Goal: Task Accomplishment & Management: Use online tool/utility

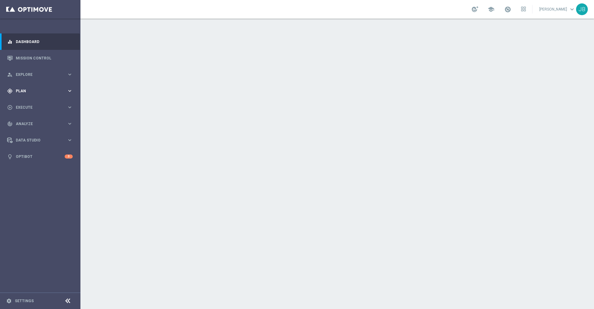
click at [46, 90] on span "Plan" at bounding box center [41, 91] width 51 height 4
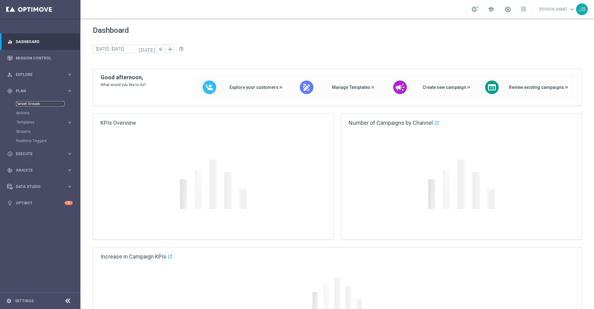
click at [35, 105] on link "Target Groups" at bounding box center [40, 103] width 48 height 5
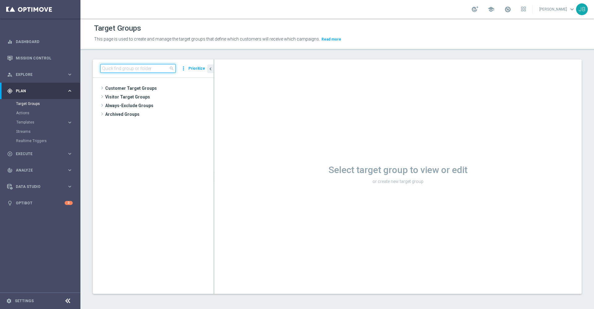
click at [130, 73] on div "search more_vert Prioritize" at bounding box center [153, 68] width 121 height 18
click at [129, 68] on input at bounding box center [137, 68] width 75 height 9
click at [129, 71] on input at bounding box center [137, 68] width 75 height 9
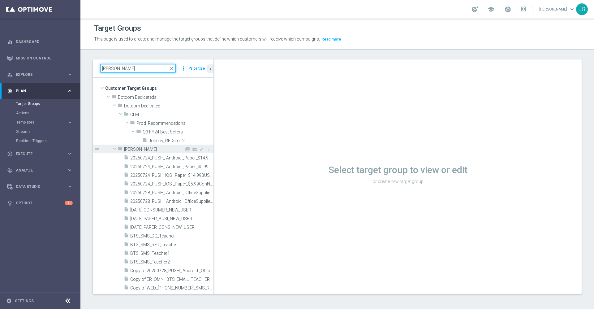
type input "johnny"
click at [140, 151] on span "Johnny" at bounding box center [154, 149] width 60 height 5
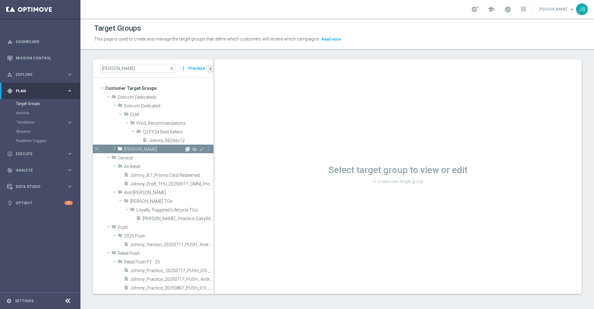
click at [185, 148] on icon "library_add" at bounding box center [187, 149] width 5 height 5
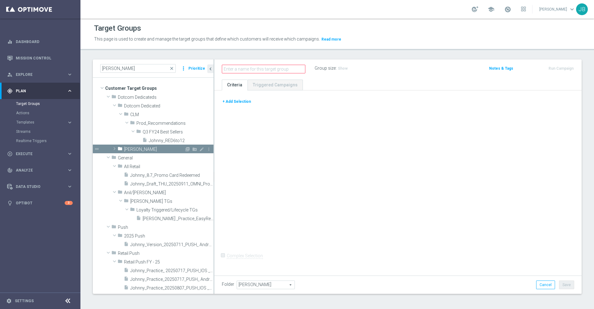
click at [116, 148] on span at bounding box center [114, 148] width 6 height 7
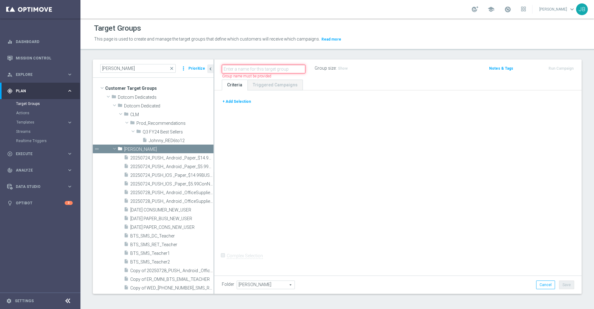
click at [243, 69] on input "text" at bounding box center [264, 69] width 84 height 9
paste input "ER_DC_20251001_Easy Rewards Reactivation Stream"
type input "ER_DC_20251001_Easy Rewards Reactivation Stream_T1"
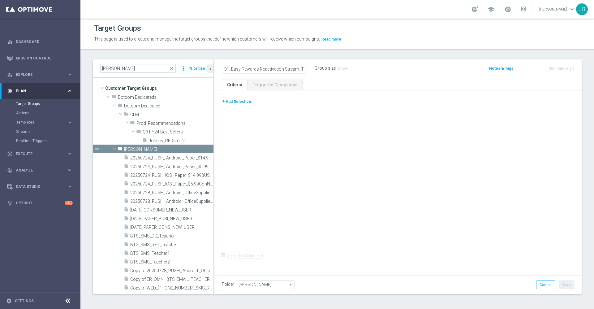
click at [241, 103] on button "+ Add Selection" at bounding box center [237, 101] width 30 height 7
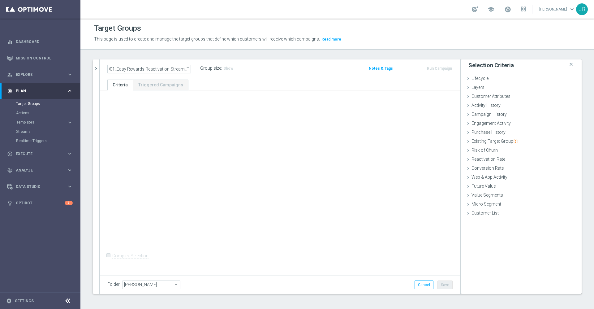
scroll to position [0, 0]
click at [489, 98] on span "Customer Attributes" at bounding box center [490, 96] width 39 height 5
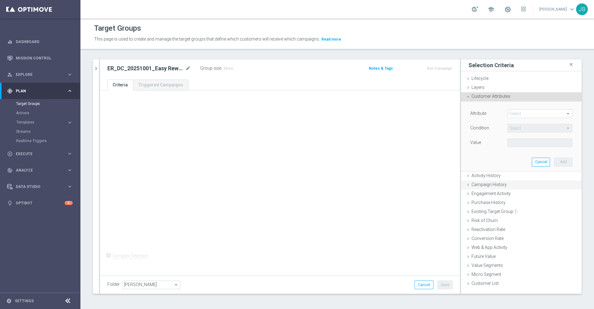
click at [489, 185] on span "Campaign History" at bounding box center [488, 184] width 35 height 5
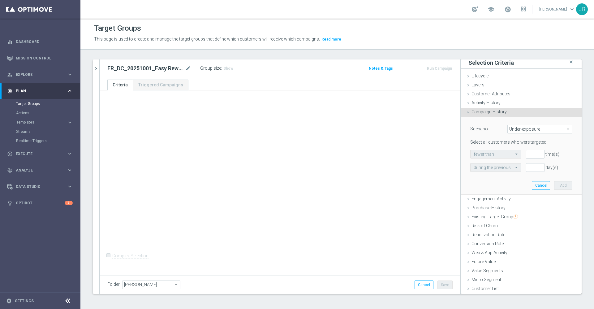
scroll to position [1, 0]
click at [483, 215] on span "Existing Target Group" at bounding box center [494, 215] width 46 height 5
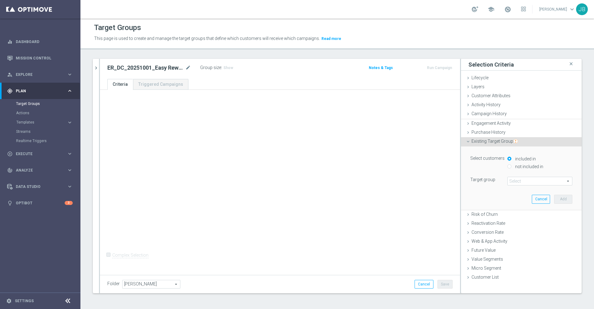
scroll to position [0, 0]
click at [493, 113] on span "Campaign History" at bounding box center [488, 113] width 35 height 5
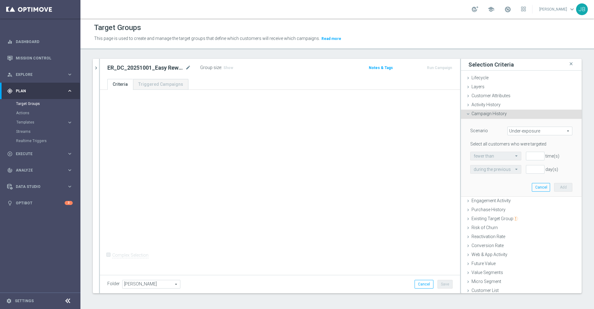
click at [510, 130] on span "Under-exposure" at bounding box center [540, 131] width 64 height 8
click at [515, 170] on span "Custom" at bounding box center [540, 172] width 58 height 5
type input "Custom"
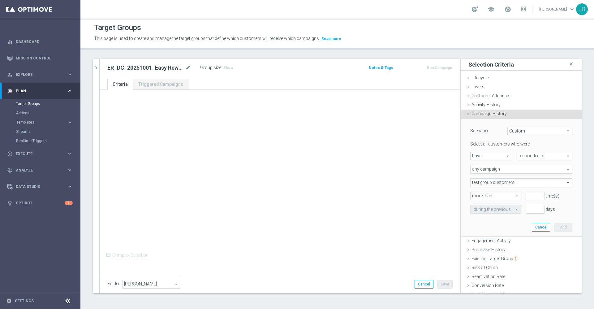
click at [519, 157] on span "responded to" at bounding box center [544, 156] width 55 height 8
click at [520, 174] on span "been targeted with" at bounding box center [544, 172] width 49 height 5
type input "been targeted with"
click at [504, 170] on span "any campaign" at bounding box center [521, 169] width 101 height 8
click at [496, 186] on span "any campaign while a member of the specified target group(s)" at bounding box center [521, 186] width 95 height 5
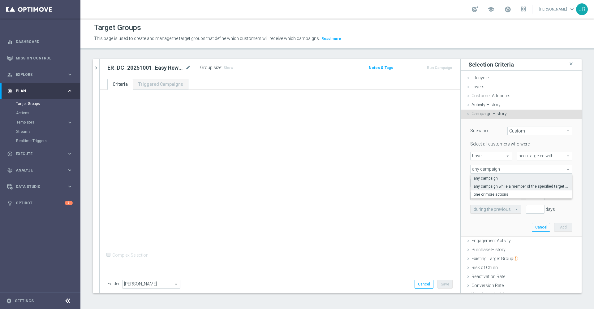
type input "any campaign while a member of the specified target group(s)"
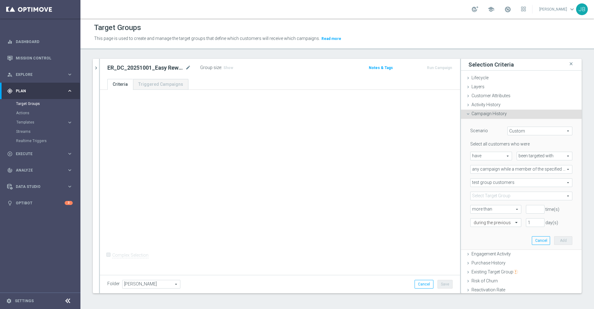
click at [488, 194] on span at bounding box center [521, 196] width 101 height 8
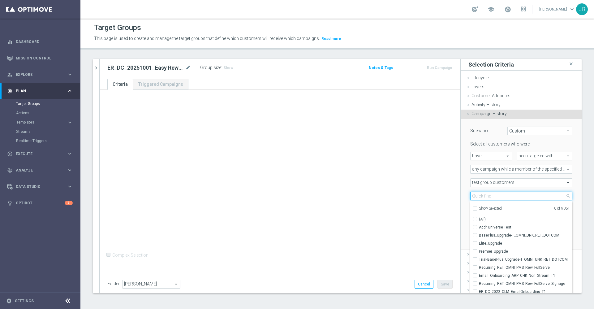
click at [488, 194] on input "search" at bounding box center [521, 195] width 102 height 9
type input "i"
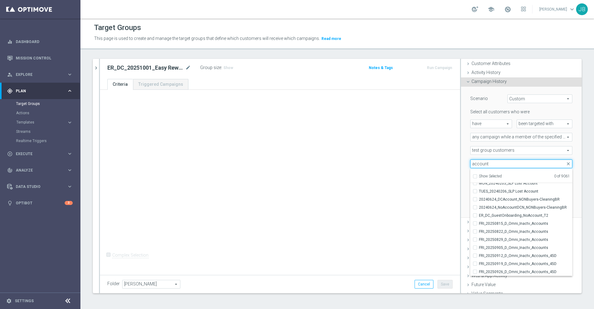
scroll to position [56, 0]
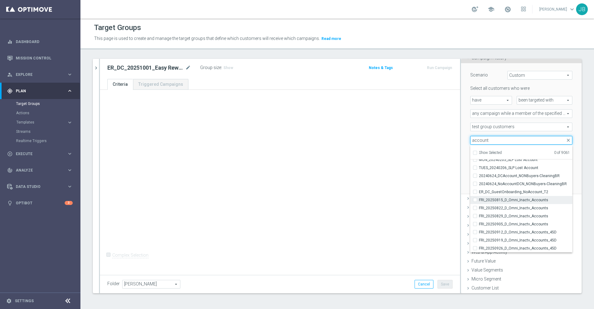
type input "account"
click at [475, 200] on input "FRI_20250815_D_Omni_Inactv_Accounts" at bounding box center [477, 200] width 4 height 4
checkbox input "true"
type input "FRI_20250815_D_Omni_Inactv_Accounts"
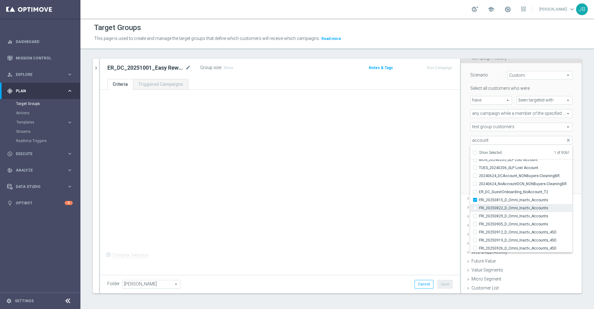
click at [475, 206] on input "FRI_20250822_D_Omni_Inactv_Accounts" at bounding box center [477, 208] width 4 height 4
checkbox input "true"
type input "Selected 2 of 9061"
click at [479, 214] on label "FRI_20250829_D_Omni_Inactv_Accounts" at bounding box center [525, 216] width 93 height 8
click at [475, 214] on input "FRI_20250829_D_Omni_Inactv_Accounts" at bounding box center [477, 216] width 4 height 4
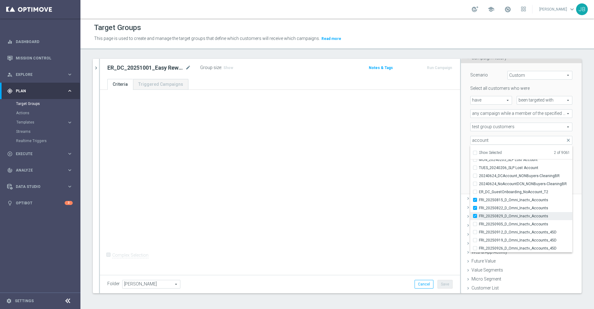
checkbox input "true"
type input "Selected 3 of 9061"
click at [479, 223] on label "FRI_20250905_D_Omni_Inactv_Accounts" at bounding box center [525, 224] width 93 height 8
click at [475, 223] on input "FRI_20250905_D_Omni_Inactv_Accounts" at bounding box center [477, 224] width 4 height 4
checkbox input "true"
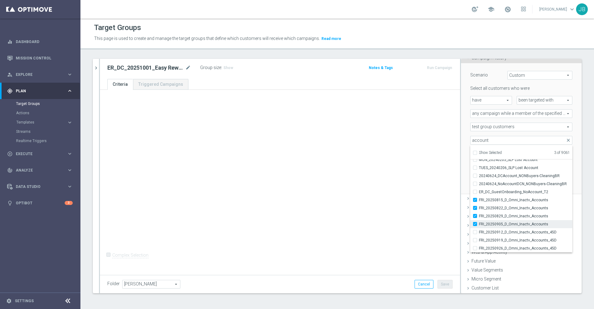
type input "Selected 4 of 9061"
click at [475, 231] on input "FRI_20250912_D_Omni_Inactv_Accounts_45D" at bounding box center [477, 232] width 4 height 4
checkbox input "true"
type input "Selected 5 of 9061"
click at [475, 240] on input "FRI_20250919_D_Omni_Inactv_Accounts_45D" at bounding box center [477, 240] width 4 height 4
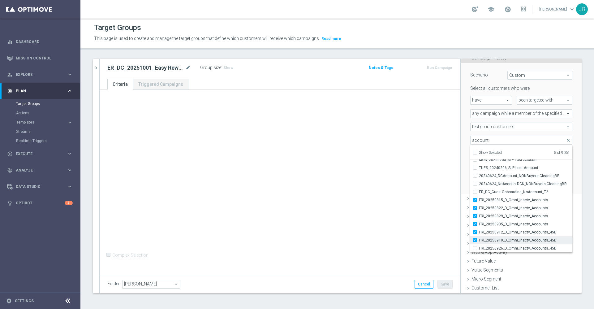
checkbox input "true"
type input "Selected 6 of 9061"
click at [479, 247] on label "FRI_20250926_D_Omni_Inactv_Accounts_45D" at bounding box center [525, 248] width 93 height 8
click at [475, 247] on input "FRI_20250926_D_Omni_Inactv_Accounts_45D" at bounding box center [477, 248] width 4 height 4
checkbox input "true"
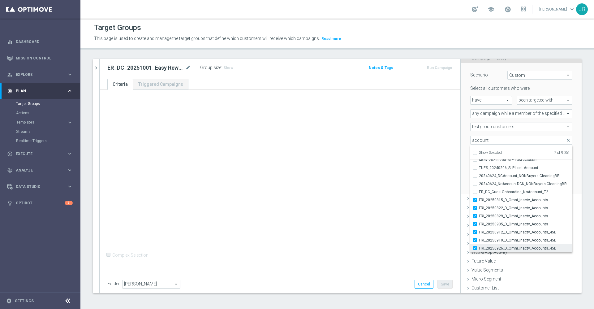
type input "Selected 7 of 9061"
click at [401, 196] on div "+ Add Selection Complex Selection Invalid Expression" at bounding box center [280, 181] width 360 height 183
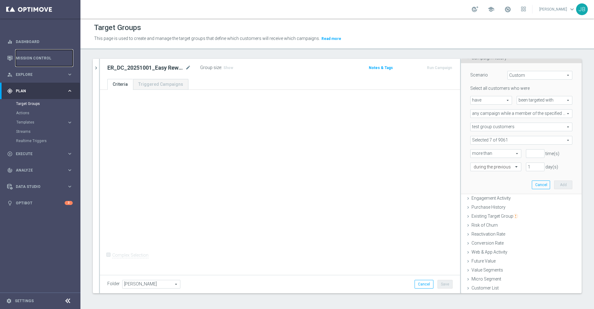
scroll to position [0, 0]
click at [526, 155] on input "number" at bounding box center [535, 154] width 19 height 9
type input "0"
click at [526, 166] on input "1" at bounding box center [535, 167] width 19 height 9
type input "60"
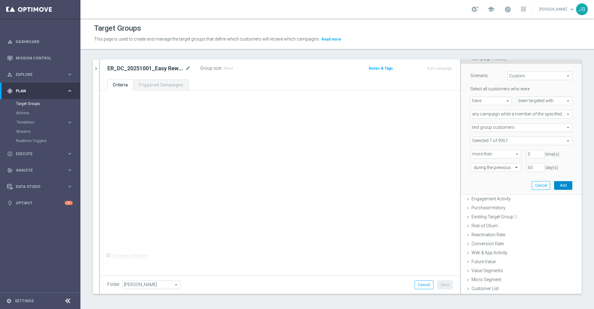
click at [554, 187] on button "Add" at bounding box center [563, 185] width 18 height 9
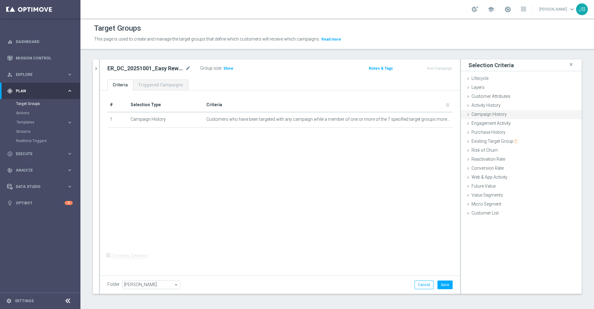
click at [493, 116] on span "Campaign History" at bounding box center [488, 114] width 35 height 5
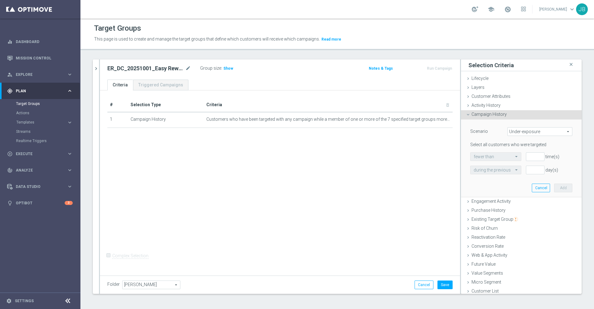
click at [516, 134] on span "Under-exposure" at bounding box center [540, 131] width 64 height 8
click at [516, 171] on span "Custom" at bounding box center [540, 172] width 58 height 5
type input "Custom"
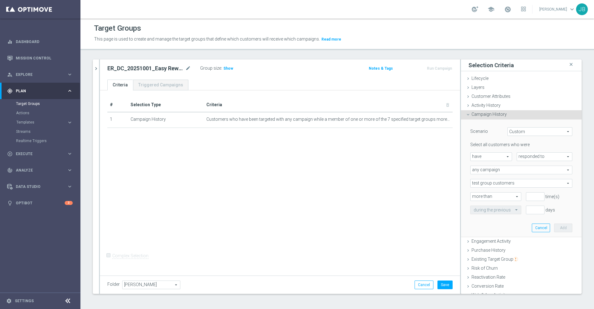
click at [526, 156] on span "responded to" at bounding box center [544, 157] width 55 height 8
click at [520, 175] on span "been targeted with" at bounding box center [544, 173] width 49 height 5
type input "been targeted with"
click at [505, 172] on span "any campaign" at bounding box center [521, 170] width 101 height 8
click at [493, 196] on span "one or more actions" at bounding box center [521, 194] width 95 height 5
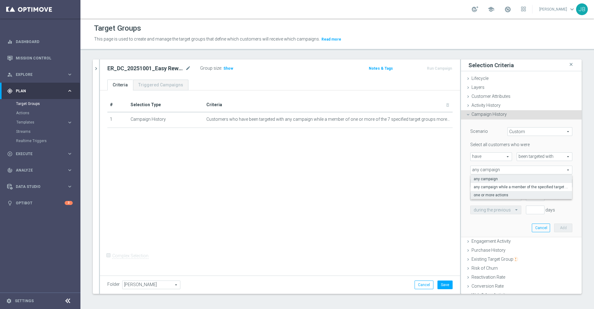
type input "one or more actions"
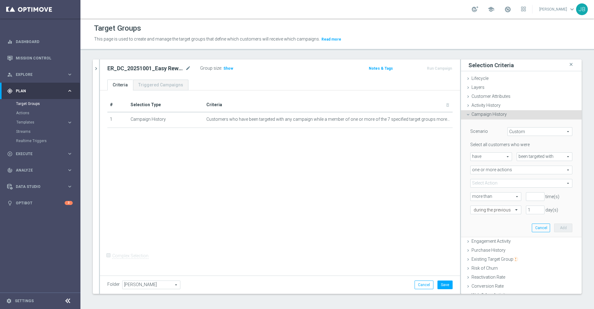
click at [492, 185] on span at bounding box center [521, 183] width 101 height 8
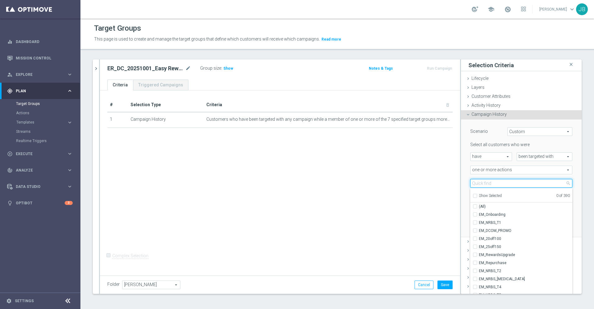
click at [488, 182] on input "search" at bounding box center [521, 183] width 102 height 9
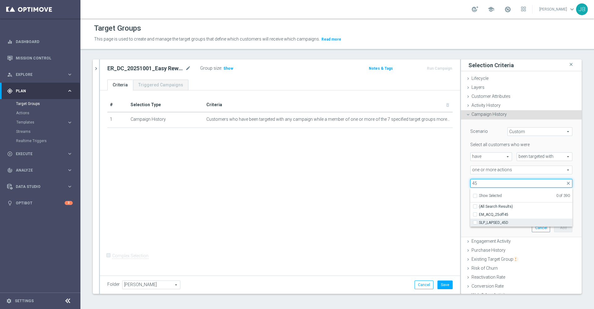
type input "45"
click at [486, 224] on span "SLP_LAPSED_45D" at bounding box center [525, 222] width 93 height 5
click at [479, 224] on input "SLP_LAPSED_45D" at bounding box center [477, 222] width 4 height 4
checkbox input "true"
type input "SLP_LAPSED_45D"
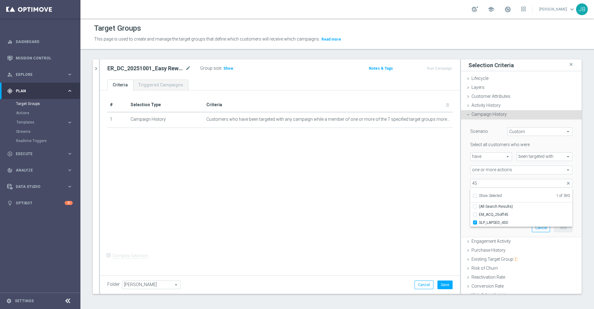
click at [431, 209] on div "# Selection Type Criteria delete_forever 1 Campaign History Customers who have …" at bounding box center [280, 181] width 360 height 183
click at [526, 196] on input "number" at bounding box center [535, 196] width 19 height 9
type input "0"
click at [526, 210] on input "1" at bounding box center [535, 209] width 19 height 9
type input "3"
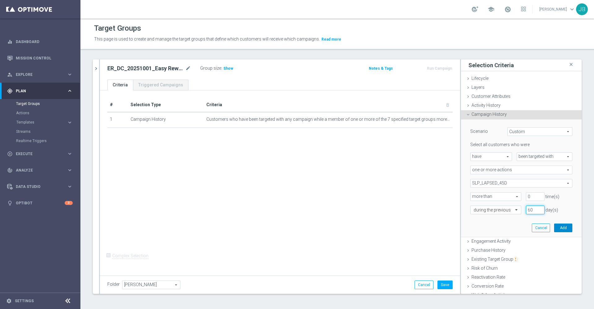
type input "60"
click at [554, 226] on button "Add" at bounding box center [563, 227] width 18 height 9
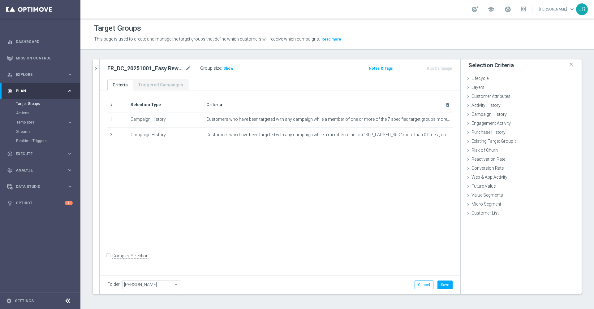
click at [107, 260] on input "Complex Selection" at bounding box center [109, 256] width 4 height 9
checkbox input "true"
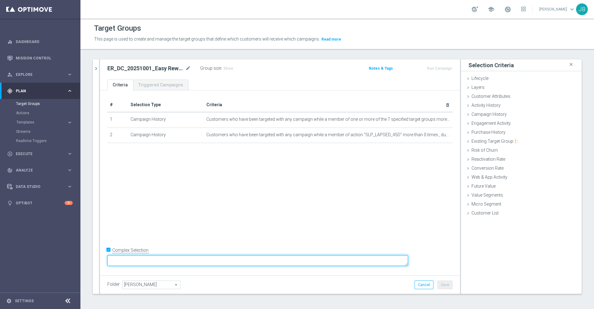
click at [158, 261] on textarea at bounding box center [257, 260] width 301 height 11
type textarea "!"
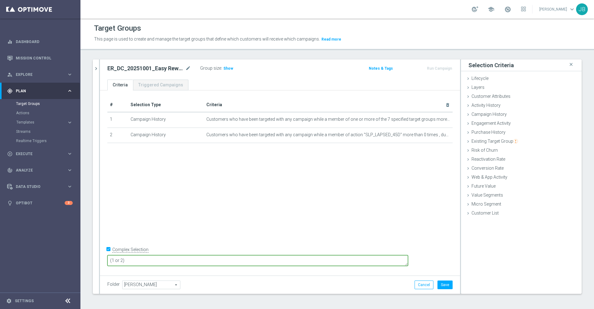
type textarea "(1 or 2)"
click at [216, 202] on div "# Selection Type Criteria delete_forever 1 Campaign History Customers who have …" at bounding box center [280, 181] width 360 height 183
click at [488, 133] on span "Purchase History" at bounding box center [488, 132] width 34 height 5
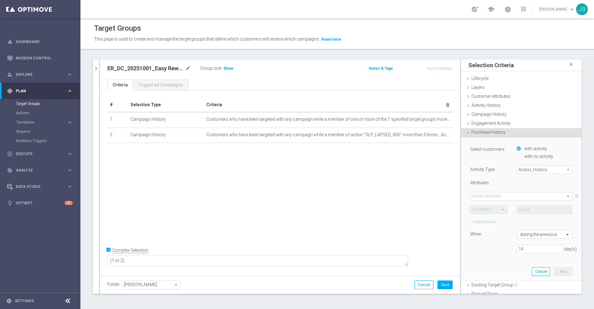
click at [519, 168] on span "Action_History" at bounding box center [544, 170] width 55 height 8
click at [520, 187] on span "Omni" at bounding box center [544, 186] width 49 height 5
type input "Omni"
click at [505, 195] on span at bounding box center [521, 196] width 101 height 8
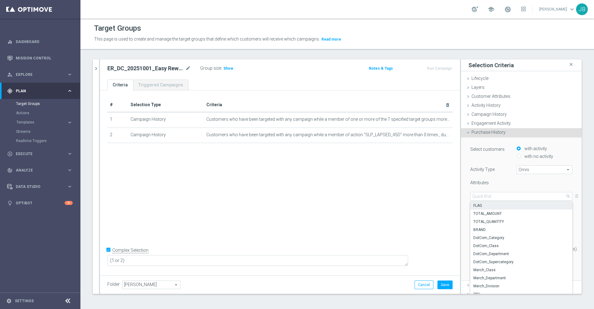
click at [479, 207] on span "FLAG" at bounding box center [521, 205] width 96 height 5
type input "FLAG"
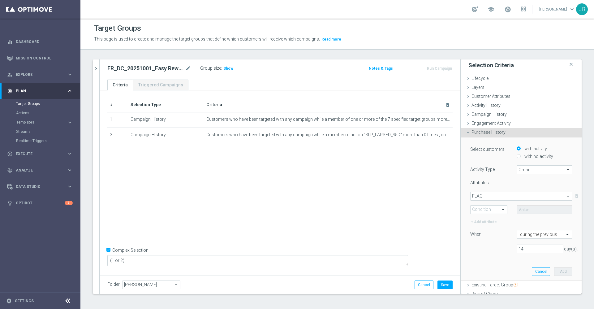
click at [478, 208] on span at bounding box center [489, 209] width 37 height 8
click at [475, 265] on span "One of" at bounding box center [489, 266] width 30 height 5
type input "One of"
click at [522, 209] on span at bounding box center [544, 209] width 55 height 8
click at [525, 218] on label "(All)" at bounding box center [548, 219] width 47 height 8
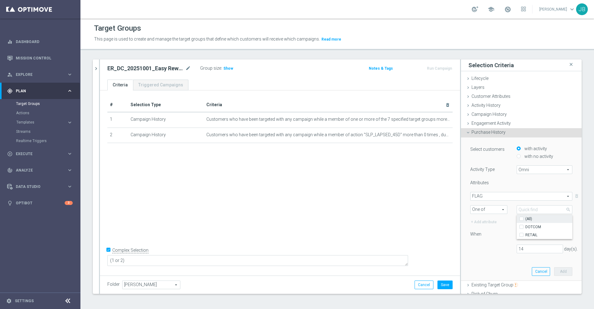
click at [521, 218] on input "(All)" at bounding box center [523, 219] width 4 height 4
checkbox input "true"
type input "Selected 2 of 2"
checkbox input "true"
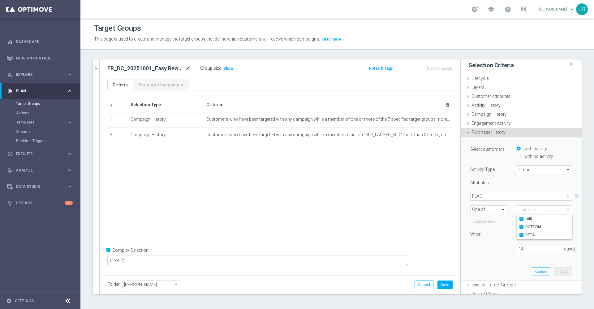
click at [488, 236] on div "When" at bounding box center [489, 235] width 46 height 10
click at [523, 247] on input "14" at bounding box center [540, 248] width 46 height 9
type input "1"
type input "60"
click at [554, 269] on button "Add" at bounding box center [563, 271] width 18 height 9
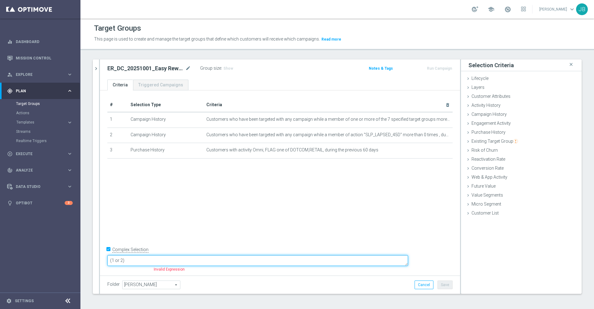
click at [184, 258] on textarea "(1 or 2)" at bounding box center [257, 260] width 301 height 11
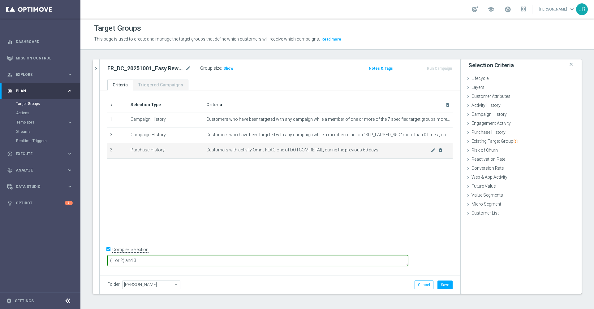
type textarea "(1 or 2) and 3"
click at [370, 149] on span "Customers with activity Omni, FLAG one of DOTCOM,RETAIL, during the previous 60…" at bounding box center [318, 149] width 224 height 5
click at [431, 149] on icon "mode_edit" at bounding box center [433, 150] width 5 height 5
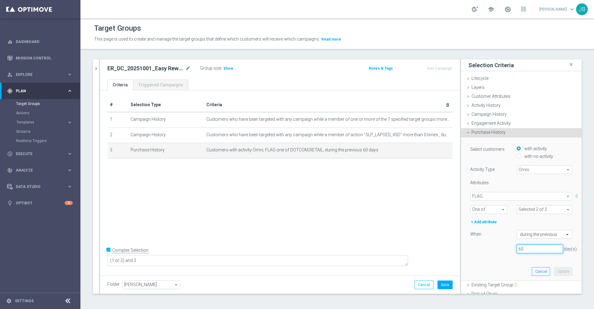
click at [520, 247] on input "60" at bounding box center [540, 248] width 46 height 9
type input "6"
type input "44"
click at [554, 270] on button "Update" at bounding box center [563, 271] width 18 height 9
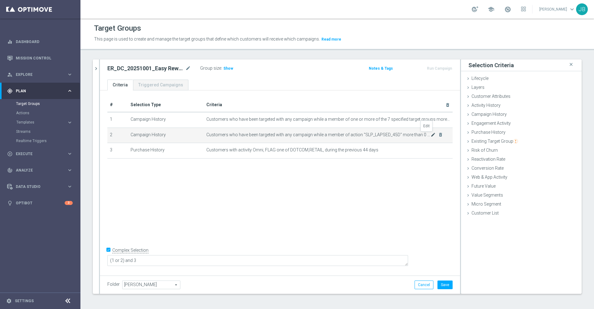
click at [431, 135] on icon "mode_edit" at bounding box center [433, 134] width 5 height 5
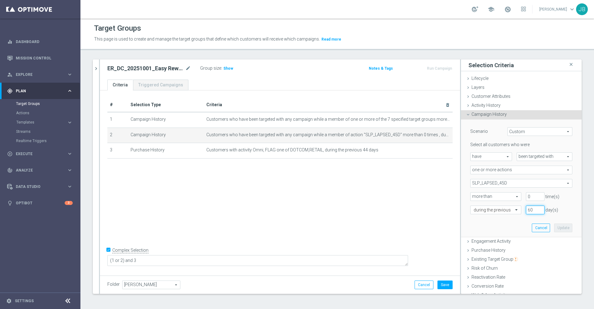
click at [526, 210] on input "60" at bounding box center [535, 209] width 19 height 9
type input "6"
type input "44"
click at [554, 226] on button "Update" at bounding box center [563, 227] width 18 height 9
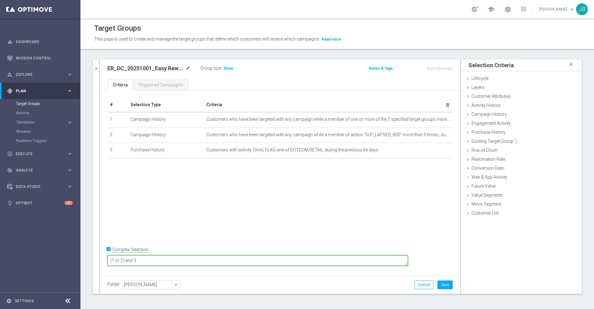
drag, startPoint x: 178, startPoint y: 259, endPoint x: 171, endPoint y: 261, distance: 7.0
click at [171, 261] on textarea "(1 or 2) and 3" at bounding box center [257, 260] width 301 height 11
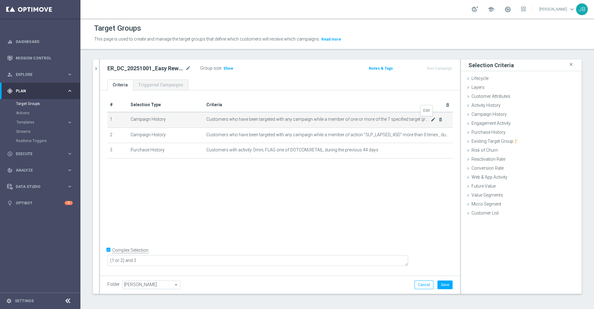
click at [431, 119] on icon "mode_edit" at bounding box center [433, 119] width 5 height 5
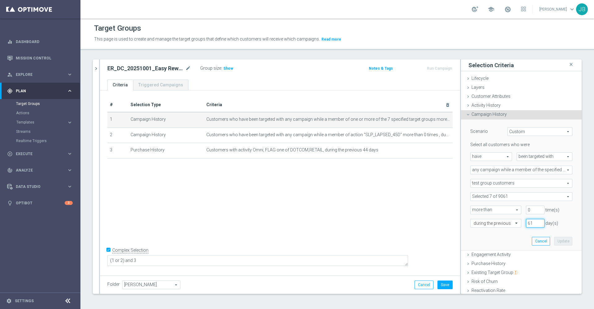
click at [526, 222] on input "61" at bounding box center [535, 223] width 19 height 9
type input "6"
type input "44"
click at [554, 239] on button "Update" at bounding box center [563, 241] width 18 height 9
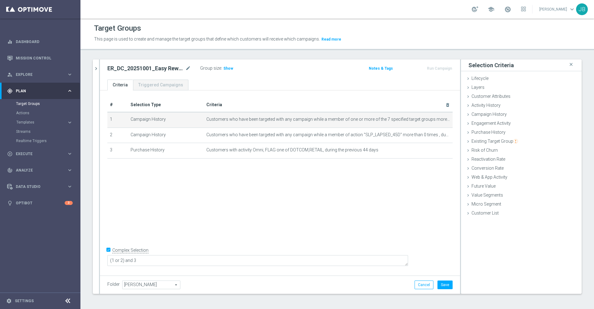
click at [326, 189] on div "# Selection Type Criteria delete_forever 1 Campaign History Customers who have …" at bounding box center [280, 181] width 360 height 183
click at [228, 69] on span "Show" at bounding box center [228, 68] width 10 height 4
click at [437, 284] on button "Save" at bounding box center [444, 284] width 15 height 9
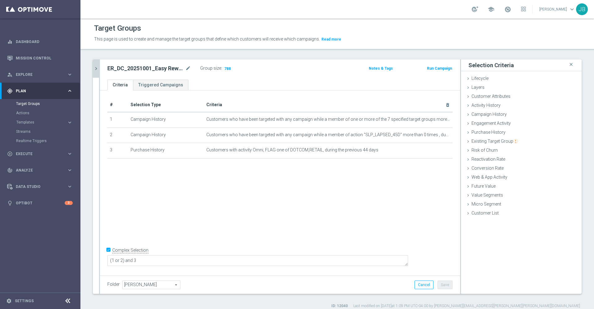
click at [97, 69] on icon "chevron_right" at bounding box center [96, 69] width 6 height 6
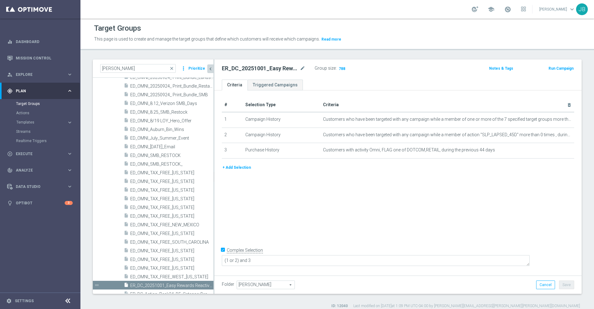
scroll to position [413, 0]
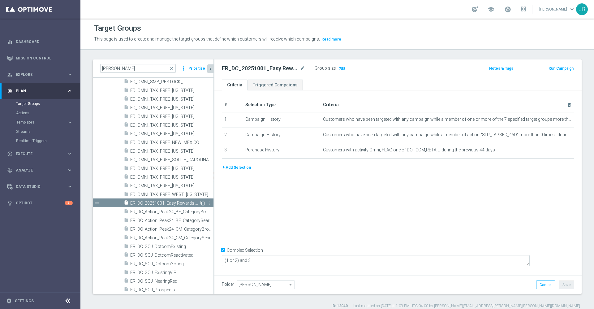
click at [200, 202] on icon "content_copy" at bounding box center [202, 202] width 5 height 5
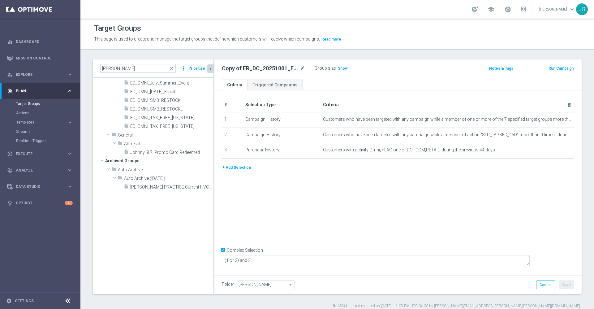
scroll to position [69, 0]
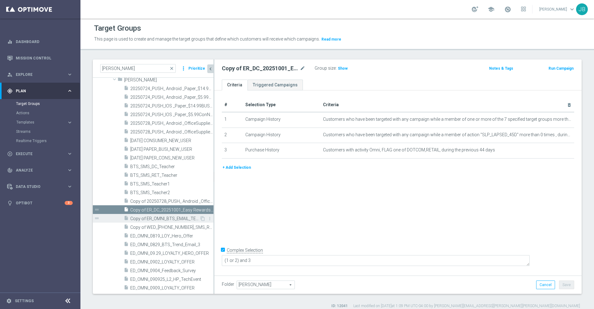
click at [161, 219] on span "Copy of ER_OMNI_BTS_EMAIL_TEACHER" at bounding box center [164, 218] width 69 height 5
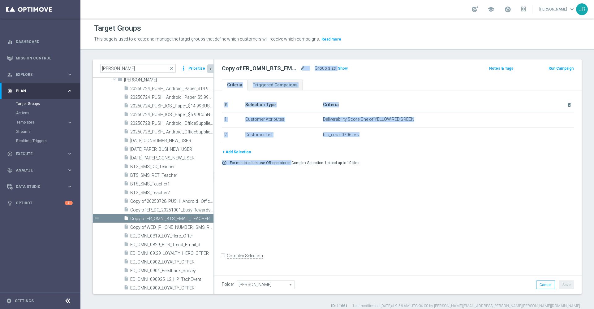
drag, startPoint x: 303, startPoint y: 69, endPoint x: 289, endPoint y: 175, distance: 107.2
click at [289, 175] on div "Copy of ER_OMNI_BTS_EMAIL_TEACHER mode_edit Group size : Show Notes & Tags Run …" at bounding box center [397, 176] width 367 height 234
click at [259, 215] on div "# Selection Type Criteria delete_forever 1 Customer Attributes Deliverability S…" at bounding box center [397, 181] width 367 height 183
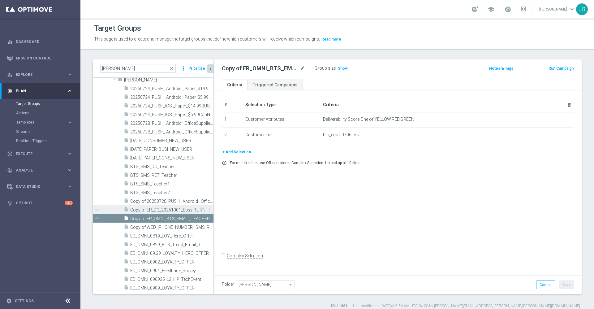
click at [166, 210] on span "Copy of ER_DC_20251001_Easy Rewards Reactivation Stream_T1" at bounding box center [164, 209] width 69 height 5
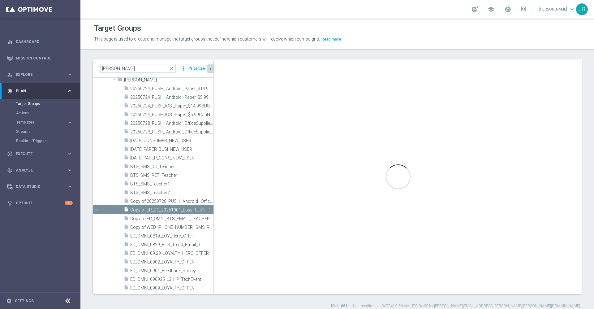
checkbox input "true"
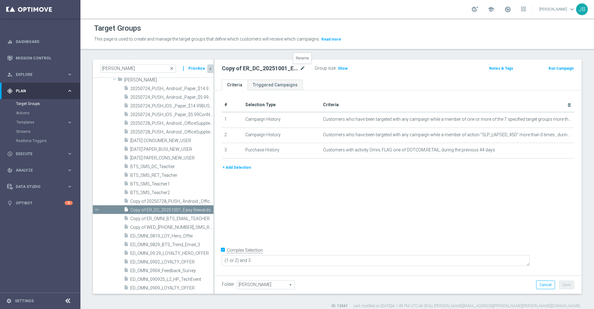
click at [303, 69] on icon "mode_edit" at bounding box center [303, 68] width 6 height 7
click at [248, 68] on input "Copy of ER_DC_20251001_Easy Rewards Reactivation Stream_T1" at bounding box center [264, 69] width 84 height 9
drag, startPoint x: 303, startPoint y: 68, endPoint x: 239, endPoint y: 70, distance: 63.1
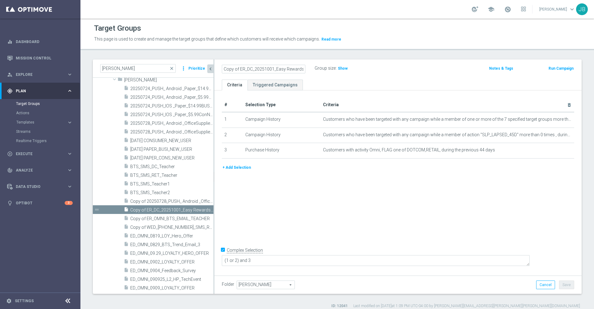
click at [239, 70] on input "Copy of ER_DC_20251001_Easy Rewards Reactivation Stream_T1" at bounding box center [264, 69] width 84 height 9
type input "Long_Term_ER_DC_20251001_Easy Rewards Reactivation Stream_T1"
click at [332, 219] on div "# Selection Type Criteria delete_forever 1 Campaign History Customers who have …" at bounding box center [397, 181] width 367 height 183
click at [559, 282] on button "Save" at bounding box center [566, 284] width 15 height 9
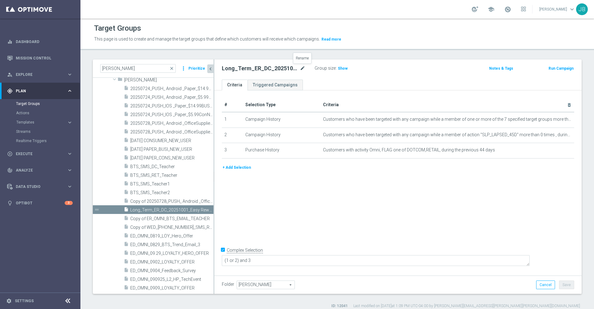
click at [305, 69] on icon "mode_edit" at bounding box center [303, 68] width 6 height 7
click at [256, 65] on input "Long_Term_ER_DC_20251001_Easy Rewards Reactivation Stream_T1" at bounding box center [264, 69] width 84 height 9
drag, startPoint x: 303, startPoint y: 68, endPoint x: 247, endPoint y: 70, distance: 56.0
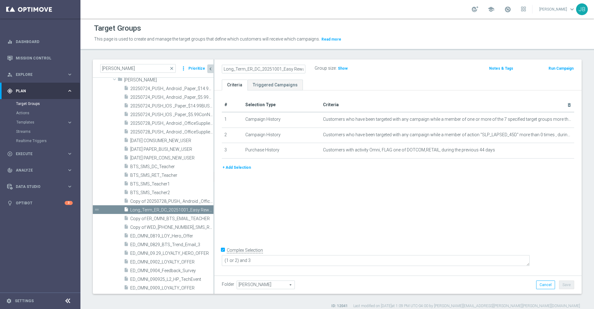
click at [247, 70] on input "Long_Term_ER_DC_20251001_Easy Rewards Reactivation Stream_T1" at bounding box center [264, 69] width 84 height 9
click at [173, 68] on span "close" at bounding box center [171, 68] width 5 height 5
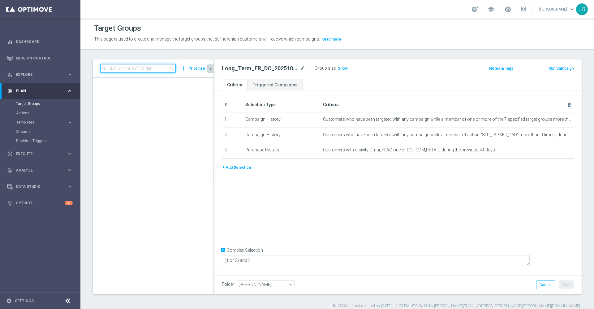
scroll to position [480, 0]
click at [131, 68] on input at bounding box center [137, 68] width 75 height 9
paste input "ER_DC_20251001_Easy Rewards Reactivation Stream_T1"
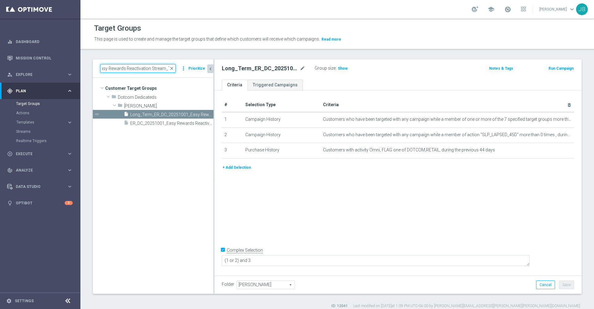
scroll to position [0, 0]
type input "ER_DC_20251001_Easy Rewards Reactivation Stream_T1"
click at [161, 121] on span "ER_DC_20251001_Easy Rewards Reactivation Stream_T1" at bounding box center [164, 123] width 69 height 5
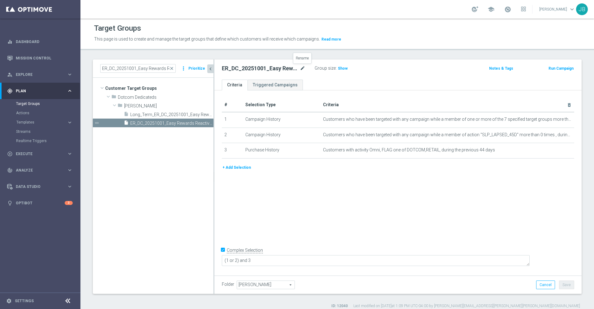
click at [304, 67] on icon "mode_edit" at bounding box center [303, 68] width 6 height 7
click at [225, 69] on input "ER_DC_20251001_Easy Rewards Reactivation Stream_T1" at bounding box center [264, 69] width 84 height 9
drag, startPoint x: 242, startPoint y: 67, endPoint x: 206, endPoint y: 66, distance: 35.6
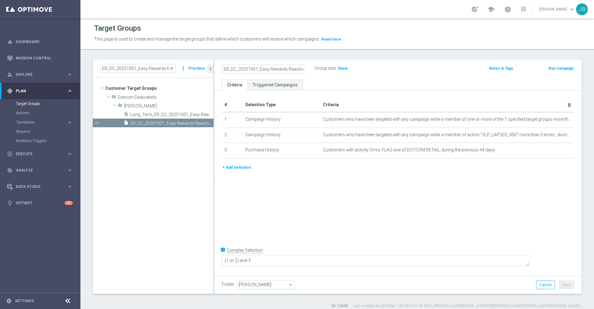
click at [206, 66] on as-split "ER_DC_20251001_Easy Rewards Reactivation Stream_T1 close more_vert Prioritize C…" at bounding box center [337, 176] width 489 height 234
click at [223, 68] on input "ER_DC_20251001_Easy Rewards Reactivation Stream_T1" at bounding box center [264, 69] width 84 height 9
type input "WED_ER_DC_20251001_Easy Rewards Reactivation Stream_T1"
click at [360, 207] on div "# Selection Type Criteria delete_forever 1 Campaign History Customers who have …" at bounding box center [397, 181] width 367 height 183
click at [559, 284] on button "Save" at bounding box center [566, 284] width 15 height 9
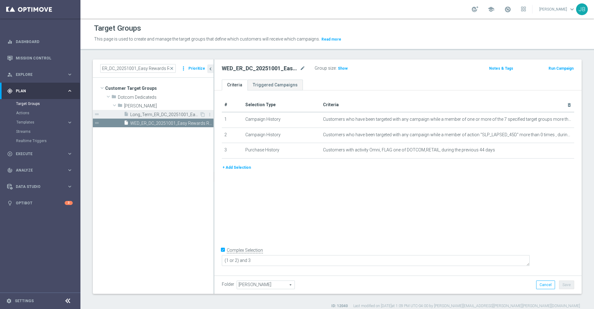
click at [170, 111] on div "insert_drive_file Long_Term_ER_DC_20251001_Easy Rewards Reactivation Stream_T1" at bounding box center [162, 114] width 76 height 9
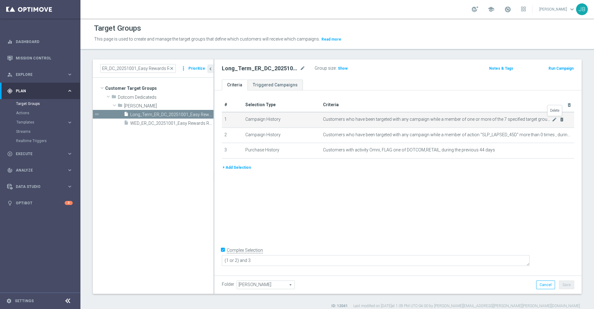
click at [559, 119] on icon "delete_forever" at bounding box center [561, 119] width 5 height 5
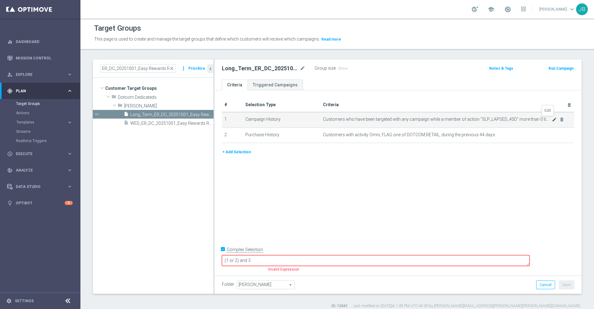
click at [552, 120] on icon "mode_edit" at bounding box center [554, 119] width 5 height 5
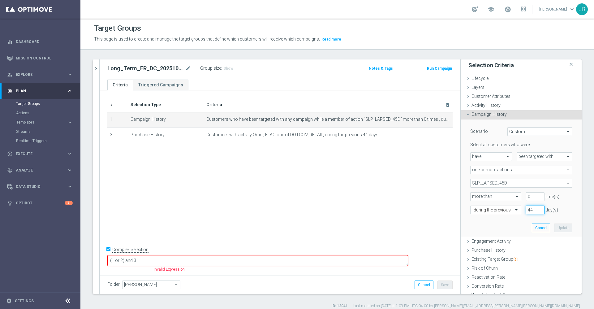
drag, startPoint x: 523, startPoint y: 209, endPoint x: 513, endPoint y: 209, distance: 10.2
click at [521, 209] on div "44 day(s)" at bounding box center [535, 209] width 28 height 9
type input "1"
click at [554, 227] on button "Update" at bounding box center [563, 227] width 18 height 9
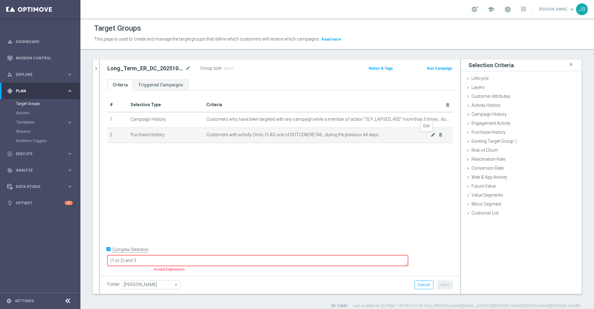
click at [431, 135] on icon "mode_edit" at bounding box center [433, 134] width 5 height 5
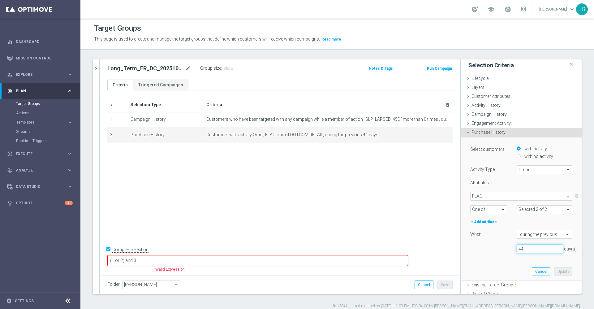
click at [523, 250] on input "44" at bounding box center [540, 248] width 46 height 9
type input "4"
type input "1"
click at [554, 270] on button "Update" at bounding box center [563, 271] width 18 height 9
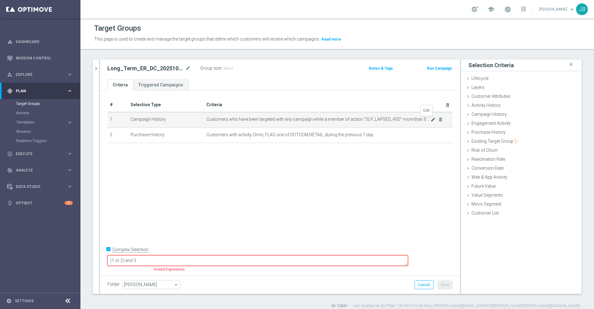
click at [431, 120] on icon "mode_edit" at bounding box center [433, 119] width 5 height 5
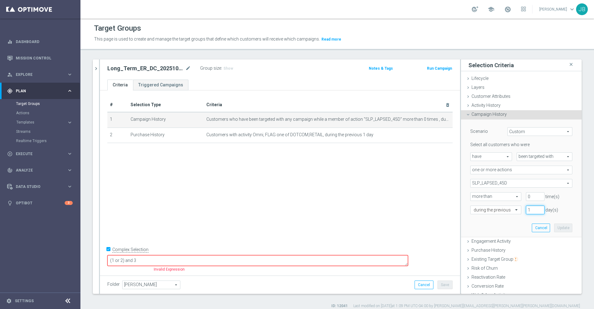
click at [526, 207] on input "1" at bounding box center [535, 209] width 19 height 9
type input "44"
click at [554, 230] on button "Update" at bounding box center [563, 227] width 18 height 9
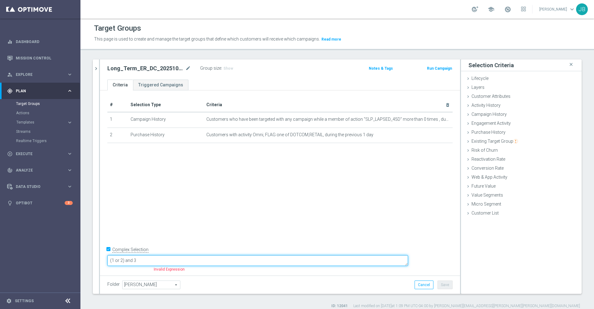
click at [167, 261] on textarea "(1 or 2) and 3" at bounding box center [257, 260] width 301 height 11
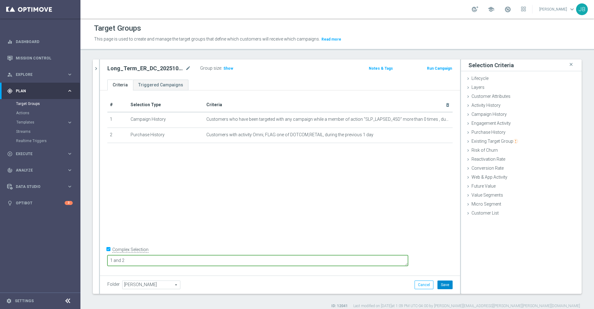
type textarea "1 and 2"
click at [438, 283] on button "Save" at bounding box center [444, 284] width 15 height 9
drag, startPoint x: 229, startPoint y: 70, endPoint x: 254, endPoint y: 197, distance: 130.0
click at [254, 197] on div "Long_Term_ER_DC_20251001_Easy Rewards Reactivation Stream_T1 mode_edit Group si…" at bounding box center [280, 176] width 360 height 234
click at [496, 142] on span "Existing Target Group" at bounding box center [494, 141] width 46 height 5
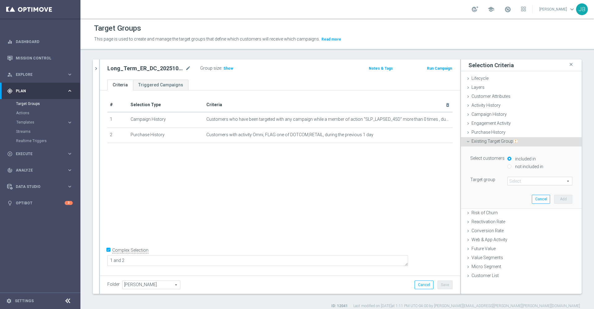
click at [503, 166] on div "included in not included in" at bounding box center [540, 162] width 74 height 15
click at [507, 166] on input "not included in" at bounding box center [509, 166] width 4 height 4
radio input "true"
click at [517, 180] on span at bounding box center [540, 181] width 64 height 8
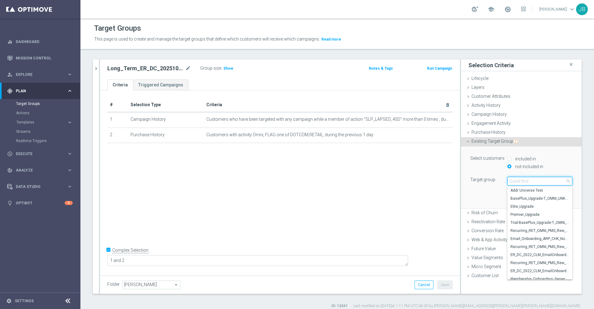
click at [517, 181] on input "search" at bounding box center [539, 181] width 65 height 9
click at [97, 69] on icon "chevron_right" at bounding box center [96, 69] width 6 height 6
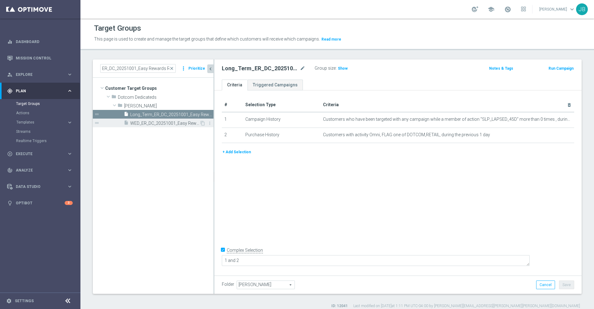
click at [173, 123] on span "WED_ER_DC_20251001_Easy Rewards Reactivation Stream_T1" at bounding box center [164, 123] width 69 height 5
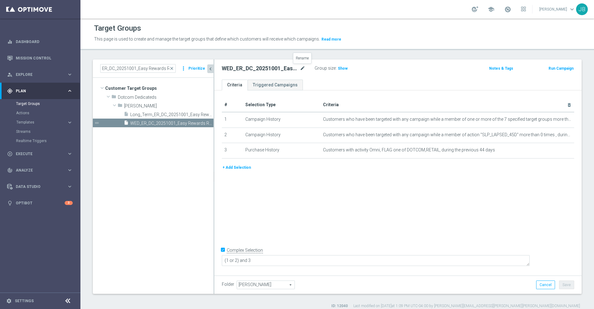
click at [303, 69] on icon "mode_edit" at bounding box center [303, 68] width 6 height 7
click at [145, 114] on span "Long_Term_ER_DC_20251001_Easy Rewards Reactivation Stream_T1" at bounding box center [164, 114] width 69 height 5
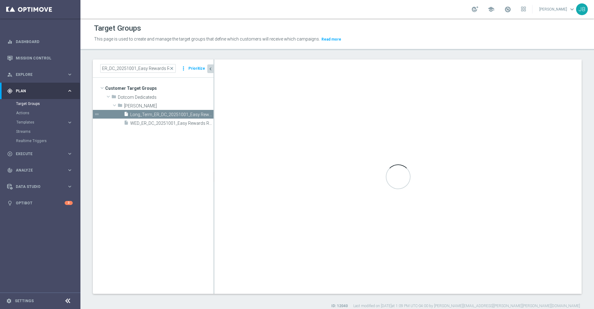
type textarea "1 and 2"
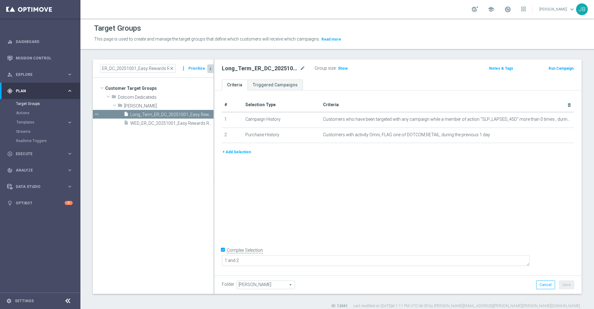
click at [212, 70] on icon "chevron_left" at bounding box center [211, 69] width 6 height 6
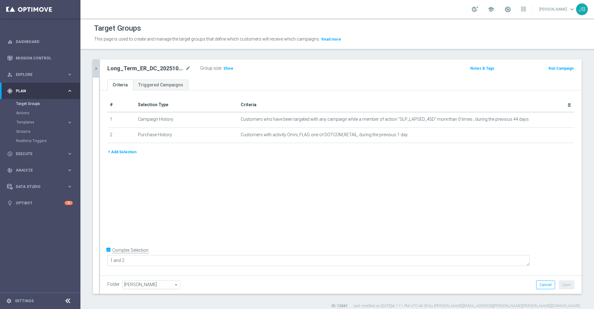
click at [131, 153] on button "+ Add Selection" at bounding box center [122, 151] width 30 height 7
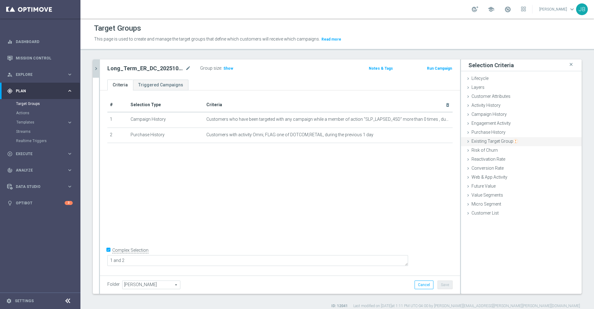
click at [492, 141] on span "Existing Target Group" at bounding box center [494, 141] width 46 height 5
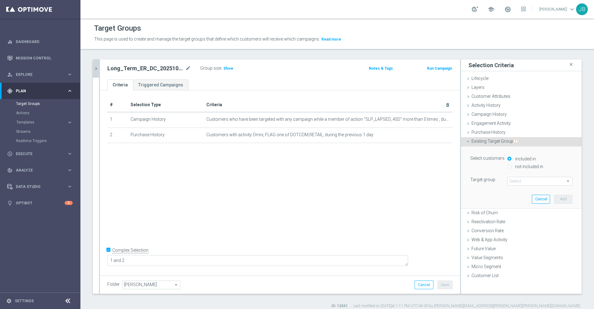
click at [507, 165] on input "not included in" at bounding box center [509, 166] width 4 height 4
radio input "true"
click at [510, 179] on span at bounding box center [540, 181] width 64 height 8
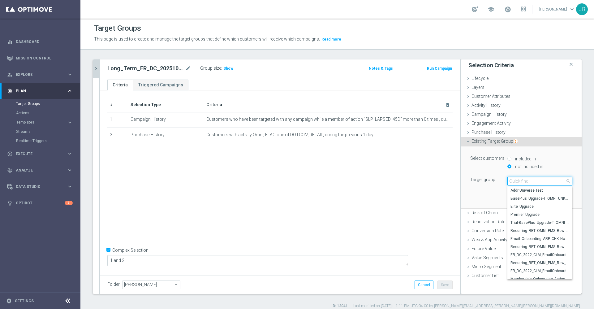
click at [510, 179] on input "search" at bounding box center [539, 181] width 65 height 9
paste input "WED_ER_DC_20251001_Easy Rewards Reactivation Stream_T1"
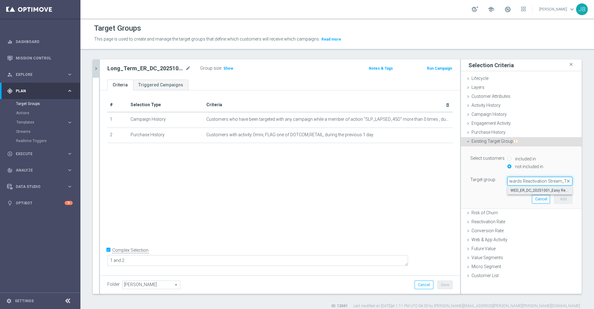
type input "WED_ER_DC_20251001_Easy Rewards Reactivation Stream_T1"
click at [521, 191] on span "WED_ER_DC_20251001_Easy Rewards Reactivation Stream_T1" at bounding box center [539, 190] width 59 height 5
type input "WED_ER_DC_20251001_Easy Rewards Reactivation Stream_T1"
click at [554, 197] on button "Add" at bounding box center [563, 199] width 18 height 9
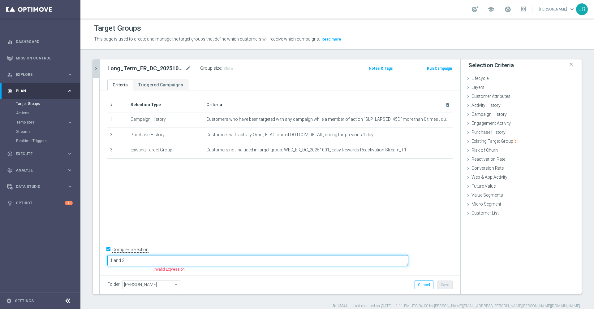
click at [187, 259] on textarea "1 and 2" at bounding box center [257, 260] width 301 height 11
type textarea "1 and 2"
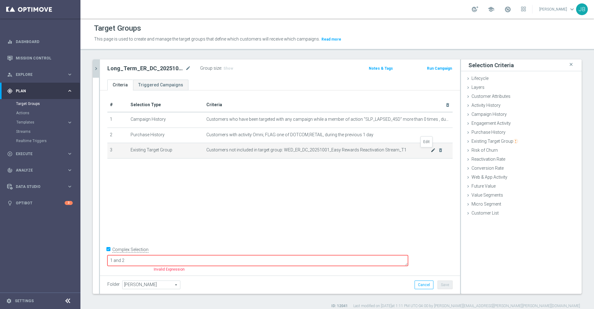
click at [431, 149] on icon "mode_edit" at bounding box center [433, 150] width 5 height 5
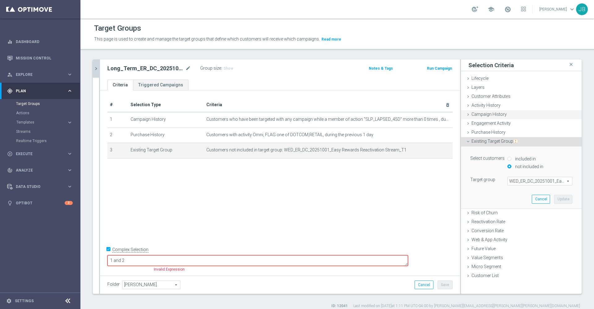
click at [487, 113] on span "Campaign History" at bounding box center [488, 114] width 35 height 5
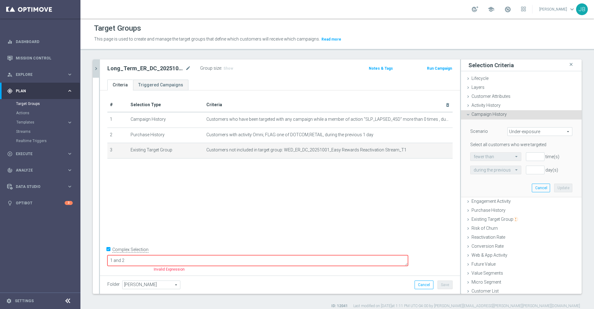
click at [512, 132] on span "Under-exposure" at bounding box center [540, 131] width 64 height 8
click at [516, 172] on span "Custom" at bounding box center [540, 172] width 58 height 5
type input "Custom"
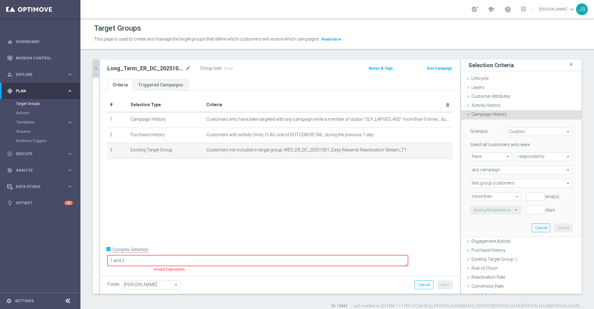
click at [522, 157] on span "responded to" at bounding box center [544, 157] width 55 height 8
click at [522, 174] on span "been targeted with" at bounding box center [544, 173] width 49 height 5
type input "been targeted with"
click at [494, 158] on span "have" at bounding box center [491, 157] width 41 height 8
click at [484, 174] on span "have not" at bounding box center [491, 173] width 35 height 5
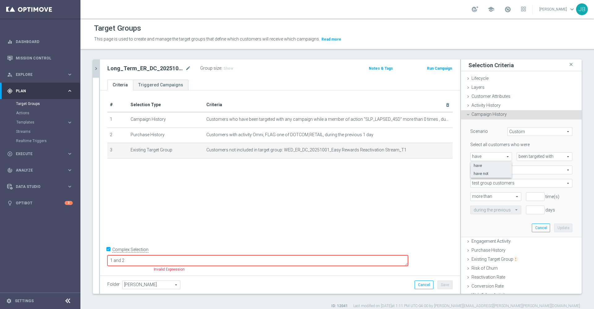
type input "have not"
click at [509, 185] on span "test group customers" at bounding box center [521, 183] width 101 height 8
click at [517, 174] on div "Select all customers who were have not have not arrow_drop_down search been tar…" at bounding box center [521, 178] width 102 height 72
click at [510, 167] on span "any campaign" at bounding box center [521, 170] width 101 height 8
click at [508, 185] on span "any campaign while a member of the specified target group(s)" at bounding box center [521, 186] width 95 height 5
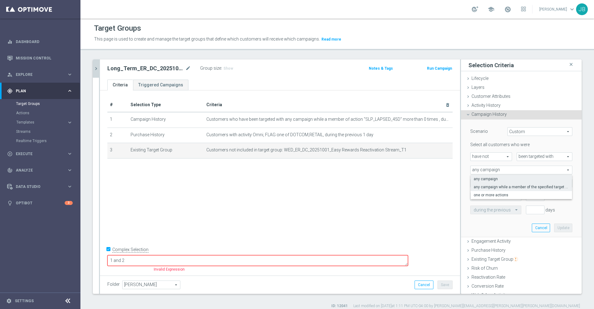
type input "any campaign while a member of the specified target group(s)"
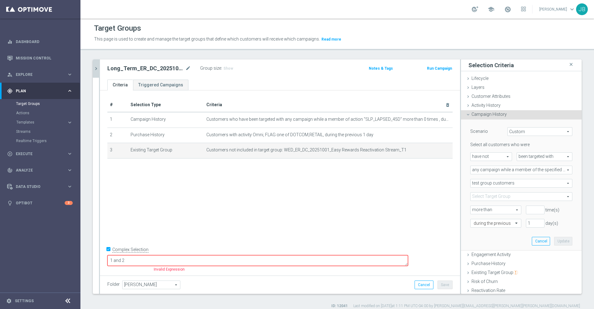
click at [500, 194] on span at bounding box center [521, 196] width 101 height 8
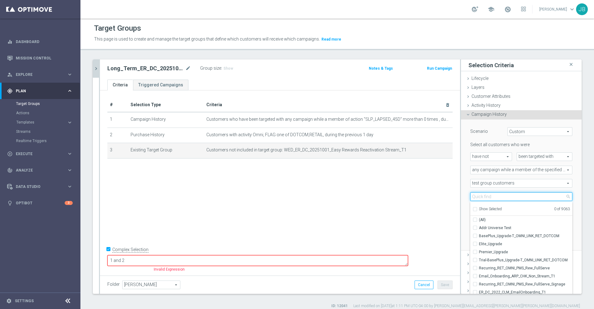
click at [498, 196] on input "search" at bounding box center [521, 196] width 102 height 9
paste input "WED_ER_DC_20251001_Easy Rewards Reactivation Stream_T1"
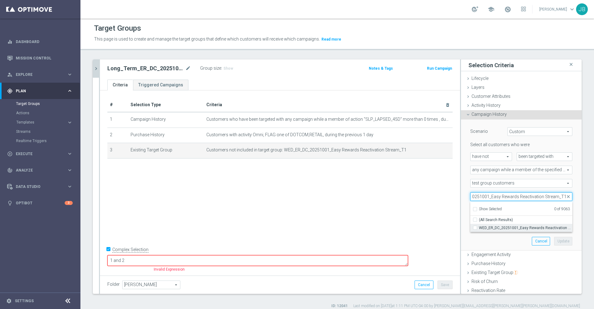
type input "WED_ER_DC_20251001_Easy Rewards Reactivation Stream_T1"
click at [498, 226] on span "WED_ER_DC_20251001_Easy Rewards Reactivation Stream_T1" at bounding box center [525, 227] width 93 height 5
click at [479, 226] on input "WED_ER_DC_20251001_Easy Rewards Reactivation Stream_T1" at bounding box center [477, 228] width 4 height 4
checkbox input "true"
type input "WED_ER_DC_20251001_Easy Rewards Reactivation Stream_T1"
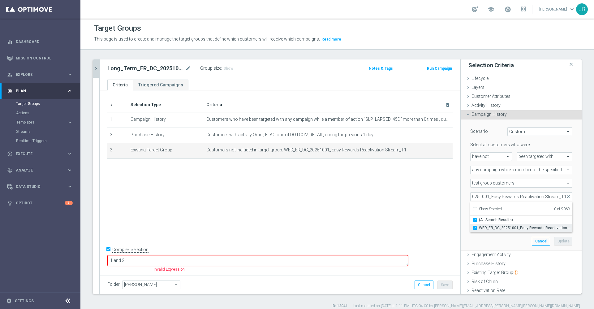
checkbox input "true"
click at [471, 243] on div "Scenario Custom Custom arrow_drop_down search Select all customers who were hav…" at bounding box center [521, 184] width 111 height 131
click at [526, 210] on input "number" at bounding box center [535, 209] width 19 height 9
type input "0"
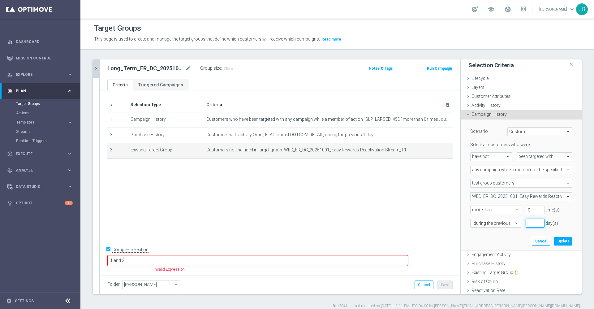
click at [526, 222] on input "1" at bounding box center [535, 223] width 19 height 9
type input "1"
type input "200"
click at [554, 239] on button "Update" at bounding box center [563, 241] width 18 height 9
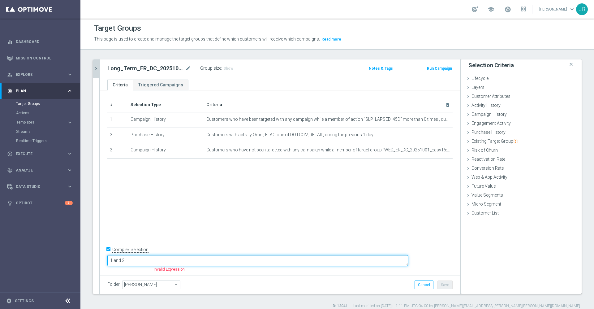
click at [180, 261] on textarea "1 and 2" at bounding box center [257, 260] width 301 height 11
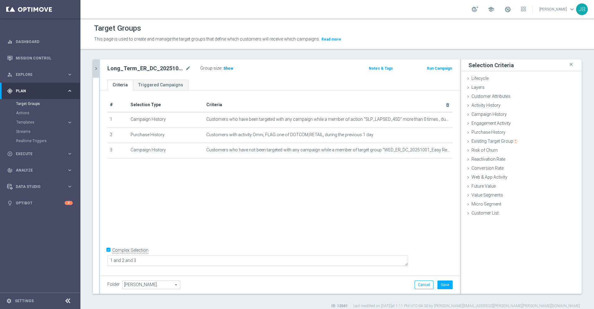
click at [227, 69] on span "Show" at bounding box center [228, 68] width 10 height 4
click at [438, 283] on button "Save" at bounding box center [444, 284] width 15 height 9
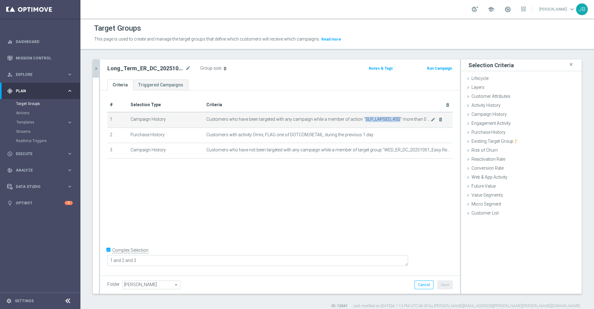
drag, startPoint x: 361, startPoint y: 118, endPoint x: 394, endPoint y: 118, distance: 33.7
click at [394, 118] on span "Customers who have been targeted with any campaign while a member of action "SL…" at bounding box center [318, 119] width 224 height 5
click at [359, 179] on div "# Selection Type Criteria delete_forever 1 Campaign History Customers who have …" at bounding box center [280, 181] width 360 height 183
click at [95, 68] on icon "chevron_right" at bounding box center [96, 69] width 6 height 6
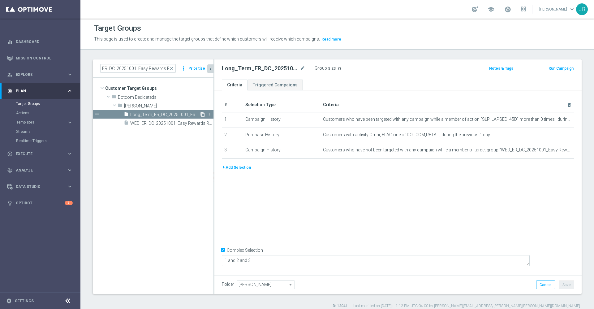
click at [201, 114] on icon "content_copy" at bounding box center [202, 114] width 5 height 5
click at [151, 125] on span "Long_Term_ER_DC_20251001_Easy Rewards Reactivation Stream_T1" at bounding box center [164, 123] width 69 height 5
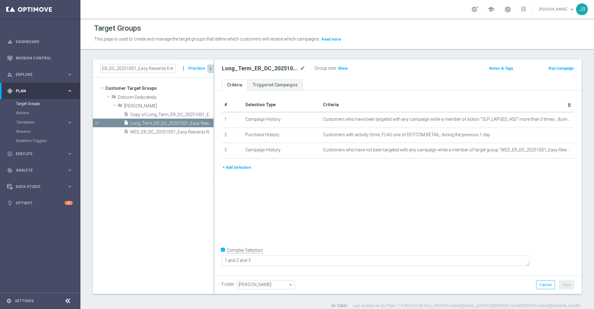
click at [241, 168] on button "+ Add Selection" at bounding box center [237, 167] width 30 height 7
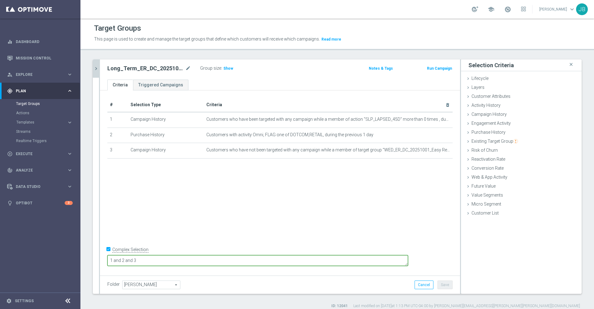
click at [200, 257] on textarea "1 and 2 and 3" at bounding box center [257, 260] width 301 height 11
type textarea "1 and 2 and 3"
click at [97, 70] on icon "chevron_right" at bounding box center [96, 69] width 6 height 6
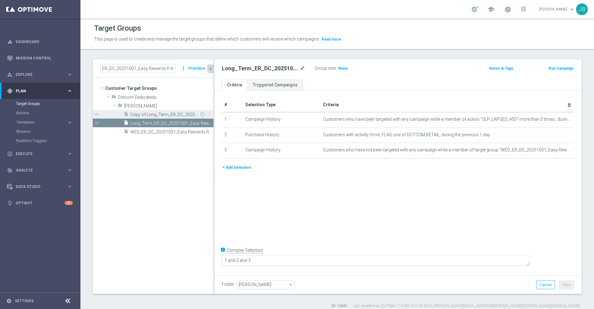
click at [143, 114] on span "Copy of Long_Term_ER_DC_20251001_Easy Rewards Reactivation Stream_T1" at bounding box center [164, 114] width 69 height 5
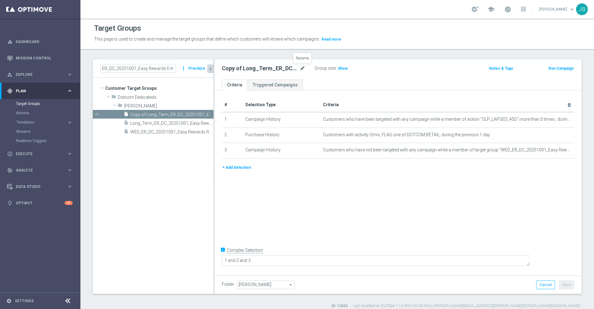
click at [302, 68] on icon "mode_edit" at bounding box center [303, 68] width 6 height 7
click at [238, 68] on input "Copy of Long_Term_ER_DC_20251001_Easy Rewards Reactivation Stream_T1" at bounding box center [264, 69] width 84 height 9
drag, startPoint x: 235, startPoint y: 68, endPoint x: 199, endPoint y: 64, distance: 35.8
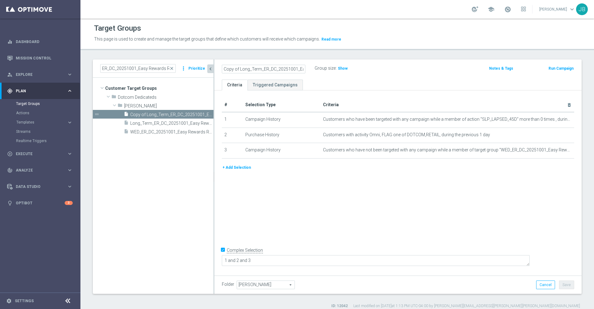
click at [199, 64] on as-split "ER_DC_20251001_Easy Rewards Reactivation Stream_T1 close more_vert Prioritize C…" at bounding box center [337, 176] width 489 height 234
click at [252, 66] on input "Copy of Long_Term_ER_DC_20251001_Easy Rewards Reactivation Stream_T1" at bounding box center [264, 69] width 84 height 9
drag, startPoint x: 260, startPoint y: 67, endPoint x: 208, endPoint y: 70, distance: 51.7
click at [208, 70] on as-split "ER_DC_20251001_Easy Rewards Reactivation Stream_T1 close more_vert Prioritize C…" at bounding box center [337, 176] width 489 height 234
type input "T2_ER_DC_20251001_Easy Rewards Reactivation Stream_T1"
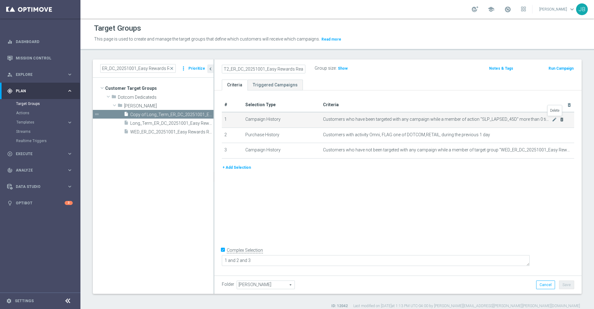
click at [559, 120] on icon "delete_forever" at bounding box center [561, 119] width 5 height 5
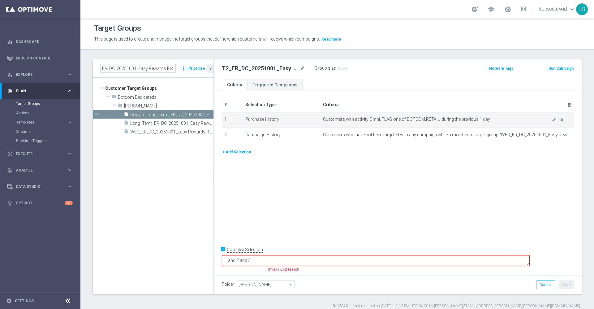
click at [559, 119] on icon "delete_forever" at bounding box center [561, 119] width 5 height 5
checkbox input "false"
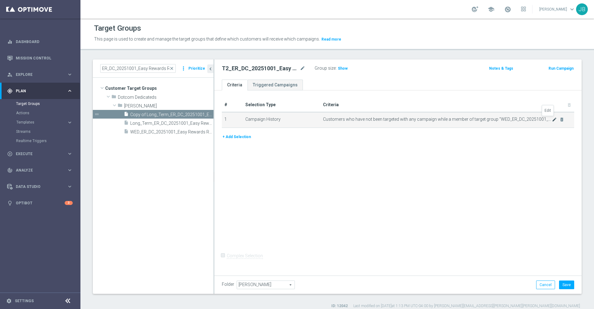
click at [552, 119] on icon "mode_edit" at bounding box center [554, 119] width 5 height 5
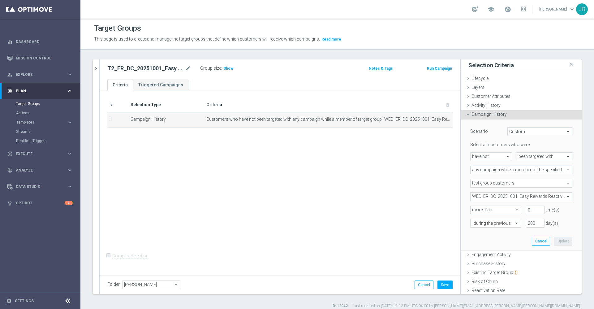
click at [511, 196] on span "WED_ER_DC_20251001_Easy Rewards Reactivation Stream_T1" at bounding box center [521, 196] width 101 height 8
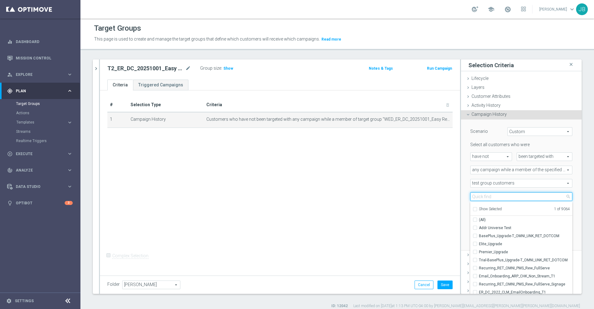
click at [485, 197] on input "search" at bounding box center [521, 196] width 102 height 9
click at [436, 187] on div "# Selection Type Criteria delete_forever 1 Campaign History Customers who have …" at bounding box center [280, 181] width 360 height 183
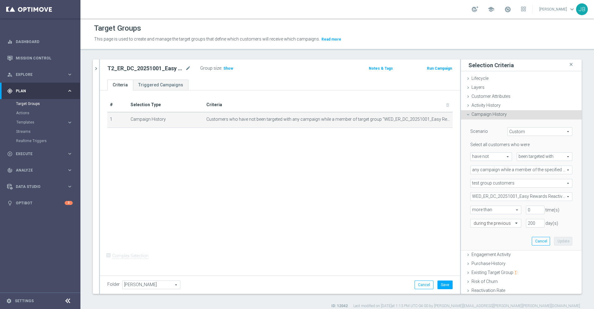
click at [479, 194] on span "WED_ER_DC_20251001_Easy Rewards Reactivation Stream_T1" at bounding box center [521, 196] width 101 height 8
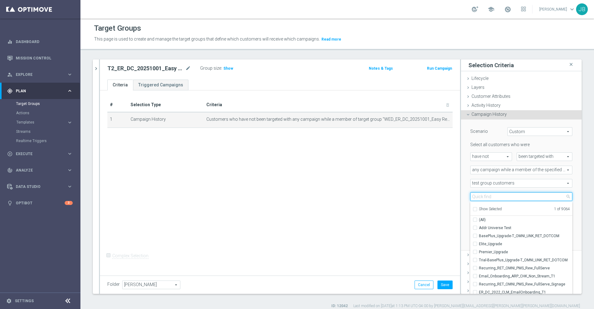
click at [477, 196] on input "search" at bounding box center [521, 196] width 102 height 9
type input "long"
checkbox input "true"
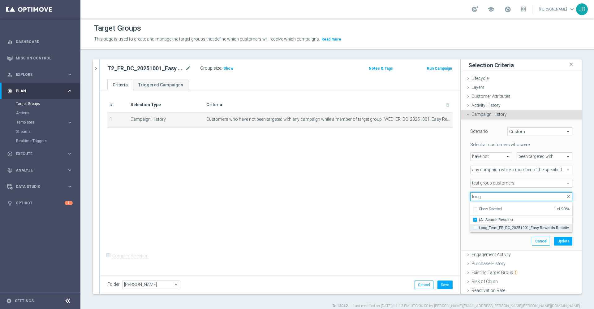
type input "long"
click at [479, 227] on span "Long_Term_ER_DC_20251001_Easy Rewards Reactivation Stream_T1" at bounding box center [525, 227] width 93 height 5
click at [478, 227] on input "Long_Term_ER_DC_20251001_Easy Rewards Reactivation Stream_T1" at bounding box center [477, 228] width 4 height 4
checkbox input "true"
type input "Selected 2 of 9064"
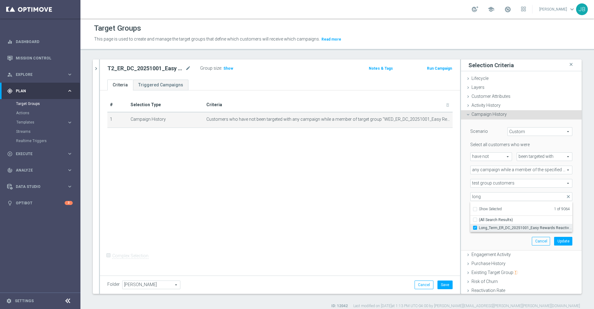
checkbox input "false"
click at [416, 217] on div "# Selection Type Criteria delete_forever 1 Campaign History Customers who have …" at bounding box center [280, 181] width 360 height 183
click at [473, 153] on span "have not" at bounding box center [491, 157] width 41 height 8
click at [478, 167] on span "have" at bounding box center [491, 165] width 35 height 5
type input "have"
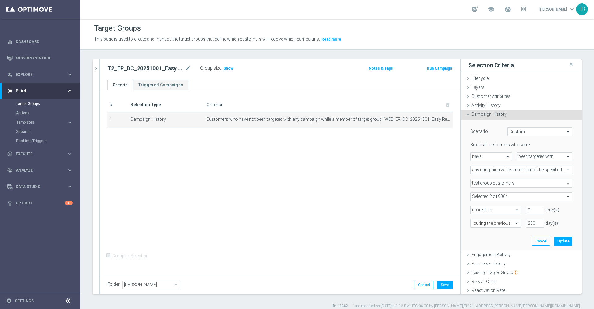
click at [502, 209] on span "more than" at bounding box center [496, 210] width 50 height 8
click at [481, 236] on span "exactly" at bounding box center [496, 234] width 44 height 5
type input "exactly"
click at [526, 210] on input "0" at bounding box center [535, 209] width 19 height 9
type input "1"
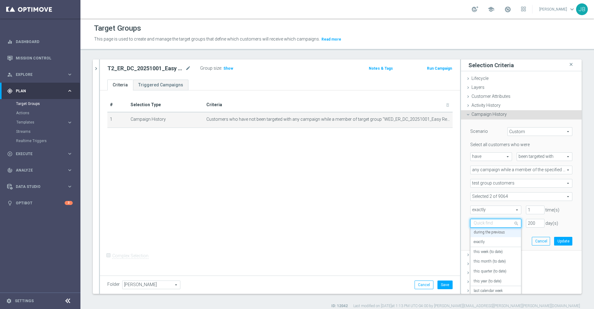
click at [500, 222] on div at bounding box center [496, 224] width 50 height 6
click at [486, 241] on div "exactly" at bounding box center [496, 242] width 44 height 10
click at [526, 222] on input "number" at bounding box center [535, 223] width 19 height 9
type input "5"
click at [554, 240] on button "Update" at bounding box center [563, 241] width 18 height 9
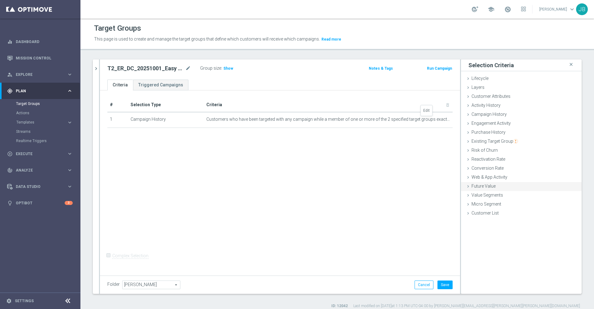
click at [0, 0] on icon "mode_edit" at bounding box center [0, 0] width 0 height 0
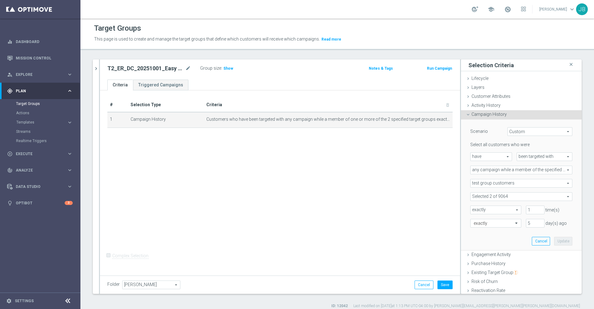
click at [518, 157] on span "been targeted with" at bounding box center [544, 157] width 55 height 8
click at [520, 175] on span "been targeted with" at bounding box center [544, 173] width 49 height 5
click at [422, 186] on div "# Selection Type Criteria delete_forever 1 Campaign History Customers who have …" at bounding box center [280, 181] width 360 height 183
click at [554, 240] on button "Update" at bounding box center [563, 241] width 18 height 9
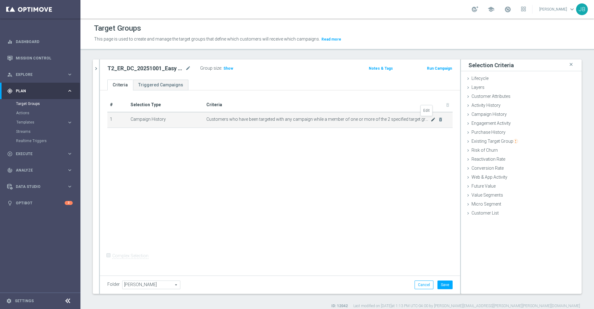
click at [431, 121] on icon "mode_edit" at bounding box center [433, 119] width 5 height 5
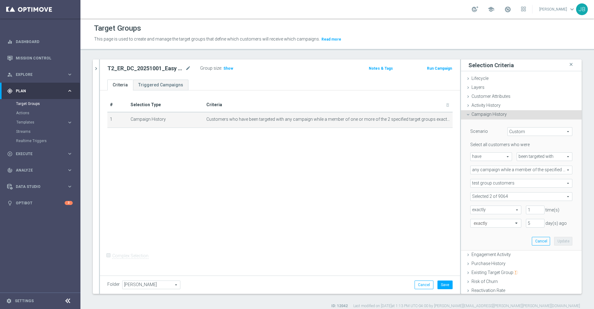
click at [274, 206] on div "# Selection Type Criteria delete_forever 1 Campaign History Customers who have …" at bounding box center [280, 181] width 360 height 183
drag, startPoint x: 96, startPoint y: 70, endPoint x: 234, endPoint y: 174, distance: 173.0
click at [234, 174] on as-split "ER_DC_20251001_Easy Rewards Reactivation Stream_T1 close more_vert Prioritize C…" at bounding box center [337, 176] width 489 height 234
click at [440, 286] on button "Save" at bounding box center [444, 284] width 15 height 9
click at [97, 70] on icon "chevron_right" at bounding box center [96, 69] width 6 height 6
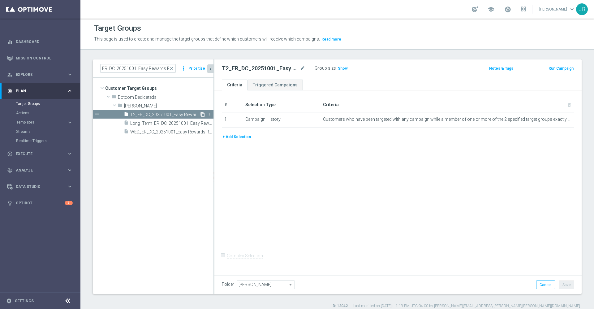
click at [204, 114] on icon "content_copy" at bounding box center [202, 114] width 5 height 5
click at [303, 69] on icon "mode_edit" at bounding box center [303, 68] width 6 height 7
click at [231, 67] on input "Copy of T2_ER_DC_20251001_Easy Rewards Reactivation Stream_T1" at bounding box center [264, 69] width 84 height 9
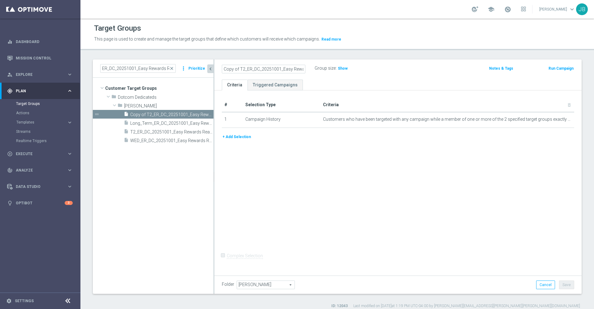
drag, startPoint x: 230, startPoint y: 67, endPoint x: 211, endPoint y: 67, distance: 19.8
click at [211, 67] on as-split "ER_DC_20251001_Easy Rewards Reactivation Stream_T1 close more_vert Prioritize C…" at bounding box center [337, 176] width 489 height 234
click at [245, 69] on input "Copy of T2_ER_DC_20251001_Easy Rewards Reactivation Stream_T1" at bounding box center [264, 69] width 84 height 9
drag, startPoint x: 244, startPoint y: 68, endPoint x: 220, endPoint y: 68, distance: 24.7
click at [220, 68] on div "Copy of T2_ER_DC_20251001_Easy Rewards Reactivation Stream_T1" at bounding box center [263, 69] width 93 height 9
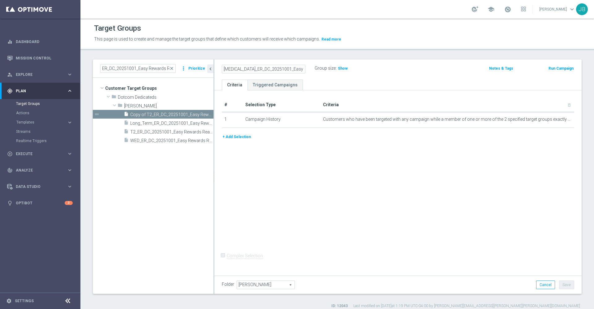
type input "T3_ER_DC_20251001_Easy Rewards Reactivation Stream_T1"
click at [360, 174] on div "# Selection Type Criteria delete_forever 1 Campaign History Customers who have …" at bounding box center [397, 181] width 367 height 183
click at [563, 281] on button "Save" at bounding box center [566, 284] width 15 height 9
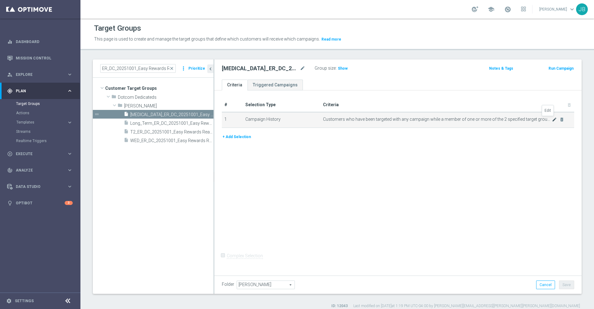
click at [552, 118] on icon "mode_edit" at bounding box center [554, 119] width 5 height 5
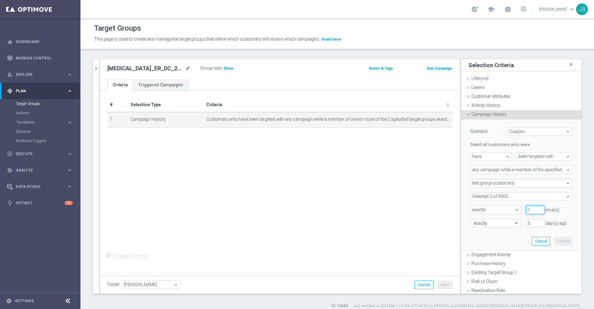
click at [526, 208] on input "1" at bounding box center [535, 209] width 19 height 9
click at [526, 225] on input "5" at bounding box center [535, 223] width 19 height 9
type input "10"
click at [554, 240] on button "Update" at bounding box center [563, 241] width 18 height 9
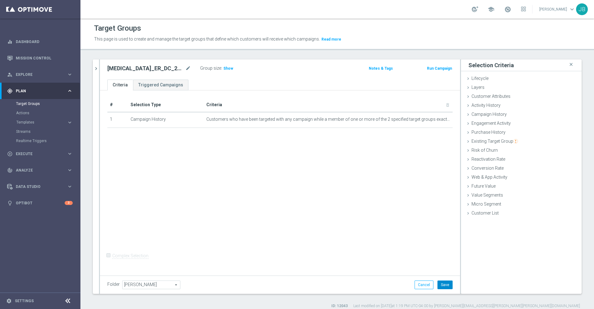
click at [439, 284] on button "Save" at bounding box center [444, 284] width 15 height 9
click at [491, 95] on span "Customer Attributes" at bounding box center [490, 96] width 39 height 5
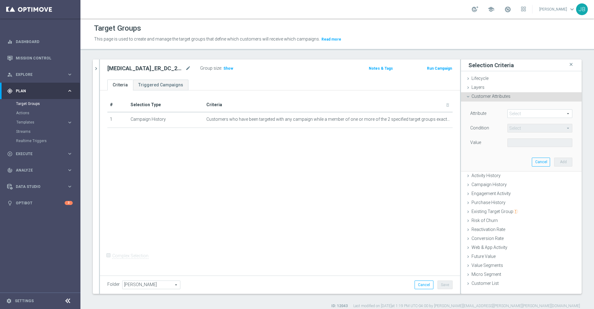
click at [524, 117] on span at bounding box center [540, 114] width 64 height 8
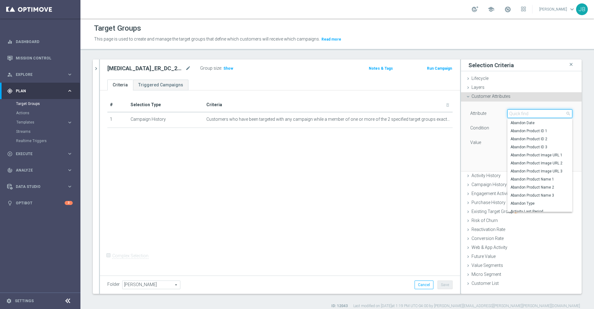
click at [521, 114] on input "search" at bounding box center [539, 113] width 65 height 9
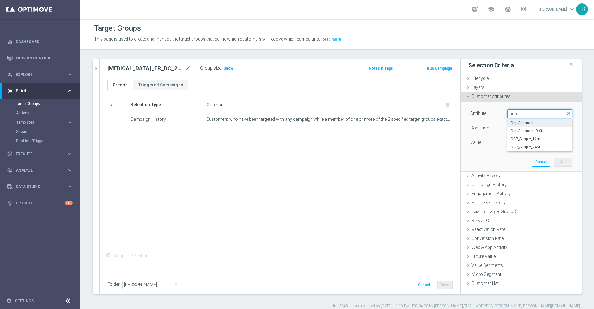
type input "ocp"
click at [524, 123] on span "Ocp Segment" at bounding box center [539, 122] width 59 height 5
type input "Ocp Segment"
click at [522, 142] on span at bounding box center [540, 143] width 64 height 8
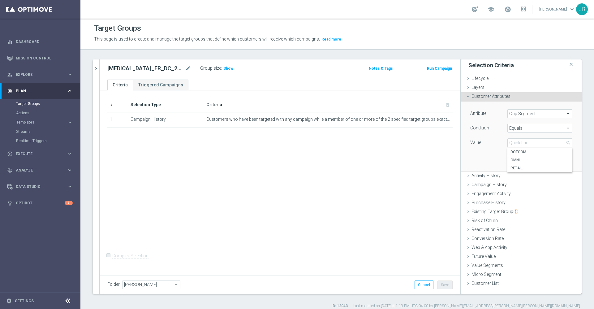
click at [517, 129] on span "Equals" at bounding box center [540, 128] width 64 height 8
click at [518, 212] on span "One of" at bounding box center [539, 209] width 59 height 5
type input "One of"
click at [519, 140] on span at bounding box center [540, 143] width 64 height 8
click at [512, 153] on input "(All)" at bounding box center [514, 152] width 4 height 4
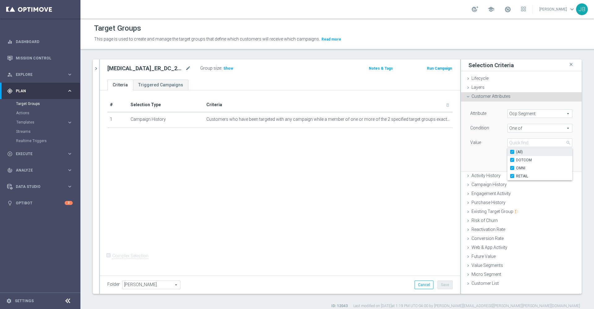
checkbox input "true"
type input "Selected 3 of 3"
checkbox input "true"
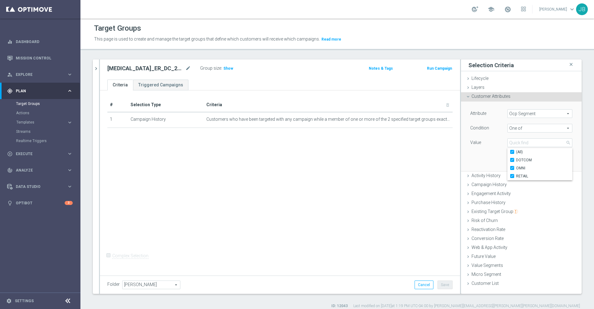
click at [473, 150] on div "Attribute Ocp Segment Ocp Segment arrow_drop_down search Condition One of One o…" at bounding box center [521, 135] width 111 height 69
click at [561, 162] on button "Add" at bounding box center [563, 161] width 18 height 9
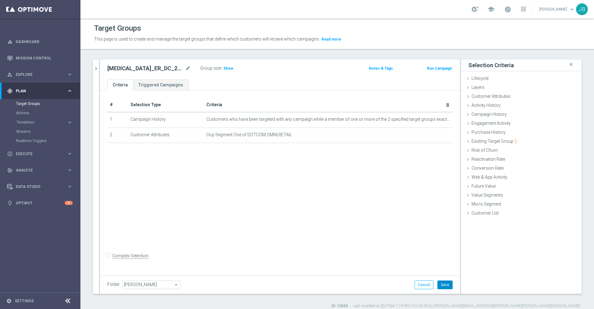
click at [437, 282] on button "Save" at bounding box center [444, 284] width 15 height 9
click at [483, 98] on span "Customer Attributes" at bounding box center [490, 96] width 39 height 5
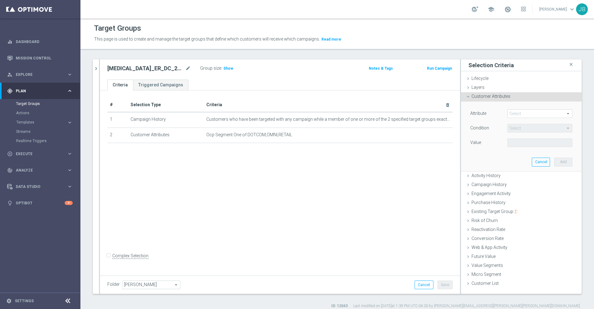
click at [518, 111] on span at bounding box center [540, 114] width 64 height 8
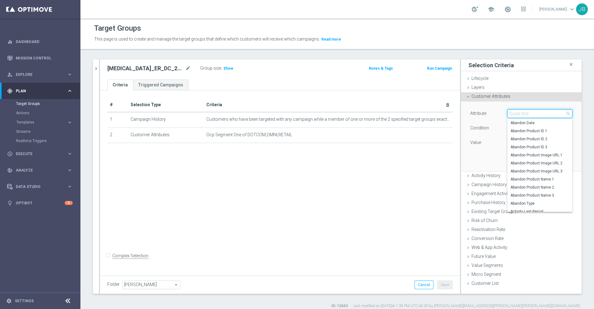
click at [518, 112] on input "search" at bounding box center [539, 113] width 65 height 9
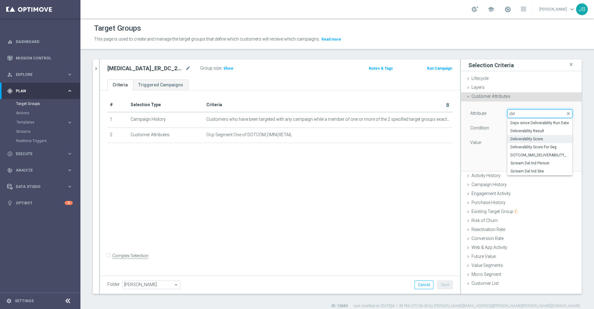
type input "del"
click at [526, 138] on span "Deliverability Score" at bounding box center [539, 138] width 59 height 5
type input "Deliverability Score"
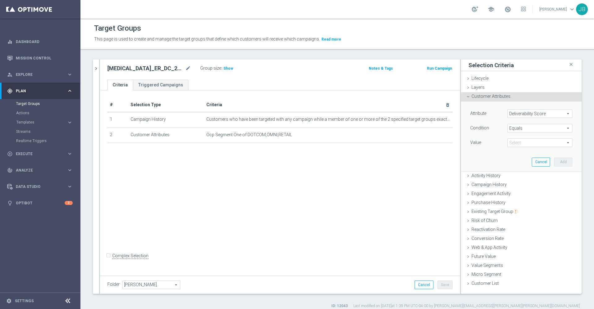
click at [524, 141] on span at bounding box center [540, 143] width 64 height 8
click at [484, 140] on div "Value" at bounding box center [484, 143] width 37 height 10
click at [517, 142] on span at bounding box center [540, 143] width 64 height 8
click at [480, 144] on div "Value" at bounding box center [484, 143] width 37 height 10
click at [528, 128] on span "Equals" at bounding box center [540, 128] width 64 height 8
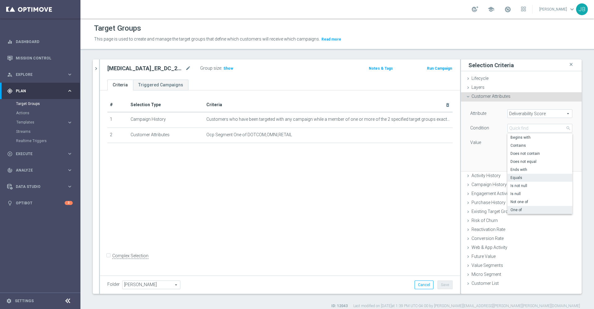
click at [516, 209] on span "One of" at bounding box center [539, 209] width 59 height 5
type input "One of"
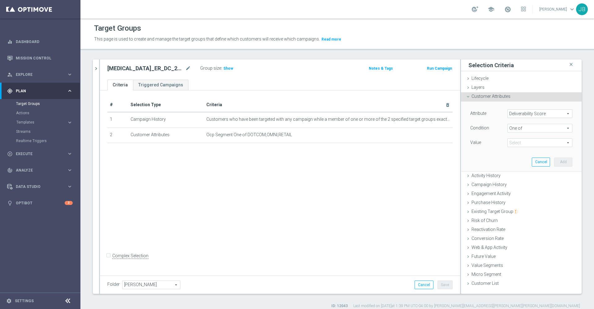
click at [520, 143] on span at bounding box center [540, 143] width 64 height 8
click at [512, 176] on input "GRAY" at bounding box center [514, 176] width 4 height 4
checkbox input "true"
type input "GRAY"
click at [512, 175] on input "GRAY" at bounding box center [514, 176] width 4 height 4
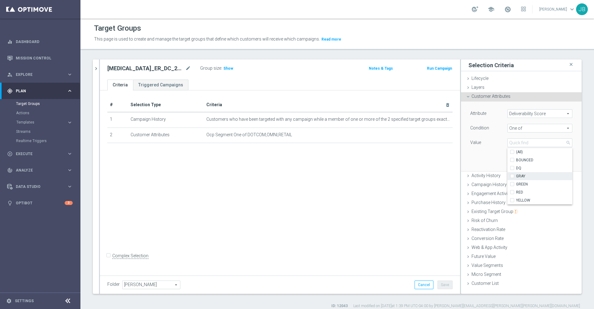
checkbox input "false"
type input "Select"
click at [516, 183] on label "GREEN" at bounding box center [544, 184] width 56 height 8
click at [512, 183] on input "GREEN" at bounding box center [514, 184] width 4 height 4
checkbox input "true"
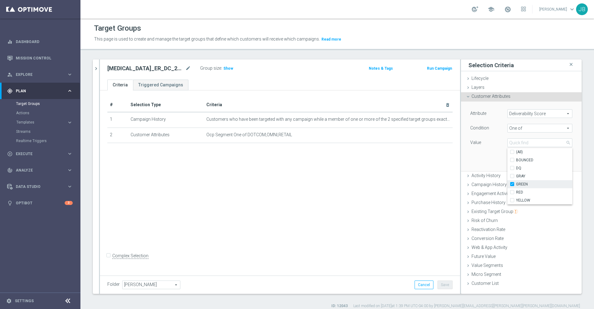
type input "GREEN"
click at [507, 191] on div "RED" at bounding box center [539, 192] width 65 height 8
click at [516, 193] on label "RED" at bounding box center [544, 192] width 56 height 8
click at [512, 193] on input "RED" at bounding box center [514, 192] width 4 height 4
checkbox input "true"
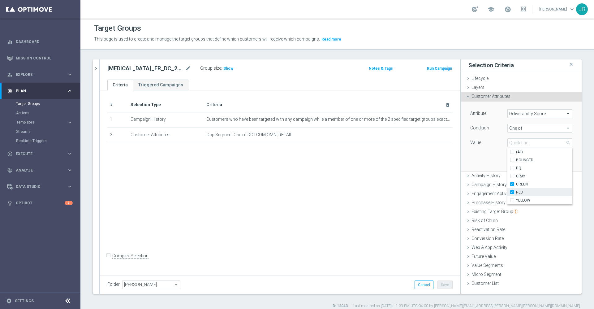
type input "Selected 2 of 6"
click at [516, 200] on label "YELLOW" at bounding box center [544, 200] width 56 height 8
click at [512, 200] on input "YELLOW" at bounding box center [514, 200] width 4 height 4
checkbox input "true"
type input "Selected 3 of 6"
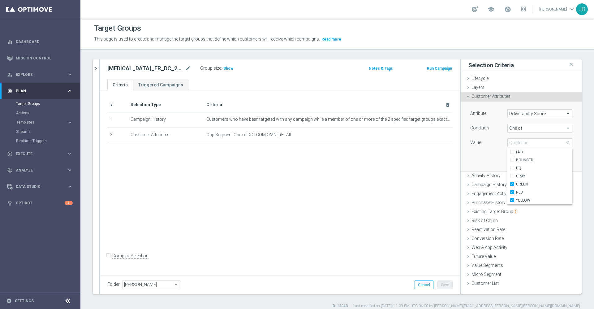
click at [474, 157] on div "Attribute Deliverability Score Deliverability Score arrow_drop_down search Cond…" at bounding box center [521, 135] width 111 height 69
click at [554, 162] on button "Add" at bounding box center [563, 161] width 18 height 9
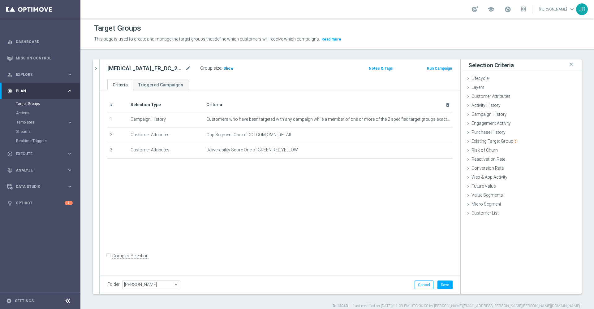
click at [225, 67] on span "Show" at bounding box center [228, 68] width 10 height 4
click at [187, 71] on icon "mode_edit" at bounding box center [188, 68] width 6 height 7
click at [173, 71] on input "T3_ER_DC_20251001_Easy Rewards Reactivation Stream_T1" at bounding box center [149, 69] width 84 height 9
click at [189, 68] on input "T3_ER_DC_20251001_Easy Rewards Reactivation Stream_T1" at bounding box center [149, 69] width 84 height 9
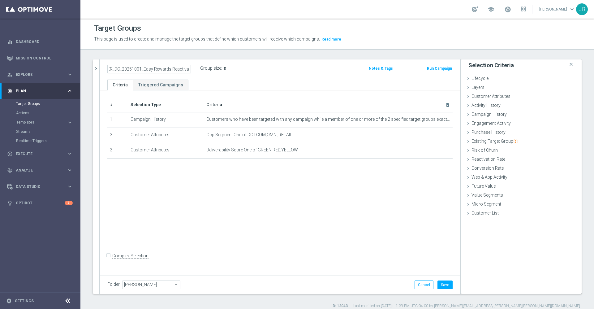
scroll to position [0, 0]
drag, startPoint x: 142, startPoint y: 67, endPoint x: 101, endPoint y: 67, distance: 41.1
click at [101, 67] on div "T3_ER_DC_20251001_Easy Rewards Reactivation Stream_T3 Group size : 0 Notes & Ta…" at bounding box center [280, 69] width 360 height 20
click at [121, 67] on input "T3_ER_DC_20251001_Easy Rewards Reactivation Stream_T3" at bounding box center [149, 69] width 84 height 9
drag, startPoint x: 116, startPoint y: 68, endPoint x: 104, endPoint y: 69, distance: 11.5
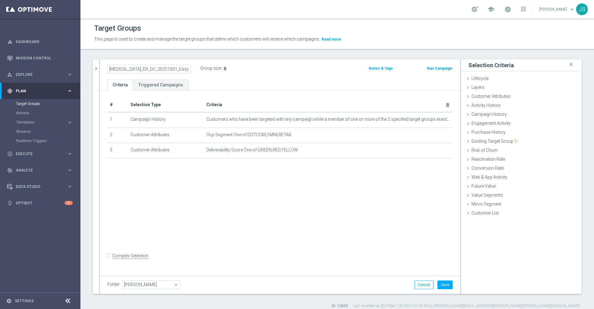
click at [104, 69] on div "T3_ER_DC_20251001_Easy Rewards Reactivation Stream_T3" at bounding box center [149, 69] width 93 height 9
drag, startPoint x: 129, startPoint y: 69, endPoint x: 148, endPoint y: 71, distance: 19.0
click at [148, 71] on input "ER_OMNI_20251001_Easy Rewards Reactivation Stream_T3" at bounding box center [149, 69] width 84 height 9
type input "ER_OMNI_Easy Rewards Reactivation Stream_T3"
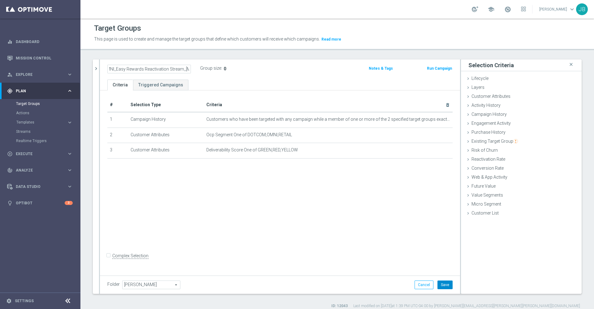
scroll to position [0, 0]
click at [440, 284] on button "Save" at bounding box center [444, 284] width 15 height 9
click at [91, 67] on div "ER_DC_20251001_Easy Rewards Reactivation Stream_T1 close more_vert Prioritize C…" at bounding box center [337, 183] width 514 height 249
click at [96, 70] on icon "chevron_right" at bounding box center [96, 69] width 6 height 6
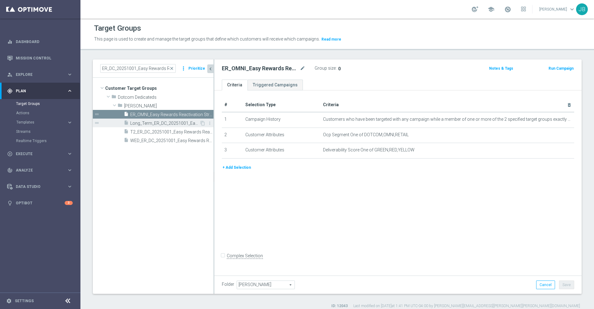
click at [152, 124] on span "Long_Term_ER_DC_20251001_Easy Rewards Reactivation Stream_T1" at bounding box center [164, 123] width 69 height 5
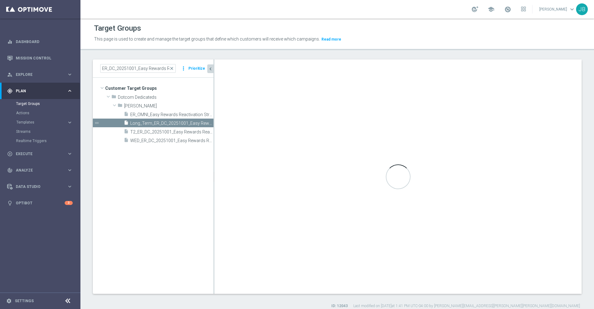
checkbox input "true"
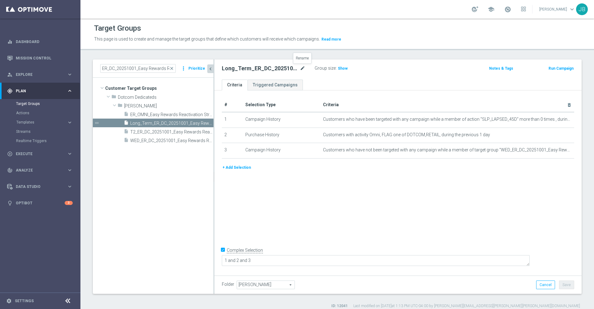
click at [301, 69] on icon "mode_edit" at bounding box center [303, 68] width 6 height 7
click at [238, 68] on input "Long_Term_ER_DC_20251001_Easy Rewards Reactivation Stream_T1" at bounding box center [264, 69] width 84 height 9
drag, startPoint x: 228, startPoint y: 68, endPoint x: 201, endPoint y: 68, distance: 27.5
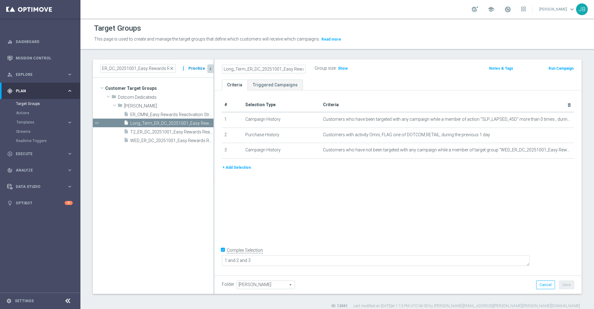
click at [201, 68] on as-split "ER_DC_20251001_Easy Rewards Reactivation Stream_T1 close more_vert Prioritize C…" at bounding box center [337, 176] width 489 height 234
click at [249, 68] on input "Long_Term_ER_DC_20251001_Easy Rewards Reactivation Stream_T1" at bounding box center [264, 69] width 84 height 9
drag, startPoint x: 247, startPoint y: 70, endPoint x: 204, endPoint y: 63, distance: 43.1
click at [204, 63] on as-split "ER_DC_20251001_Easy Rewards Reactivation Stream_T1 close more_vert Prioritize C…" at bounding box center [337, 176] width 489 height 234
drag, startPoint x: 244, startPoint y: 68, endPoint x: 263, endPoint y: 68, distance: 18.9
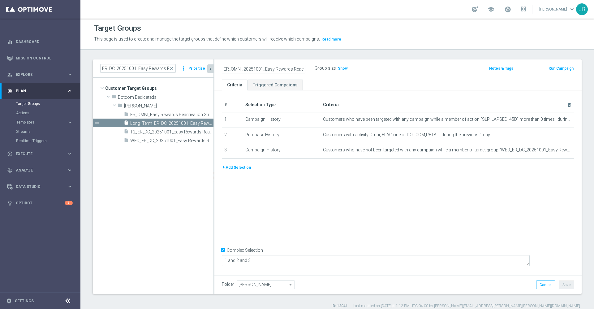
click at [263, 68] on input "ER_OMNI_20251001_Easy Rewards Reactivation Stream_T1" at bounding box center [264, 69] width 84 height 9
drag, startPoint x: 263, startPoint y: 68, endPoint x: 320, endPoint y: 68, distance: 56.9
click at [320, 68] on div "ER_OMNI_Easy Rewards Reactivation Stream_T1 Group size : Show" at bounding box center [337, 68] width 241 height 9
type input "ER_OMNI_Easy Rewards Reactivation Stream_T1"
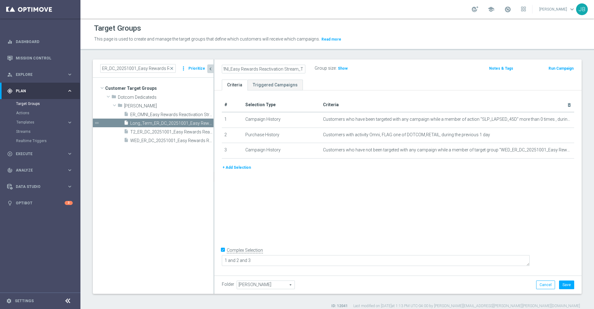
click at [332, 191] on div "# Selection Type Criteria delete_forever 1 Campaign History Customers who have …" at bounding box center [397, 181] width 367 height 183
click at [247, 169] on button "+ Add Selection" at bounding box center [237, 167] width 30 height 7
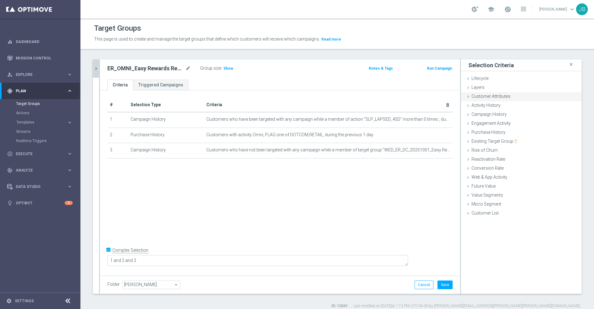
click at [491, 98] on span "Customer Attributes" at bounding box center [490, 96] width 39 height 5
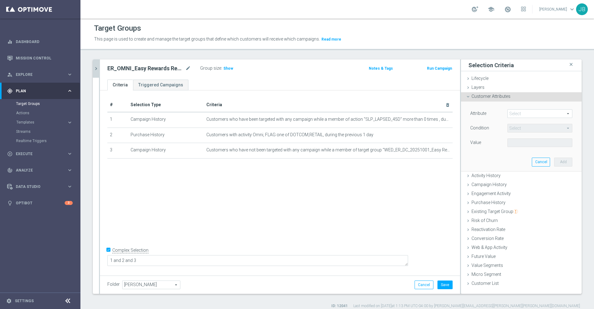
click at [511, 110] on span at bounding box center [540, 114] width 64 height 8
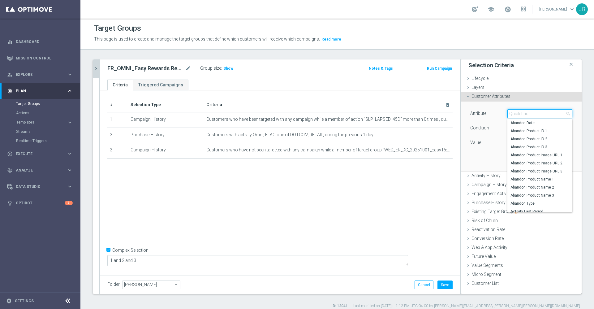
click at [511, 114] on input "search" at bounding box center [539, 113] width 65 height 9
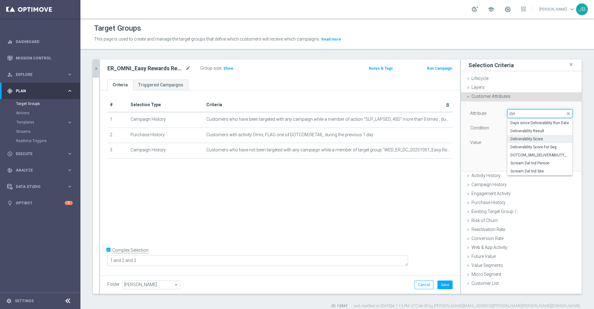
type input "del"
click at [527, 139] on span "Deliverability Score" at bounding box center [539, 138] width 59 height 5
type input "Deliverability Score"
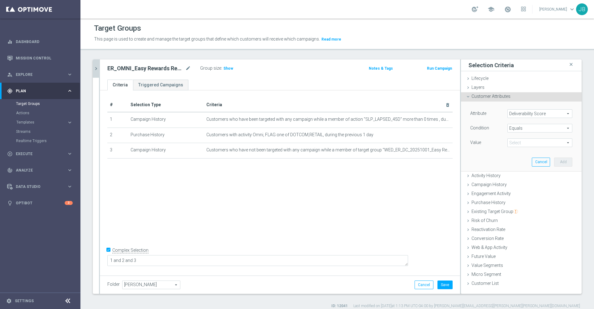
click at [518, 141] on span at bounding box center [540, 143] width 64 height 8
click at [514, 129] on span "Equals" at bounding box center [540, 128] width 64 height 8
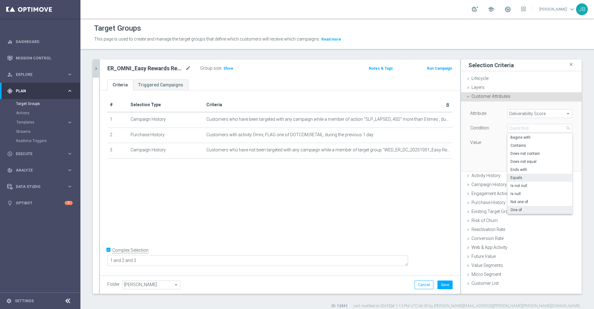
click at [512, 206] on label "One of" at bounding box center [539, 210] width 65 height 8
type input "One of"
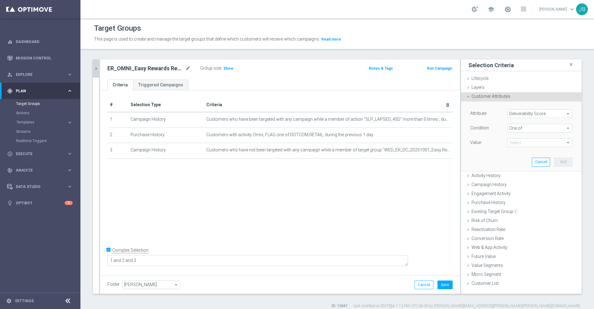
click at [514, 140] on span at bounding box center [540, 143] width 64 height 8
click at [512, 175] on input "GRAY" at bounding box center [514, 176] width 4 height 4
checkbox input "true"
type input "GRAY"
click at [512, 175] on input "GRAY" at bounding box center [514, 176] width 4 height 4
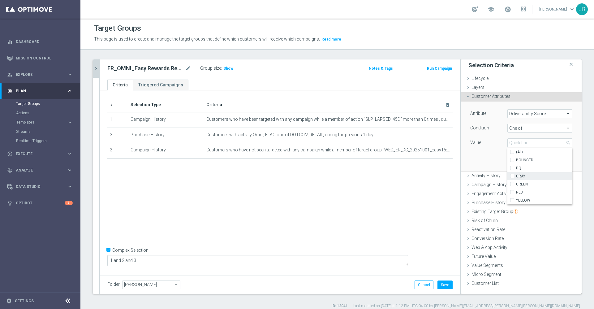
checkbox input "false"
type input "Select"
click at [512, 183] on input "GREEN" at bounding box center [514, 184] width 4 height 4
checkbox input "true"
type input "GREEN"
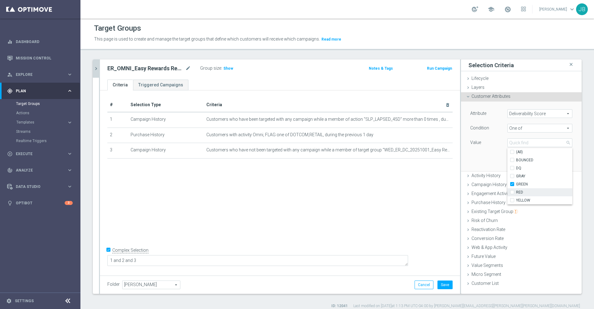
click at [512, 191] on input "RED" at bounding box center [514, 192] width 4 height 4
checkbox input "true"
type input "Selected 2 of 6"
click at [512, 199] on input "YELLOW" at bounding box center [514, 200] width 4 height 4
checkbox input "true"
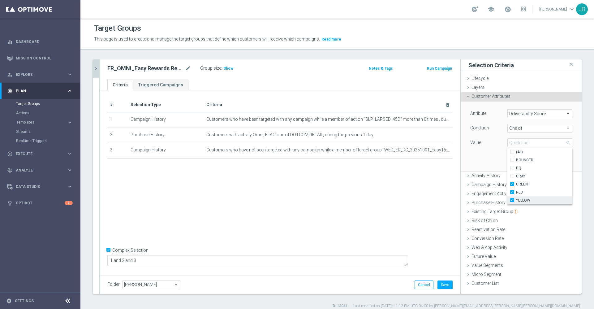
type input "Selected 3 of 6"
click at [478, 164] on div "Attribute Deliverability Score Deliverability Score arrow_drop_down search Cond…" at bounding box center [521, 135] width 111 height 69
click at [554, 160] on button "Add" at bounding box center [563, 161] width 18 height 9
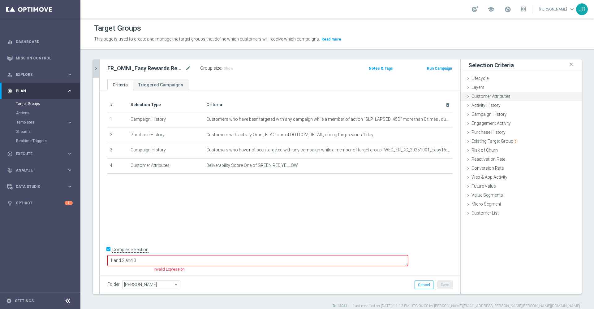
click at [503, 96] on div "Customer Attributes done selection saved" at bounding box center [521, 96] width 121 height 9
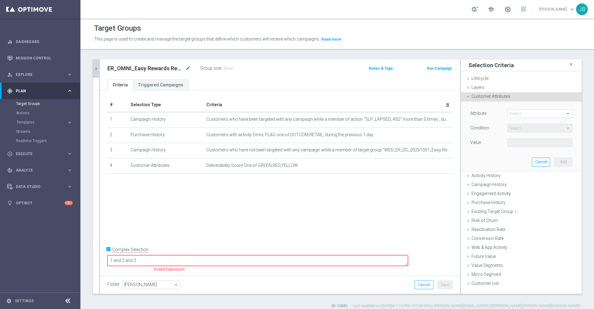
click at [514, 110] on span at bounding box center [540, 114] width 64 height 8
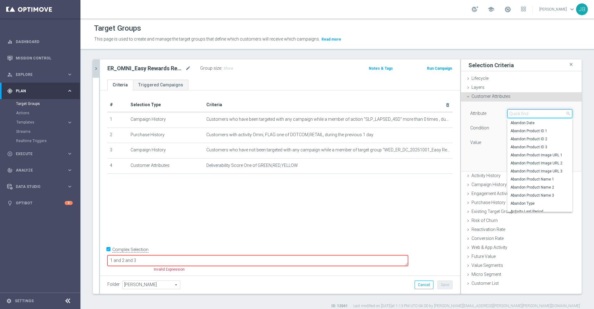
click at [514, 110] on input "search" at bounding box center [539, 113] width 65 height 9
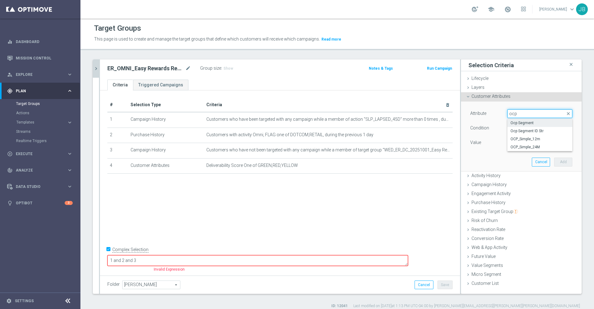
type input "ocp"
click at [517, 121] on span "Ocp Segment" at bounding box center [539, 122] width 59 height 5
type input "Ocp Segment"
click at [517, 140] on span at bounding box center [540, 143] width 64 height 8
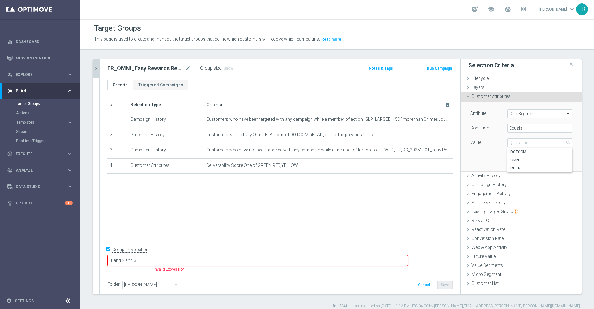
click at [515, 120] on div "Attribute Ocp Segment Ocp Segment arrow_drop_down search Condition Equals Equal…" at bounding box center [521, 128] width 102 height 39
click at [517, 126] on span "Equals" at bounding box center [540, 128] width 64 height 8
click at [514, 206] on label "One of" at bounding box center [539, 210] width 65 height 8
type input "One of"
click at [520, 142] on span at bounding box center [540, 143] width 64 height 8
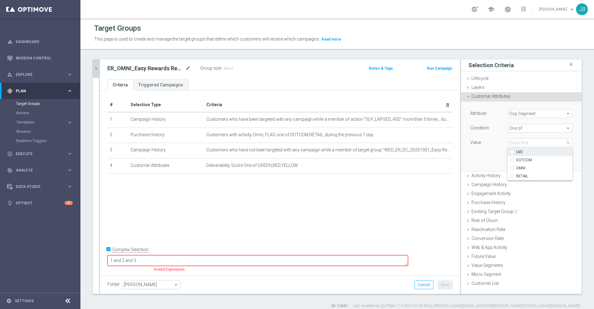
click at [512, 152] on input "(All)" at bounding box center [514, 152] width 4 height 4
checkbox input "true"
type input "Selected 3 of 3"
checkbox input "true"
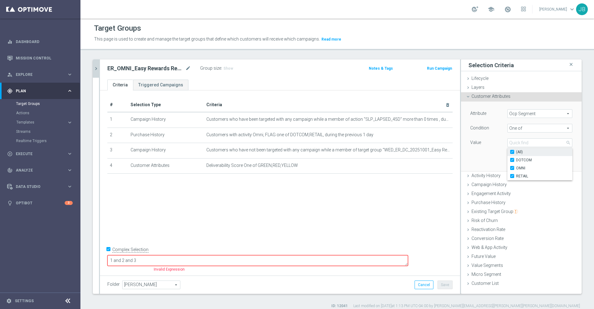
checkbox input "true"
click at [475, 158] on div "Attribute Ocp Segment Ocp Segment arrow_drop_down search Condition One of One o…" at bounding box center [521, 135] width 111 height 69
click at [554, 161] on button "Add" at bounding box center [563, 161] width 18 height 9
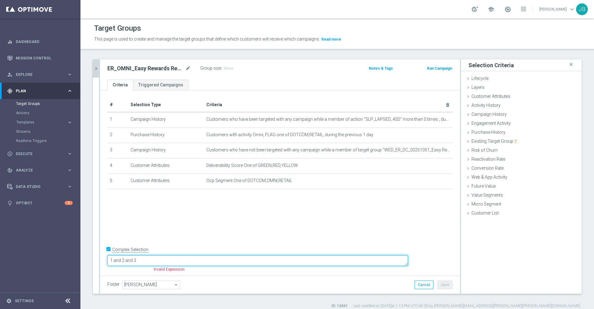
click at [184, 261] on textarea "1 and 2 and 3" at bounding box center [257, 260] width 301 height 11
type textarea "1 and 2 and 3 and 4 an"
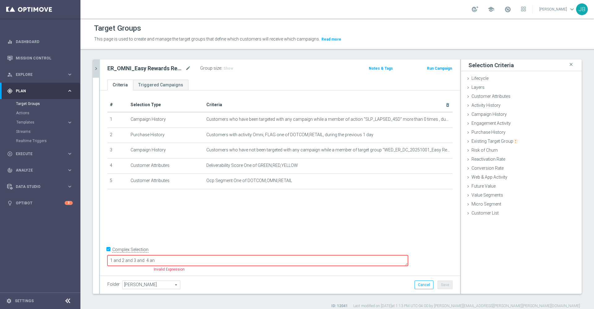
click at [108, 254] on input "Complex Selection" at bounding box center [109, 250] width 4 height 9
checkbox input "false"
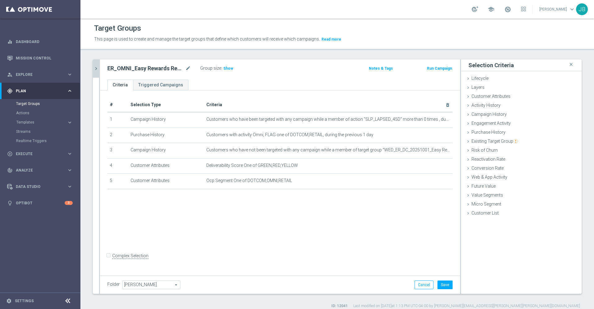
click at [170, 223] on div "# Selection Type Criteria delete_forever 1 Campaign History Customers who have …" at bounding box center [280, 181] width 360 height 183
click at [442, 282] on button "Save" at bounding box center [444, 284] width 15 height 9
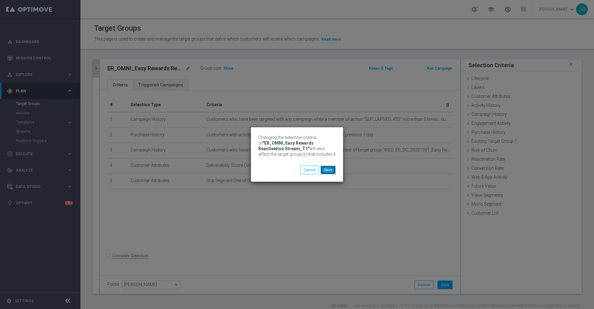
click at [332, 169] on button "Save" at bounding box center [327, 170] width 15 height 9
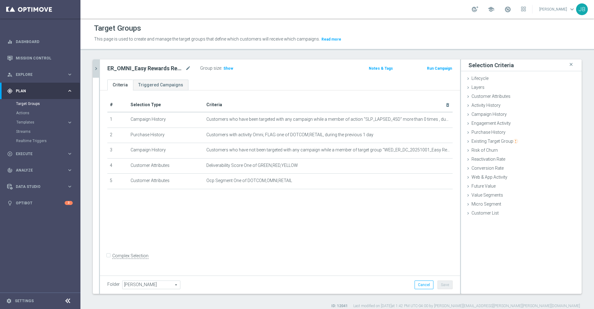
click at [93, 68] on icon "chevron_right" at bounding box center [96, 69] width 6 height 6
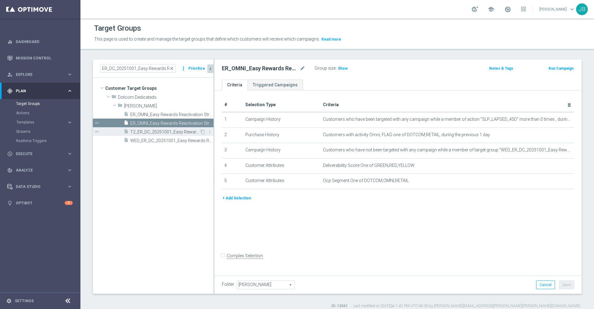
click at [149, 131] on span "T2_ER_DC_20251001_Easy Rewards Reactivation Stream_T1" at bounding box center [164, 131] width 69 height 5
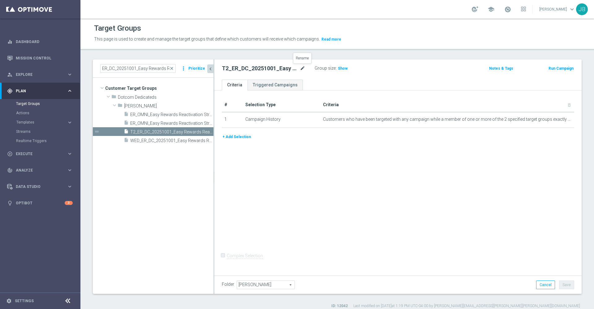
click at [303, 69] on icon "mode_edit" at bounding box center [303, 68] width 6 height 7
click at [303, 69] on input "T2_ER_DC_20251001_Easy Rewards Reactivation Stream_T1" at bounding box center [264, 69] width 84 height 9
drag, startPoint x: 229, startPoint y: 68, endPoint x: 209, endPoint y: 69, distance: 20.1
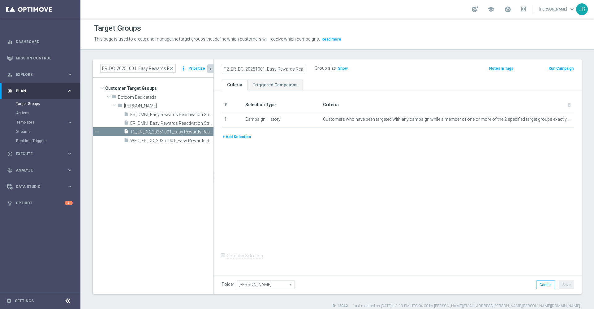
click at [209, 69] on as-split "ER_DC_20251001_Easy Rewards Reactivation Stream_T1 close more_vert Prioritize C…" at bounding box center [337, 176] width 489 height 234
type input "ER_OMNI_Easy Rewards Reactivation Stream_T2"
click at [283, 157] on div "# Selection Type Criteria delete_forever 1 Campaign History Customers who have …" at bounding box center [397, 181] width 367 height 183
click at [238, 136] on button "+ Add Selection" at bounding box center [237, 136] width 30 height 7
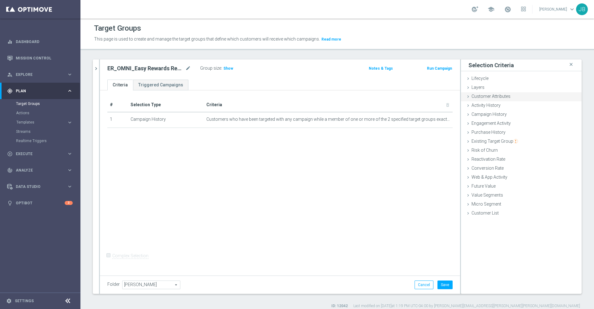
click at [504, 97] on div "Customer Attributes done selection saved" at bounding box center [521, 96] width 121 height 9
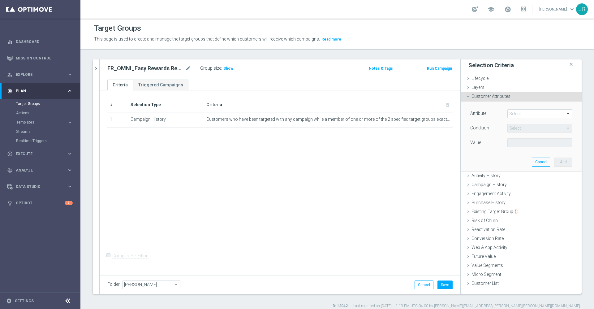
click at [519, 110] on span at bounding box center [540, 114] width 64 height 8
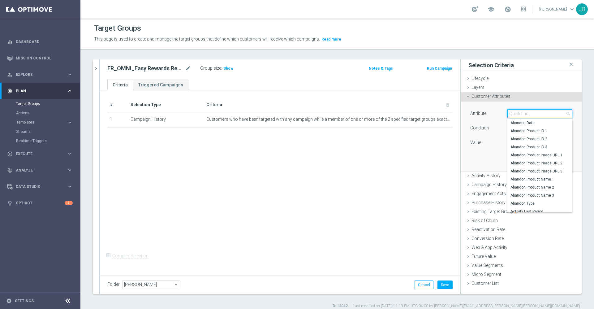
click at [519, 110] on input "search" at bounding box center [539, 113] width 65 height 9
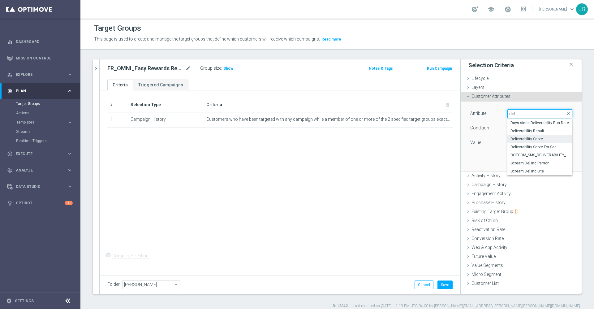
type input "del"
click at [522, 137] on span "Deliverability Score" at bounding box center [539, 138] width 59 height 5
type input "Deliverability Score"
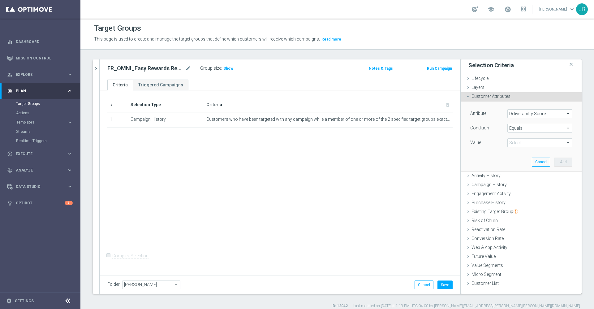
click at [514, 141] on span at bounding box center [540, 143] width 64 height 8
click at [511, 127] on span "Equals" at bounding box center [540, 128] width 64 height 8
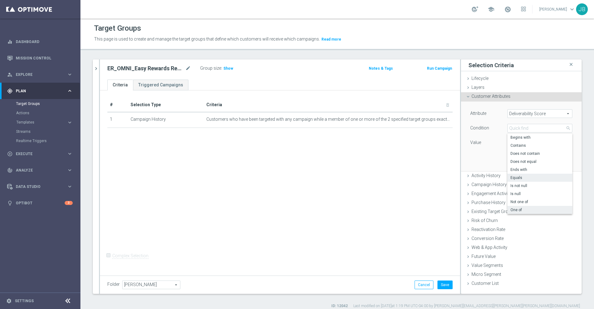
click at [516, 209] on span "One of" at bounding box center [539, 209] width 59 height 5
type input "One of"
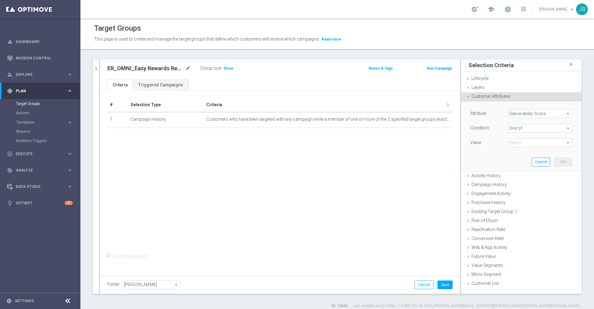
click at [514, 139] on span at bounding box center [540, 143] width 64 height 8
click at [512, 183] on input "GREEN" at bounding box center [514, 184] width 4 height 4
checkbox input "true"
type input "GREEN"
click at [516, 191] on label "RED" at bounding box center [544, 192] width 56 height 8
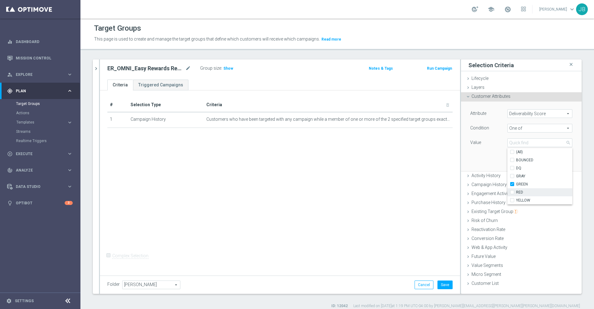
click at [512, 191] on input "RED" at bounding box center [514, 192] width 4 height 4
checkbox input "true"
type input "Selected 2 of 6"
click at [516, 200] on label "YELLOW" at bounding box center [544, 200] width 56 height 8
click at [512, 200] on input "YELLOW" at bounding box center [514, 200] width 4 height 4
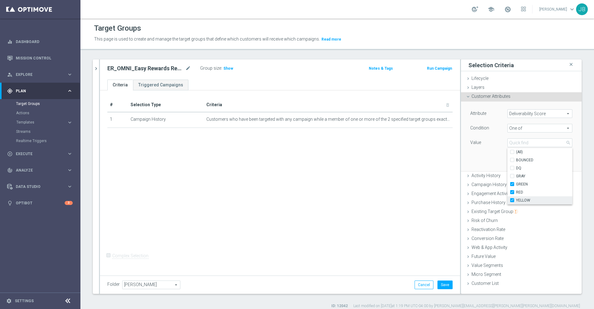
checkbox input "true"
type input "Selected 3 of 6"
click at [475, 163] on div "Attribute Deliverability Score Deliverability Score arrow_drop_down search Cond…" at bounding box center [521, 135] width 111 height 69
click at [559, 161] on button "Add" at bounding box center [563, 161] width 18 height 9
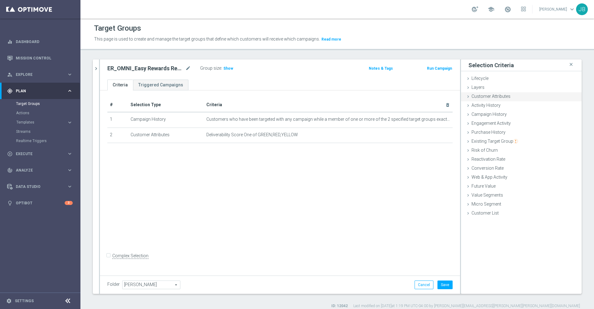
click at [506, 97] on div "Customer Attributes done selection saved" at bounding box center [521, 96] width 121 height 9
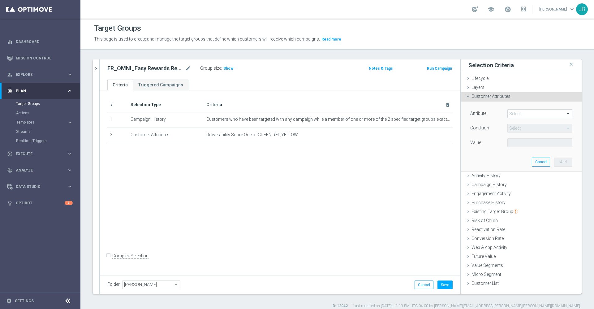
click at [515, 114] on span at bounding box center [540, 114] width 64 height 8
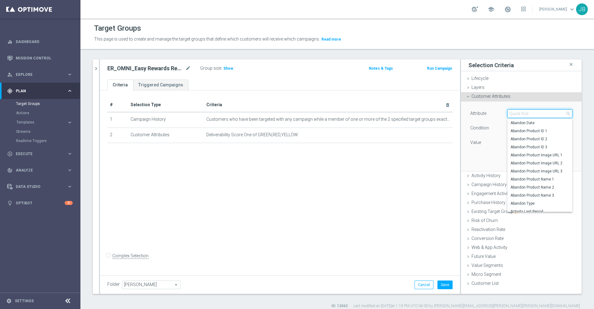
click at [515, 114] on input "search" at bounding box center [539, 113] width 65 height 9
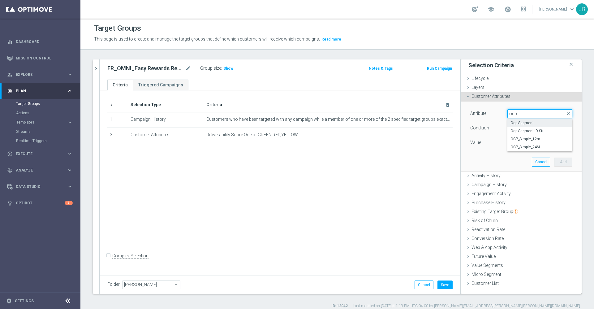
type input "ocp"
click at [518, 122] on span "Ocp Segment" at bounding box center [539, 122] width 59 height 5
type input "Ocp Segment"
click at [514, 127] on span "Equals" at bounding box center [540, 128] width 64 height 8
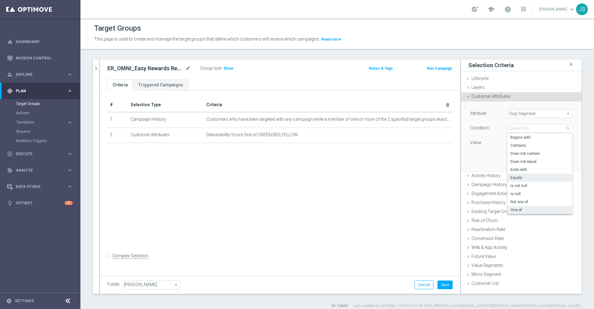
click at [514, 209] on span "One of" at bounding box center [539, 209] width 59 height 5
type input "One of"
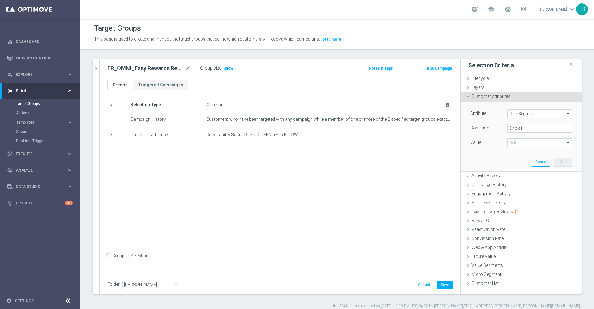
click at [518, 141] on span at bounding box center [540, 143] width 64 height 8
click at [512, 151] on input "(All)" at bounding box center [514, 152] width 4 height 4
checkbox input "true"
type input "Selected 3 of 3"
checkbox input "true"
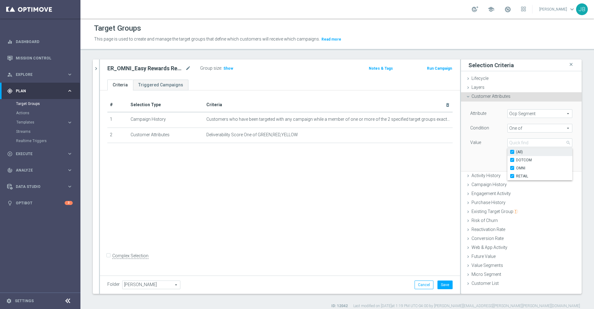
checkbox input "true"
click at [477, 153] on div "Attribute Ocp Segment Ocp Segment arrow_drop_down search Condition One of One o…" at bounding box center [521, 135] width 111 height 69
click at [554, 162] on button "Add" at bounding box center [563, 161] width 18 height 9
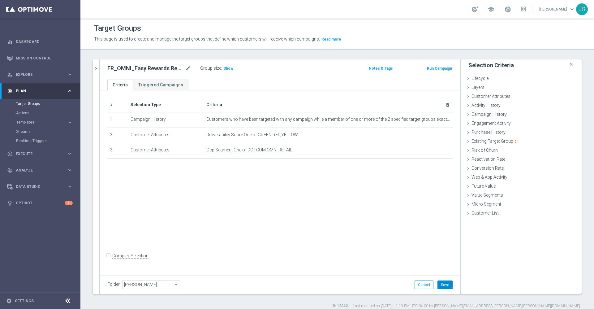
click at [437, 282] on button "Save" at bounding box center [444, 284] width 15 height 9
click at [431, 120] on icon "mode_edit" at bounding box center [433, 119] width 5 height 5
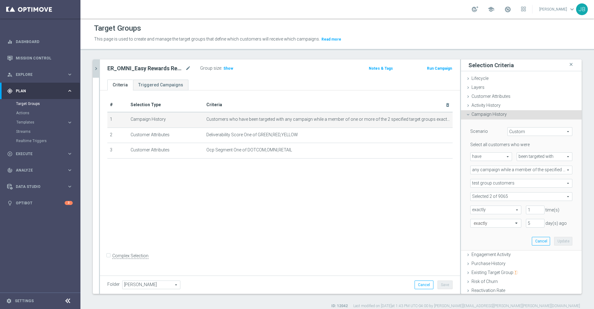
click at [96, 67] on icon "chevron_right" at bounding box center [96, 69] width 6 height 6
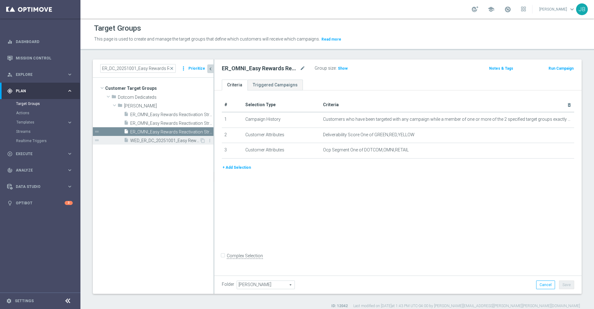
click at [152, 142] on span "WED_ER_DC_20251001_Easy Rewards Reactivation Stream_T1" at bounding box center [164, 140] width 69 height 5
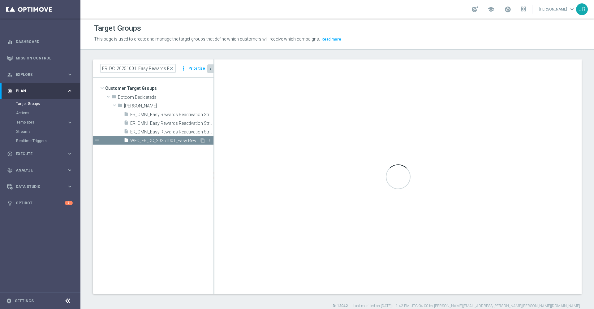
checkbox input "true"
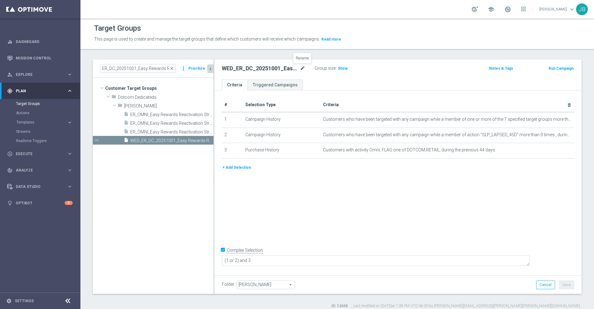
click at [304, 70] on icon "mode_edit" at bounding box center [303, 68] width 6 height 7
click at [257, 67] on input "WED_ER_DC_20251001_Easy Rewards Reactivation Stream_T1" at bounding box center [264, 69] width 84 height 9
drag, startPoint x: 229, startPoint y: 68, endPoint x: 196, endPoint y: 64, distance: 33.7
click at [196, 64] on as-split "ER_DC_20251001_Easy Rewards Reactivation Stream_T1 close more_vert Prioritize C…" at bounding box center [337, 176] width 489 height 234
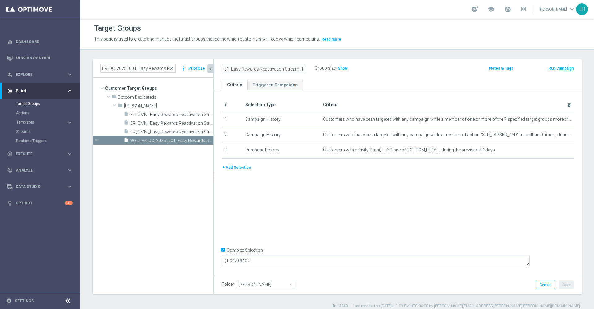
click at [303, 68] on input "WED_ER_DC_20251001_Easy Rewards Reactivation Stream_T1" at bounding box center [264, 69] width 84 height 9
click at [230, 69] on input "WED_ER_DC_20251001_Easy Rewards Reactivation Stream_T1" at bounding box center [264, 69] width 84 height 9
drag, startPoint x: 230, startPoint y: 69, endPoint x: 210, endPoint y: 70, distance: 19.2
click at [210, 70] on as-split "ER_DC_20251001_Easy Rewards Reactivation Stream_T1 close more_vert Prioritize C…" at bounding box center [337, 176] width 489 height 234
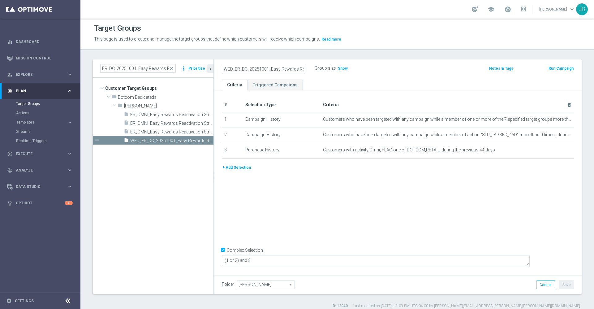
click at [252, 68] on input "WED_ER_DC_20251001_Easy Rewards Reactivation Stream_T1" at bounding box center [264, 69] width 84 height 9
drag, startPoint x: 268, startPoint y: 68, endPoint x: 223, endPoint y: 69, distance: 44.6
click at [223, 69] on input "WED_ER_DC_20251001_Easy Rewards Reactivation Stream_T1" at bounding box center [264, 69] width 84 height 9
click at [259, 67] on input "ER_OMNI_WED_1001_Easy Rewards Reactivation Stream_T1" at bounding box center [264, 69] width 84 height 9
type input "ER_OMNI_WED_10.01_Easy Rewards Reactivation Stream_T1"
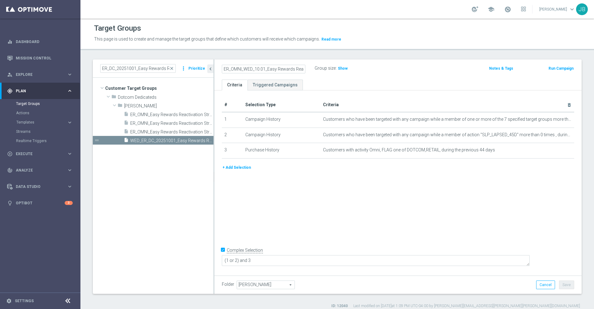
click at [293, 193] on div "# Selection Type Criteria delete_forever 1 Campaign History Customers who have …" at bounding box center [397, 181] width 367 height 183
click at [237, 169] on button "+ Add Selection" at bounding box center [237, 167] width 30 height 7
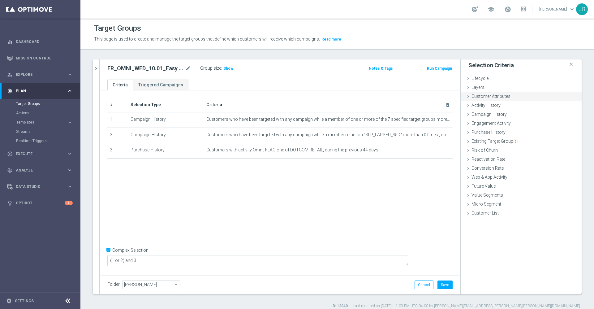
click at [494, 96] on span "Customer Attributes" at bounding box center [490, 96] width 39 height 5
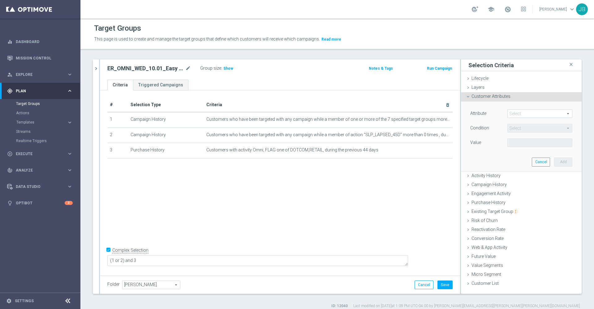
click at [526, 113] on span at bounding box center [540, 114] width 64 height 8
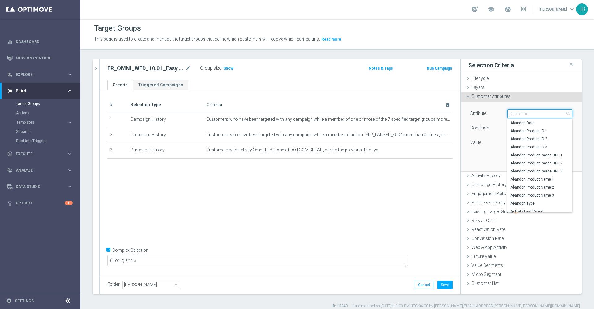
click at [521, 114] on input "search" at bounding box center [539, 113] width 65 height 9
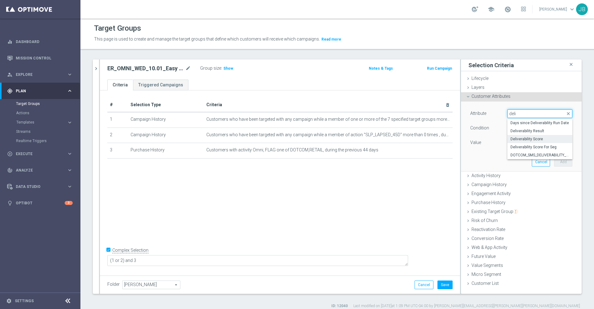
type input "deli"
click at [529, 137] on span "Deliverability Score" at bounding box center [539, 138] width 59 height 5
type input "Deliverability Score"
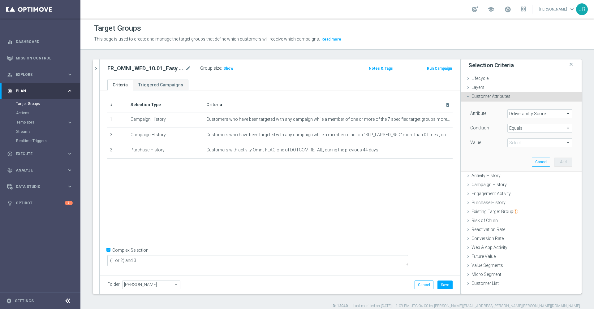
click at [515, 144] on span at bounding box center [540, 143] width 64 height 8
click at [510, 129] on span "Equals" at bounding box center [540, 128] width 64 height 8
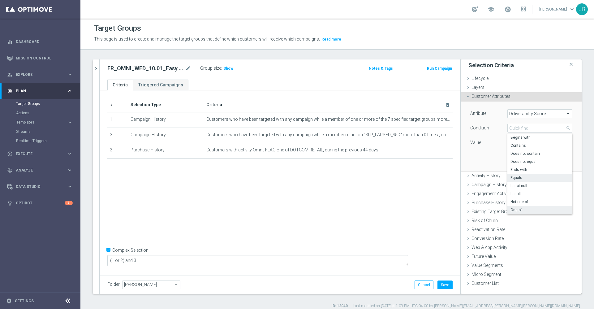
click at [515, 209] on span "One of" at bounding box center [539, 209] width 59 height 5
type input "One of"
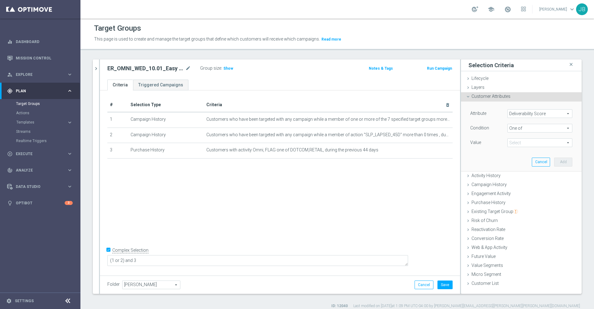
click at [517, 141] on span at bounding box center [540, 143] width 64 height 8
click at [512, 183] on input "GREEN" at bounding box center [514, 184] width 4 height 4
checkbox input "true"
type input "GREEN"
click at [516, 194] on label "RED" at bounding box center [544, 192] width 56 height 8
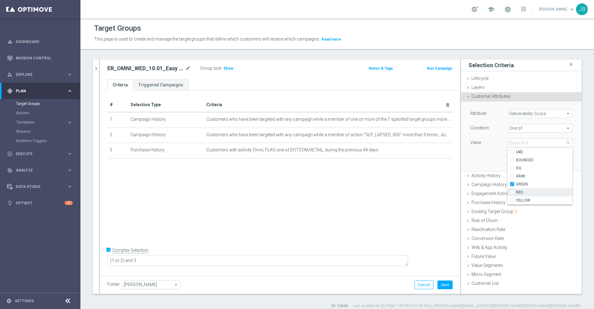
click at [512, 194] on input "RED" at bounding box center [514, 192] width 4 height 4
checkbox input "true"
type input "Selected 2 of 6"
click at [516, 200] on label "YELLOW" at bounding box center [544, 200] width 56 height 8
click at [512, 200] on input "YELLOW" at bounding box center [514, 200] width 4 height 4
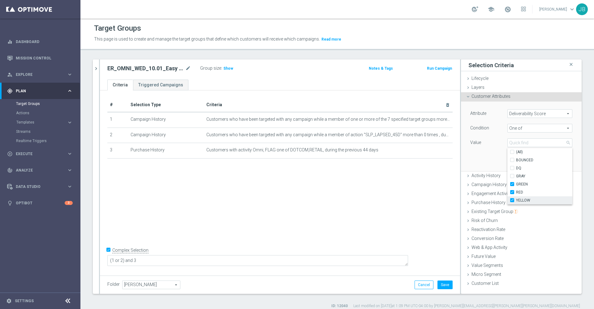
checkbox input "true"
type input "Selected 3 of 6"
click at [472, 157] on div "Attribute Deliverability Score Deliverability Score arrow_drop_down search Cond…" at bounding box center [521, 135] width 111 height 69
click at [557, 161] on button "Add" at bounding box center [563, 161] width 18 height 9
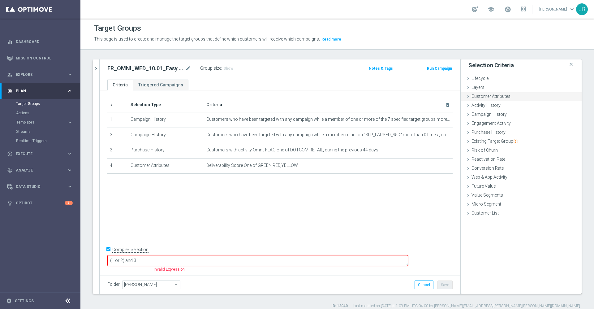
click at [487, 99] on div "Customer Attributes done selection saved" at bounding box center [521, 96] width 121 height 9
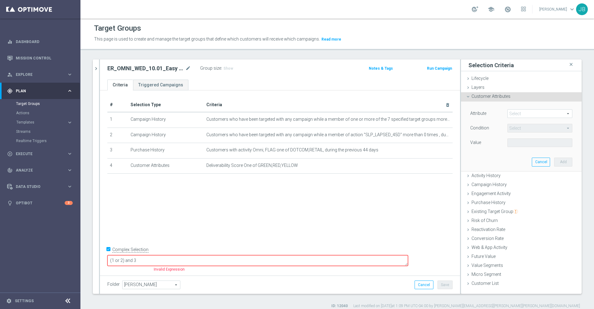
click at [523, 114] on span at bounding box center [540, 114] width 64 height 8
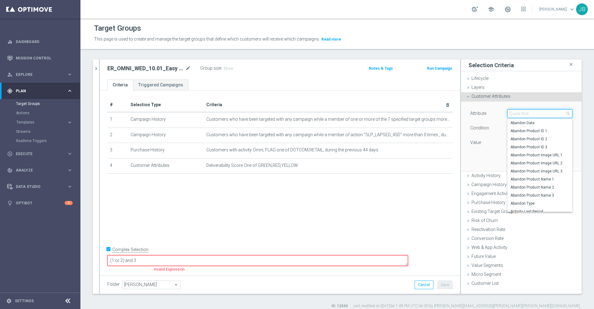
click at [523, 114] on input "search" at bounding box center [539, 113] width 65 height 9
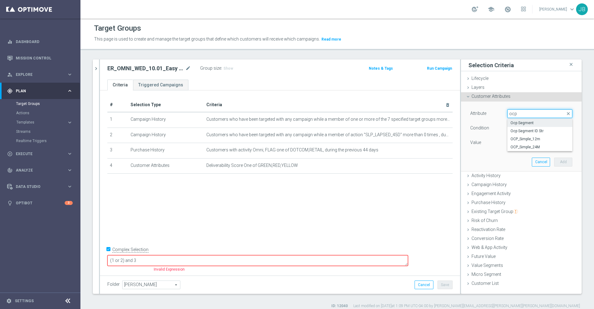
type input "ocp"
click at [525, 122] on span "Ocp Segment" at bounding box center [539, 122] width 59 height 5
type input "Ocp Segment"
click at [524, 139] on span at bounding box center [540, 143] width 64 height 8
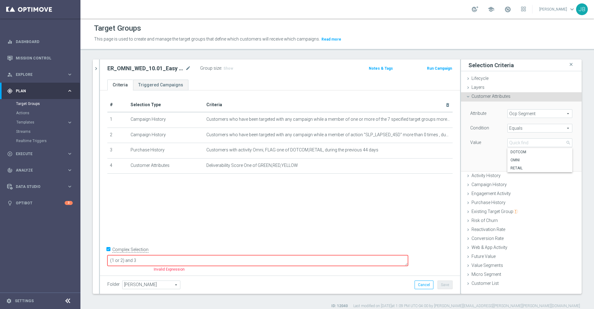
click at [513, 127] on span "Equals" at bounding box center [540, 128] width 64 height 8
click at [514, 211] on span "One of" at bounding box center [539, 209] width 59 height 5
type input "One of"
click at [513, 144] on span at bounding box center [540, 143] width 64 height 8
click at [512, 159] on input "DOTCOM" at bounding box center [514, 160] width 4 height 4
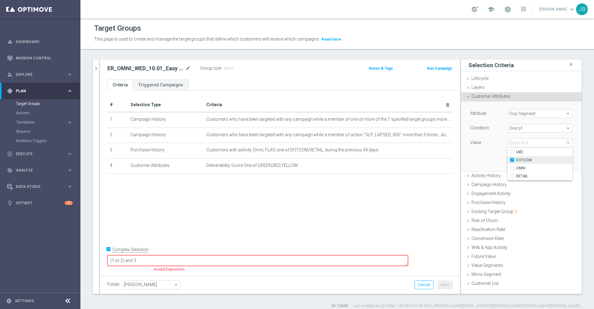
checkbox input "true"
type input "DOTCOM"
click at [512, 166] on input "OMNI" at bounding box center [514, 168] width 4 height 4
checkbox input "true"
type input "Selected 2 of 3"
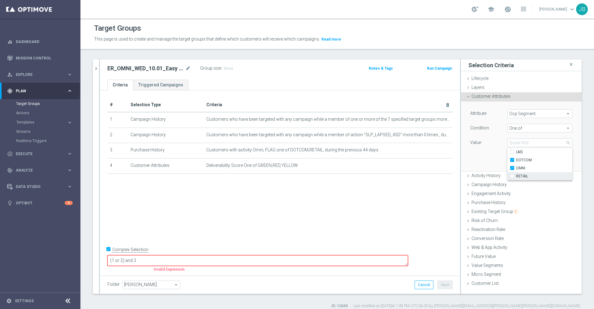
click at [516, 174] on label "RETAIL" at bounding box center [544, 176] width 56 height 8
click at [512, 174] on input "RETAIL" at bounding box center [514, 176] width 4 height 4
checkbox input "true"
type input "Selected 3 of 3"
checkbox input "true"
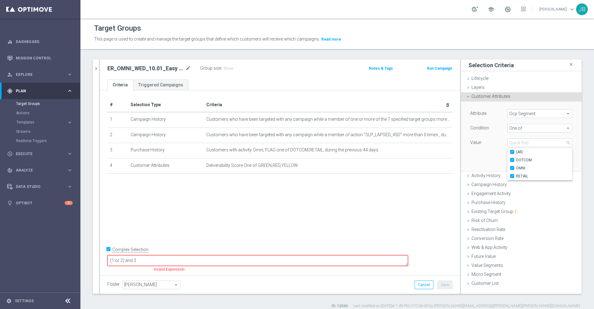
click at [489, 162] on div "Attribute Ocp Segment Ocp Segment arrow_drop_down search Condition One of One o…" at bounding box center [521, 135] width 111 height 69
click at [556, 162] on button "Add" at bounding box center [563, 161] width 18 height 9
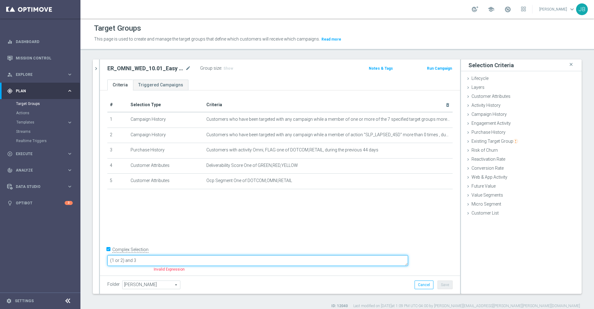
click at [213, 265] on textarea "(1 or 2) and 3" at bounding box center [257, 260] width 301 height 11
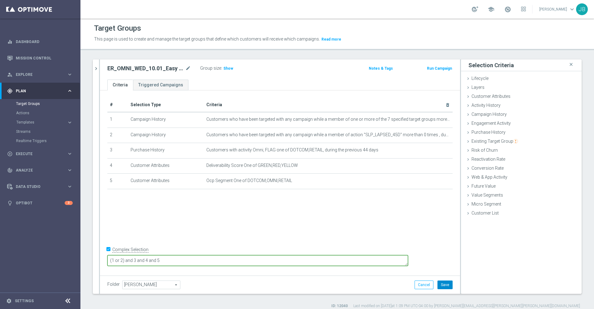
type textarea "(1 or 2) and 3 and 4 and 5"
click at [443, 284] on button "Save" at bounding box center [444, 284] width 15 height 9
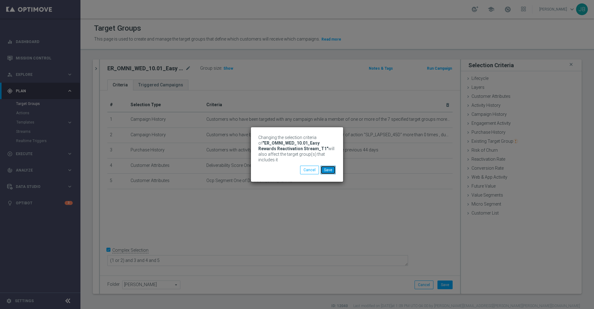
click at [330, 172] on button "Save" at bounding box center [327, 170] width 15 height 9
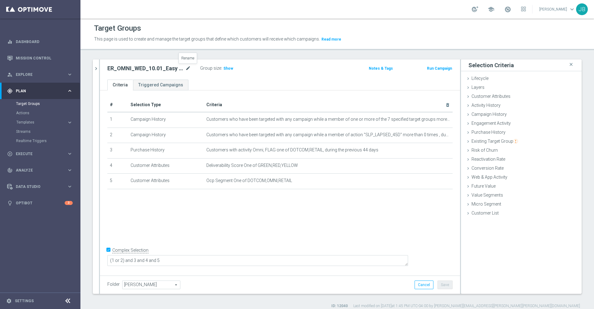
click at [189, 69] on icon "mode_edit" at bounding box center [188, 68] width 6 height 7
click at [431, 121] on icon "mode_edit" at bounding box center [433, 119] width 5 height 5
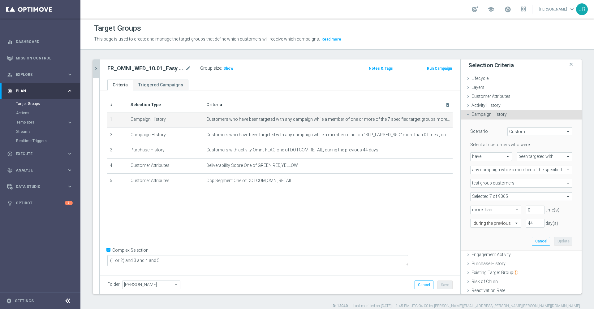
click at [96, 68] on icon "chevron_right" at bounding box center [96, 69] width 6 height 6
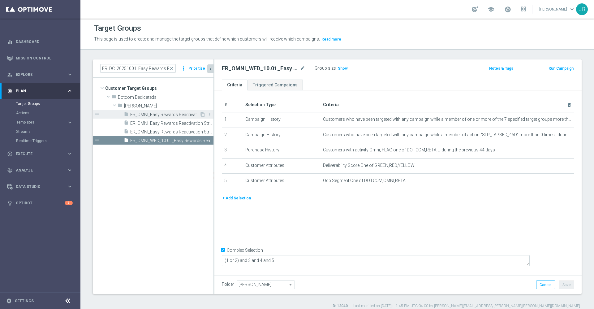
click at [163, 116] on span "ER_OMNI_Easy Rewards Reactivation Stream_T3" at bounding box center [164, 114] width 69 height 5
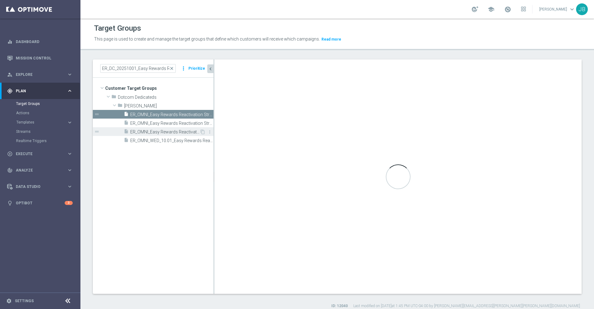
checkbox input "false"
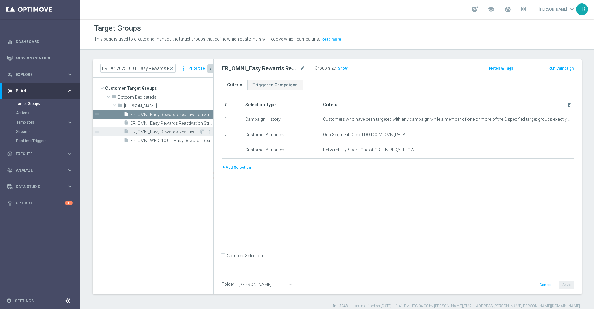
click at [166, 134] on span "ER_OMNI_Easy Rewards Reactivation Stream_T2" at bounding box center [164, 131] width 69 height 5
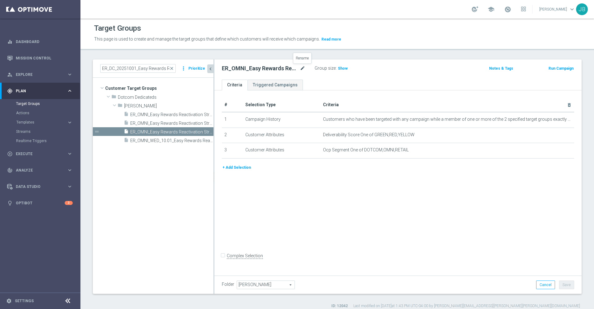
click at [302, 71] on icon "mode_edit" at bounding box center [303, 68] width 6 height 7
click at [174, 119] on div "insert_drive_file ER_OMNI_Easy Rewards Reactivation Stream_T1" at bounding box center [162, 122] width 76 height 9
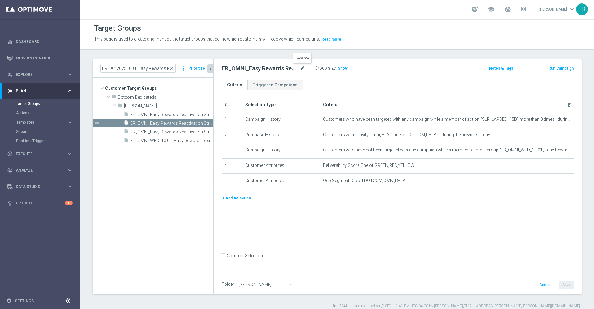
click at [302, 71] on icon "mode_edit" at bounding box center [303, 68] width 6 height 7
click at [552, 119] on icon "mode_edit" at bounding box center [554, 119] width 5 height 5
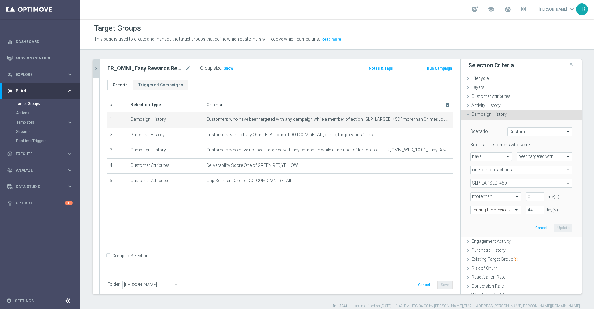
click at [95, 68] on icon "chevron_right" at bounding box center [96, 69] width 6 height 6
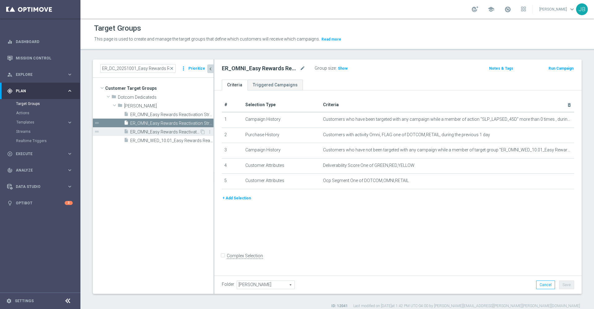
click at [161, 133] on span "ER_OMNI_Easy Rewards Reactivation Stream_T2" at bounding box center [164, 131] width 69 height 5
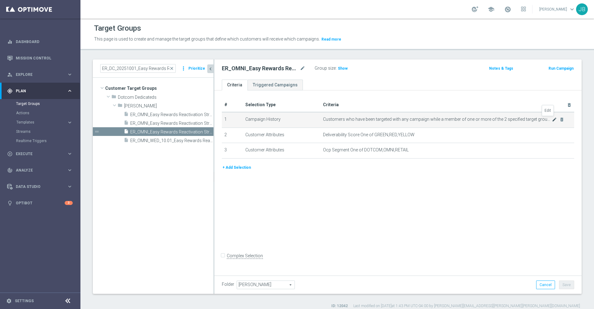
click at [552, 121] on icon "mode_edit" at bounding box center [554, 119] width 5 height 5
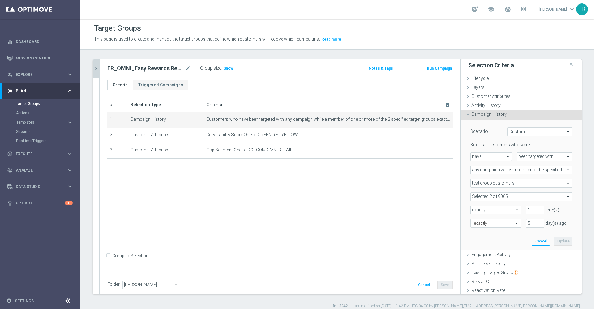
click at [97, 67] on icon "chevron_right" at bounding box center [96, 69] width 6 height 6
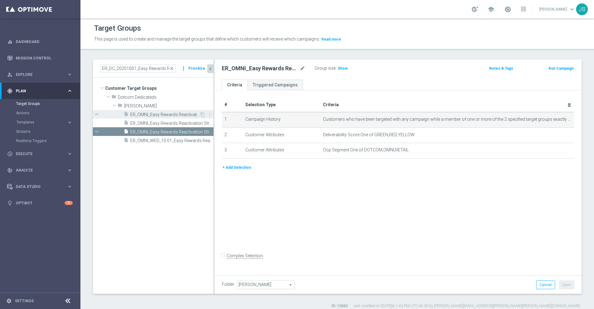
click at [151, 114] on span "ER_OMNI_Easy Rewards Reactivation Stream_T3" at bounding box center [164, 114] width 69 height 5
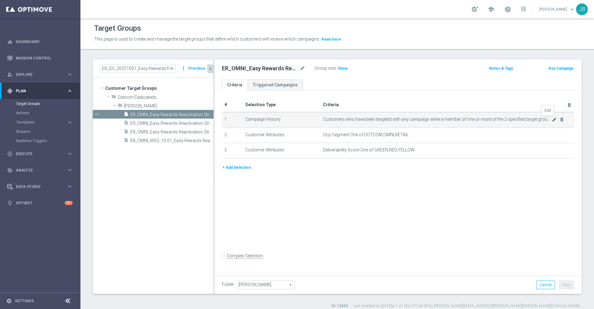
click at [552, 119] on icon "mode_edit" at bounding box center [554, 119] width 5 height 5
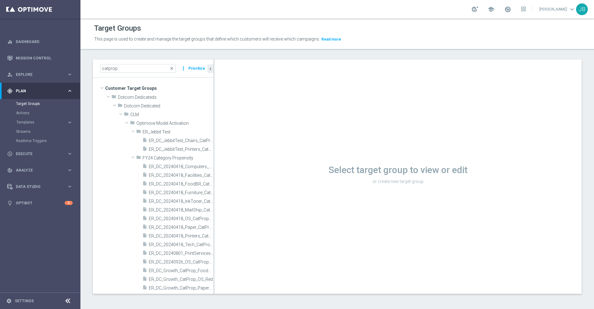
scroll to position [8, 0]
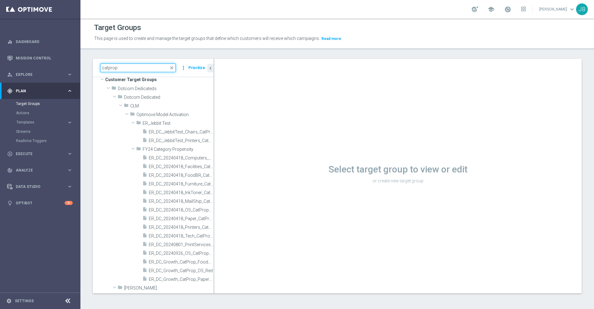
click at [139, 70] on input "catprop" at bounding box center [137, 67] width 75 height 9
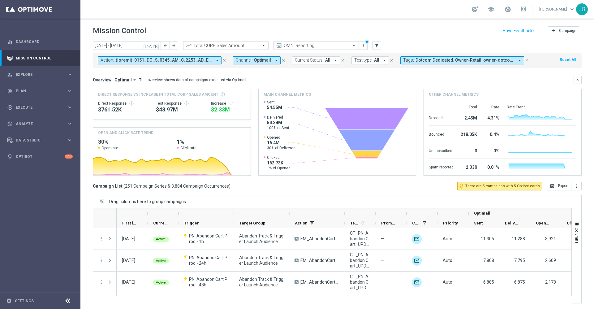
click at [289, 47] on input "text" at bounding box center [310, 45] width 66 height 5
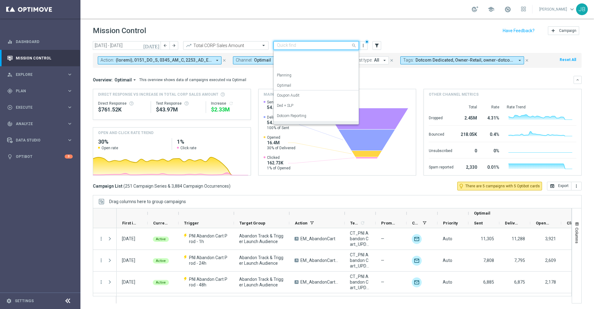
scroll to position [69, 0]
click at [290, 66] on label "OMNI Reporting" at bounding box center [290, 67] width 27 height 5
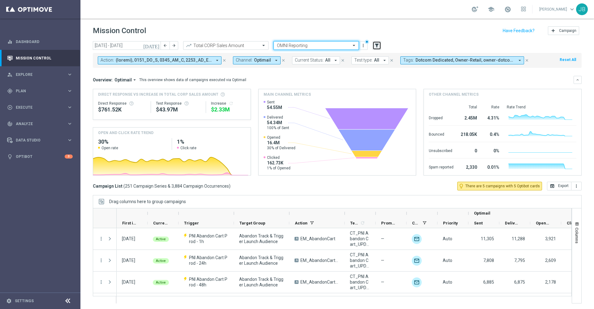
click at [375, 47] on icon "filter_alt" at bounding box center [377, 46] width 6 height 6
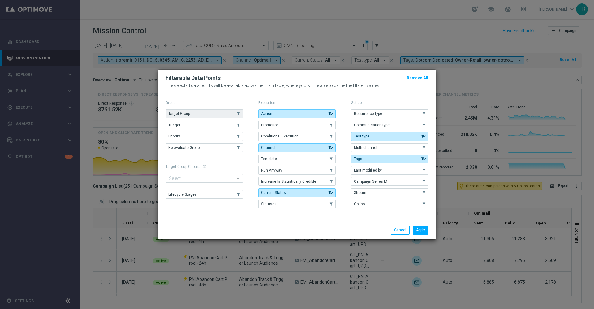
click at [205, 111] on button "Target Group" at bounding box center [204, 113] width 77 height 9
click at [417, 231] on button "Apply" at bounding box center [421, 230] width 16 height 9
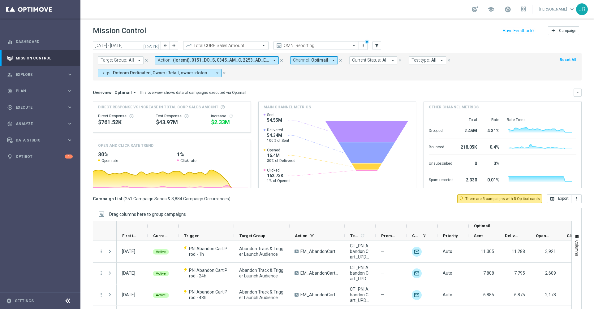
click at [136, 59] on icon "arrow_drop_down" at bounding box center [139, 61] width 6 height 6
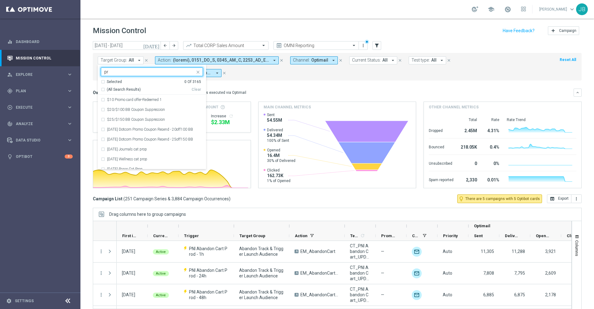
type input "p"
type input "a"
click at [259, 87] on mini-dashboard "Overview: Optimail arrow_drop_down This overview shows data of campaigns execut…" at bounding box center [337, 137] width 489 height 114
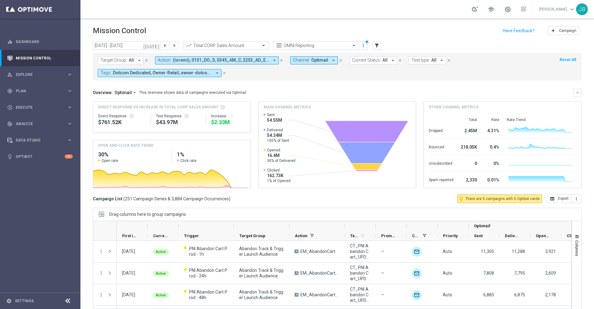
click at [243, 61] on span at bounding box center [221, 60] width 96 height 5
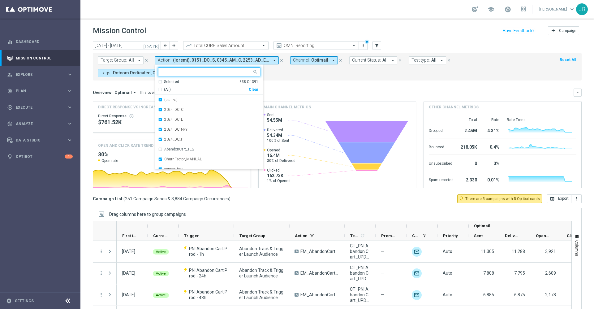
click at [159, 82] on div "Selected 338 Of 391" at bounding box center [208, 81] width 100 height 5
click at [159, 88] on div "(All)" at bounding box center [203, 89] width 91 height 5
click at [182, 71] on input "text" at bounding box center [206, 71] width 91 height 5
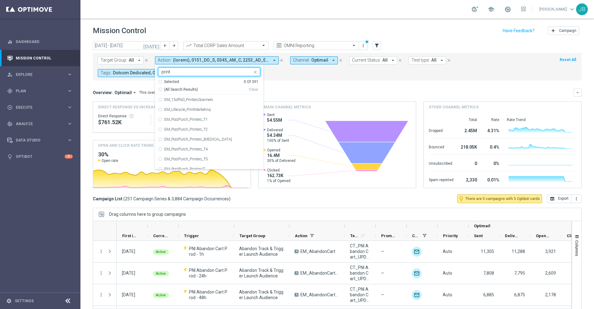
click at [159, 90] on div "(All Search Results)" at bounding box center [203, 89] width 91 height 5
type input "print"
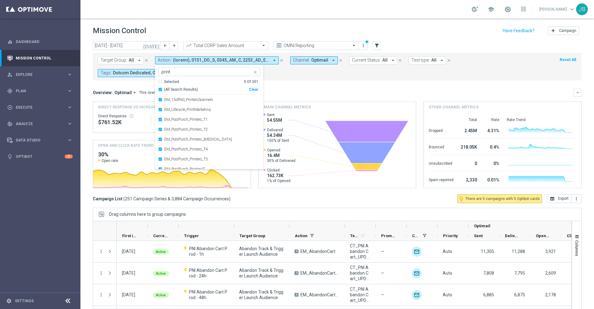
click at [318, 95] on div "Overview: Optimail arrow_drop_down This overview shows data of campaigns execut…" at bounding box center [337, 92] width 489 height 8
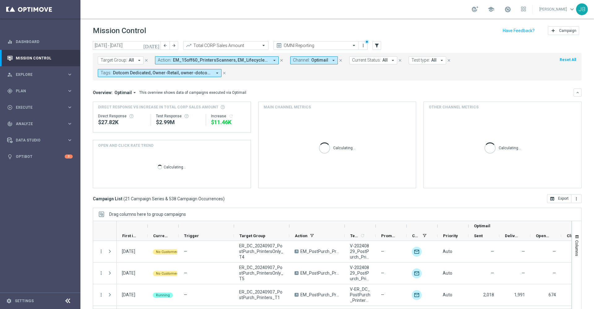
scroll to position [13, 0]
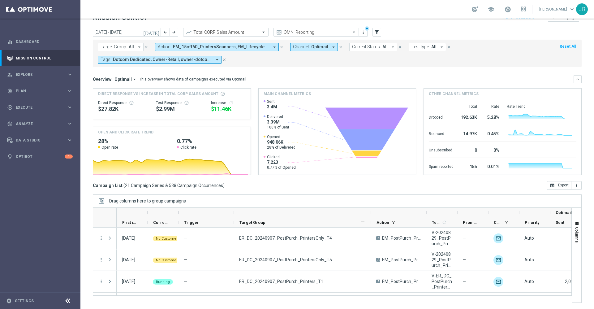
drag, startPoint x: 288, startPoint y: 212, endPoint x: 370, endPoint y: 220, distance: 82.0
click at [370, 220] on div "Optimail First in Range" at bounding box center [412, 218] width 590 height 20
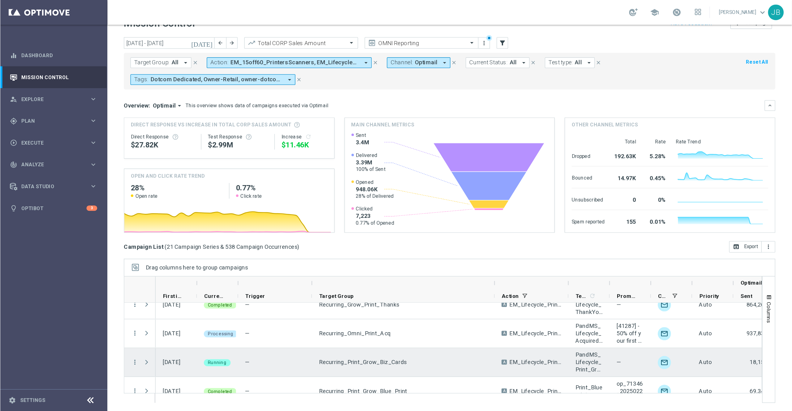
scroll to position [204, 0]
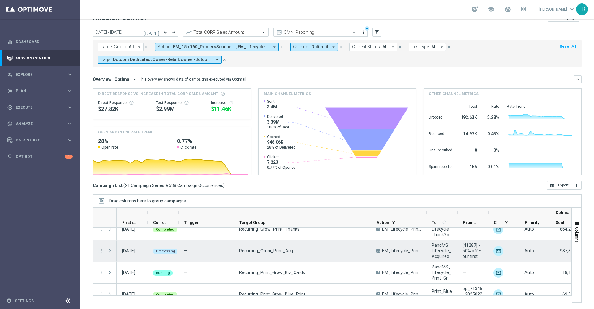
click at [101, 252] on icon "more_vert" at bounding box center [101, 251] width 6 height 6
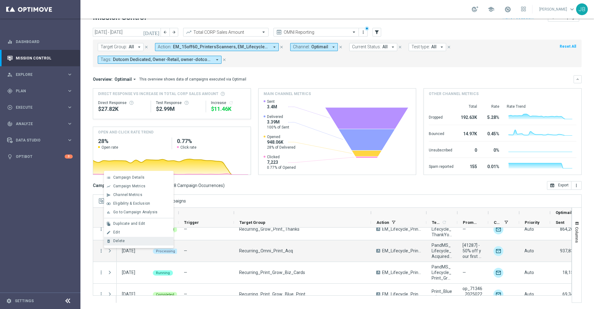
click at [131, 242] on div "Delete" at bounding box center [142, 241] width 58 height 4
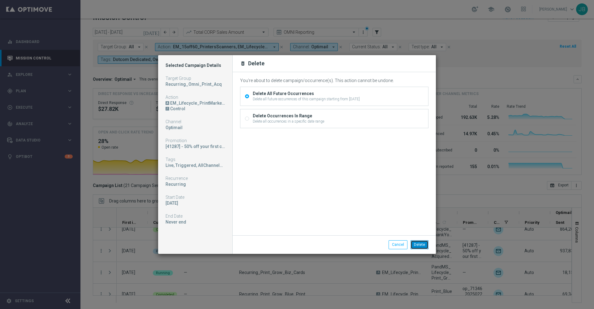
click at [424, 246] on button "Delete" at bounding box center [420, 244] width 18 height 9
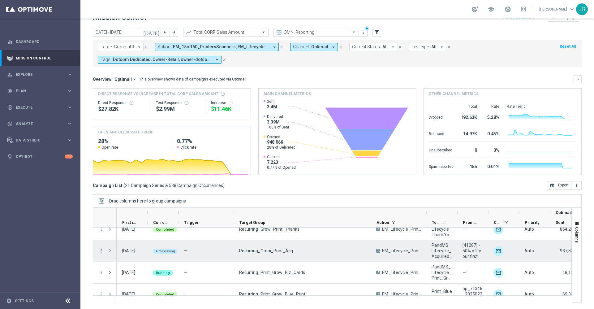
click at [101, 252] on icon "more_vert" at bounding box center [101, 251] width 6 height 6
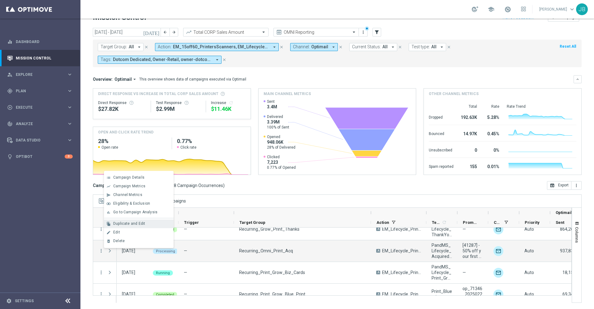
click at [131, 224] on span "Duplicate and Edit" at bounding box center [129, 223] width 32 height 4
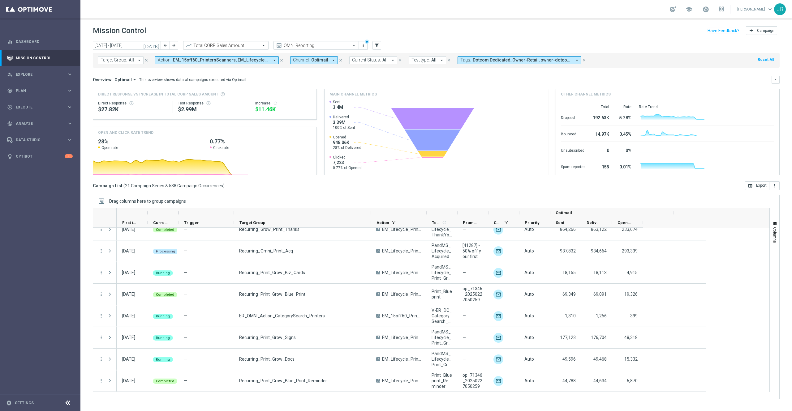
scroll to position [86, 0]
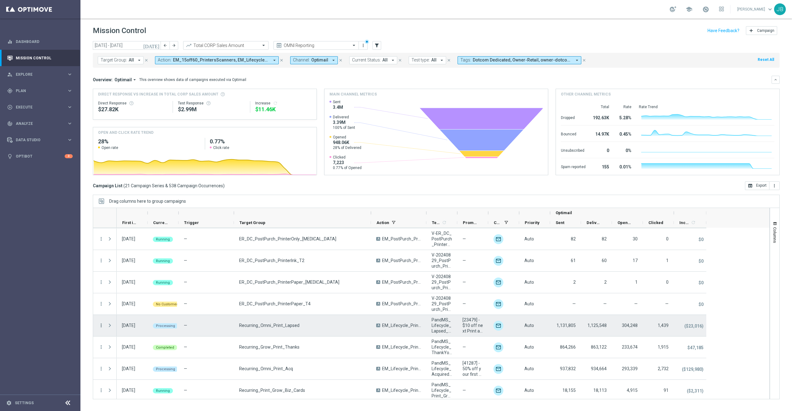
click at [102, 308] on icon "more_vert" at bounding box center [101, 326] width 6 height 6
click at [121, 308] on span "Delete" at bounding box center [119, 393] width 11 height 4
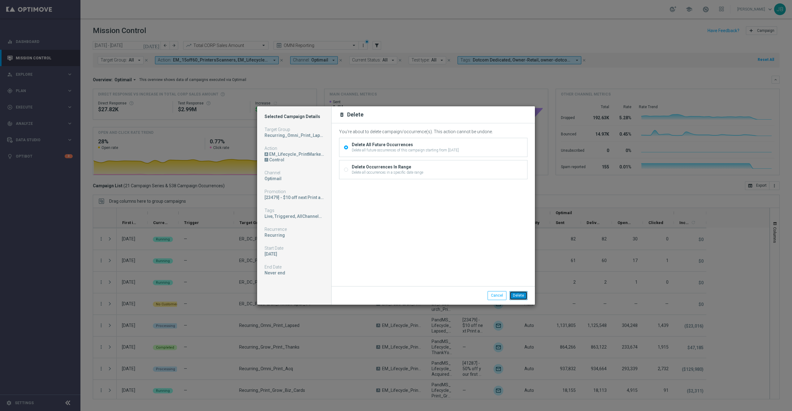
click at [518, 296] on button "Delete" at bounding box center [519, 295] width 18 height 9
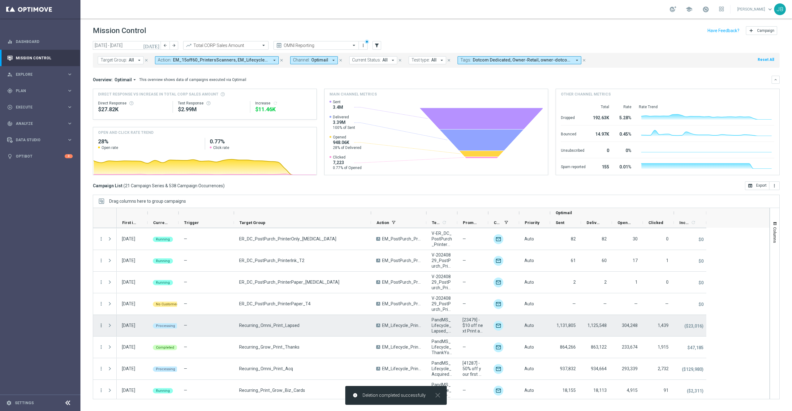
click at [101, 308] on icon "more_vert" at bounding box center [101, 326] width 6 height 6
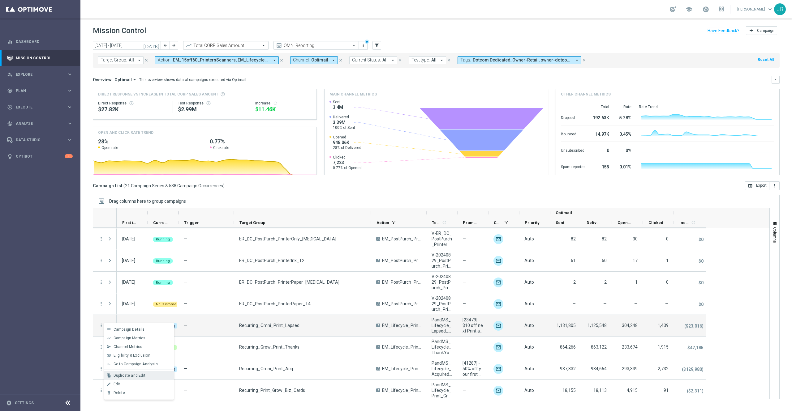
click at [137, 308] on span "Duplicate and Edit" at bounding box center [130, 376] width 32 height 4
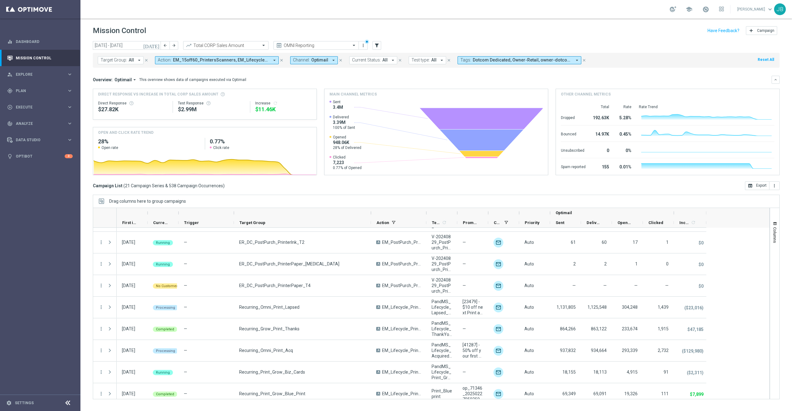
scroll to position [0, 0]
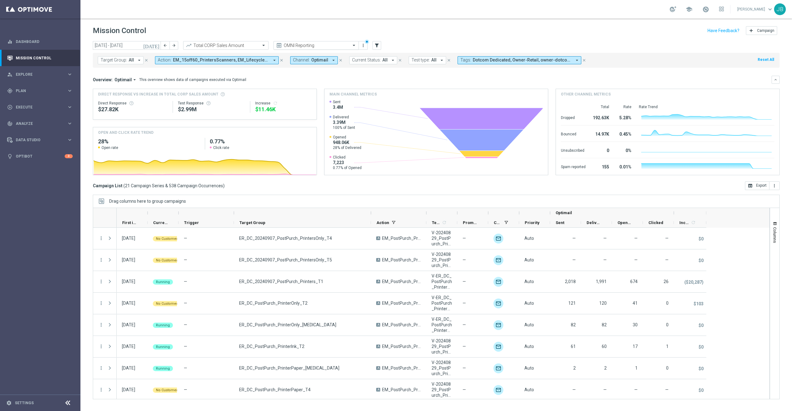
click at [335, 43] on input "text" at bounding box center [310, 45] width 66 height 5
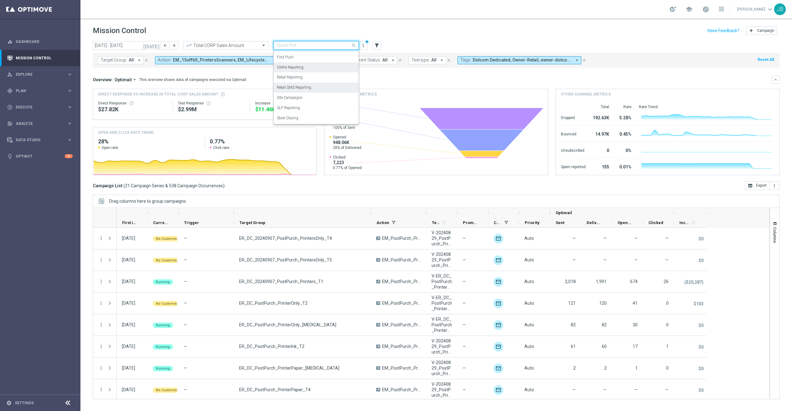
click at [313, 86] on div "Retail SMS Reporting" at bounding box center [316, 88] width 79 height 10
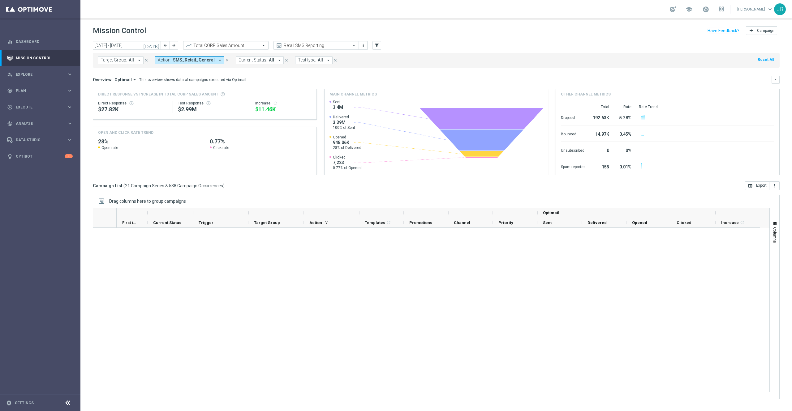
click at [313, 43] on input "text" at bounding box center [310, 45] width 66 height 5
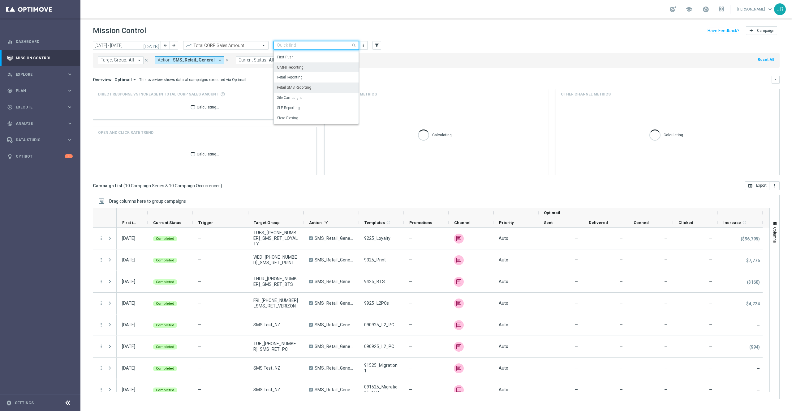
click at [313, 68] on div "OMNI Reporting" at bounding box center [316, 67] width 79 height 10
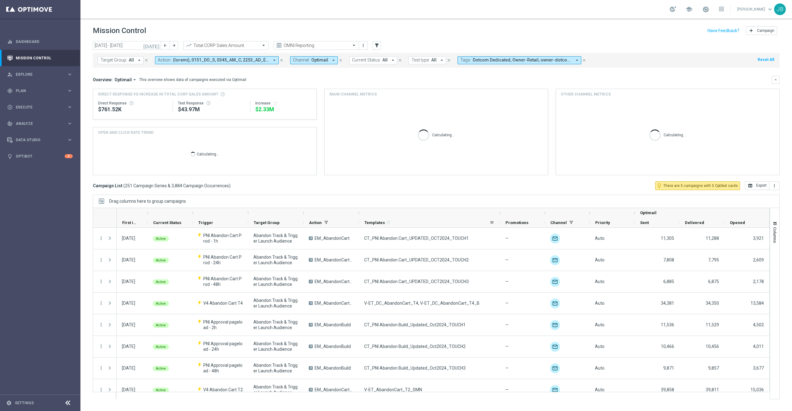
drag, startPoint x: 403, startPoint y: 214, endPoint x: 499, endPoint y: 220, distance: 96.4
click at [499, 220] on div "Optimail First in Range" at bounding box center [488, 218] width 742 height 20
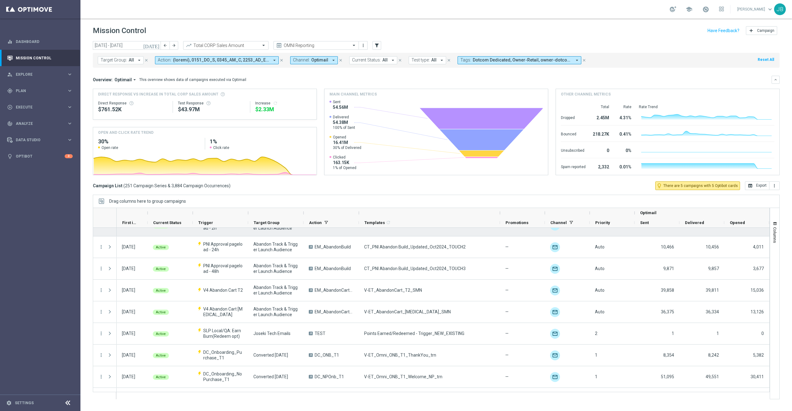
scroll to position [0, 0]
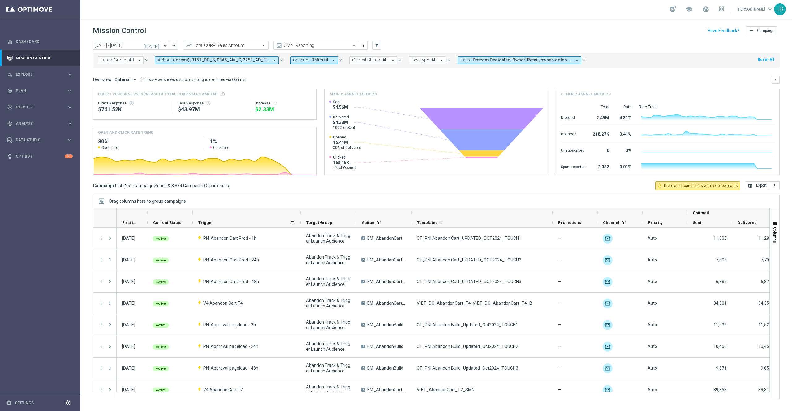
drag, startPoint x: 247, startPoint y: 215, endPoint x: 300, endPoint y: 218, distance: 52.7
click at [300, 218] on div "Optimail First in Range" at bounding box center [514, 218] width 795 height 20
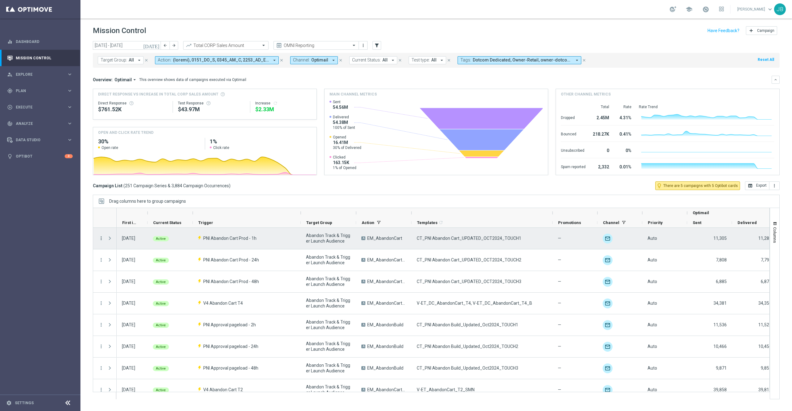
click at [101, 238] on icon "more_vert" at bounding box center [101, 239] width 6 height 6
click at [131, 279] on div "Edit" at bounding box center [143, 280] width 58 height 4
click at [102, 240] on icon "more_vert" at bounding box center [101, 239] width 6 height 6
click at [131, 272] on span "Duplicate and Edit" at bounding box center [130, 271] width 32 height 4
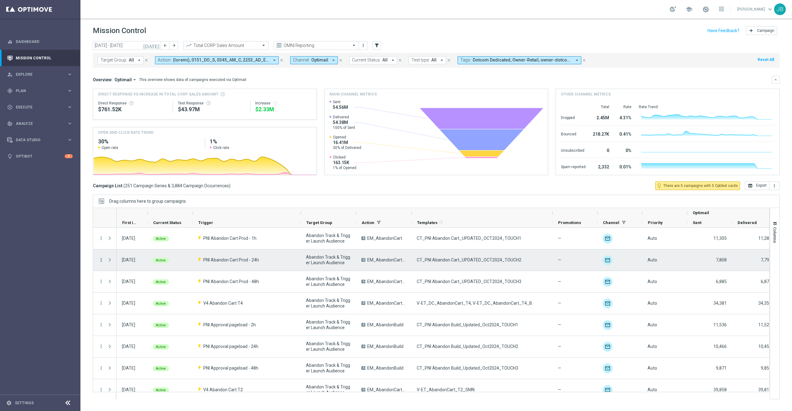
click at [101, 261] on icon "more_vert" at bounding box center [101, 260] width 6 height 6
click at [122, 295] on span "Duplicate and Edit" at bounding box center [130, 293] width 32 height 4
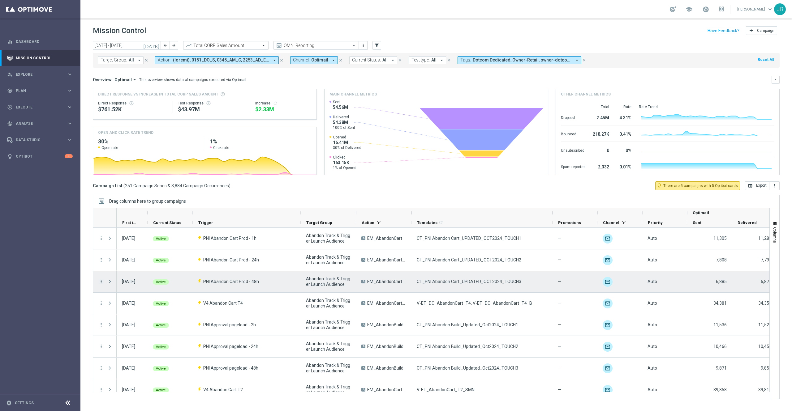
click at [101, 282] on icon "more_vert" at bounding box center [101, 282] width 6 height 6
click at [131, 308] on span "Duplicate and Edit" at bounding box center [130, 315] width 32 height 4
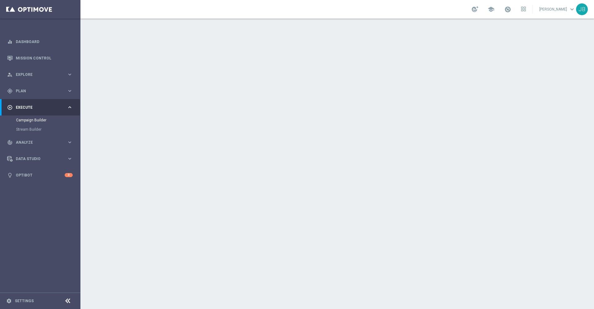
click at [196, 110] on h2 "Scheduling" at bounding box center [195, 113] width 28 height 6
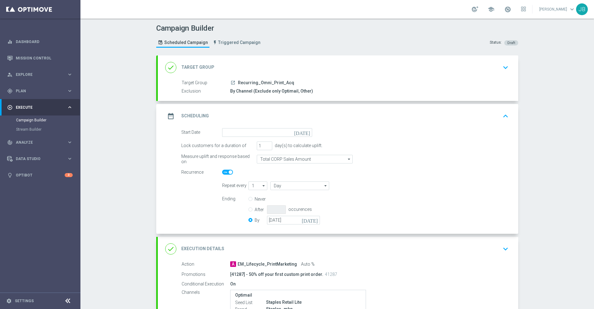
click at [303, 134] on icon "[DATE]" at bounding box center [303, 131] width 18 height 7
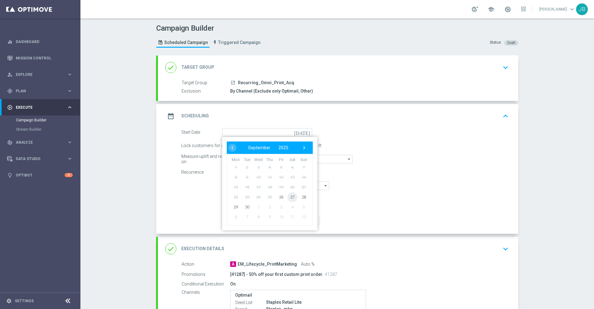
click at [287, 198] on span "27" at bounding box center [292, 197] width 10 height 10
type input "[DATE]"
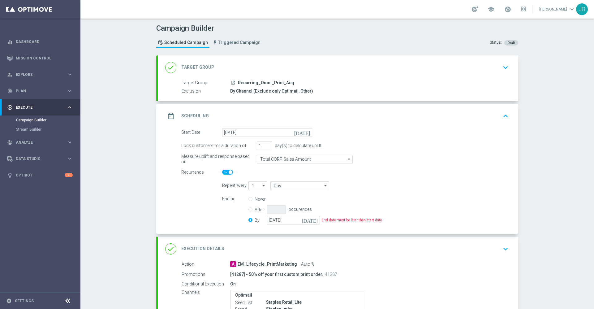
click at [248, 197] on input "Never" at bounding box center [250, 199] width 4 height 4
radio input "true"
radio input "false"
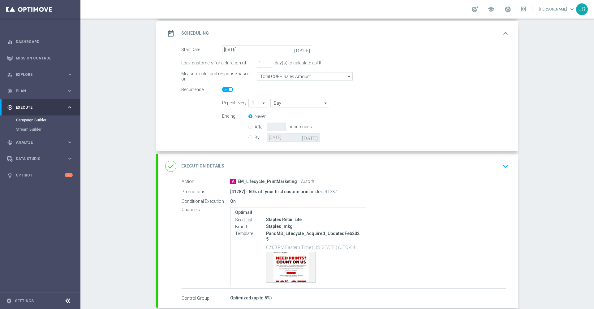
scroll to position [110, 0]
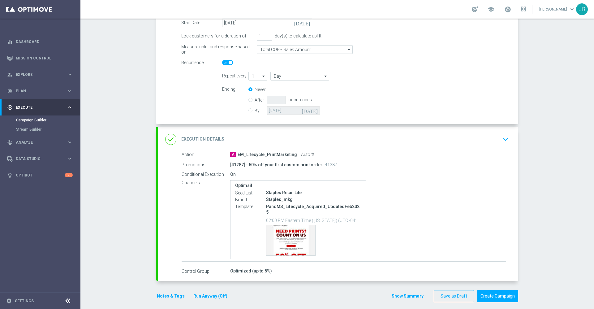
click at [214, 139] on h2 "Execution Details" at bounding box center [202, 139] width 43 height 6
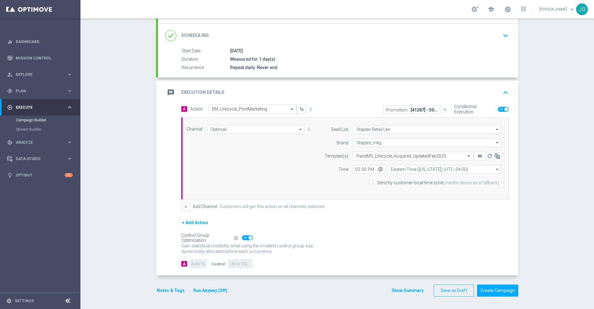
scroll to position [78, 0]
click at [191, 223] on button "+ Add Action" at bounding box center [194, 223] width 27 height 8
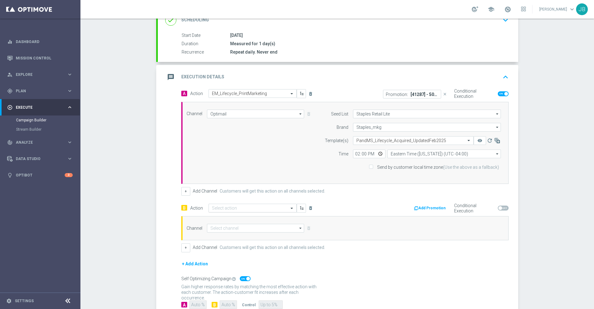
scroll to position [94, 0]
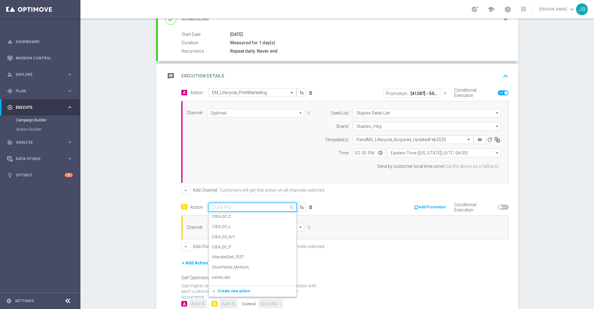
click at [228, 203] on div "Quick find" at bounding box center [253, 207] width 88 height 9
type input "em_lif"
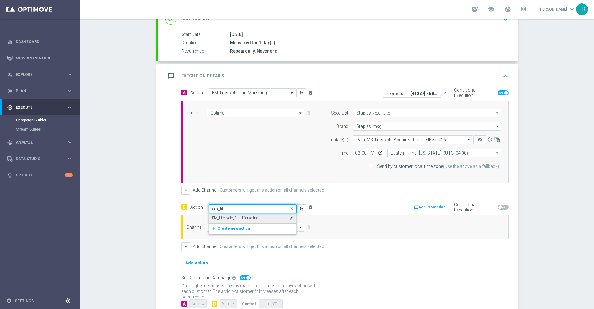
click at [233, 217] on label "EM_Lifecycle_PrintMarketing" at bounding box center [235, 217] width 46 height 5
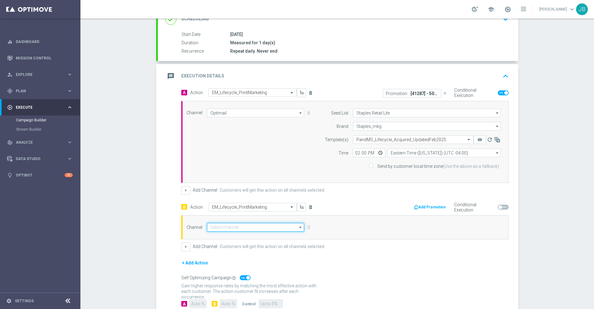
click at [235, 227] on input at bounding box center [255, 227] width 97 height 9
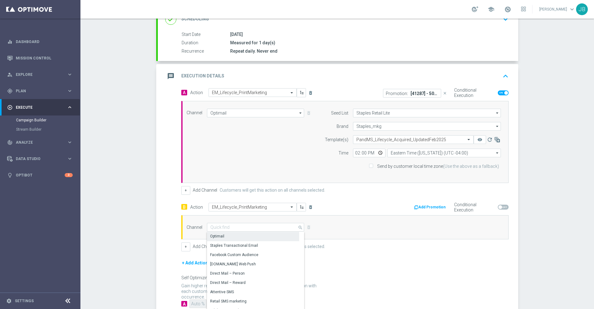
click at [227, 238] on div "Optimail" at bounding box center [253, 236] width 92 height 9
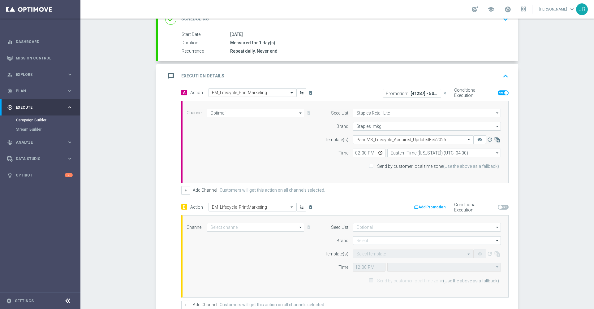
type input "Optimail"
type input "Eastern Time ([US_STATE]) (UTC -04:00)"
click at [420, 207] on button "Add Promotion" at bounding box center [430, 207] width 34 height 7
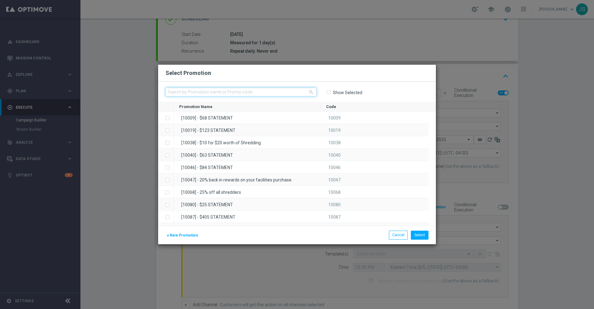
click at [254, 89] on input "text" at bounding box center [241, 92] width 151 height 9
type input "1"
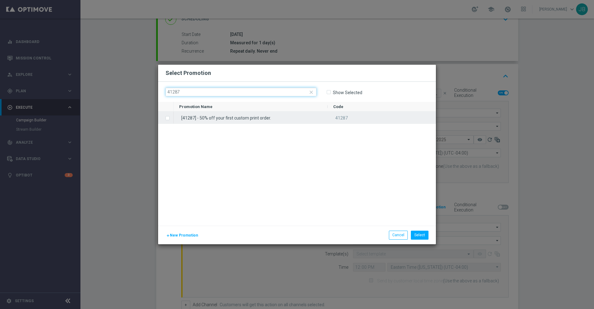
type input "41287"
click at [171, 119] on label "Press SPACE to select this row." at bounding box center [172, 119] width 2 height 6
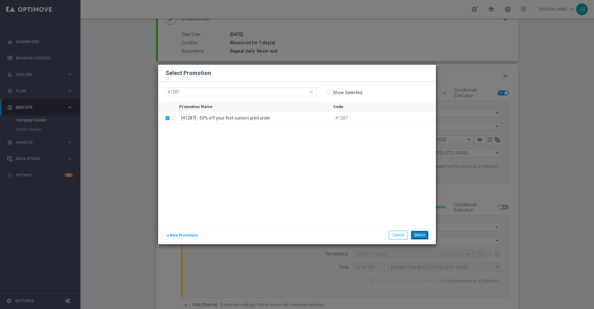
click at [423, 234] on button "Select" at bounding box center [420, 234] width 18 height 9
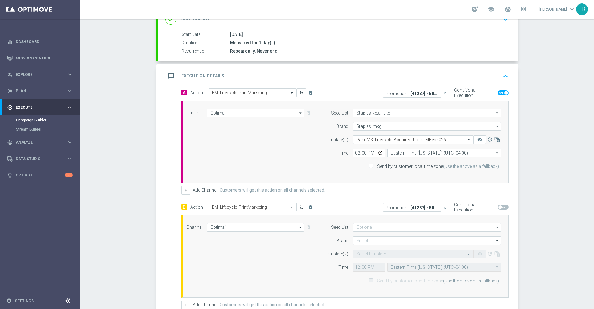
click at [499, 207] on span at bounding box center [503, 206] width 11 height 5
click at [499, 207] on input "checkbox" at bounding box center [503, 206] width 11 height 5
checkbox input "true"
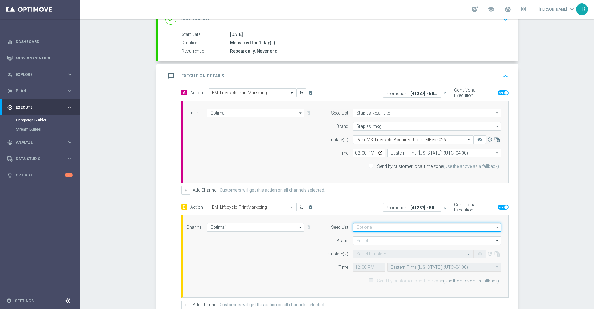
click at [396, 227] on input at bounding box center [427, 227] width 148 height 9
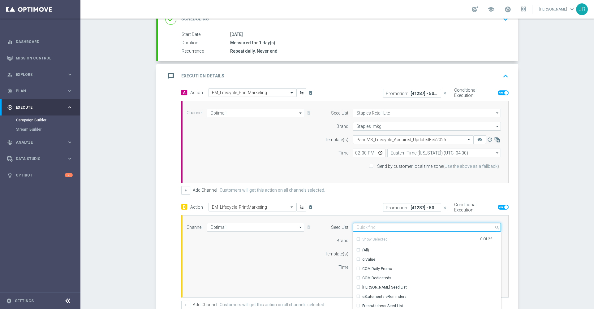
click at [394, 227] on input at bounding box center [427, 227] width 148 height 9
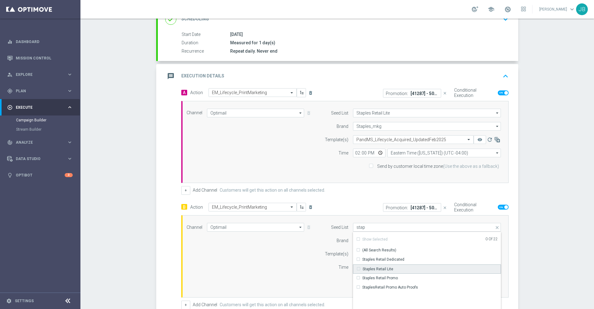
click at [375, 269] on div "Staples Retail Lite" at bounding box center [378, 269] width 31 height 6
click at [363, 208] on div "Promotion: [41287] - 50% off your first custom print order. close Conditional E…" at bounding box center [429, 207] width 168 height 10
type input "Staples Retail Lite"
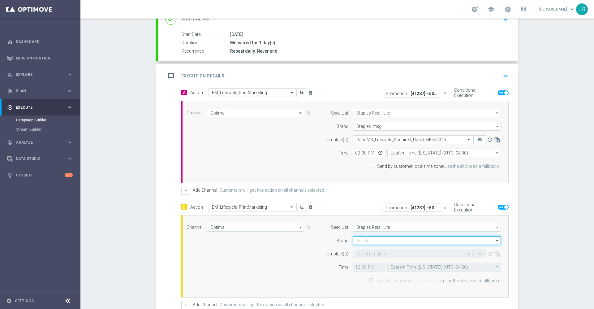
click at [373, 242] on input at bounding box center [427, 240] width 148 height 9
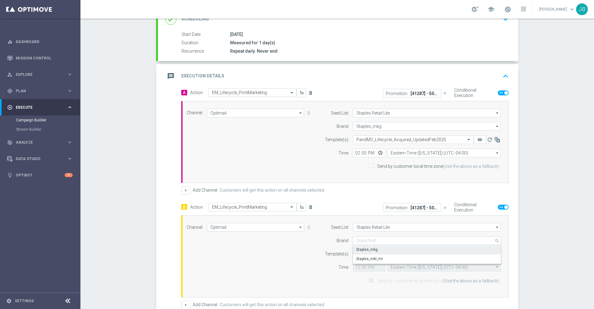
click at [367, 249] on div "Staples_mkg" at bounding box center [367, 250] width 22 height 6
type input "Staples_mkg"
click at [375, 255] on input "text" at bounding box center [406, 253] width 101 height 5
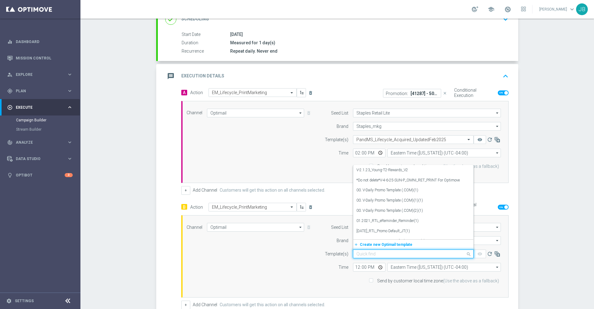
paste input "V-ER_OMNI_Print_Acquire"
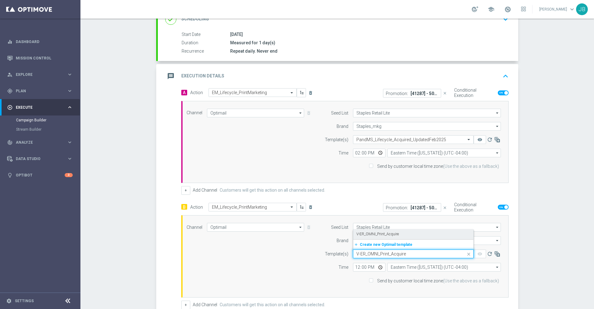
click at [374, 235] on label "V-ER_OMNI_Print_Acquire" at bounding box center [377, 233] width 42 height 5
type input "V-ER_OMNI_Print_Acquire"
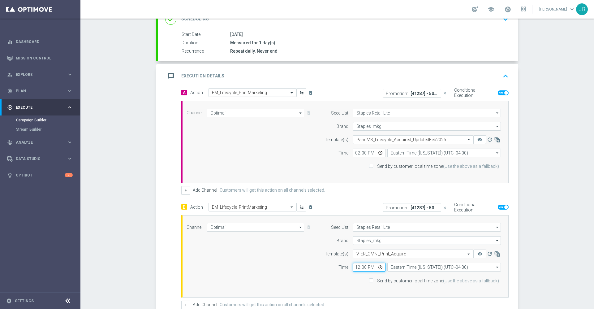
click at [355, 267] on input "12:00" at bounding box center [369, 267] width 32 height 9
type input "14:00"
click at [306, 272] on div "Channel Optimail Optimail arrow_drop_down Show Selected 1 of 30 Optimail" at bounding box center [344, 256] width 324 height 67
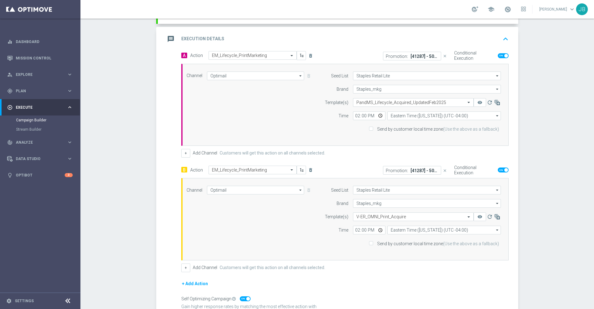
scroll to position [0, 0]
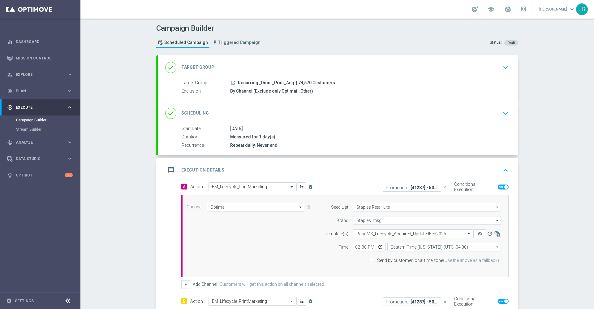
click at [202, 68] on h2 "Target Group" at bounding box center [197, 67] width 33 height 6
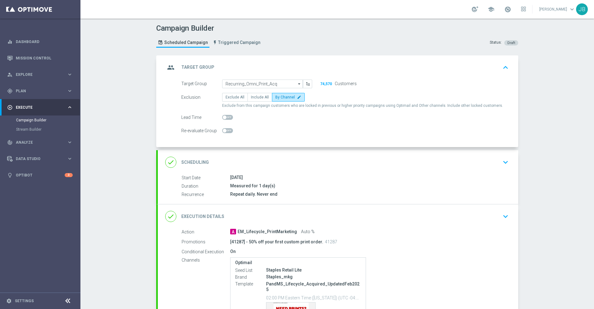
click at [192, 160] on h2 "Scheduling" at bounding box center [195, 162] width 28 height 6
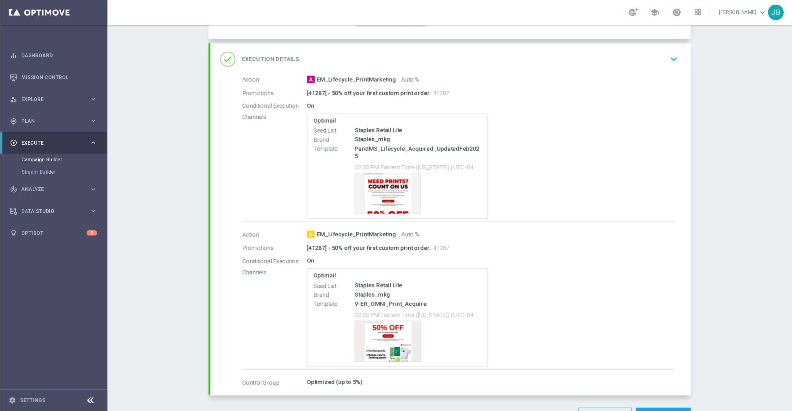
scroll to position [221, 0]
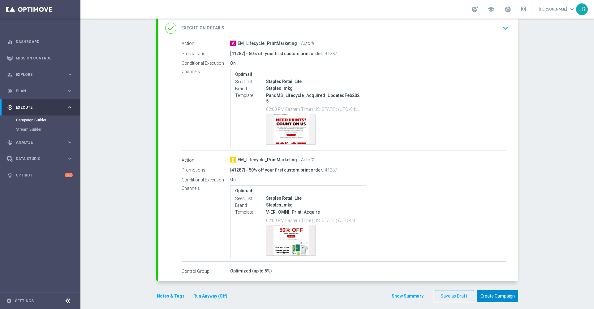
click at [490, 290] on button "Create Campaign" at bounding box center [497, 296] width 41 height 12
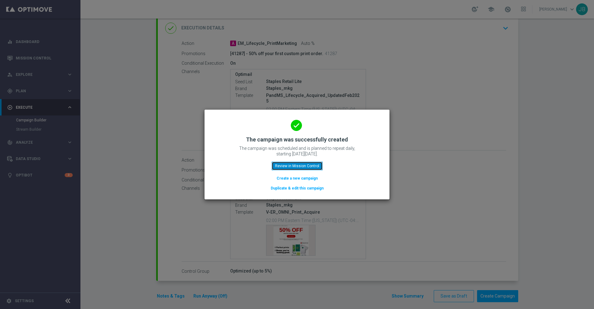
click at [307, 166] on button "Review in Mission Control" at bounding box center [297, 165] width 51 height 9
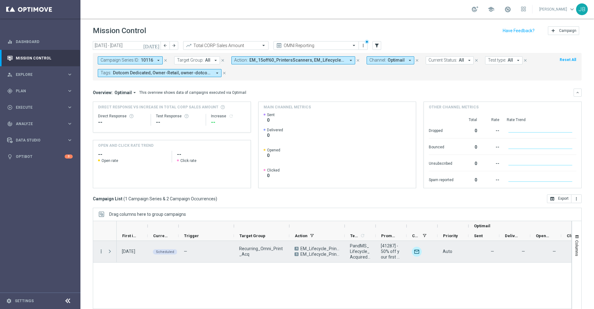
click at [100, 250] on icon "more_vert" at bounding box center [101, 251] width 6 height 6
click at [123, 232] on div "Edit" at bounding box center [142, 232] width 58 height 4
click at [100, 252] on icon "more_vert" at bounding box center [101, 251] width 6 height 6
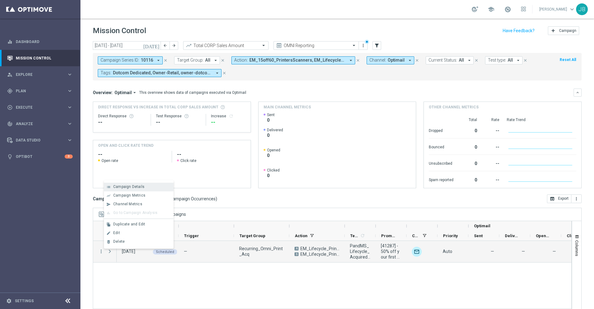
click at [135, 187] on span "Campaign Details" at bounding box center [128, 186] width 31 height 4
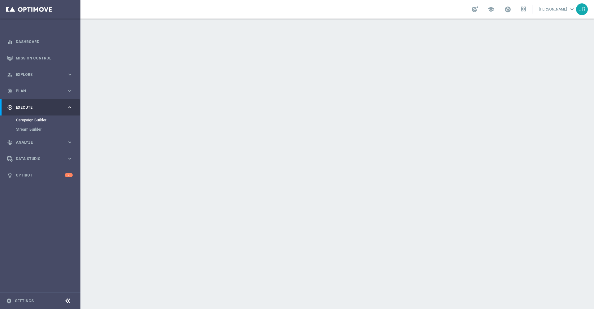
scroll to position [98, 0]
click at [205, 69] on h2 "Execution Details" at bounding box center [202, 69] width 43 height 6
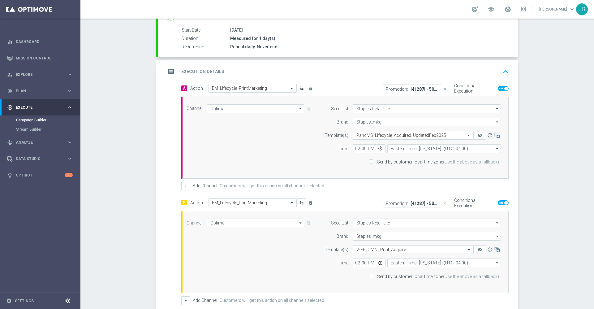
scroll to position [192, 0]
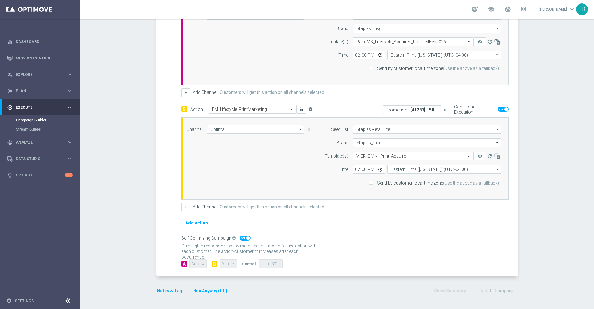
click at [246, 237] on span at bounding box center [248, 238] width 4 height 4
click at [244, 237] on input "checkbox" at bounding box center [245, 237] width 11 height 5
checkbox input "false"
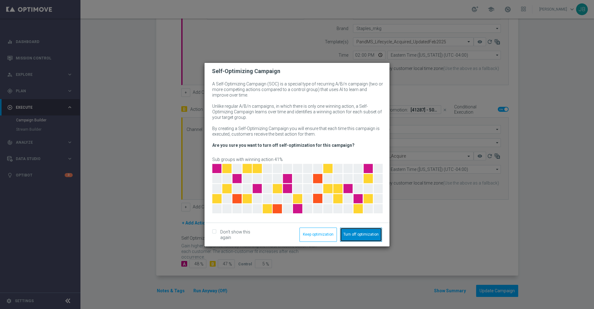
click at [368, 234] on button "Turn off optimization" at bounding box center [361, 234] width 42 height 14
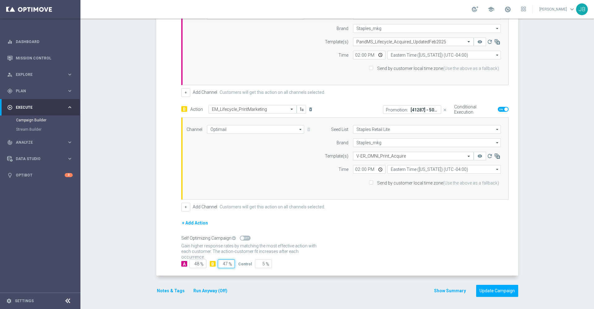
click at [224, 262] on input "47" at bounding box center [226, 263] width 17 height 9
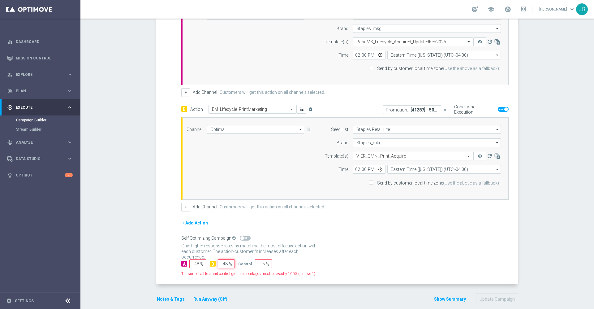
type input "48"
click at [260, 265] on input "5" at bounding box center [263, 263] width 17 height 9
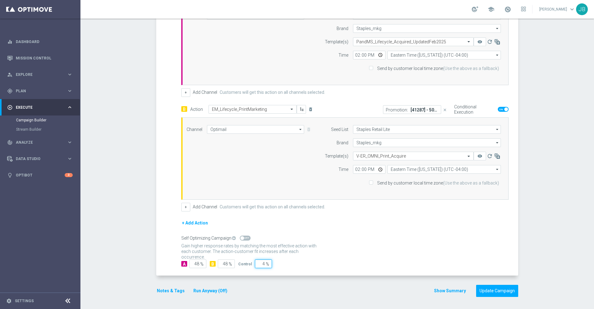
type input "4"
click at [296, 252] on p "Gain higher response rates by matching the most effective action with each cust…" at bounding box center [250, 251] width 139 height 17
click at [488, 290] on button "Update Campaign" at bounding box center [497, 291] width 42 height 12
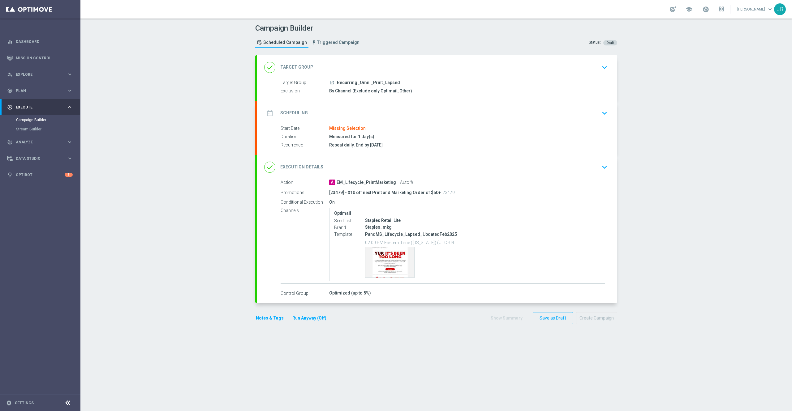
click at [299, 115] on h2 "Scheduling" at bounding box center [294, 113] width 28 height 6
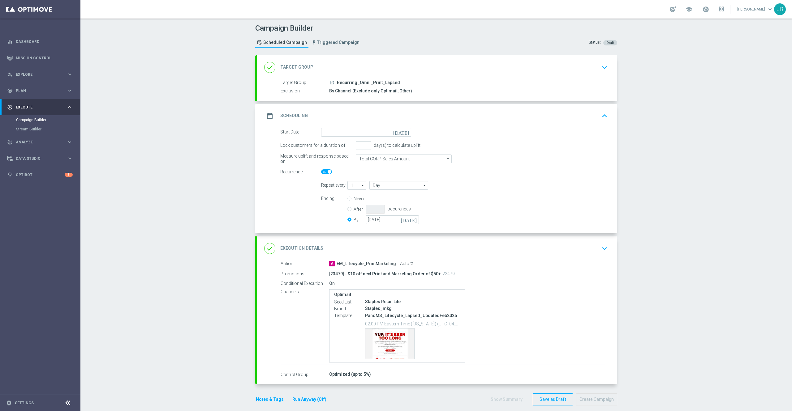
click at [402, 132] on icon "[DATE]" at bounding box center [402, 131] width 18 height 7
click at [386, 197] on span "27" at bounding box center [391, 197] width 10 height 10
type input "[DATE]"
click at [347, 199] on input "Never" at bounding box center [349, 199] width 4 height 4
radio input "true"
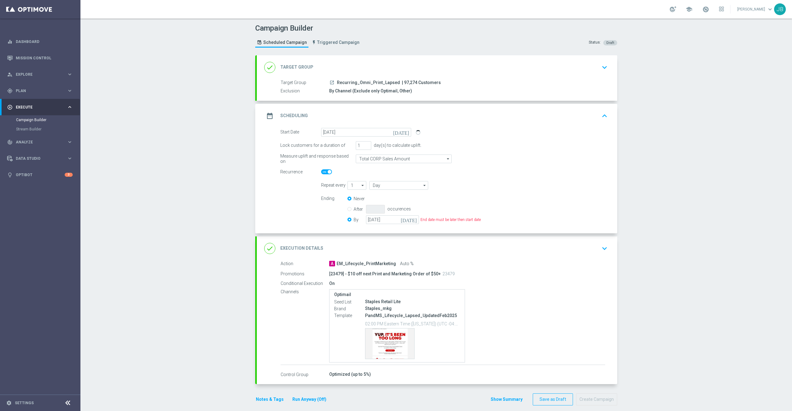
radio input "false"
click at [302, 247] on h2 "Execution Details" at bounding box center [301, 249] width 43 height 6
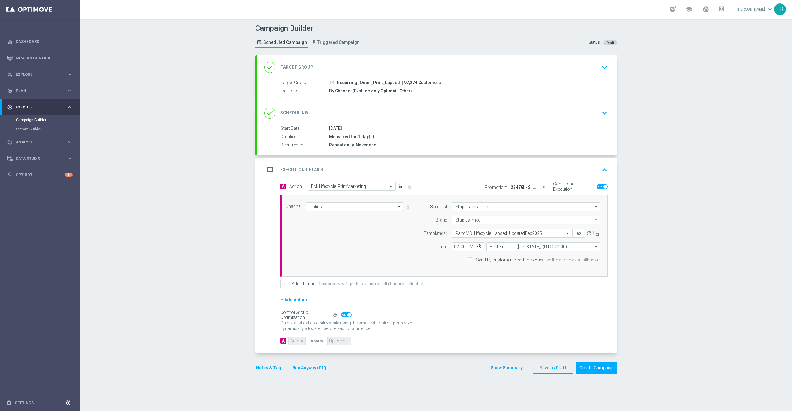
click at [347, 316] on span at bounding box center [349, 315] width 4 height 4
click at [343, 316] on input "checkbox" at bounding box center [346, 315] width 11 height 5
checkbox input "false"
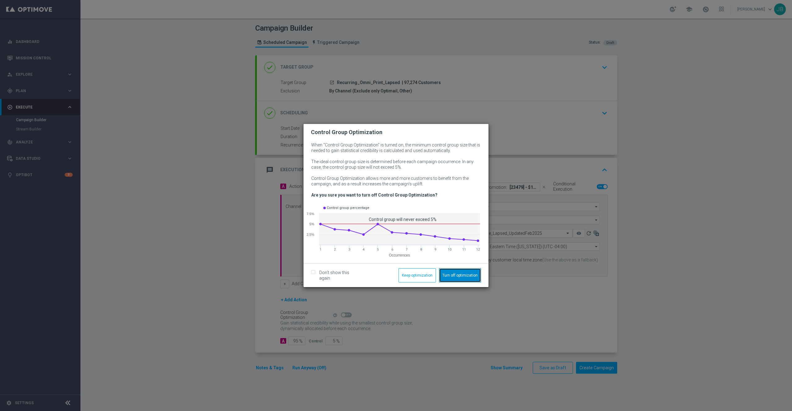
click at [448, 277] on button "Turn off optimization" at bounding box center [460, 276] width 42 height 14
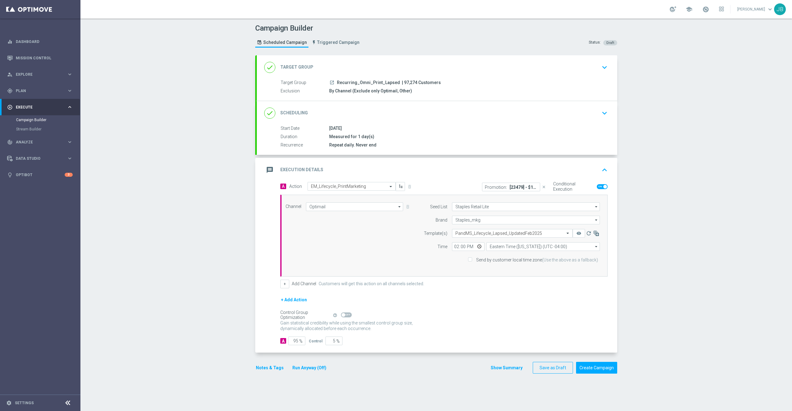
click at [292, 303] on button "+ Add Action" at bounding box center [293, 300] width 27 height 8
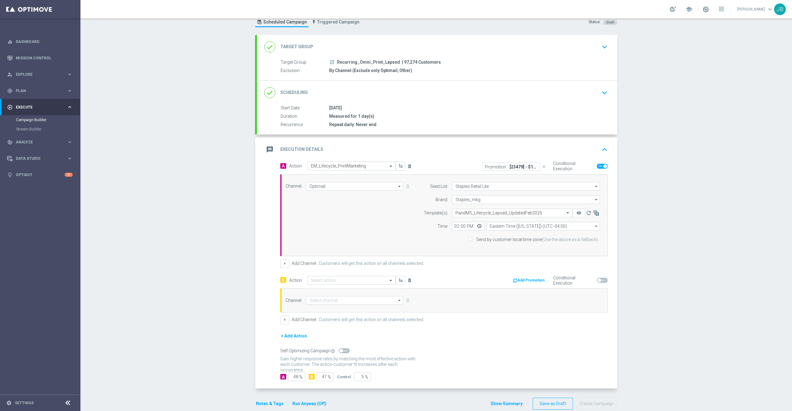
scroll to position [33, 0]
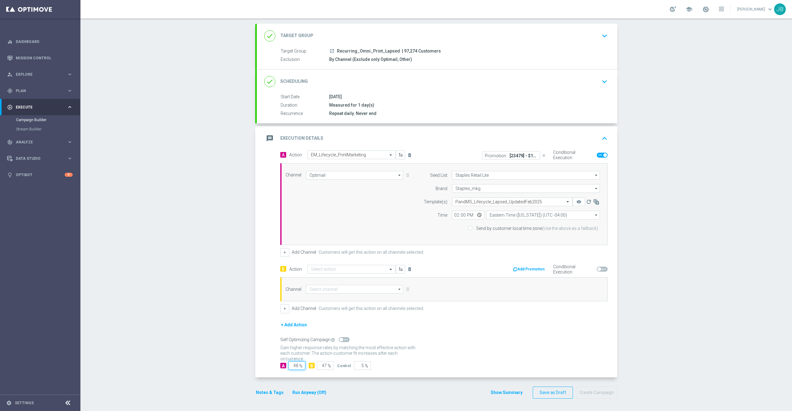
click at [294, 365] on input "48" at bounding box center [296, 366] width 17 height 9
click at [322, 365] on input "47" at bounding box center [325, 366] width 17 height 9
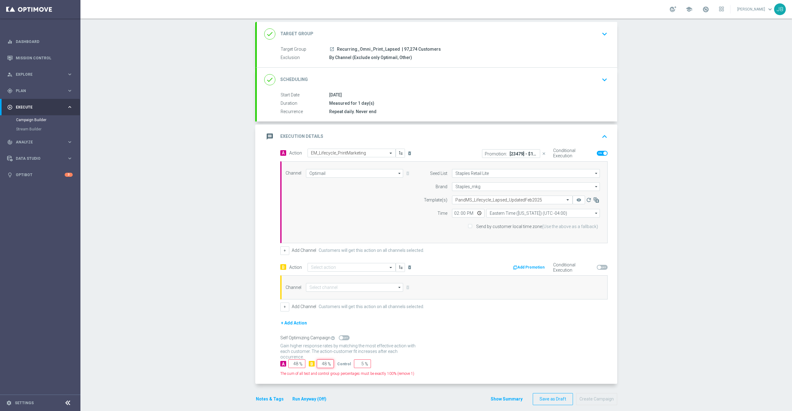
type input "48"
click at [357, 368] on input "5" at bounding box center [362, 364] width 17 height 9
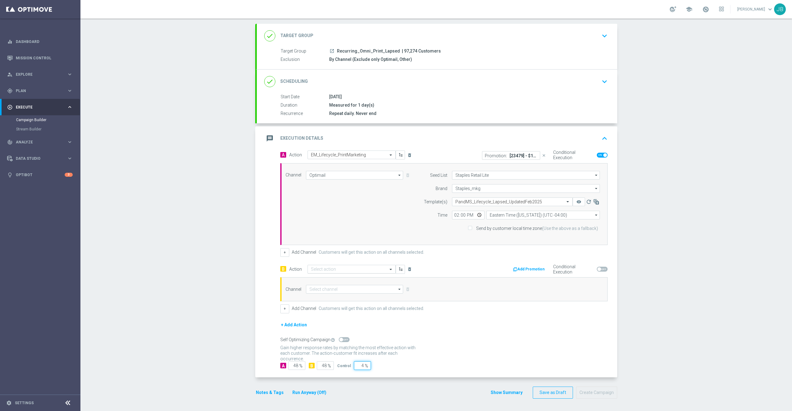
type input "4"
click at [334, 267] on input "text" at bounding box center [345, 269] width 69 height 5
click at [335, 267] on input "text" at bounding box center [345, 269] width 69 height 5
type input "em_life"
click at [343, 279] on label "EM_Lifecycle_PrintMarketing" at bounding box center [334, 280] width 46 height 5
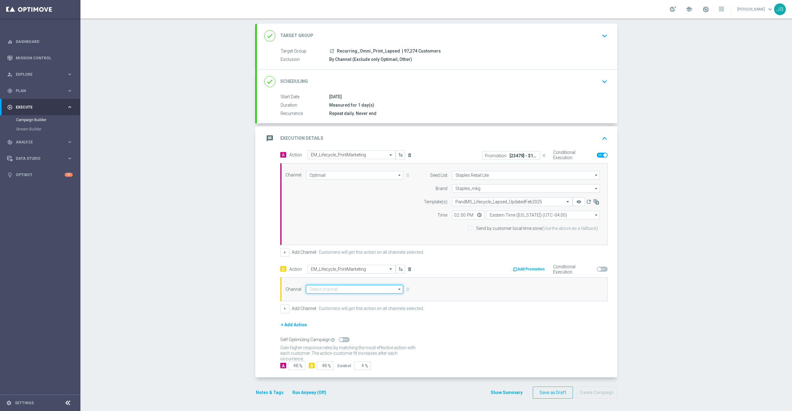
click at [343, 288] on input at bounding box center [354, 289] width 97 height 9
click at [322, 298] on div "Optimail" at bounding box center [352, 298] width 92 height 9
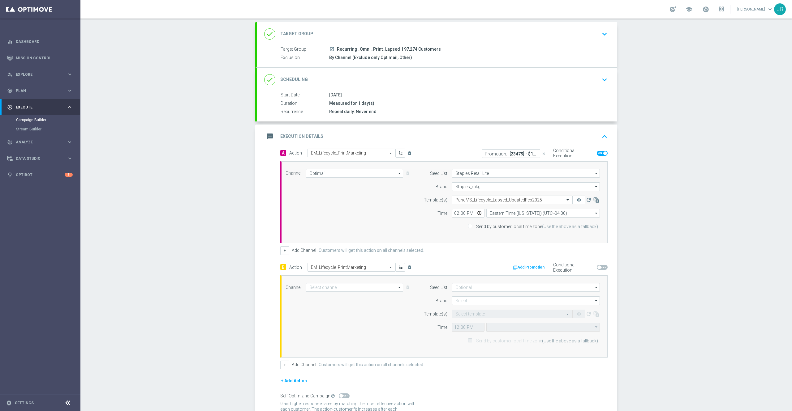
type input "Optimail"
type input "Eastern Time ([US_STATE]) (UTC -04:00)"
click at [517, 269] on button "Add Promotion" at bounding box center [529, 267] width 34 height 7
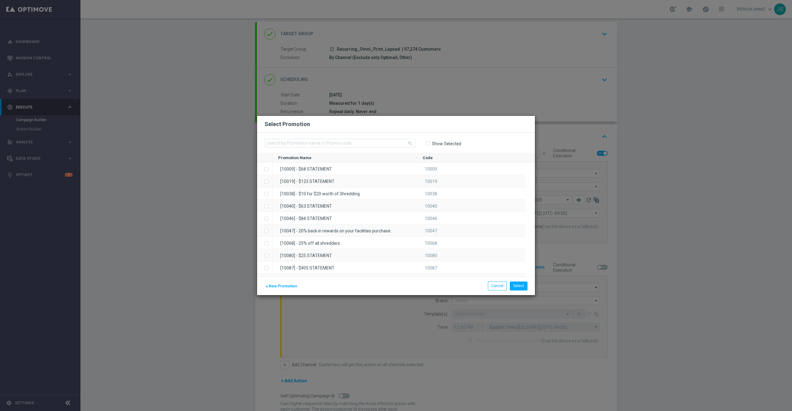
click at [367, 148] on div "search Show Selected" at bounding box center [396, 143] width 278 height 20
click at [355, 144] on input "text" at bounding box center [340, 143] width 151 height 9
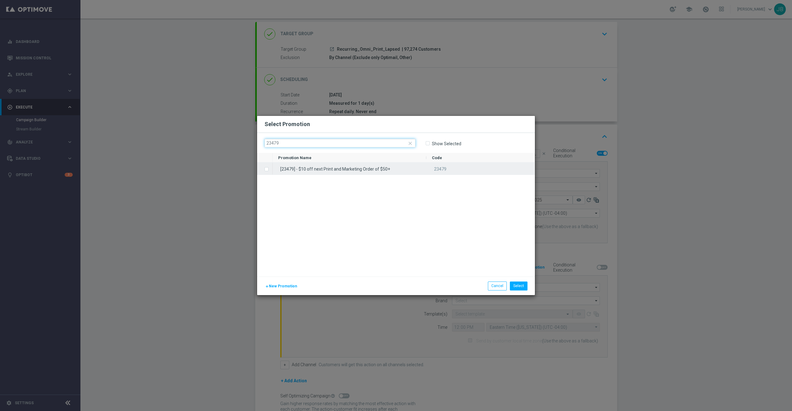
type input "23479"
click at [270, 171] on label "Press SPACE to select this row." at bounding box center [271, 170] width 2 height 6
click at [515, 286] on button "Select" at bounding box center [519, 286] width 18 height 9
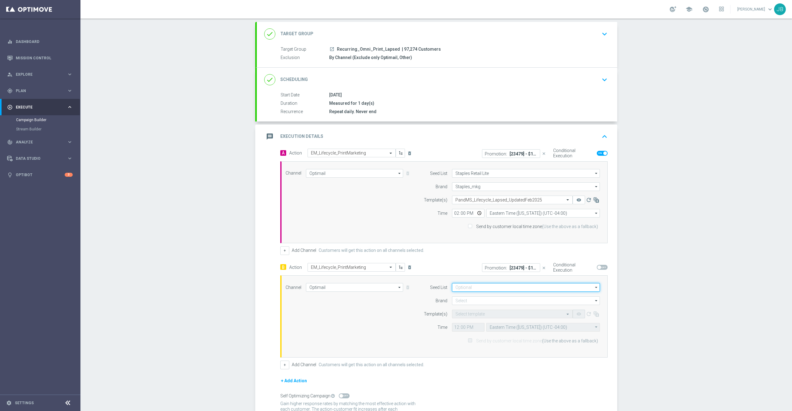
click at [489, 287] on input at bounding box center [526, 287] width 148 height 9
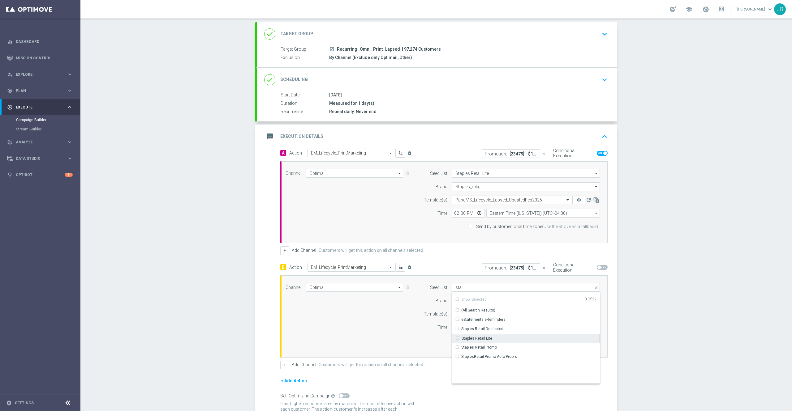
click at [485, 340] on div "Staples Retail Lite" at bounding box center [477, 339] width 31 height 6
click at [395, 328] on div "Channel Optimail Optimail arrow_drop_down Show Selected 0 of NaN Optimail" at bounding box center [443, 316] width 324 height 67
type input "Staples Retail Lite"
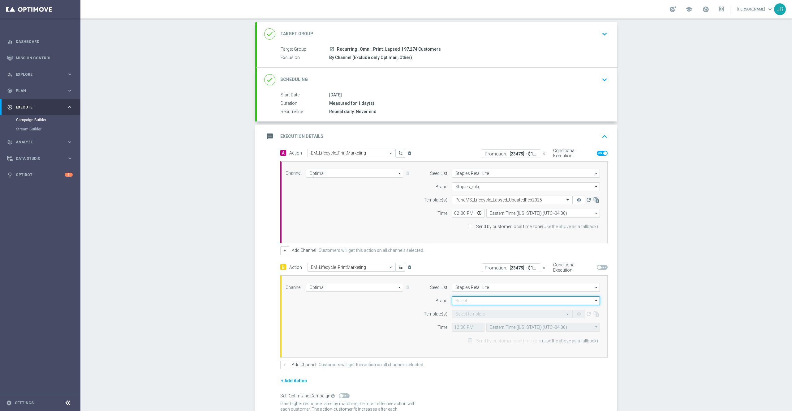
click at [465, 301] on input at bounding box center [526, 301] width 148 height 9
click at [464, 311] on div "Staples_mkg" at bounding box center [466, 311] width 22 height 6
type input "Staples_mkg"
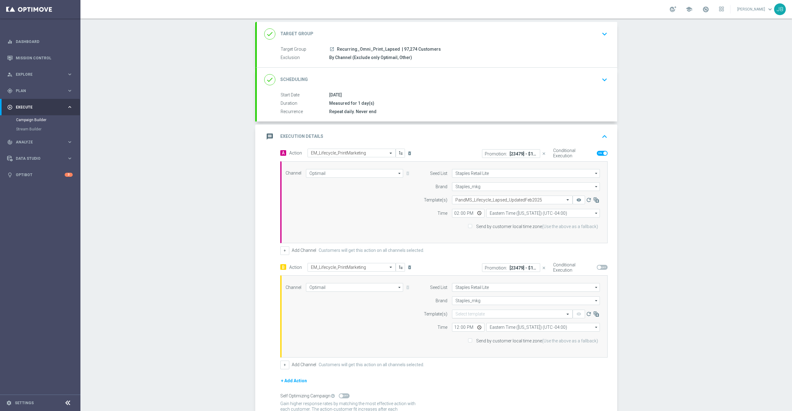
click at [461, 316] on input "text" at bounding box center [505, 314] width 101 height 5
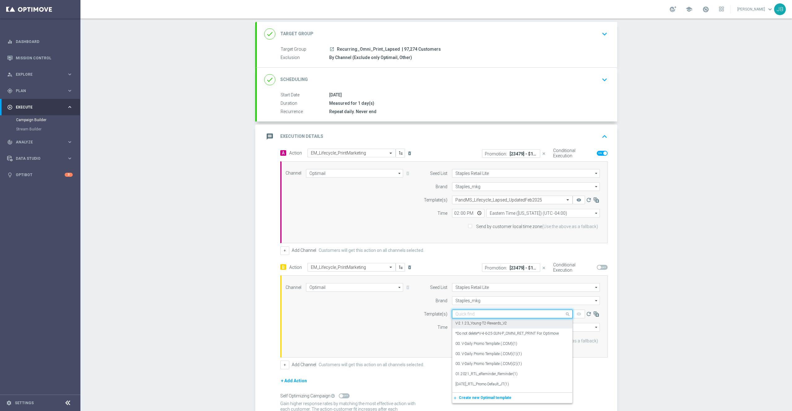
paste input "V-ER_OMNI_Print_Lapsed_B"
click at [498, 324] on div "V-ER_OMNI_Print_Lapsed_B" at bounding box center [512, 324] width 114 height 10
type input "V-ER_OMNI_Print_Lapsed_B"
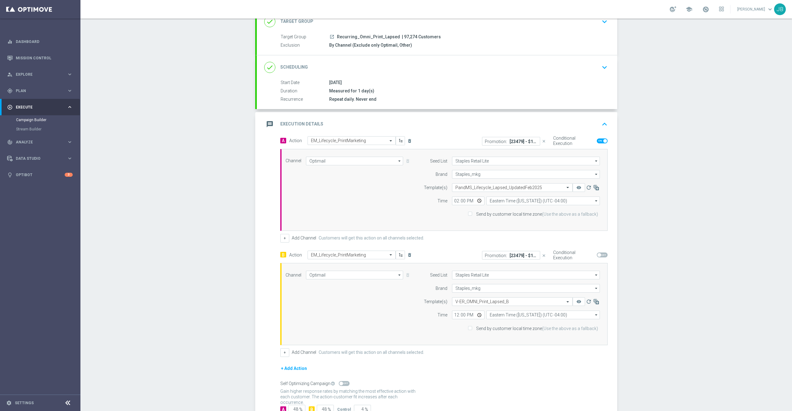
scroll to position [62, 0]
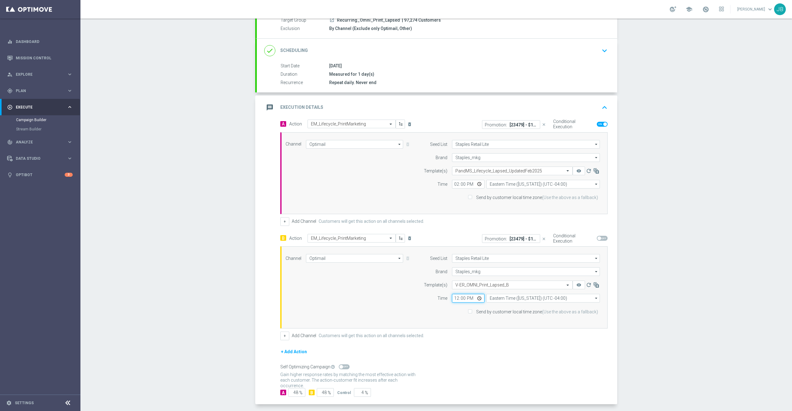
click at [452, 299] on input "12:00" at bounding box center [468, 298] width 32 height 9
type input "14:00"
click at [484, 363] on div "+ Add Action" at bounding box center [443, 355] width 327 height 15
click at [597, 239] on span at bounding box center [602, 238] width 11 height 5
click at [597, 239] on input "checkbox" at bounding box center [602, 238] width 11 height 5
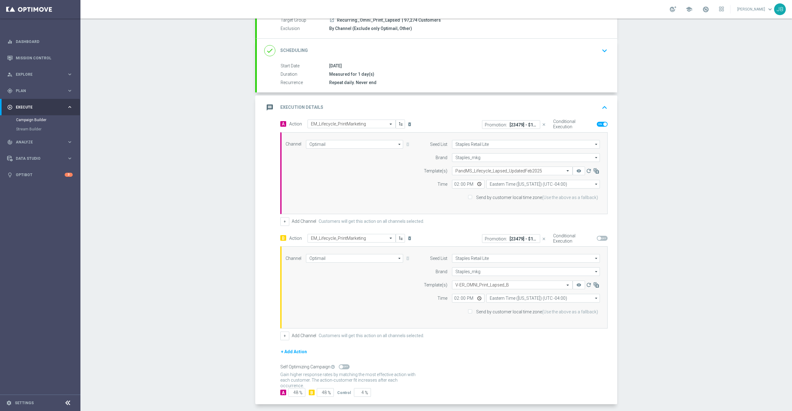
checkbox input "true"
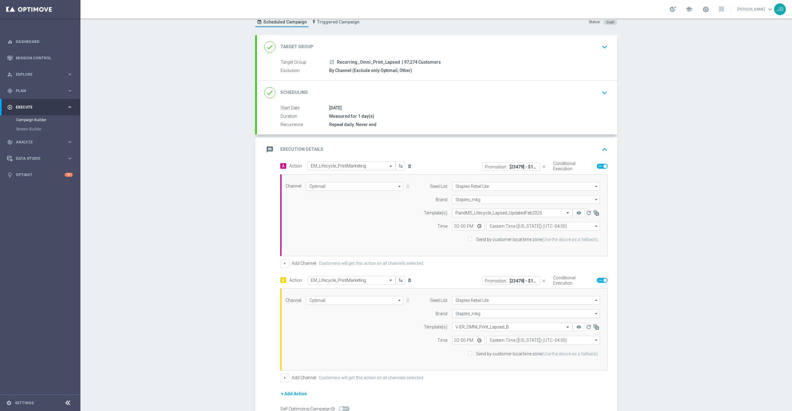
scroll to position [0, 0]
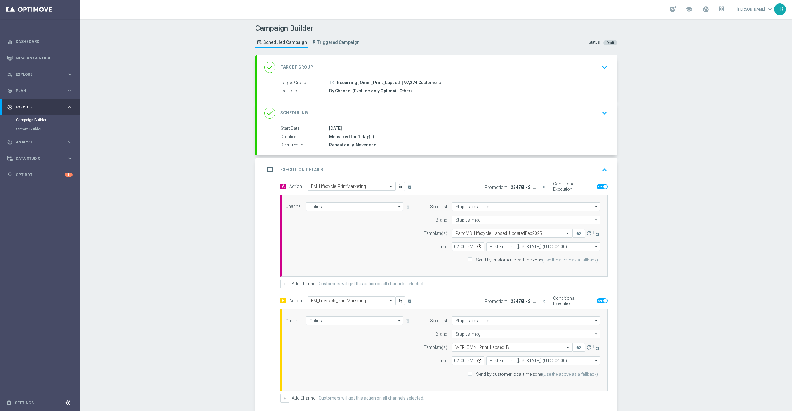
click at [299, 66] on h2 "Target Group" at bounding box center [296, 67] width 33 height 6
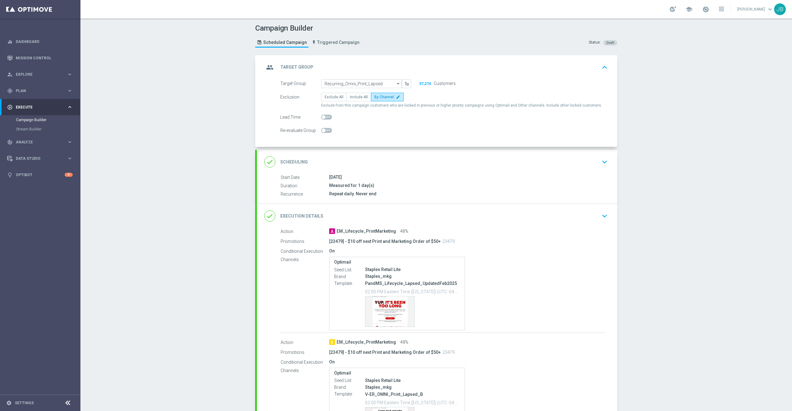
click at [297, 159] on h2 "Scheduling" at bounding box center [294, 162] width 28 height 6
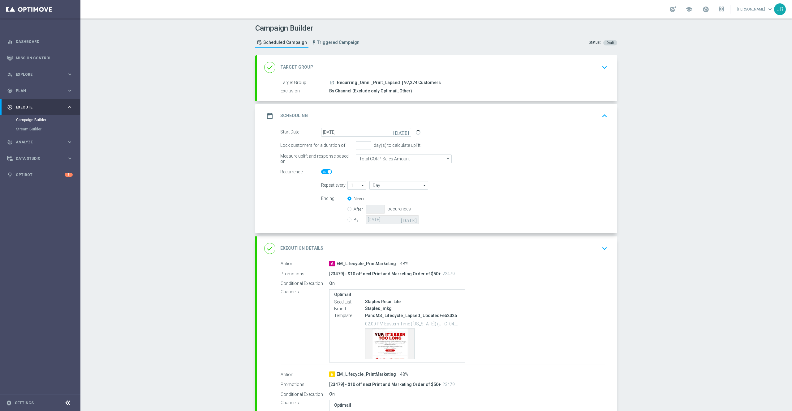
scroll to position [119, 0]
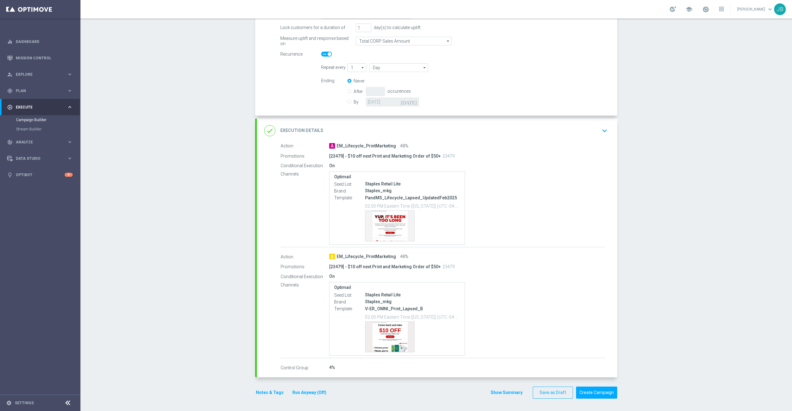
click at [302, 128] on h2 "Execution Details" at bounding box center [301, 131] width 43 height 6
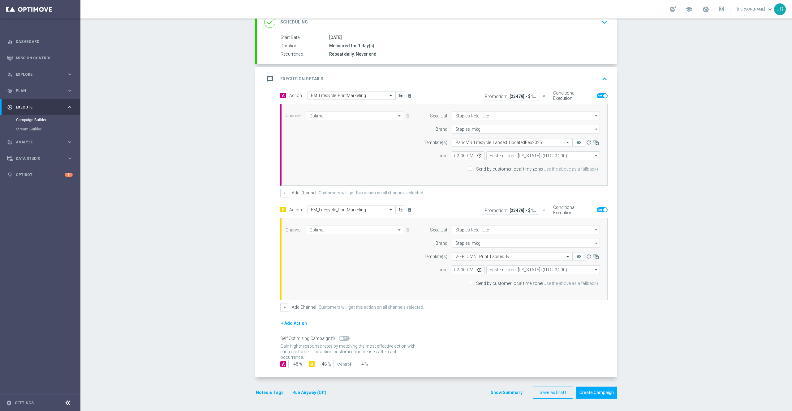
scroll to position [91, 0]
click at [479, 257] on input "text" at bounding box center [505, 258] width 101 height 5
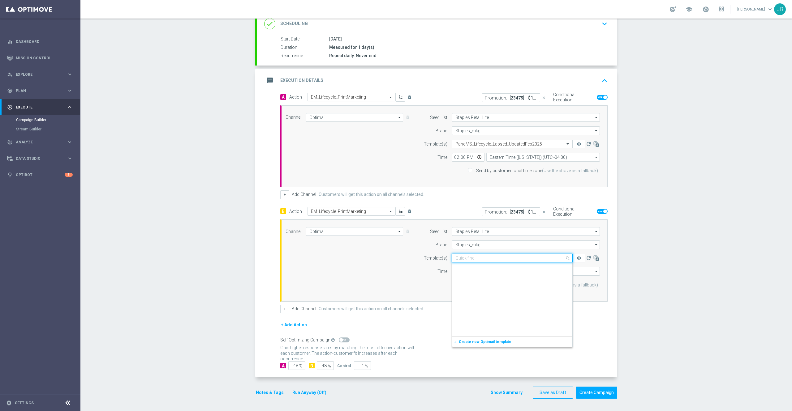
scroll to position [141230, 0]
paste input "V-ER_OMNI_Print_Lapsed"
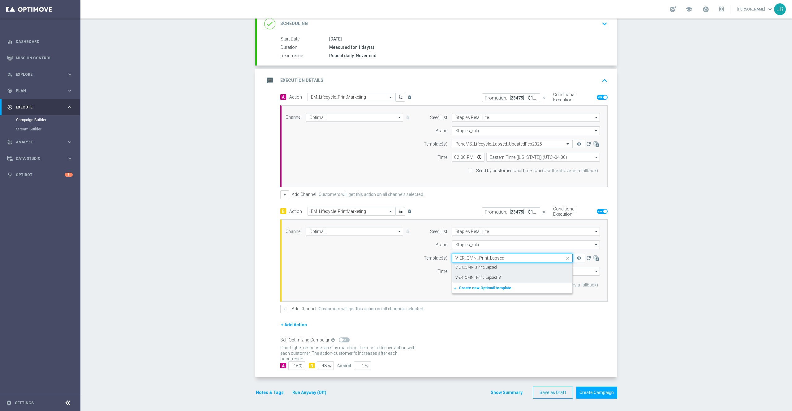
click at [480, 267] on label "V-ER_OMNI_Print_Lapsed" at bounding box center [475, 267] width 41 height 5
type input "V-ER_OMNI_Print_Lapsed"
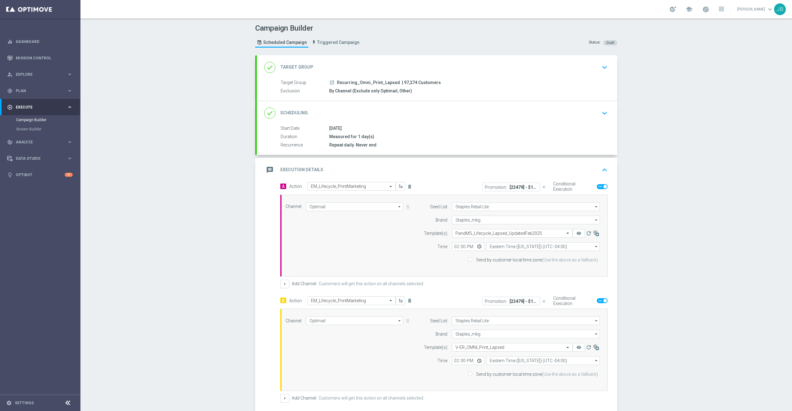
click at [297, 64] on h2 "Target Group" at bounding box center [296, 67] width 33 height 6
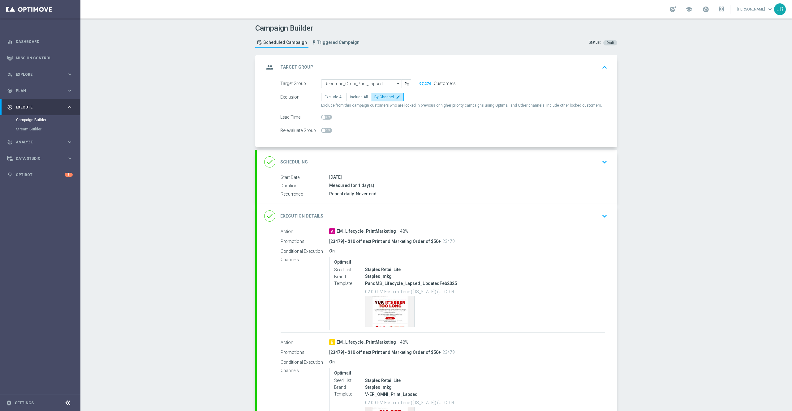
click at [292, 163] on h2 "Scheduling" at bounding box center [294, 162] width 28 height 6
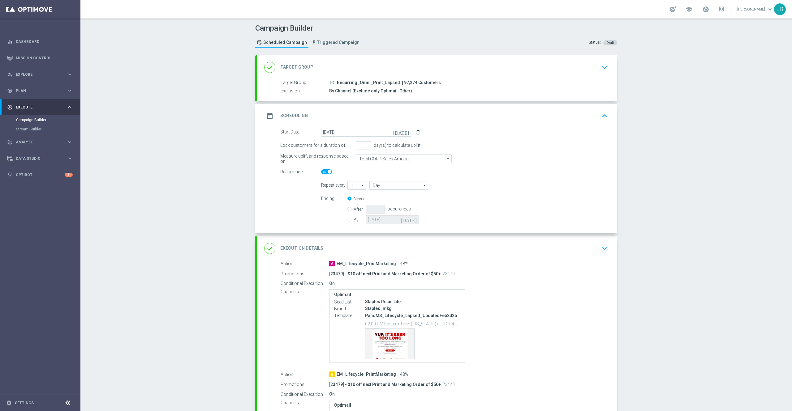
scroll to position [119, 0]
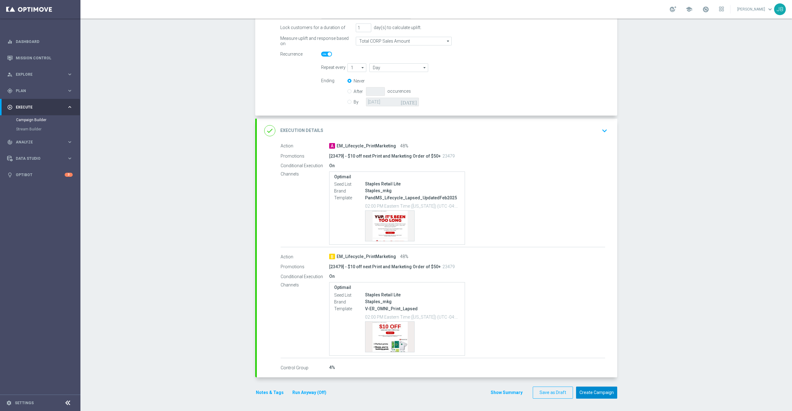
click at [598, 395] on button "Create Campaign" at bounding box center [596, 393] width 41 height 12
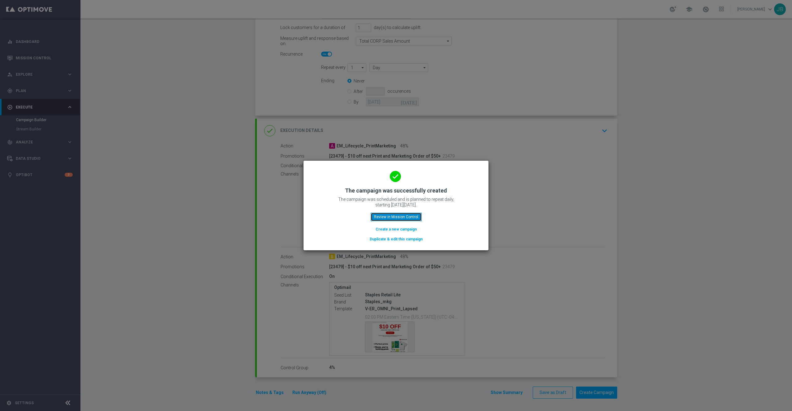
click at [410, 217] on button "Review in Mission Control" at bounding box center [396, 217] width 51 height 9
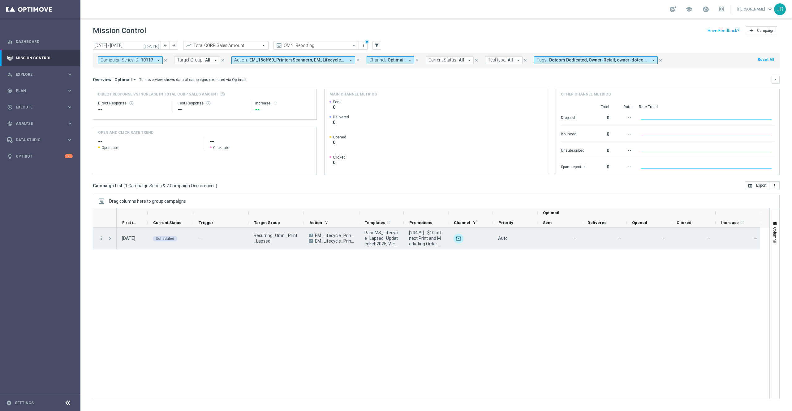
click at [101, 239] on icon "more_vert" at bounding box center [101, 239] width 6 height 6
click at [131, 243] on span "Campaign Details" at bounding box center [129, 243] width 31 height 4
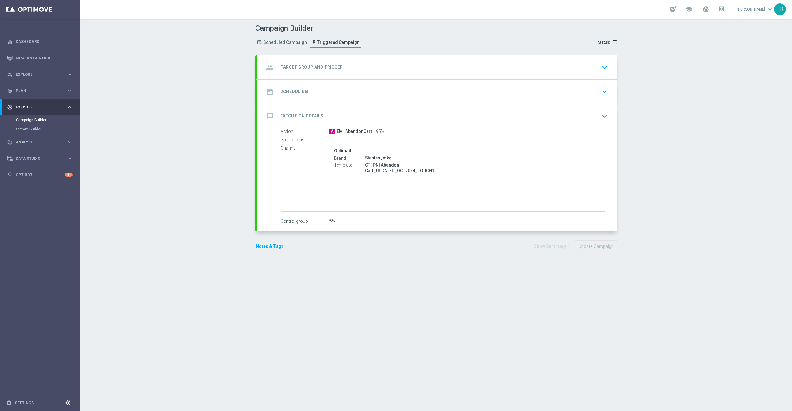
type input "Abandon Track & Trigger Launch Audience"
type input "PNI Abandon Cart Prod - 1h"
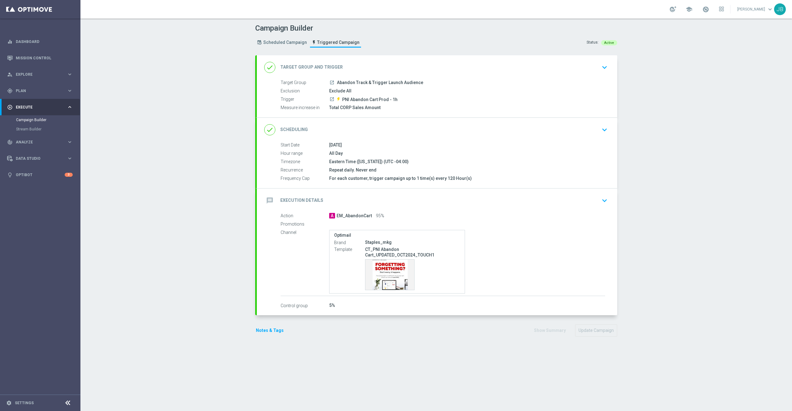
click at [289, 202] on h2 "Execution Details" at bounding box center [301, 201] width 43 height 6
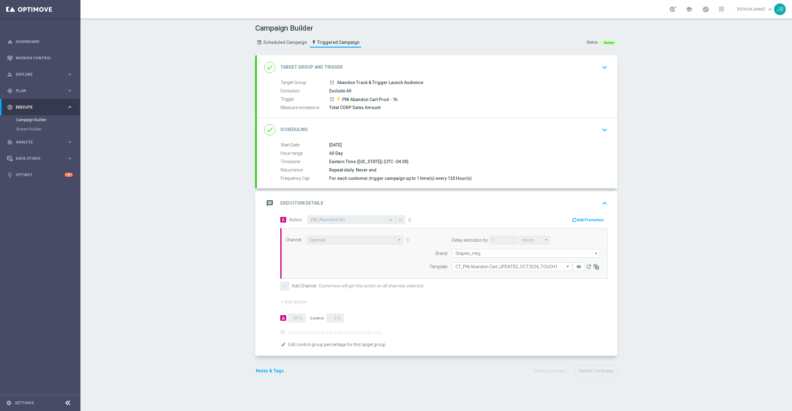
click at [292, 287] on label "Add Channel" at bounding box center [304, 286] width 24 height 5
click at [306, 346] on span "Edit control group percentage for this target group." at bounding box center [337, 345] width 98 height 4
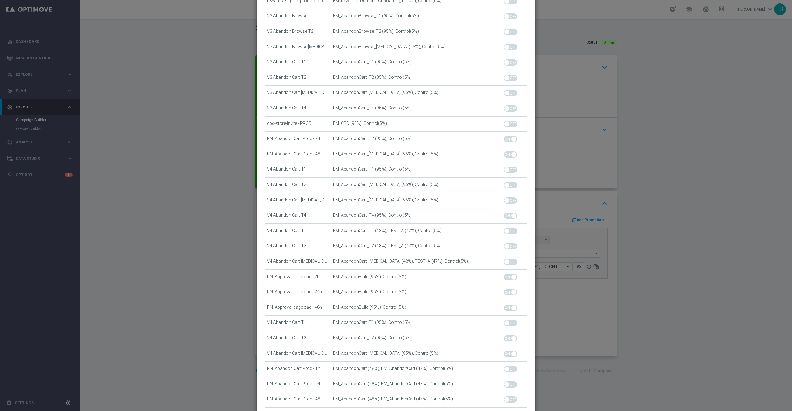
click at [205, 298] on modal-container "Change control group percentage for Abandon Track & Trigger Launch Audience war…" at bounding box center [396, 205] width 792 height 411
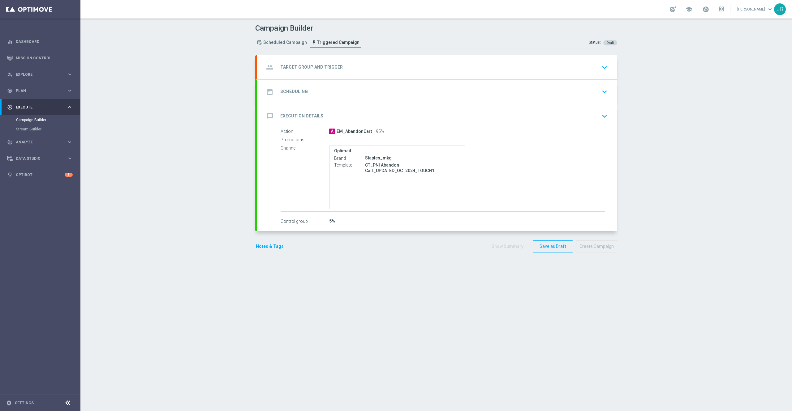
type input "Abandon Track & Trigger Launch Audience"
type input "PNI Abandon Cart Prod - 1h"
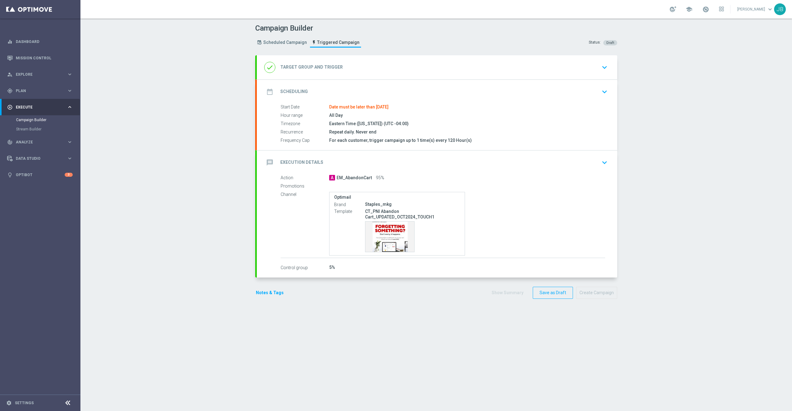
type input "Total CORP Sales Amount"
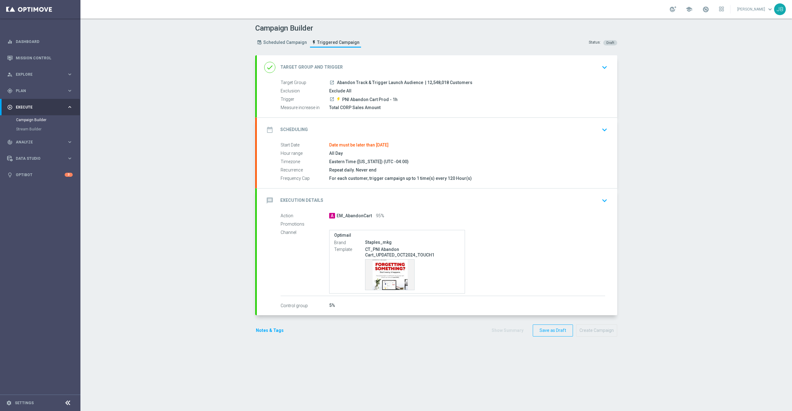
click at [303, 69] on h2 "Target Group and Trigger" at bounding box center [311, 67] width 62 height 6
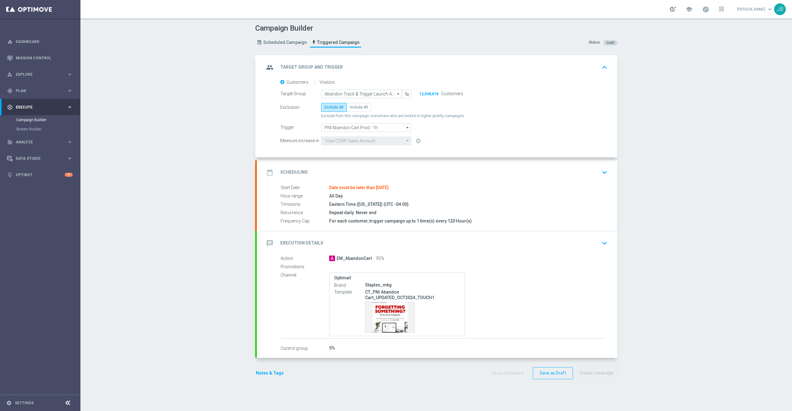
click at [294, 168] on div "date_range Scheduling" at bounding box center [286, 172] width 44 height 11
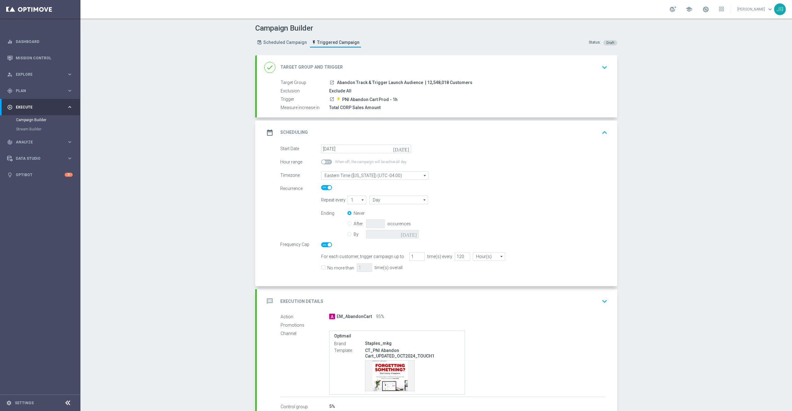
click at [402, 149] on icon "[DATE]" at bounding box center [402, 148] width 18 height 7
click at [399, 165] on span "›" at bounding box center [403, 164] width 8 height 8
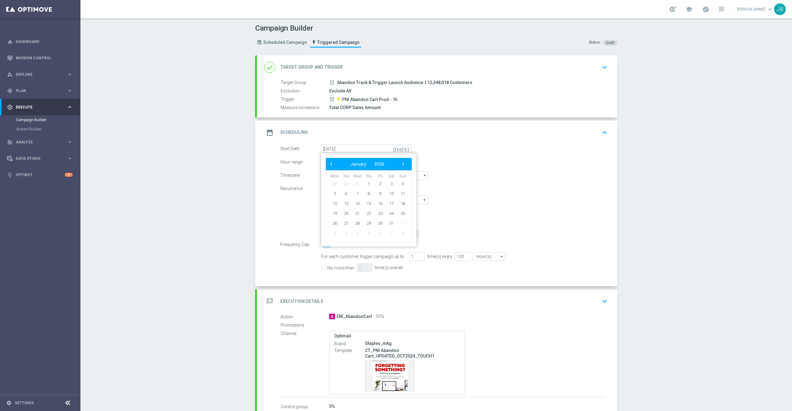
click at [399, 165] on span "›" at bounding box center [403, 164] width 8 height 8
click at [327, 163] on span "‹" at bounding box center [331, 164] width 8 height 8
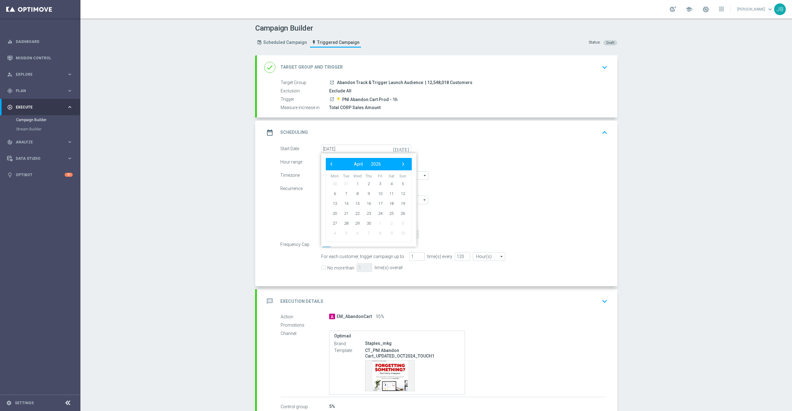
click at [327, 163] on span "‹" at bounding box center [331, 164] width 8 height 8
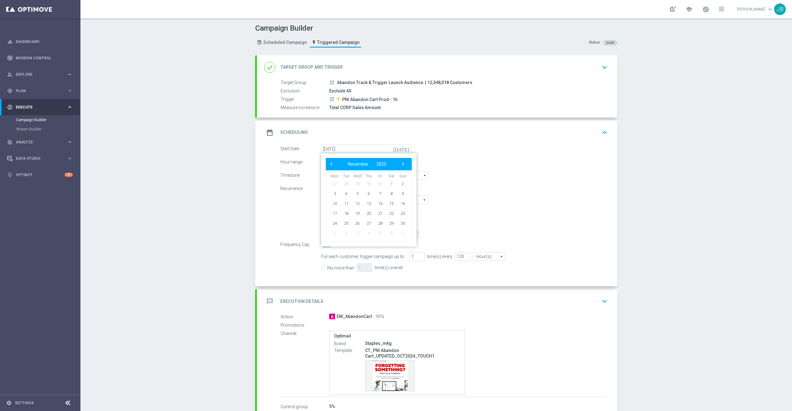
click at [454, 155] on form "Start Date 20 Jun 2022 today ‹ ​ November ​ 2025 ​ › Mon Tue Wed Thu Fri Sat Su…" at bounding box center [443, 210] width 327 height 130
click at [400, 150] on icon "[DATE]" at bounding box center [402, 148] width 18 height 7
drag, startPoint x: 374, startPoint y: 214, endPoint x: 384, endPoint y: 213, distance: 10.6
click at [384, 213] on tr "22 23 24 25 26 27 28" at bounding box center [368, 214] width 79 height 10
click at [386, 213] on span "27" at bounding box center [391, 214] width 10 height 10
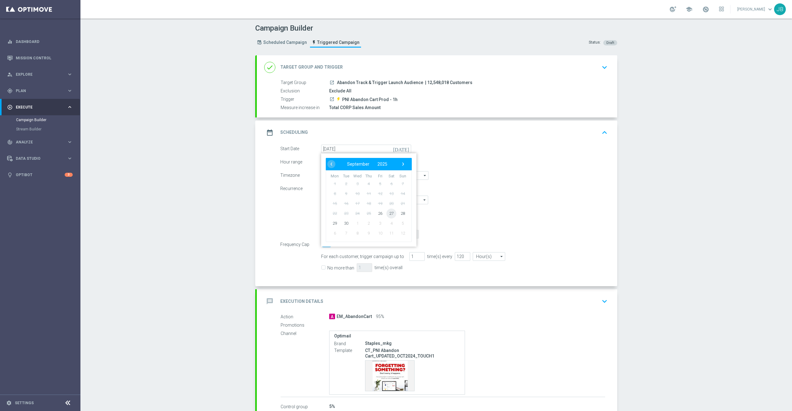
type input "27 Sep 2025"
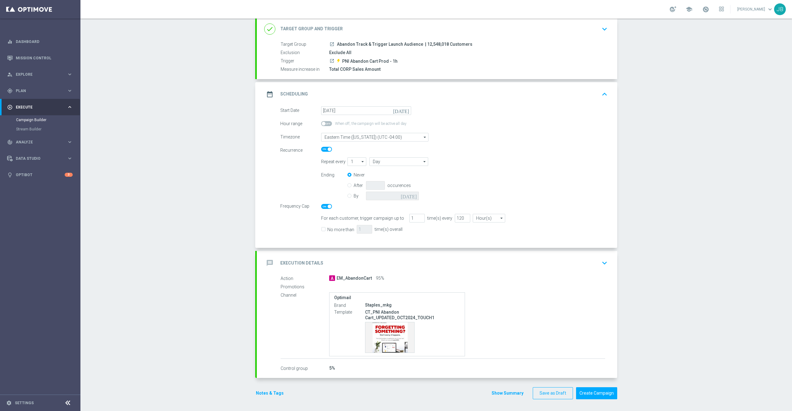
click at [295, 264] on h2 "Execution Details" at bounding box center [301, 263] width 43 height 6
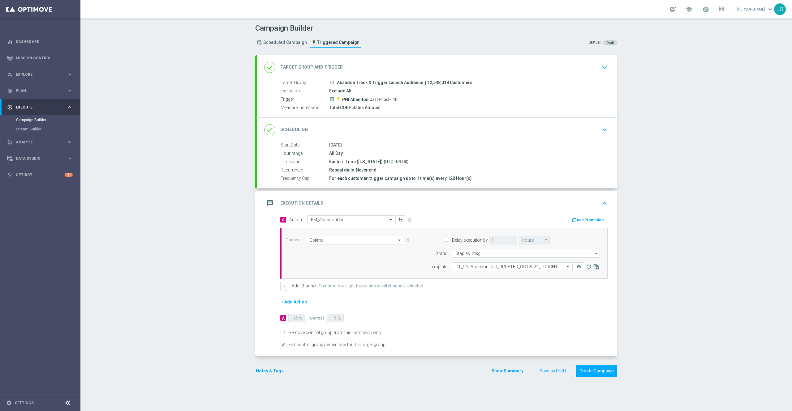
click at [289, 303] on button "+ Add Action" at bounding box center [293, 303] width 27 height 8
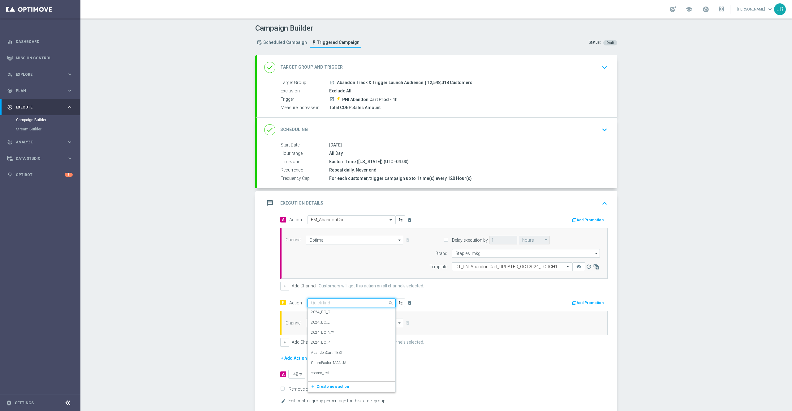
click at [336, 300] on div "Quick find" at bounding box center [352, 303] width 88 height 9
click at [323, 316] on label "EM_AbandonCart" at bounding box center [325, 314] width 29 height 5
type input "em_abandoncart"
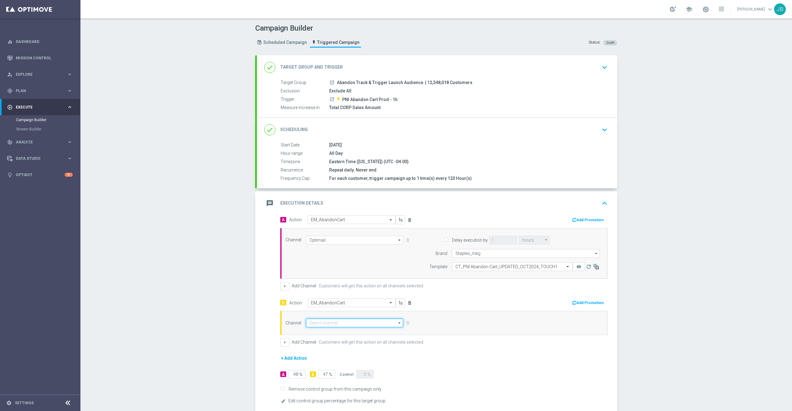
click at [328, 324] on input at bounding box center [354, 323] width 97 height 9
click at [321, 333] on div "Optimail" at bounding box center [352, 332] width 92 height 9
type input "Optimail"
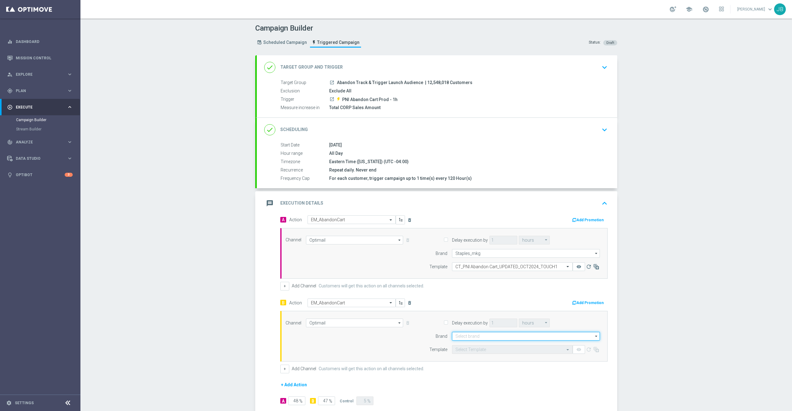
click at [466, 338] on input at bounding box center [526, 336] width 148 height 9
click at [466, 343] on div "Staples_mkg" at bounding box center [526, 345] width 148 height 9
type input "Staples_mkg"
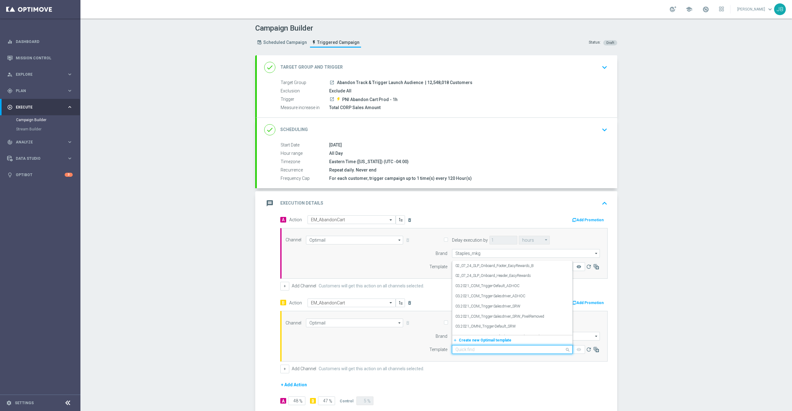
click at [466, 353] on input "text" at bounding box center [505, 349] width 101 height 5
paste input "CT_PNI Abandon Cart_UPDATED_SEP2025_TOUCH1"
type input "CT_PNI Abandon Cart_UPDATED_SEP2025_TOUCH1"
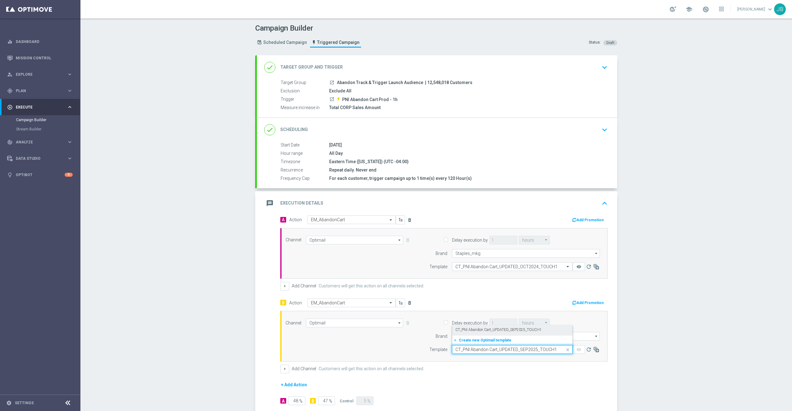
click at [476, 333] on label "CT_PNI Abandon Cart_UPDATED_SEP2025_TOUCH1" at bounding box center [498, 330] width 86 height 5
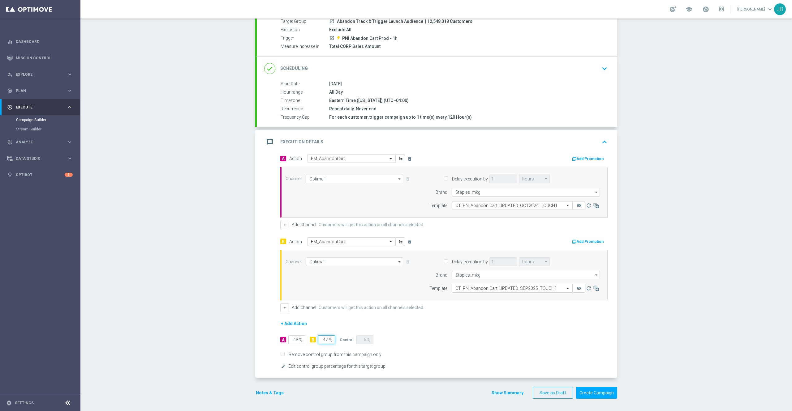
click at [323, 340] on input "47" at bounding box center [326, 340] width 17 height 9
type input "48"
type input "47"
type input "48"
click at [294, 339] on input "47" at bounding box center [296, 340] width 17 height 9
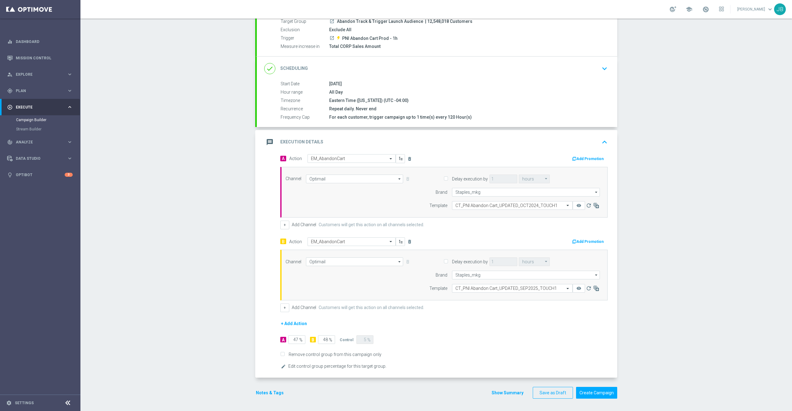
click at [436, 347] on form "A Action Select action EM_AbandonCart delete_forever Add Promotion Channel Opti…" at bounding box center [443, 262] width 327 height 216
click at [291, 340] on input "47" at bounding box center [296, 340] width 17 height 9
type input "48"
type input "47"
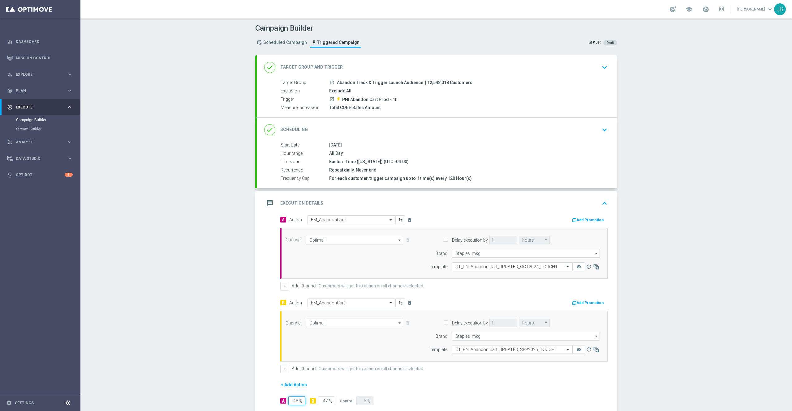
type input "48"
click at [296, 66] on h2 "Target Group and Trigger" at bounding box center [311, 67] width 62 height 6
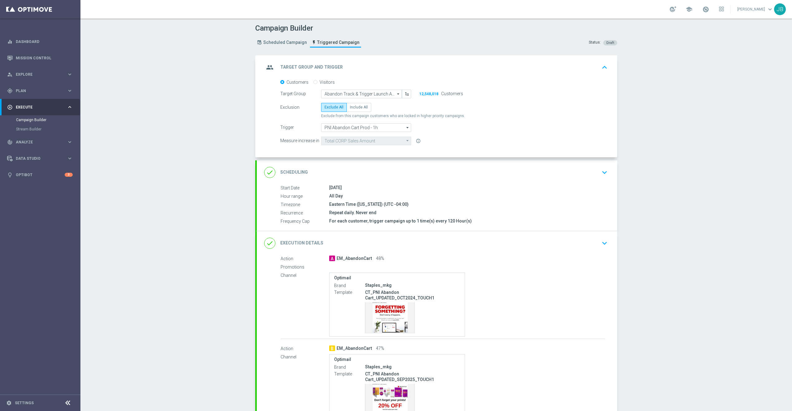
click at [289, 171] on h2 "Scheduling" at bounding box center [294, 173] width 28 height 6
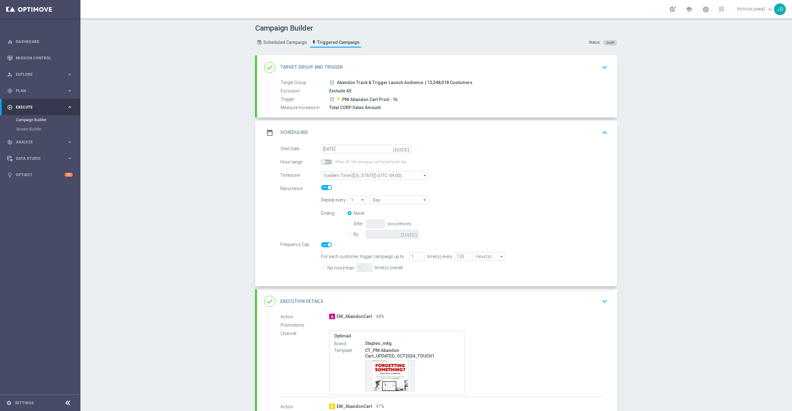
click at [296, 69] on h2 "Target Group and Trigger" at bounding box center [311, 67] width 62 height 6
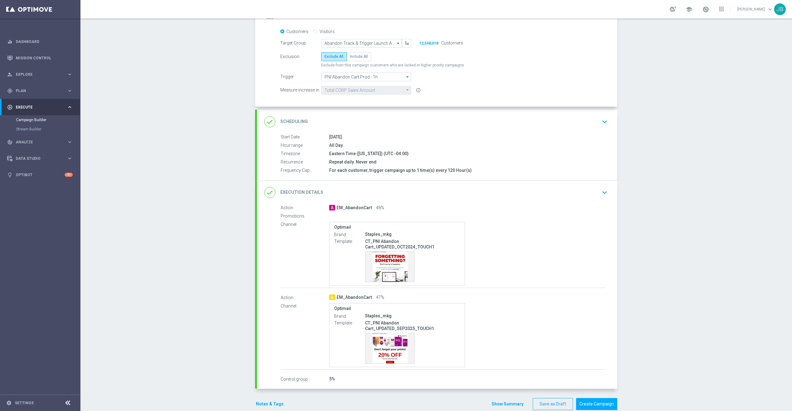
scroll to position [63, 0]
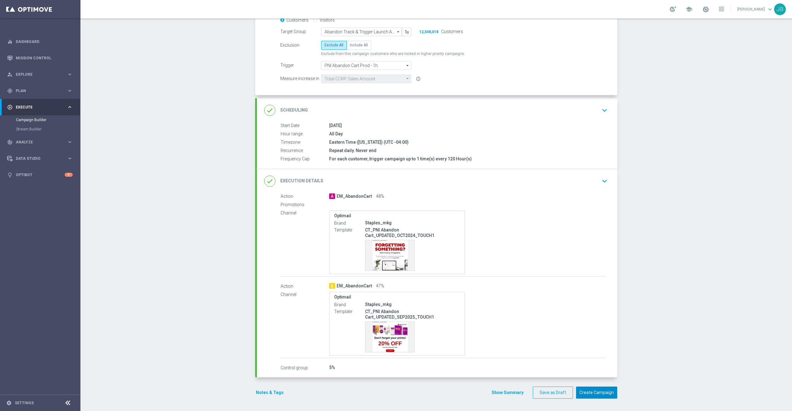
click at [600, 391] on button "Create Campaign" at bounding box center [596, 393] width 41 height 12
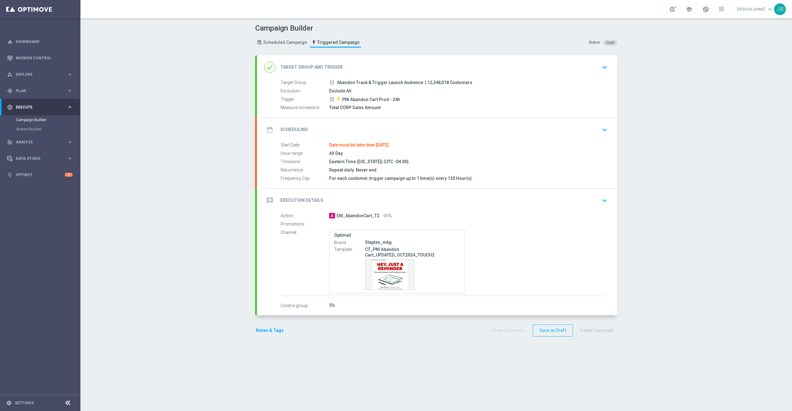
click at [292, 127] on h2 "Scheduling" at bounding box center [294, 130] width 28 height 6
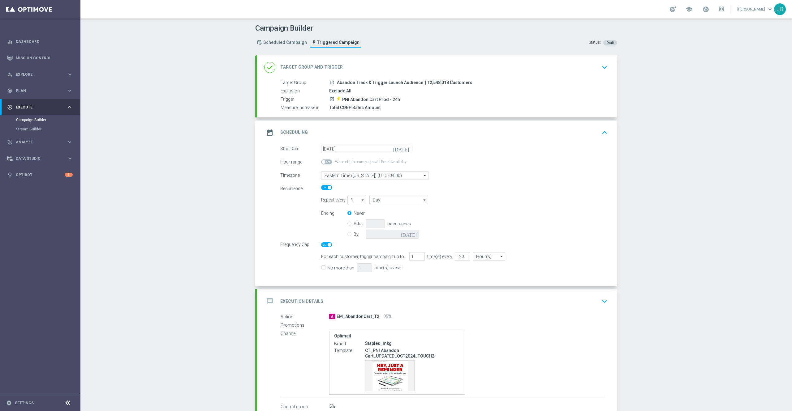
click at [402, 148] on icon "[DATE]" at bounding box center [402, 148] width 18 height 7
click at [386, 214] on span "27" at bounding box center [391, 214] width 10 height 10
type input "[DATE]"
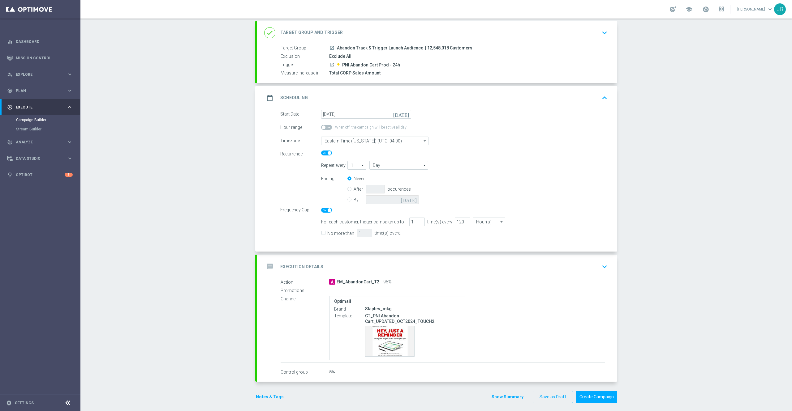
scroll to position [40, 0]
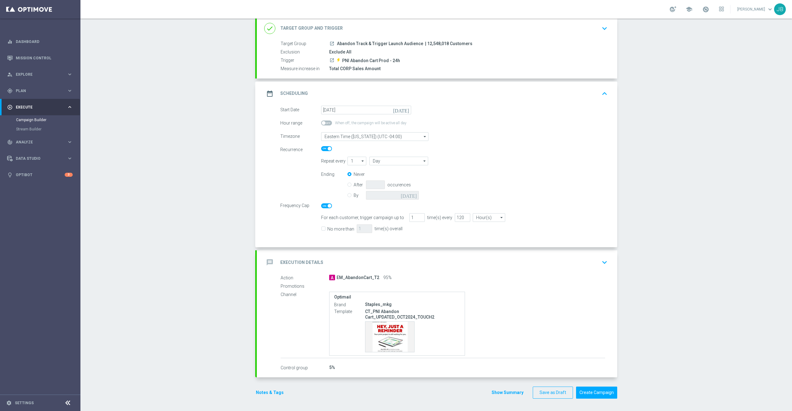
click at [306, 260] on h2 "Execution Details" at bounding box center [301, 263] width 43 height 6
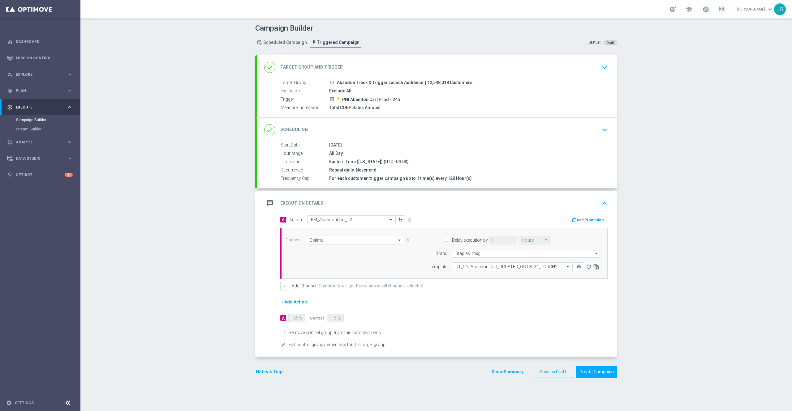
scroll to position [0, 0]
click at [294, 304] on button "+ Add Action" at bounding box center [293, 303] width 27 height 8
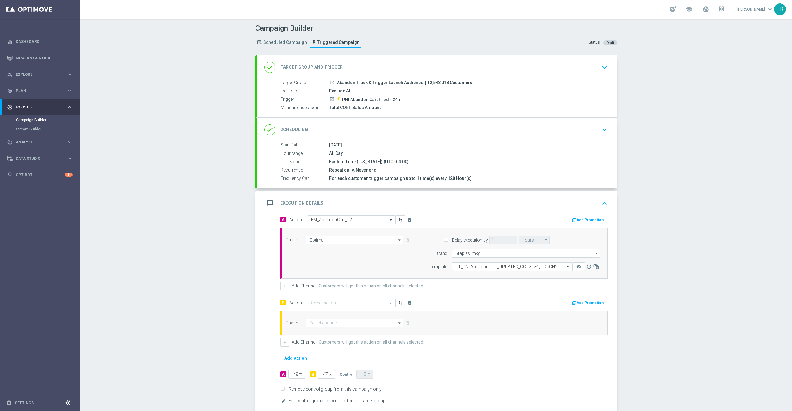
click at [311, 303] on input "text" at bounding box center [345, 303] width 69 height 5
click at [339, 372] on label "EM_AbandonCart_T2" at bounding box center [328, 370] width 35 height 5
type input "em_ab"
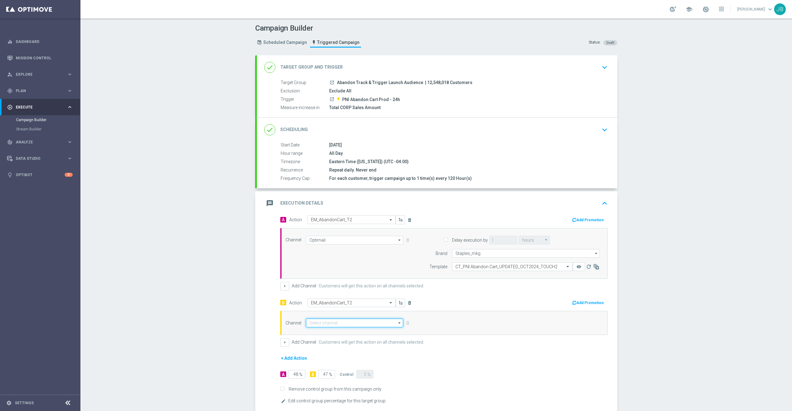
click at [333, 326] on input at bounding box center [354, 323] width 97 height 9
click at [327, 333] on div "Optimail" at bounding box center [352, 332] width 92 height 9
type input "Optimail"
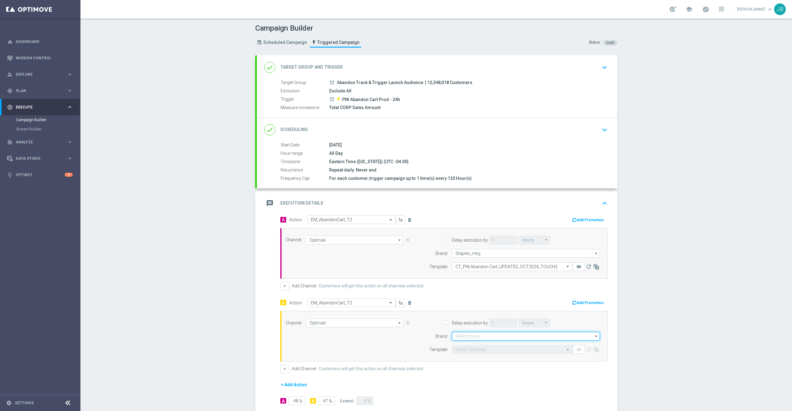
click at [463, 335] on input at bounding box center [526, 336] width 148 height 9
click at [468, 346] on div "Staples_mkg" at bounding box center [466, 346] width 22 height 6
type input "Staples_mkg"
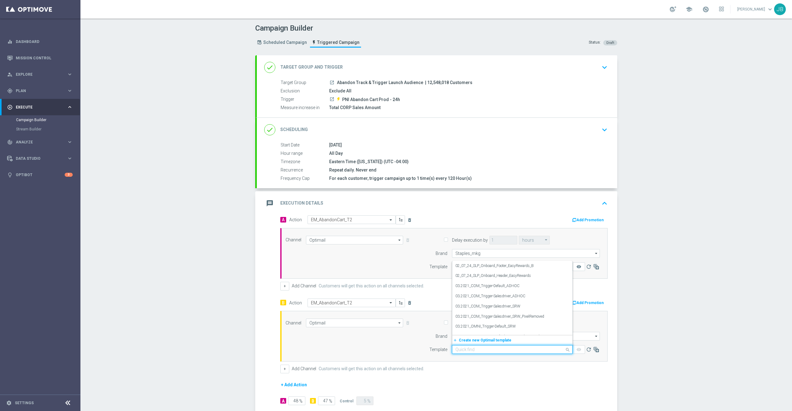
click at [473, 351] on input "text" at bounding box center [505, 349] width 101 height 5
paste input "CT_PNI Abandon Cart_UPDATED_SEP2025_TOUCH2"
type input "CT_PNI Abandon Cart_UPDATED_SEP2025_TOUCH2"
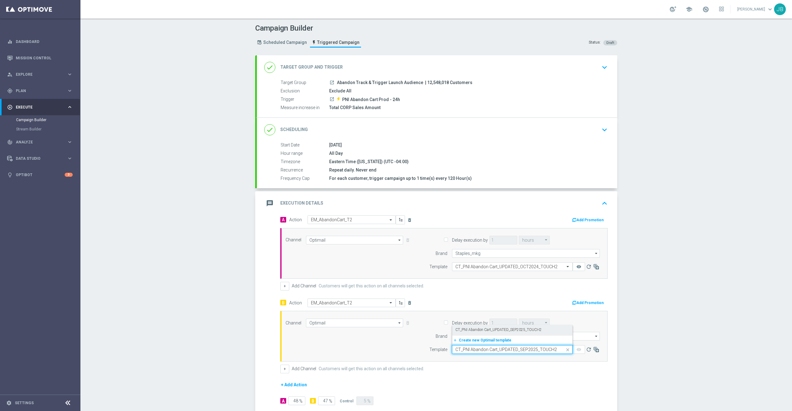
click at [477, 331] on label "CT_PNI Abandon Cart_UPDATED_SEP2025_TOUCH2" at bounding box center [498, 330] width 86 height 5
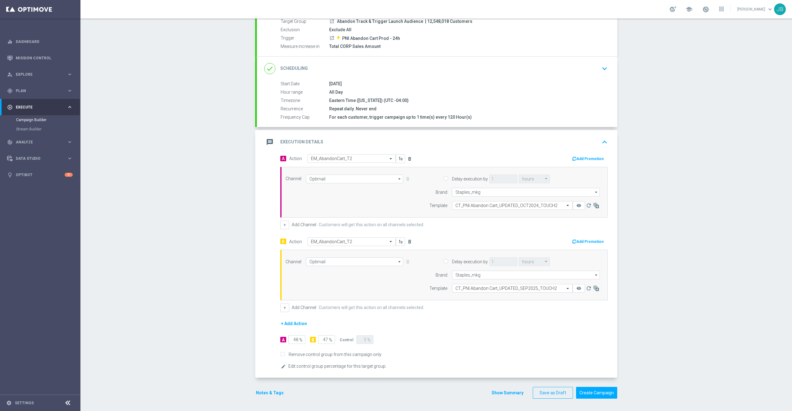
scroll to position [0, 0]
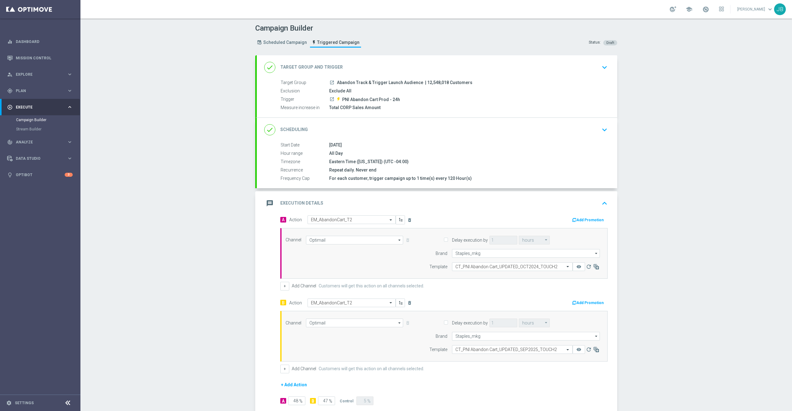
click at [311, 69] on h2 "Target Group and Trigger" at bounding box center [311, 67] width 62 height 6
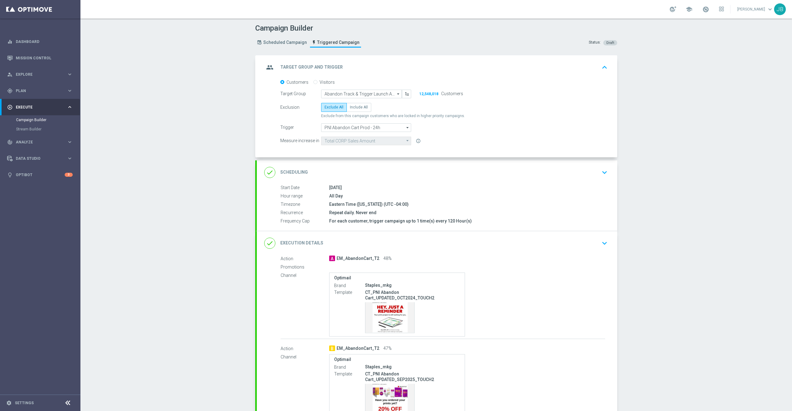
click at [311, 68] on h2 "Target Group and Trigger" at bounding box center [311, 67] width 62 height 6
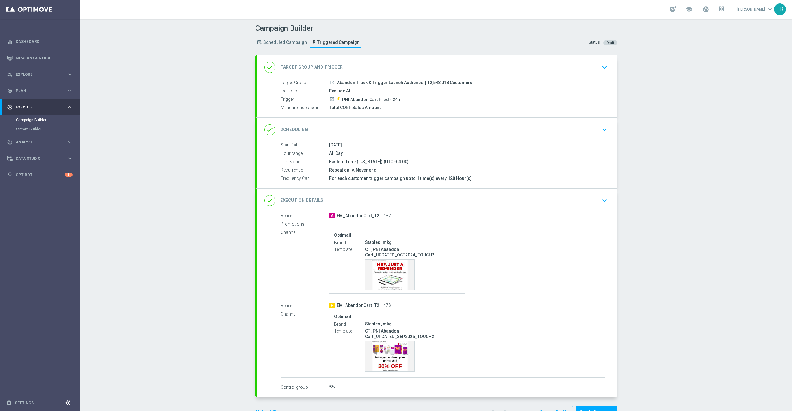
click at [300, 127] on h2 "Scheduling" at bounding box center [294, 130] width 28 height 6
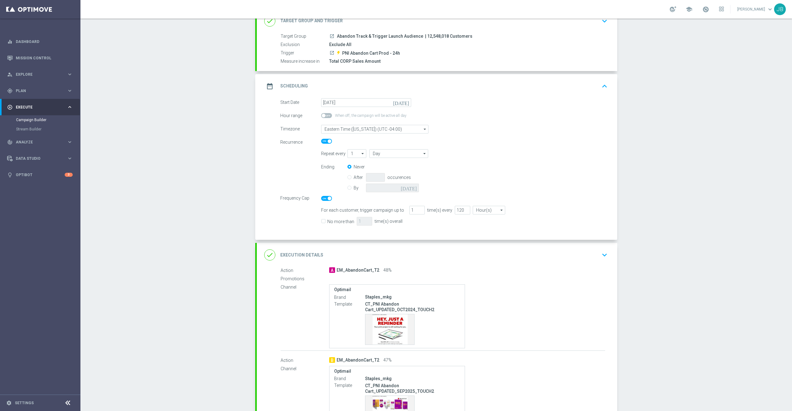
scroll to position [52, 0]
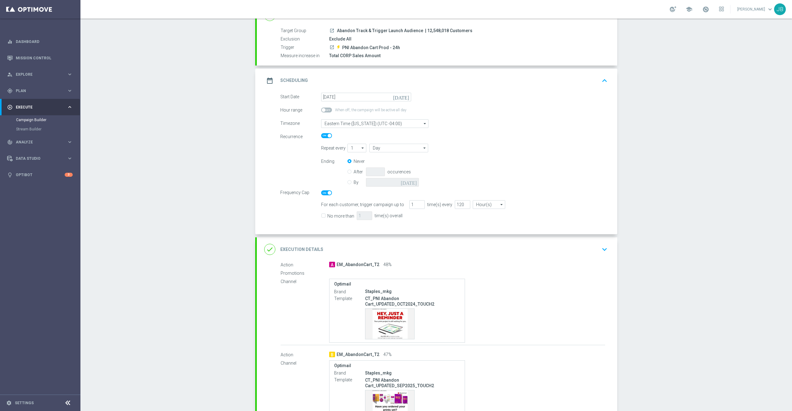
click at [309, 247] on h2 "Execution Details" at bounding box center [301, 250] width 43 height 6
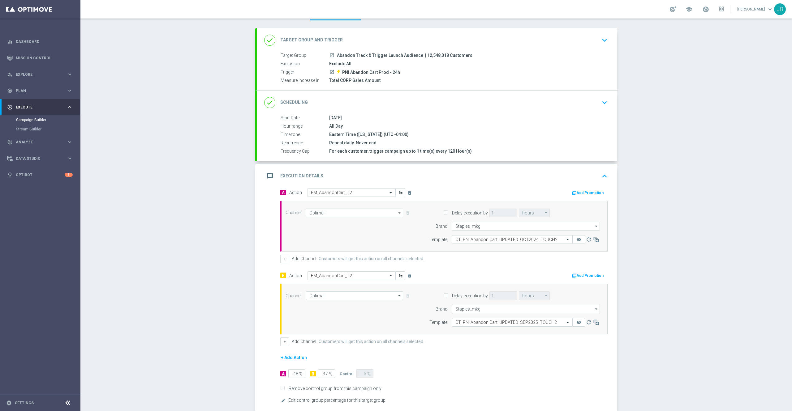
scroll to position [0, 0]
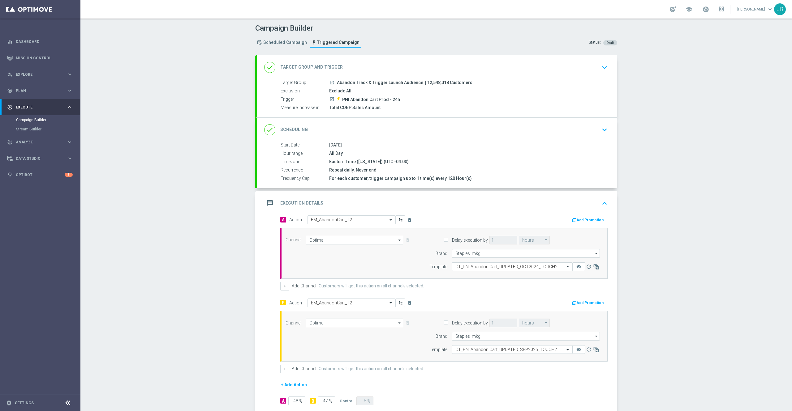
click at [291, 131] on h2 "Scheduling" at bounding box center [294, 130] width 28 height 6
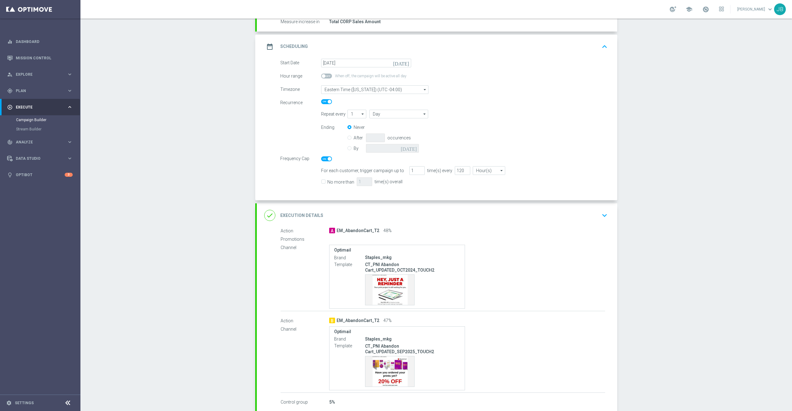
scroll to position [122, 0]
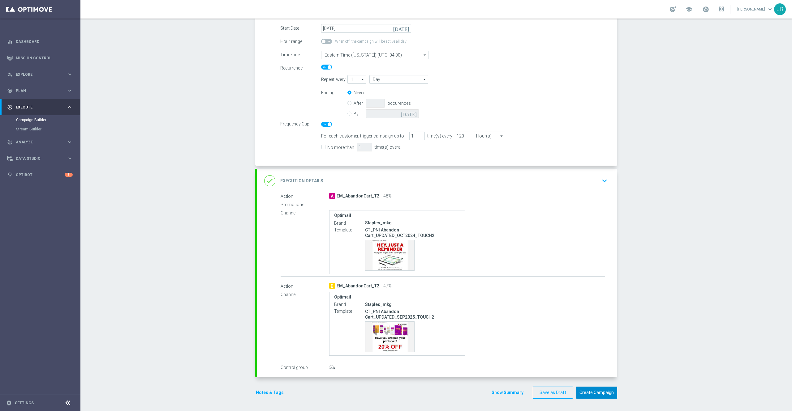
click at [579, 393] on button "Create Campaign" at bounding box center [596, 393] width 41 height 12
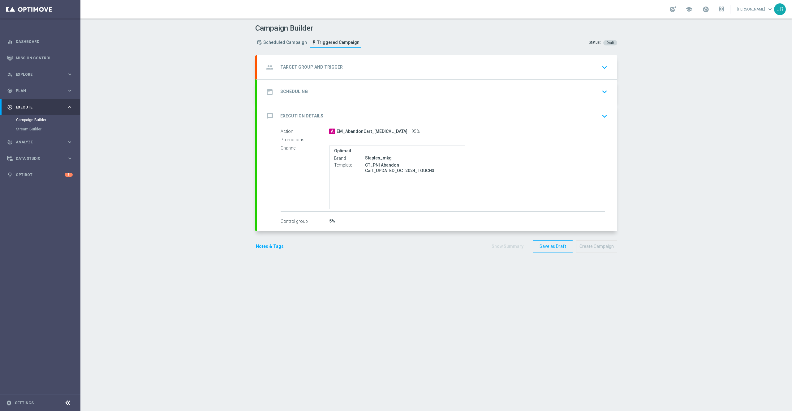
type input "Abandon Track & Trigger Launch Audience"
type input "PNI Abandon Cart Prod - 48h"
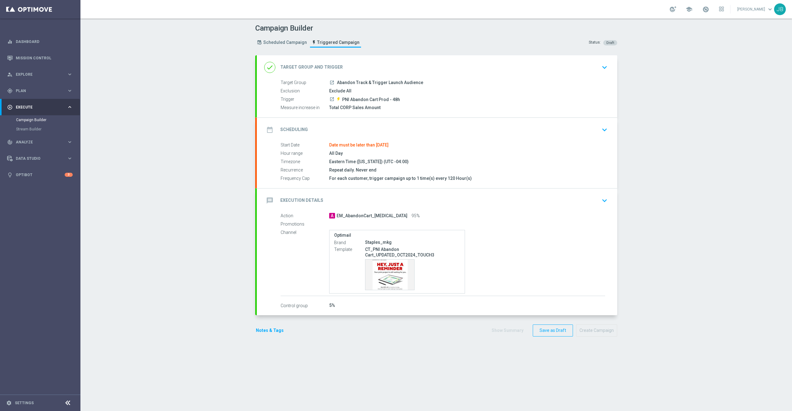
click at [299, 130] on h2 "Scheduling" at bounding box center [294, 130] width 28 height 6
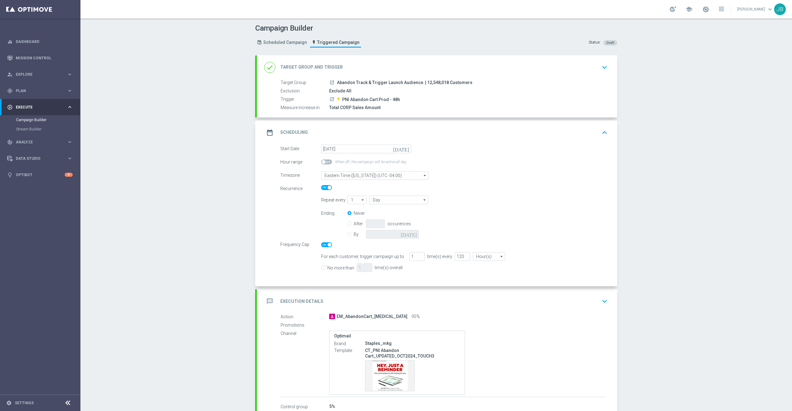
click at [401, 148] on icon "[DATE]" at bounding box center [402, 148] width 18 height 7
click at [386, 214] on span "27" at bounding box center [391, 214] width 10 height 10
type input "27 Sep 2025"
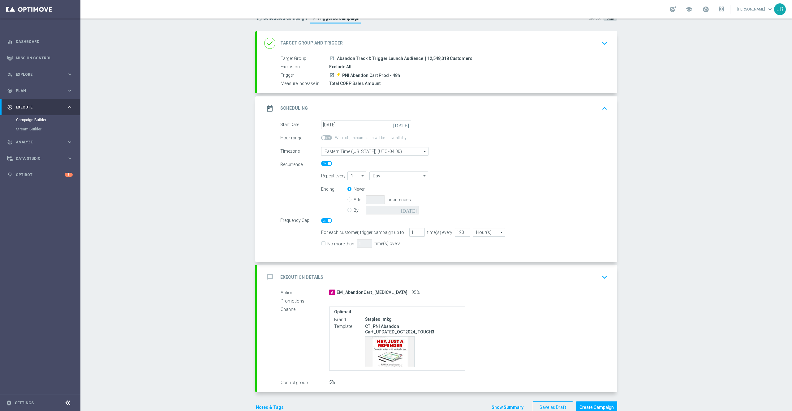
scroll to position [40, 0]
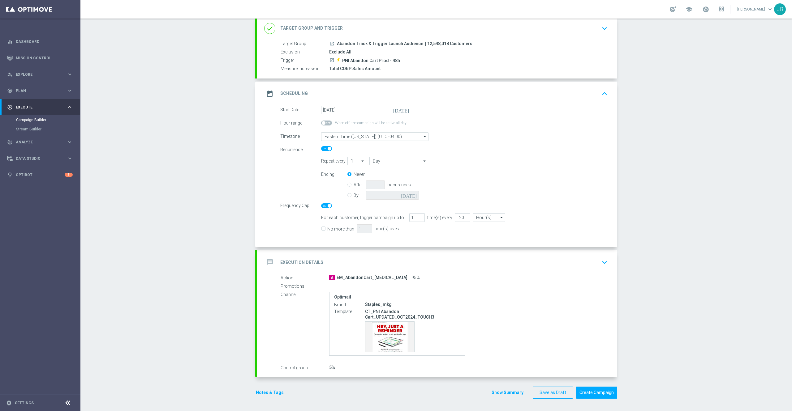
click at [306, 261] on h2 "Execution Details" at bounding box center [301, 263] width 43 height 6
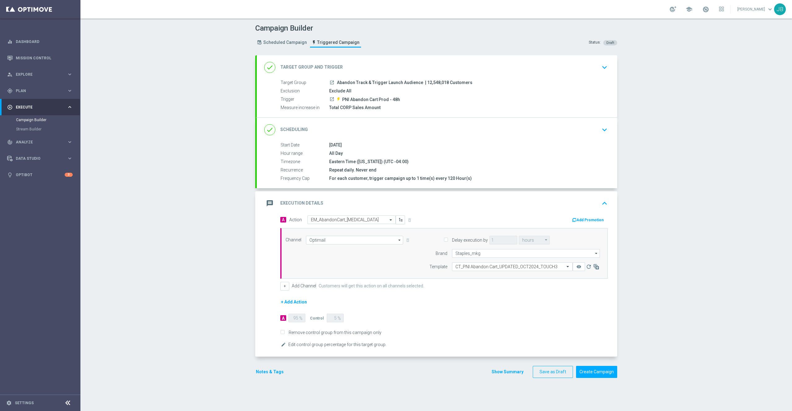
scroll to position [0, 0]
click at [281, 288] on button "+" at bounding box center [284, 286] width 9 height 9
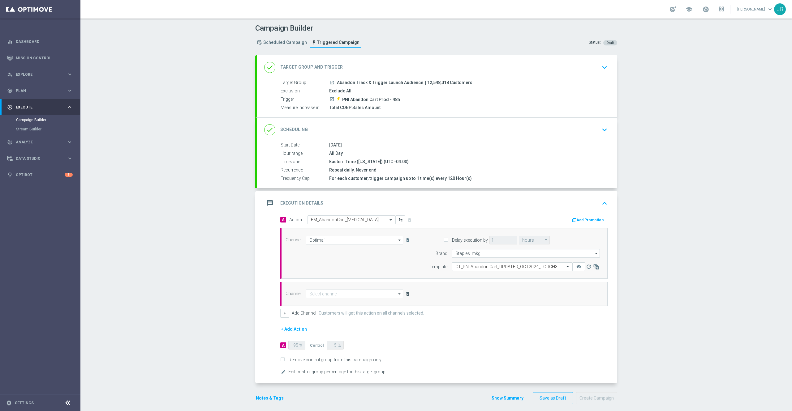
click at [405, 295] on icon "delete_forever" at bounding box center [407, 294] width 5 height 5
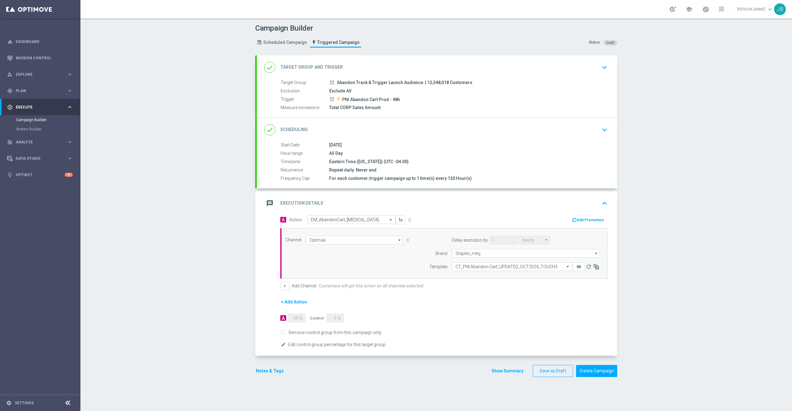
click at [294, 302] on button "+ Add Action" at bounding box center [293, 303] width 27 height 8
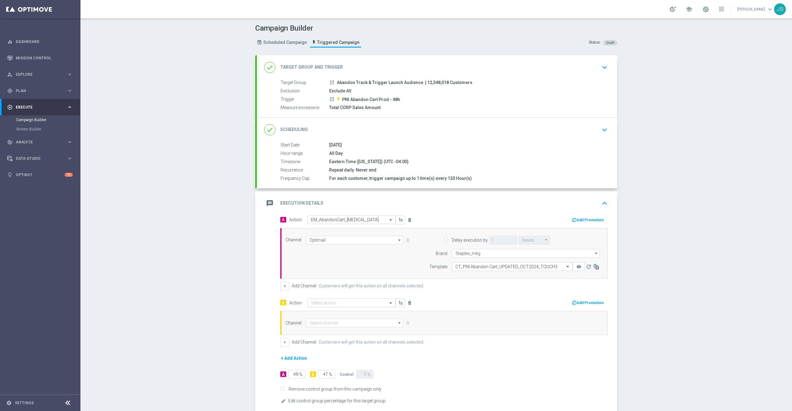
click at [329, 305] on input "text" at bounding box center [345, 303] width 69 height 5
click at [343, 346] on label "EM_AbandonBrowse_[MEDICAL_DATA]" at bounding box center [343, 344] width 64 height 5
type input "em_abando"
click at [333, 326] on input at bounding box center [354, 323] width 97 height 9
click at [318, 335] on div "Optimail" at bounding box center [352, 332] width 92 height 9
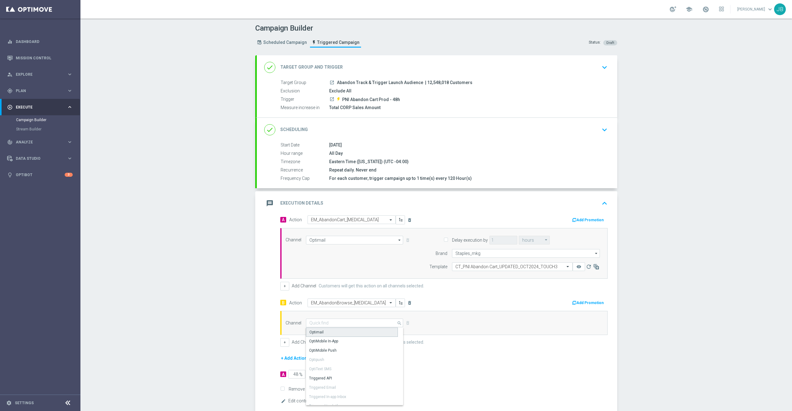
type input "Optimail"
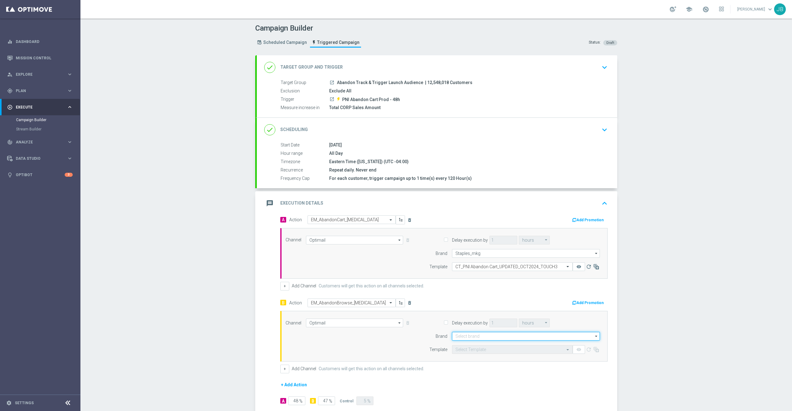
click at [459, 335] on input at bounding box center [526, 336] width 148 height 9
click at [464, 344] on div "Staples_mkg" at bounding box center [526, 345] width 148 height 9
type input "Staples_mkg"
click at [466, 350] on input "text" at bounding box center [505, 349] width 101 height 5
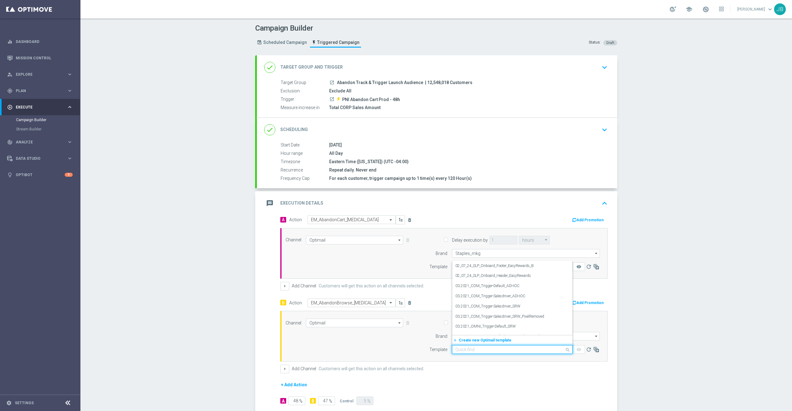
click at [417, 312] on div "B Action Select action EM_AbandonBrowse_T3 delete_forever Add Promotion Channel…" at bounding box center [444, 336] width 337 height 75
click at [462, 351] on input "text" at bounding box center [505, 349] width 101 height 5
paste input "CT_PNI Abandon Cart_UPDATED_SEP2025_TOUCH3"
type input "CT_PNI Abandon Cart_UPDATED_SEP2025_TOUCH3"
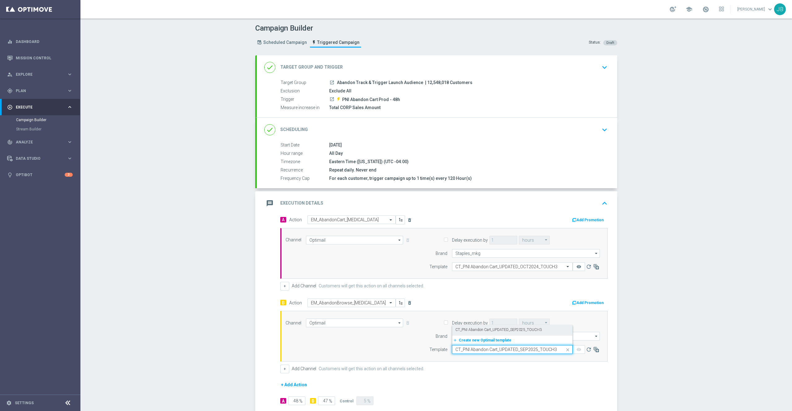
click at [500, 332] on label "CT_PNI Abandon Cart_UPDATED_SEP2025_TOUCH3" at bounding box center [498, 330] width 86 height 5
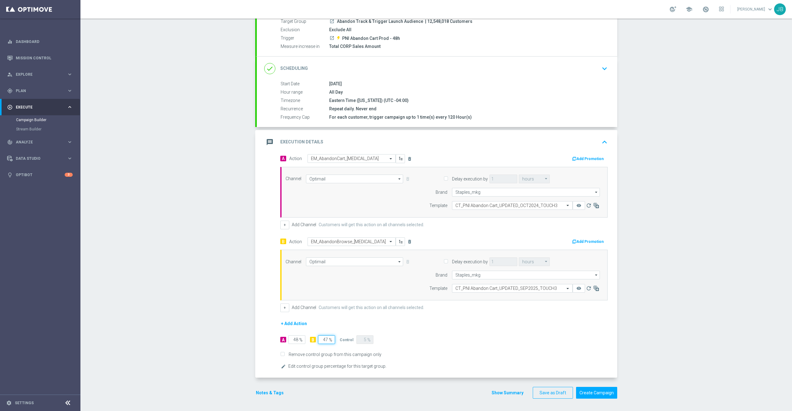
click at [322, 338] on input "47" at bounding box center [326, 340] width 17 height 9
click at [398, 326] on form "A Action Select action EM_AbandonCart_T3 delete_forever Add Promotion Channel O…" at bounding box center [443, 262] width 327 height 216
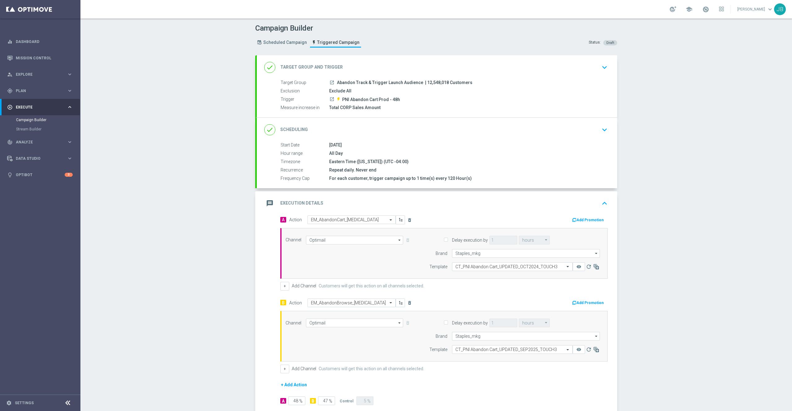
click at [300, 69] on h2 "Target Group and Trigger" at bounding box center [311, 67] width 62 height 6
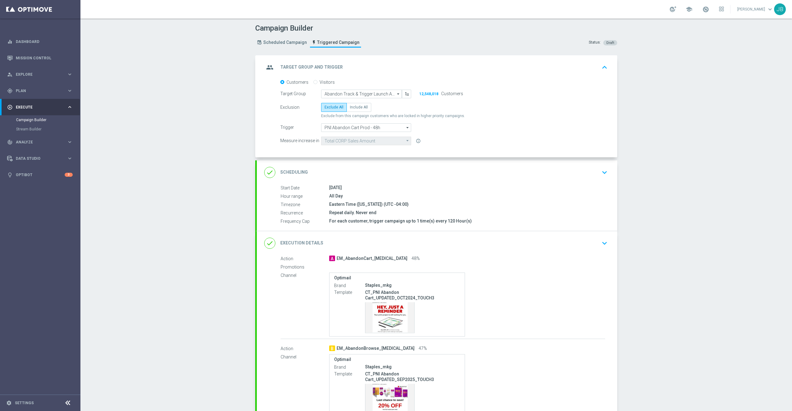
click at [286, 167] on div "done Scheduling" at bounding box center [286, 172] width 44 height 11
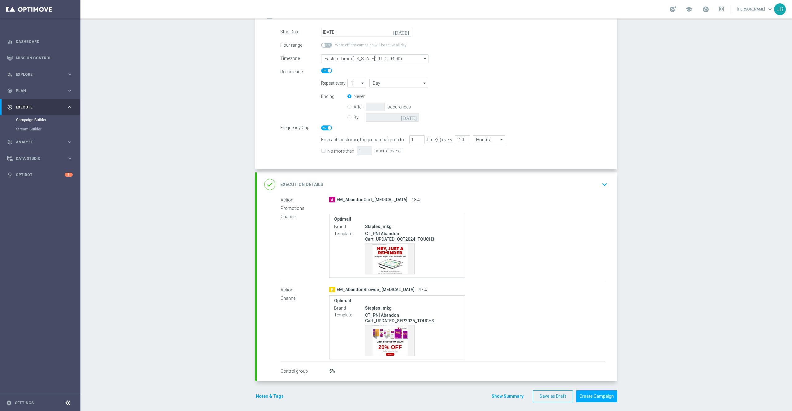
scroll to position [122, 0]
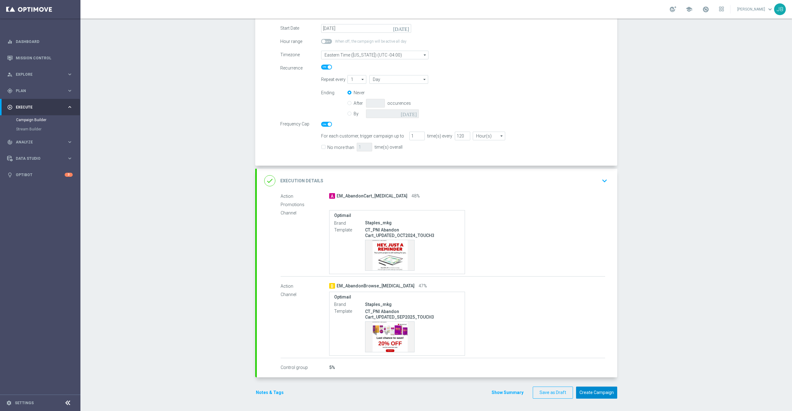
click at [599, 389] on button "Create Campaign" at bounding box center [596, 393] width 41 height 12
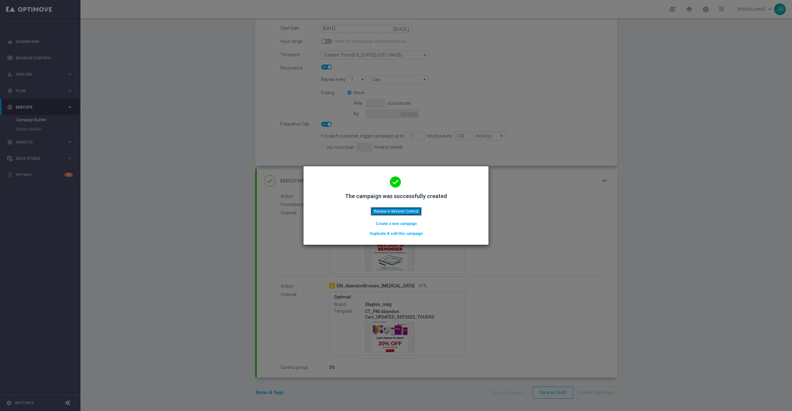
click at [420, 208] on button "Review in Mission Control" at bounding box center [396, 211] width 51 height 9
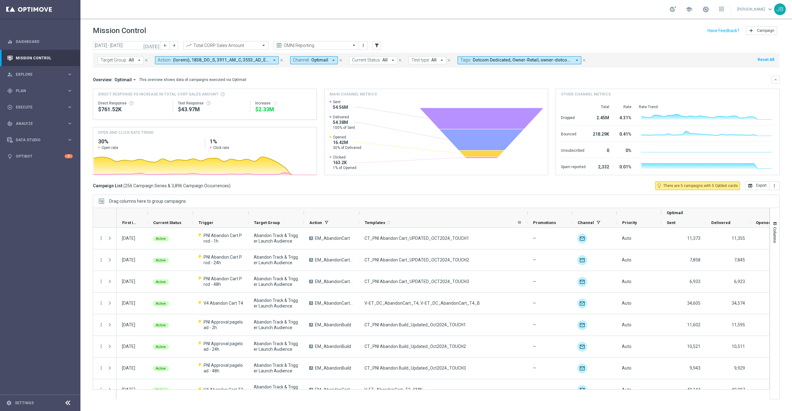
drag, startPoint x: 404, startPoint y: 214, endPoint x: 527, endPoint y: 222, distance: 124.0
click at [527, 222] on div "Optimail First in Range" at bounding box center [500, 218] width 767 height 20
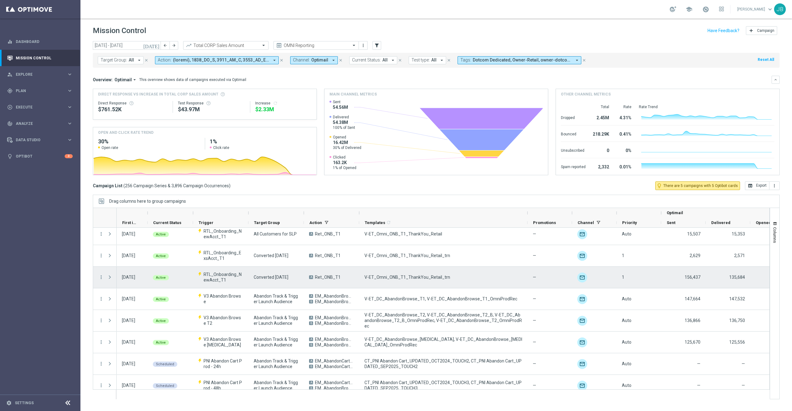
scroll to position [382, 0]
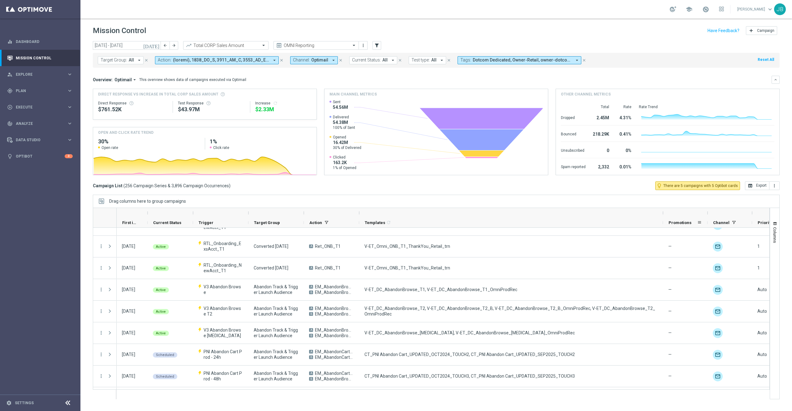
drag, startPoint x: 528, startPoint y: 213, endPoint x: 665, endPoint y: 220, distance: 136.9
click at [665, 220] on div "Optimail First in Range" at bounding box center [568, 218] width 903 height 20
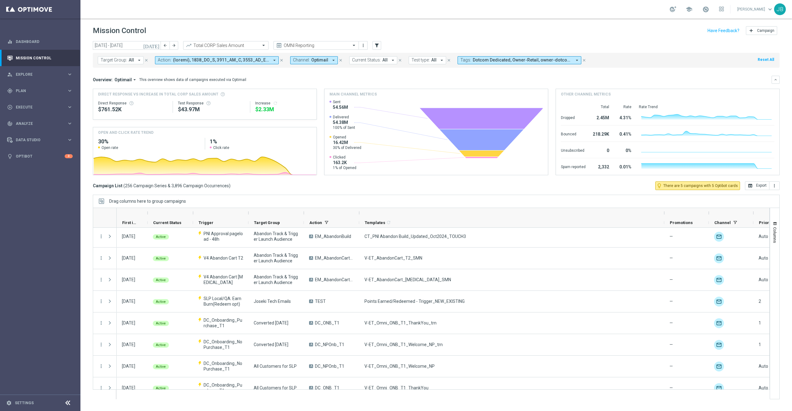
scroll to position [0, 0]
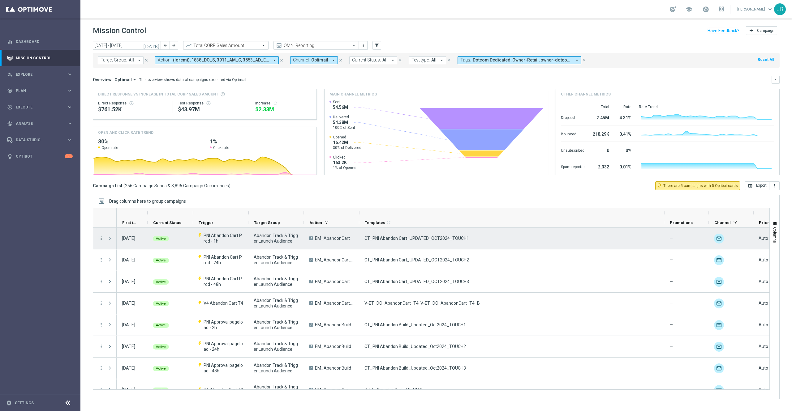
click at [102, 237] on icon "more_vert" at bounding box center [101, 239] width 6 height 6
click at [117, 290] on span "Delete" at bounding box center [119, 289] width 11 height 4
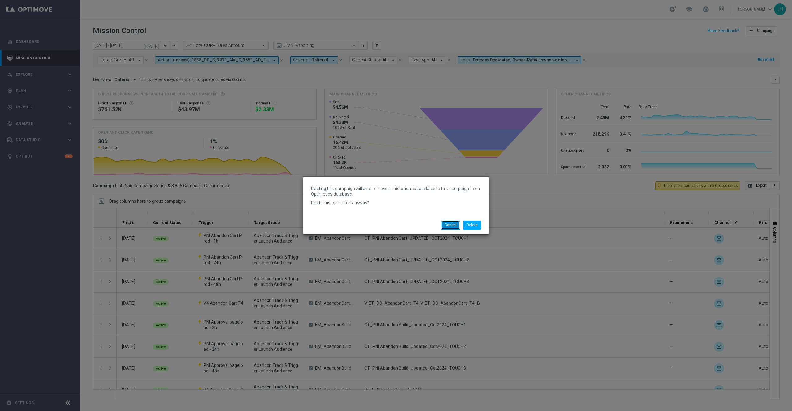
click at [445, 226] on button "Cancel" at bounding box center [450, 225] width 19 height 9
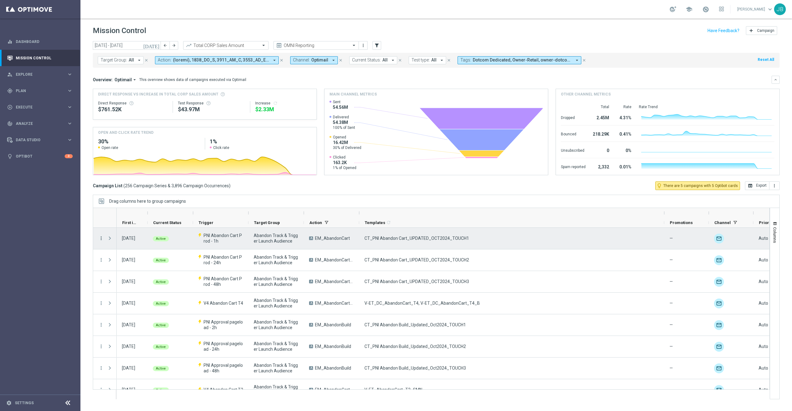
click at [101, 240] on icon "more_vert" at bounding box center [101, 239] width 6 height 6
click at [196, 196] on div "Drag columns here to group campaigns" at bounding box center [436, 201] width 687 height 13
click at [101, 239] on icon "more_vert" at bounding box center [101, 239] width 6 height 6
click at [96, 236] on div "more_vert" at bounding box center [98, 238] width 11 height 21
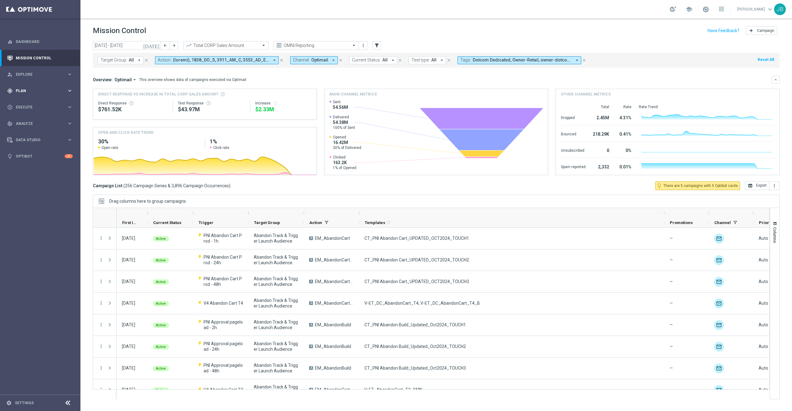
click at [28, 93] on div "gps_fixed Plan" at bounding box center [37, 91] width 60 height 6
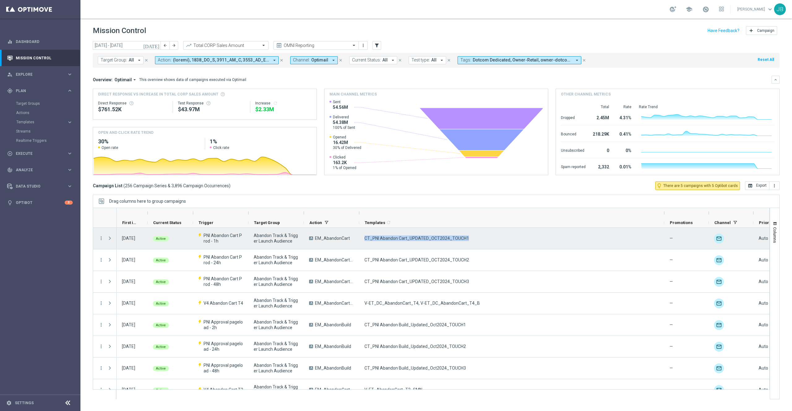
drag, startPoint x: 468, startPoint y: 238, endPoint x: 363, endPoint y: 240, distance: 105.5
click at [363, 240] on div "CT_PNI Abandon Cart_UPDATED_OCT2024_TOUCH1" at bounding box center [511, 238] width 305 height 21
drag, startPoint x: 364, startPoint y: 238, endPoint x: 463, endPoint y: 241, distance: 99.3
click at [463, 241] on div "CT_PNI Abandon Cart_UPDATED_OCT2024_TOUCH1" at bounding box center [511, 238] width 305 height 21
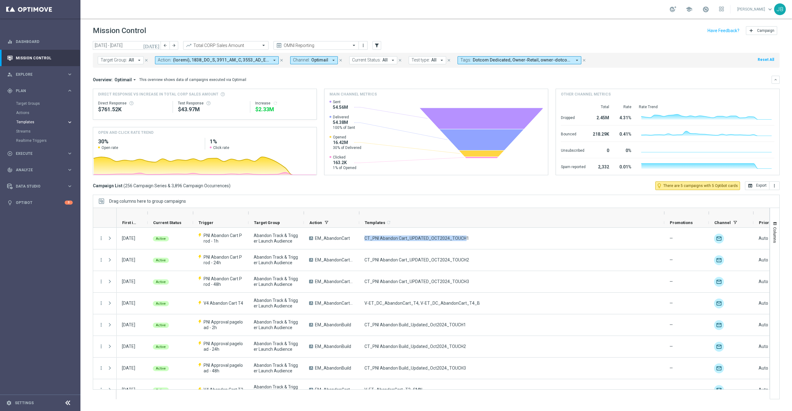
click at [34, 122] on span "Templates" at bounding box center [38, 122] width 44 height 4
click at [35, 216] on span "Analyze" at bounding box center [41, 217] width 51 height 4
click at [35, 182] on span "BI Studio" at bounding box center [38, 183] width 44 height 4
click at [37, 200] on link "Emails Baseline Matchback" at bounding box center [41, 201] width 45 height 5
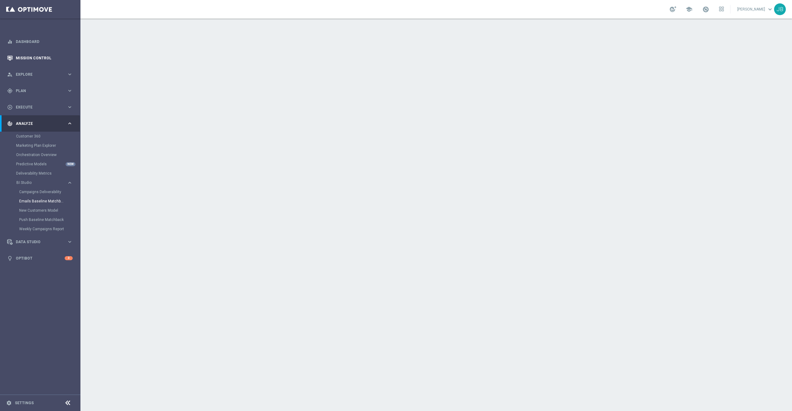
click at [38, 60] on link "Mission Control" at bounding box center [44, 58] width 57 height 16
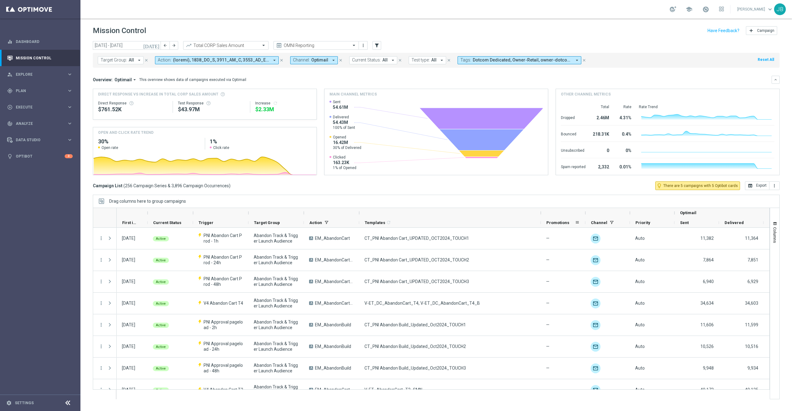
drag, startPoint x: 404, startPoint y: 214, endPoint x: 541, endPoint y: 224, distance: 137.4
click at [541, 224] on div "Optimail First in Range" at bounding box center [507, 218] width 781 height 20
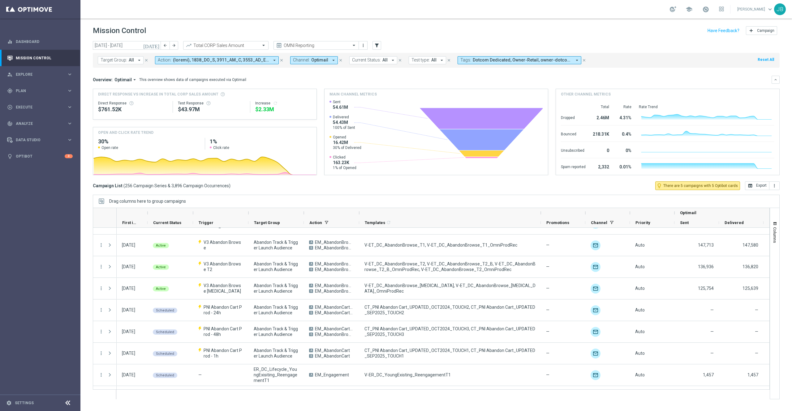
scroll to position [427, 0]
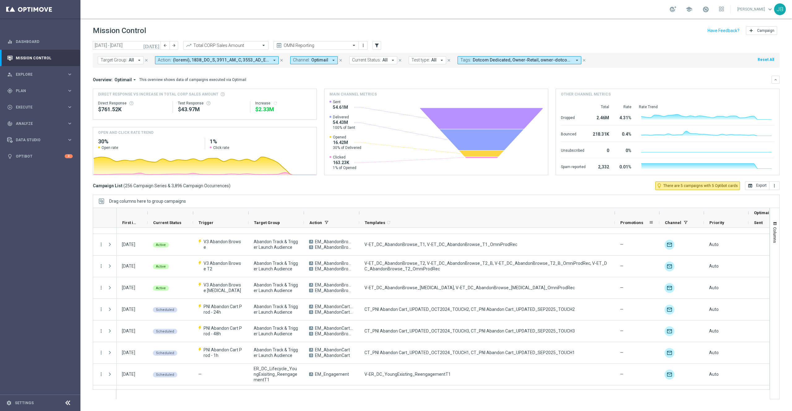
drag, startPoint x: 541, startPoint y: 213, endPoint x: 615, endPoint y: 220, distance: 74.5
click at [615, 220] on div "Optimail First in Range" at bounding box center [544, 218] width 854 height 20
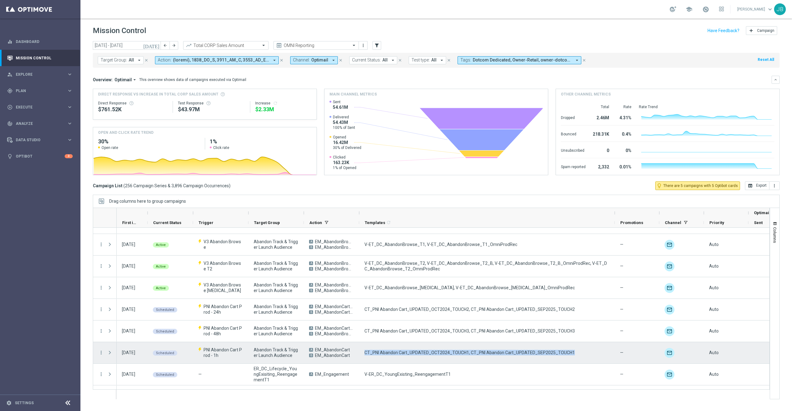
drag, startPoint x: 360, startPoint y: 350, endPoint x: 572, endPoint y: 356, distance: 211.4
click at [572, 356] on div "CT_PNI Abandon Cart_UPDATED_OCT2024_TOUCH1, CT_PNI Abandon Cart_UPDATED_SEP2025…" at bounding box center [487, 352] width 256 height 21
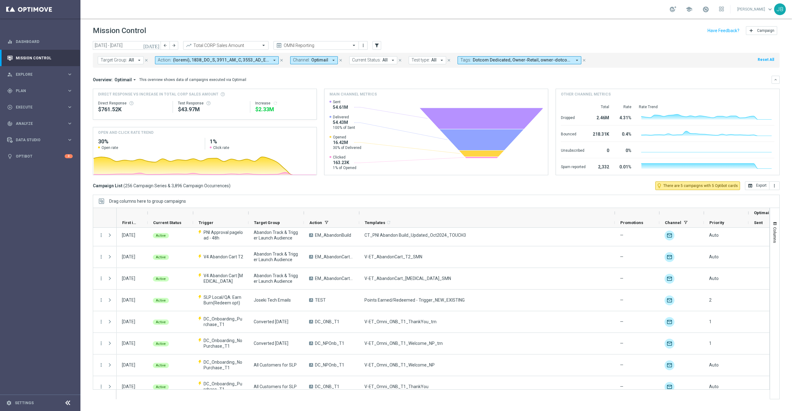
scroll to position [0, 0]
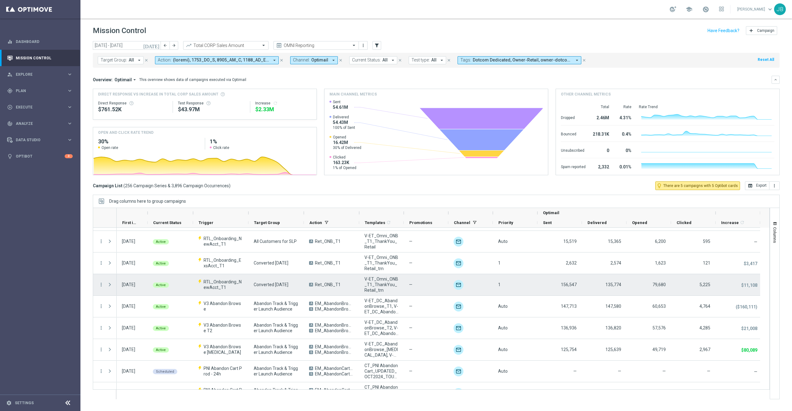
scroll to position [375, 0]
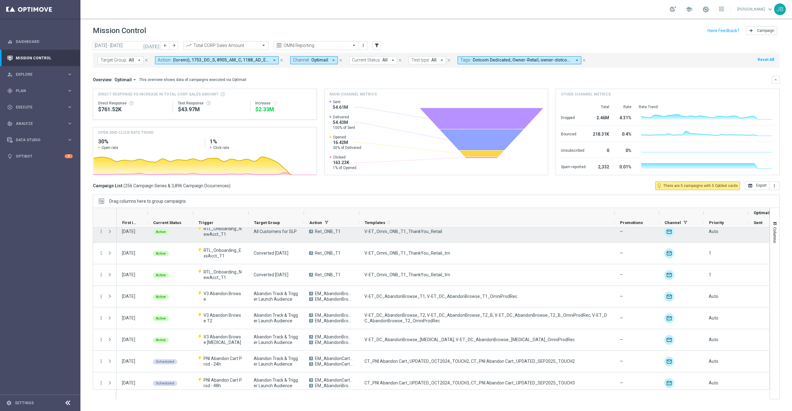
drag, startPoint x: 404, startPoint y: 213, endPoint x: 614, endPoint y: 230, distance: 211.4
click at [614, 230] on div at bounding box center [431, 304] width 677 height 192
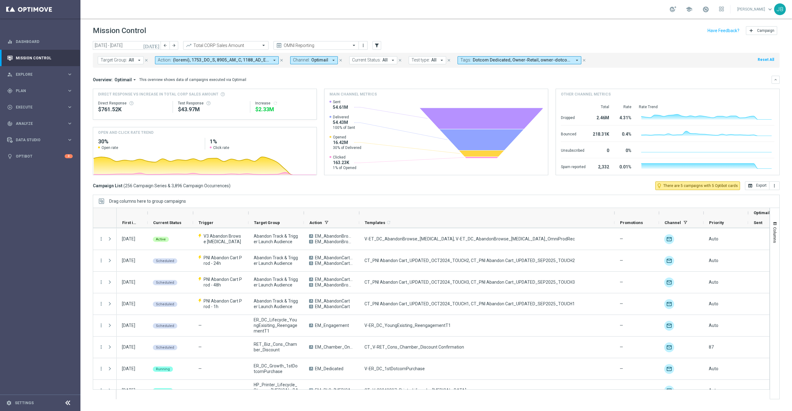
scroll to position [0, 0]
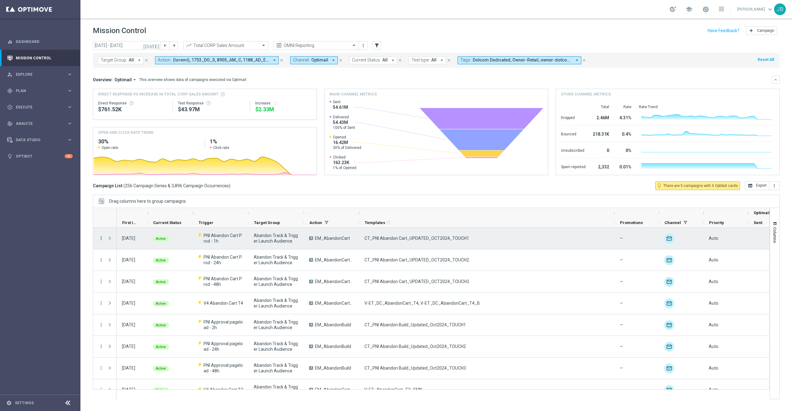
click at [101, 239] on icon "more_vert" at bounding box center [101, 239] width 6 height 6
click at [493, 238] on div "CT_PNI Abandon Cart_UPDATED_OCT2024_TOUCH1" at bounding box center [486, 238] width 255 height 21
click at [102, 239] on icon "more_vert" at bounding box center [101, 239] width 6 height 6
click at [125, 288] on div "Delete" at bounding box center [143, 289] width 58 height 4
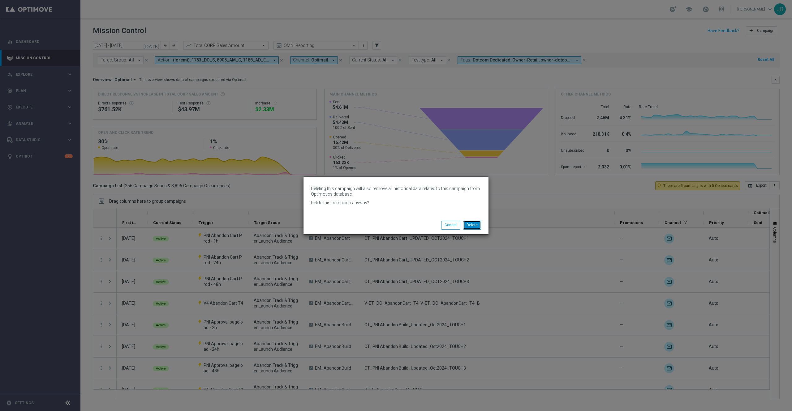
click at [474, 226] on button "Delete" at bounding box center [472, 225] width 18 height 9
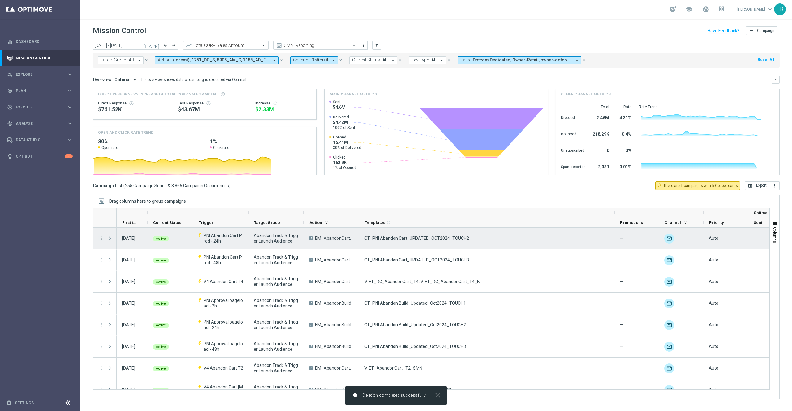
click at [102, 239] on icon "more_vert" at bounding box center [101, 239] width 6 height 6
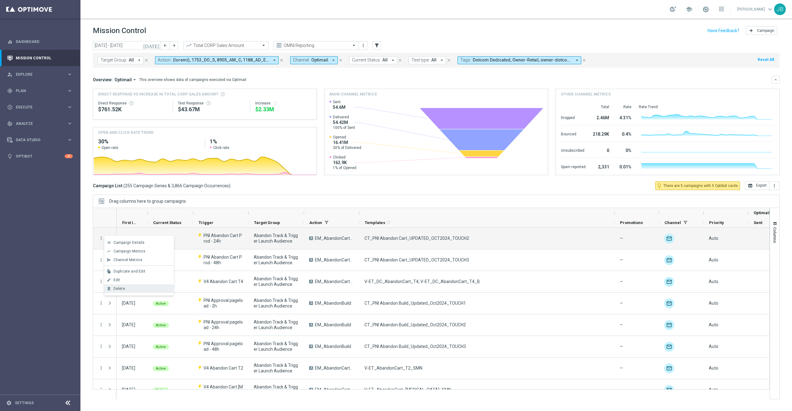
click at [136, 288] on div "Delete" at bounding box center [143, 289] width 58 height 4
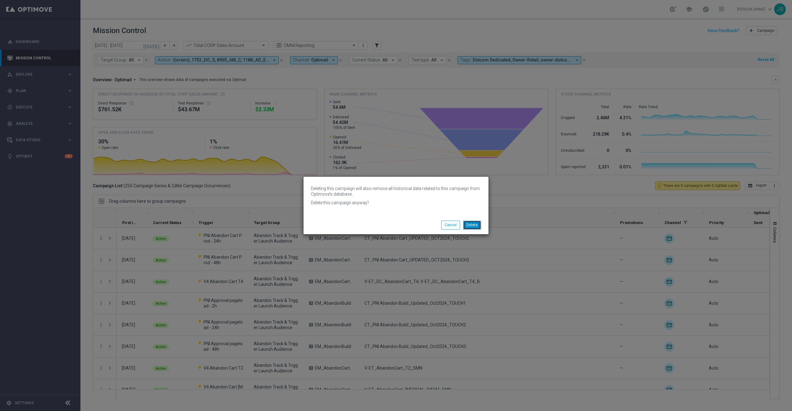
click at [477, 224] on button "Delete" at bounding box center [472, 225] width 18 height 9
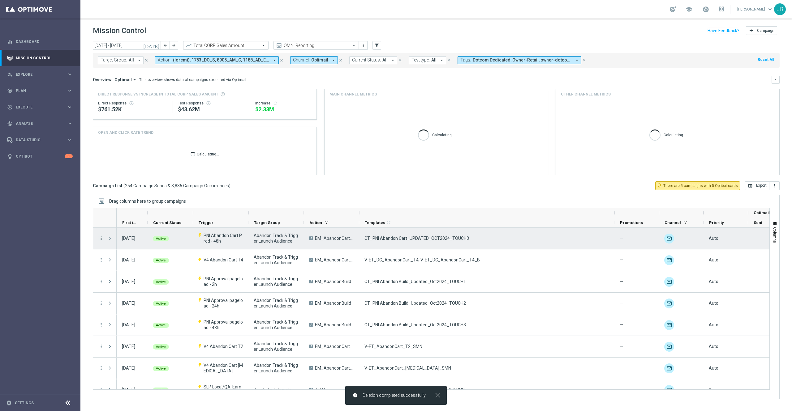
click at [103, 239] on icon "more_vert" at bounding box center [101, 239] width 6 height 6
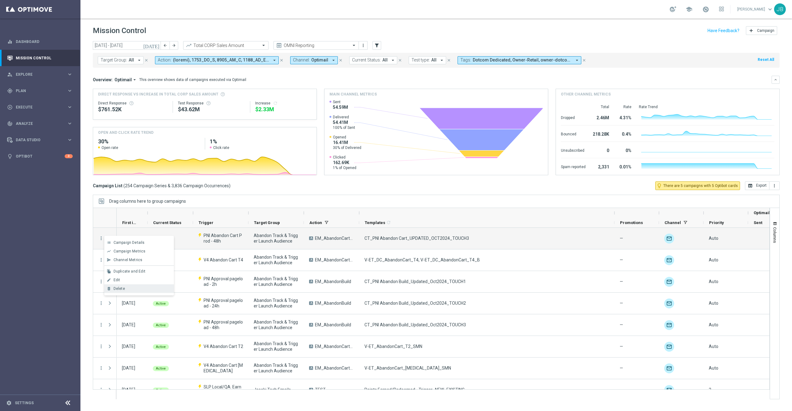
click at [142, 288] on div "Delete" at bounding box center [143, 289] width 58 height 4
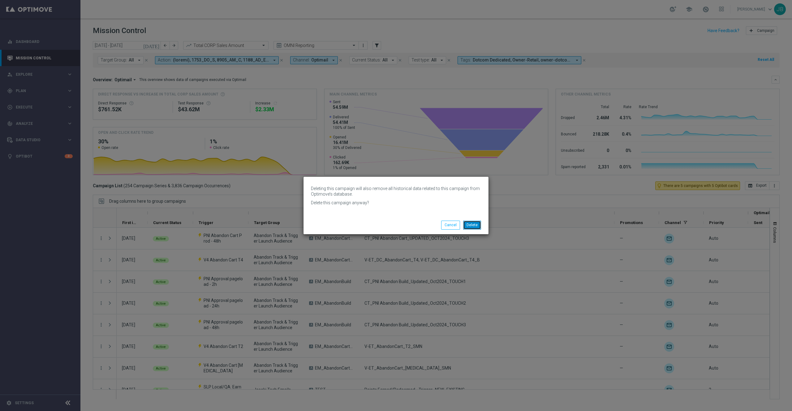
click at [478, 224] on button "Delete" at bounding box center [472, 225] width 18 height 9
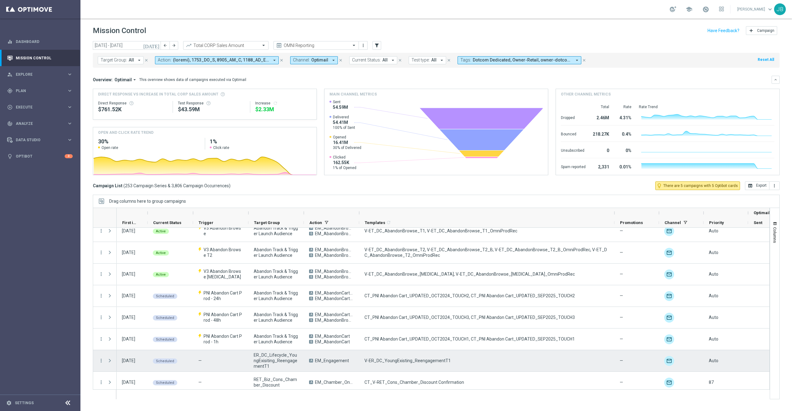
scroll to position [379, 0]
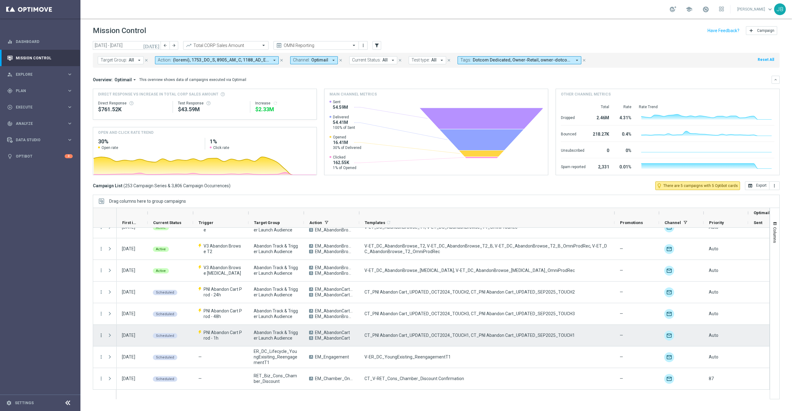
click at [103, 335] on icon "more_vert" at bounding box center [101, 336] width 6 height 6
click at [124, 341] on span "Campaign Details" at bounding box center [129, 340] width 31 height 4
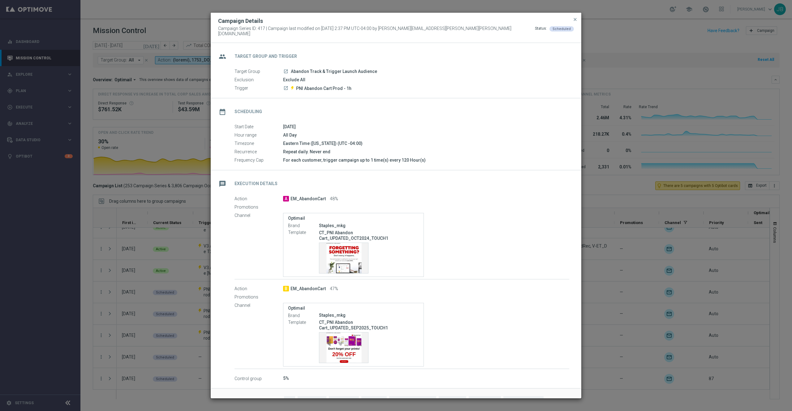
click at [607, 183] on modal-container "Campaign Details Campaign Series ID: 417 | Campaign last modified on [DATE] 2:3…" at bounding box center [396, 205] width 792 height 411
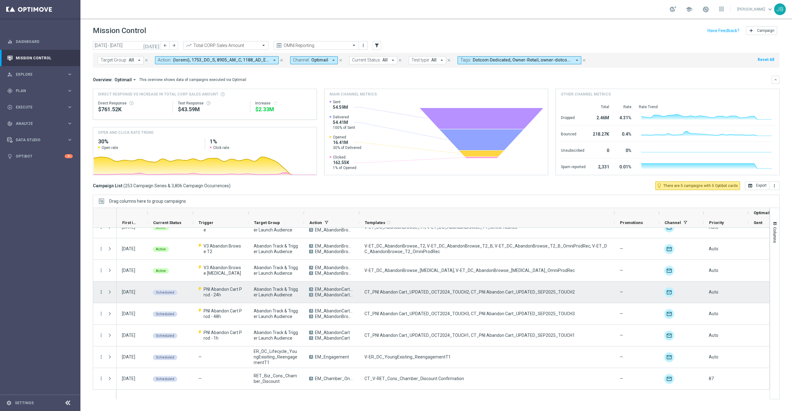
click at [102, 293] on icon "more_vert" at bounding box center [101, 293] width 6 height 6
click at [140, 294] on span "Campaign Details" at bounding box center [129, 296] width 31 height 4
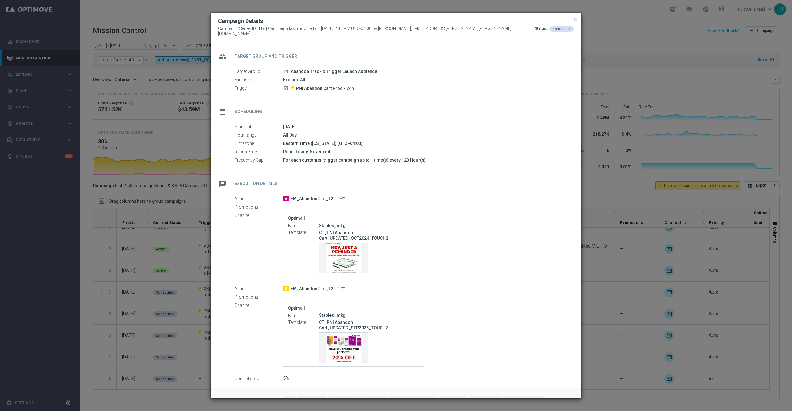
click at [573, 22] on span "close" at bounding box center [575, 19] width 5 height 5
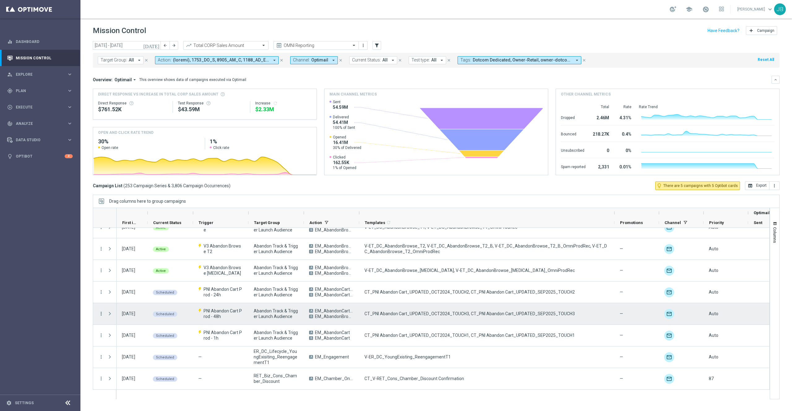
click at [102, 315] on icon "more_vert" at bounding box center [101, 314] width 6 height 6
click at [137, 319] on span "Campaign Details" at bounding box center [129, 318] width 31 height 4
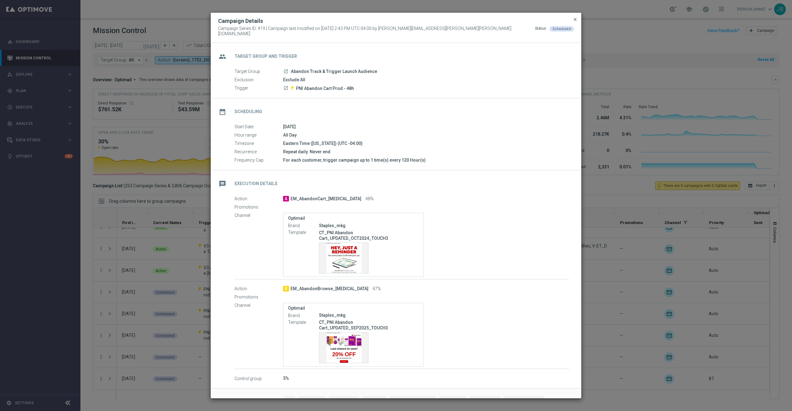
click at [575, 22] on span "close" at bounding box center [575, 19] width 5 height 5
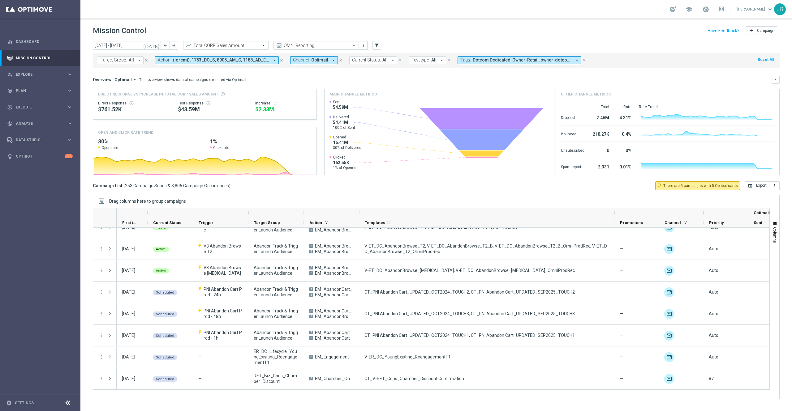
click at [131, 62] on span "All" at bounding box center [131, 60] width 5 height 5
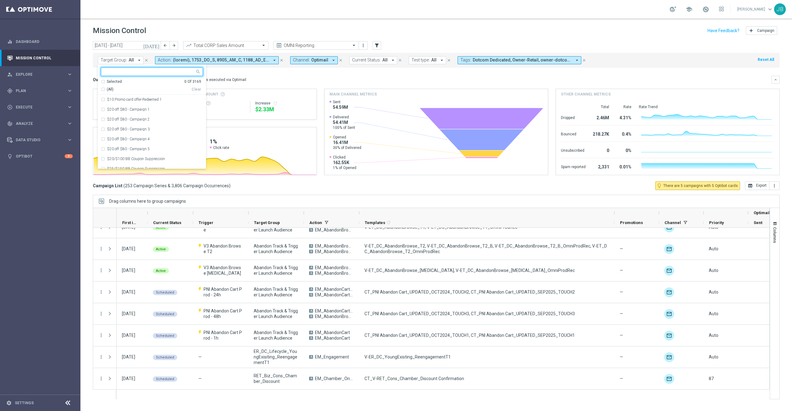
click at [139, 71] on input "text" at bounding box center [149, 71] width 91 height 5
type input "n"
click at [102, 90] on div "(All Search Results)" at bounding box center [146, 89] width 91 height 5
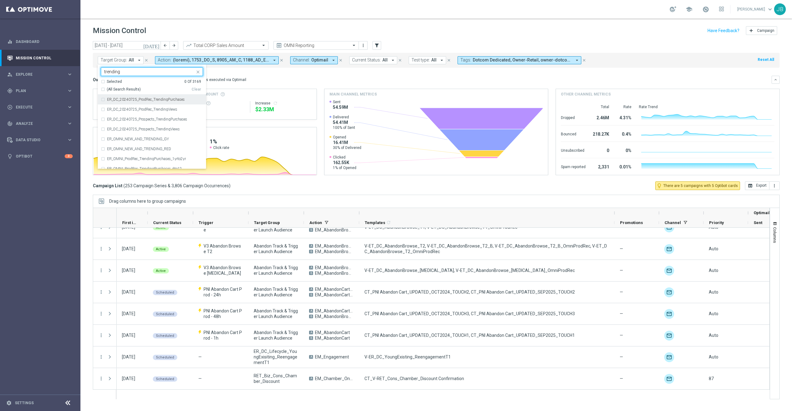
type input "trending"
click at [278, 81] on div "Overview: Optimail arrow_drop_down This overview shows data of campaigns execut…" at bounding box center [432, 80] width 679 height 6
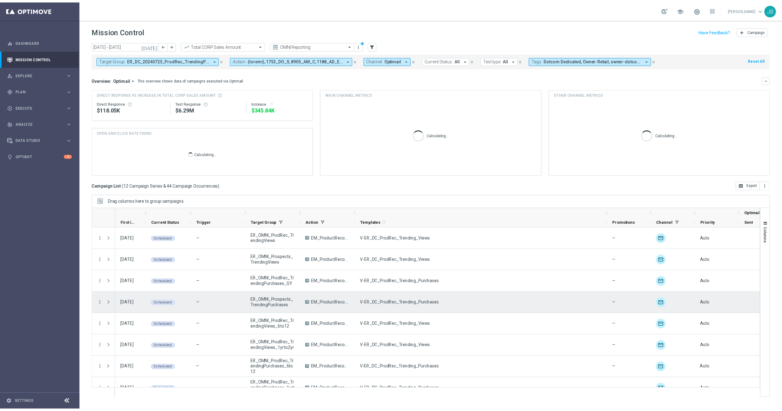
scroll to position [98, 0]
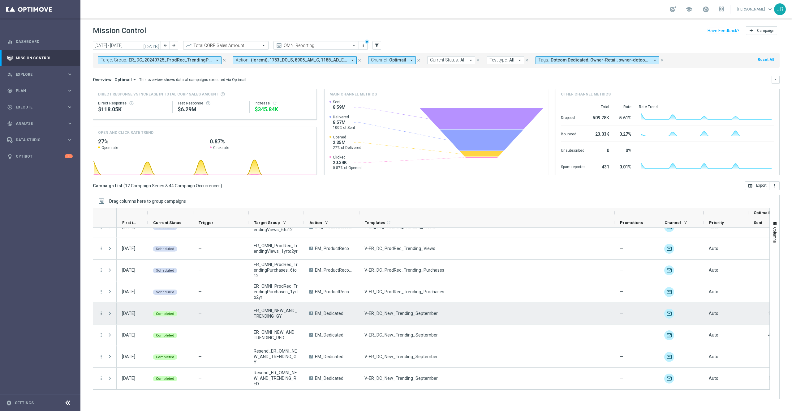
click at [102, 314] on icon "more_vert" at bounding box center [101, 314] width 6 height 6
click at [139, 336] on span "Channel Metrics" at bounding box center [128, 335] width 29 height 4
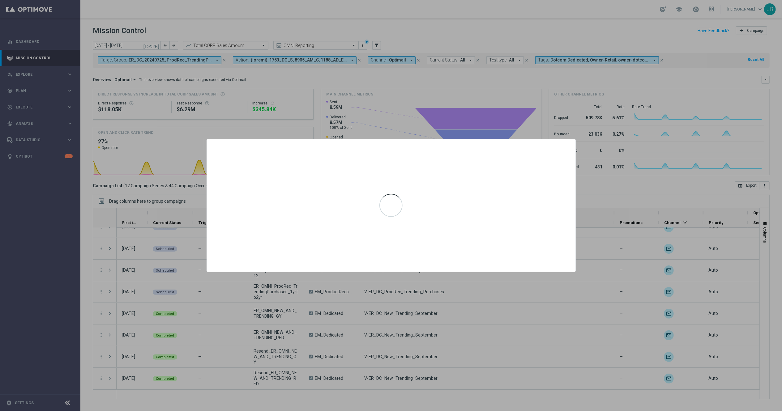
click at [486, 313] on div at bounding box center [391, 205] width 782 height 411
click at [624, 243] on div at bounding box center [391, 205] width 782 height 411
click at [616, 194] on div at bounding box center [391, 205] width 782 height 411
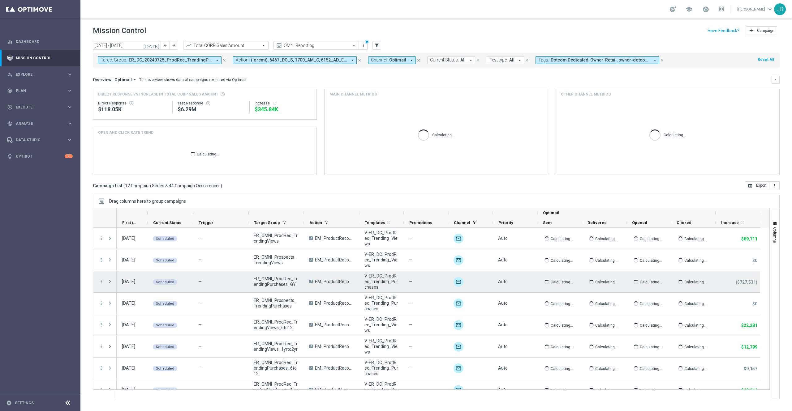
scroll to position [98, 0]
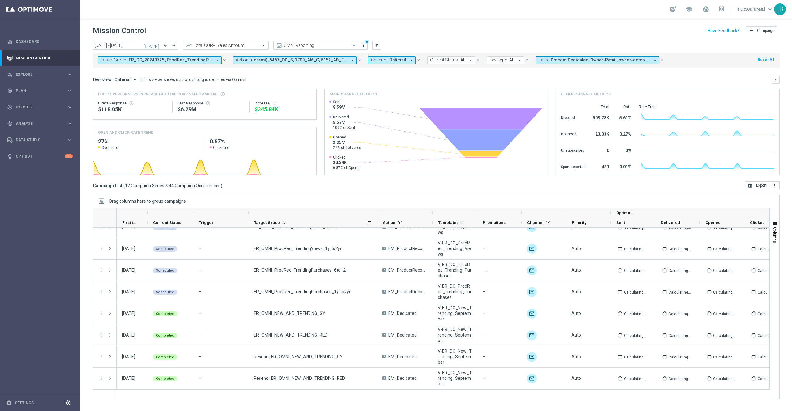
drag, startPoint x: 303, startPoint y: 214, endPoint x: 380, endPoint y: 223, distance: 77.0
click at [380, 223] on div "Optimail First in Range" at bounding box center [475, 218] width 717 height 20
click at [774, 233] on span "Columns" at bounding box center [774, 235] width 5 height 16
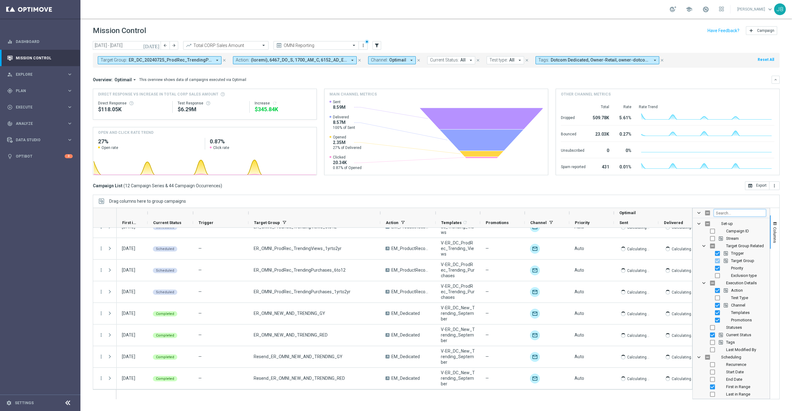
click at [719, 215] on input "Filter Columns Input" at bounding box center [740, 212] width 52 height 7
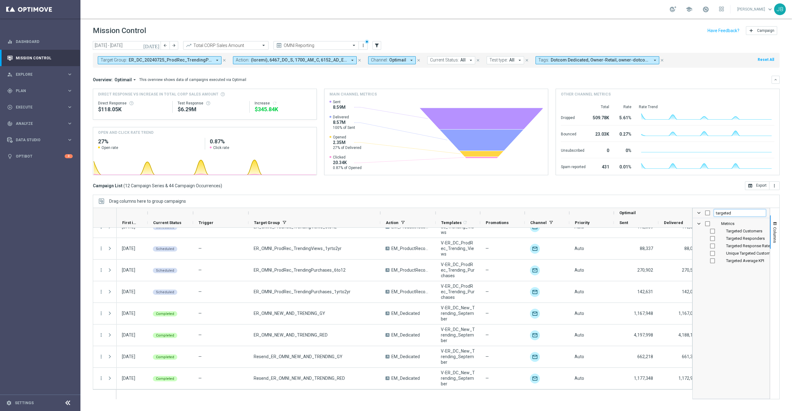
type input "targeted"
click at [713, 233] on input "Press SPACE to toggle visibility (hidden)" at bounding box center [712, 231] width 5 height 5
checkbox input "true"
checkbox input "false"
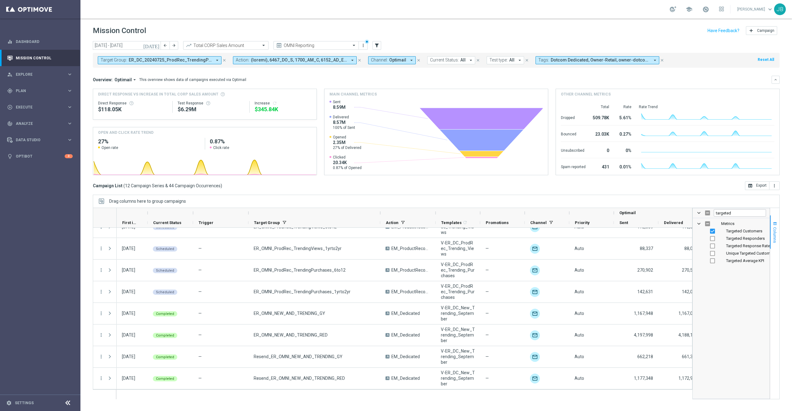
click at [773, 246] on button "Columns" at bounding box center [774, 232] width 9 height 33
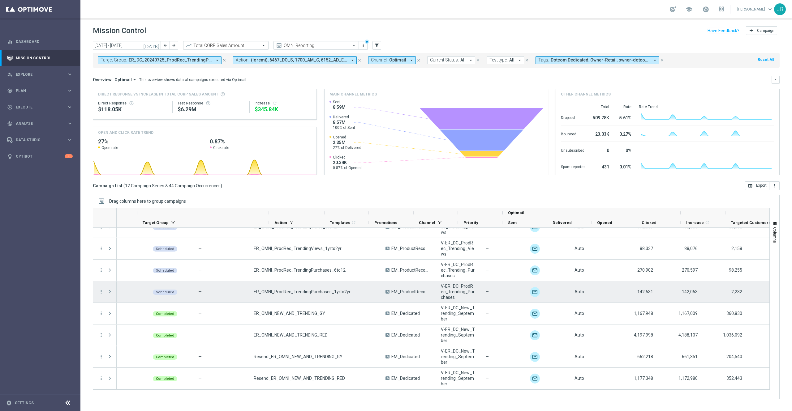
scroll to position [0, 138]
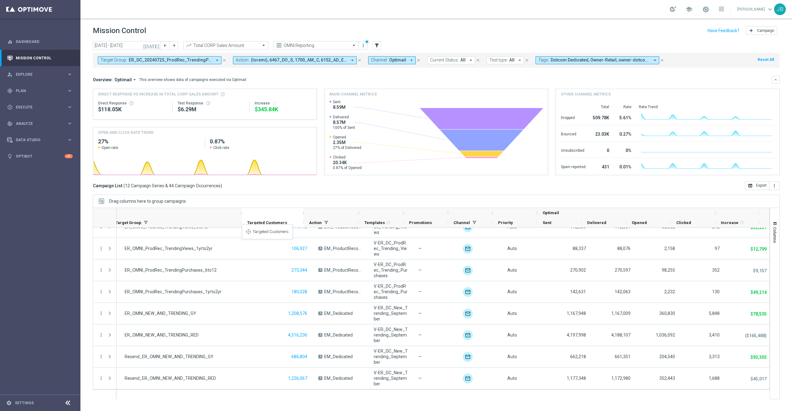
drag, startPoint x: 731, startPoint y: 224, endPoint x: 245, endPoint y: 228, distance: 486.0
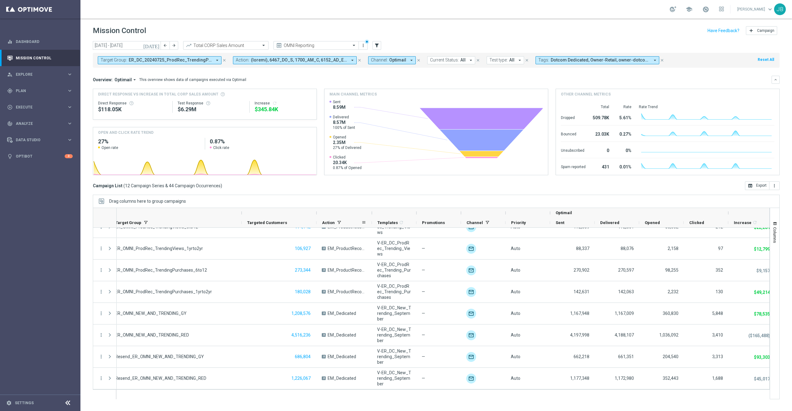
drag, startPoint x: 305, startPoint y: 214, endPoint x: 306, endPoint y: 226, distance: 11.9
click at [306, 226] on div "Optimail Trigger" at bounding box center [375, 218] width 795 height 20
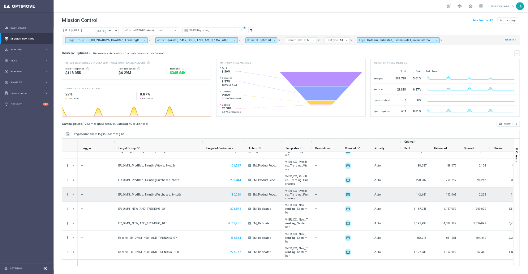
scroll to position [0, 0]
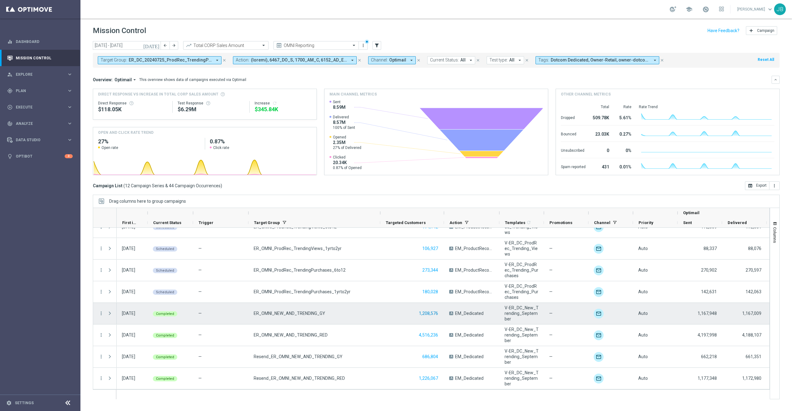
click at [432, 313] on button "1,208,576" at bounding box center [428, 314] width 20 height 8
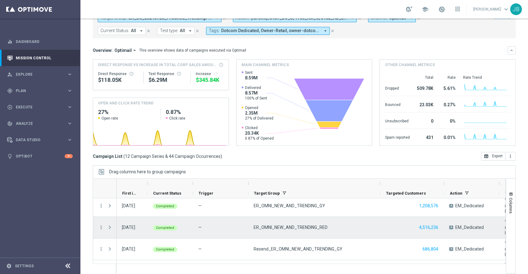
scroll to position [185, 0]
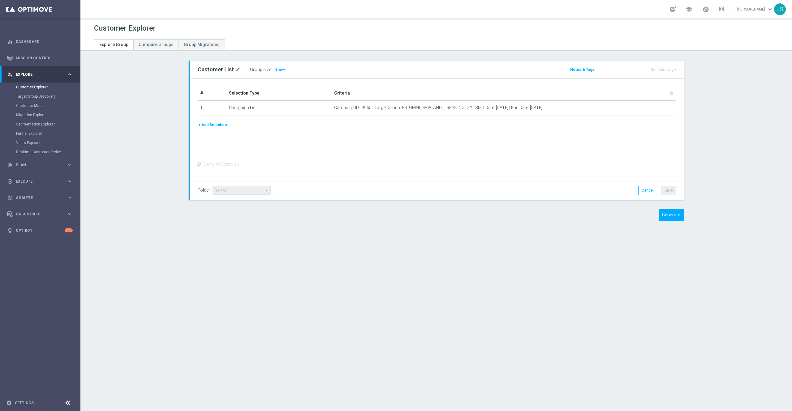
click at [215, 126] on button "+ Add Selection" at bounding box center [213, 125] width 30 height 7
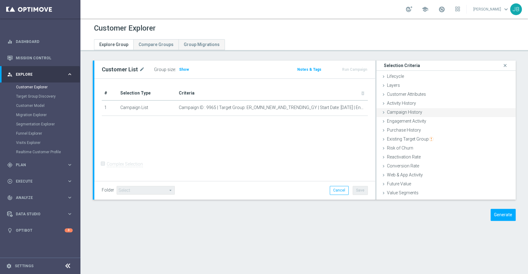
click at [411, 112] on span "Campaign History" at bounding box center [404, 112] width 35 height 5
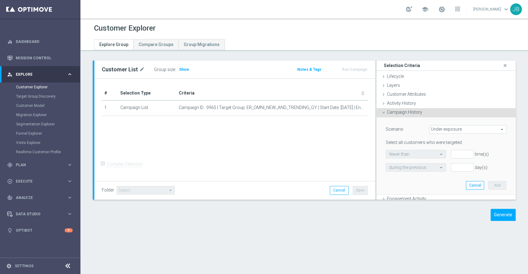
click at [441, 131] on span "Under-exposure" at bounding box center [467, 130] width 77 height 8
click at [403, 131] on div "Scenario" at bounding box center [402, 130] width 43 height 10
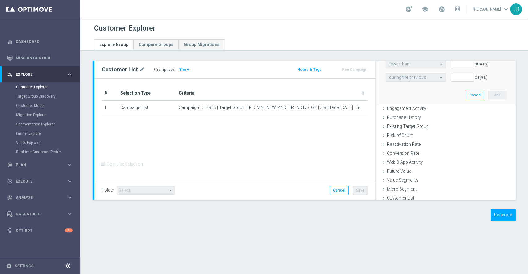
scroll to position [94, 0]
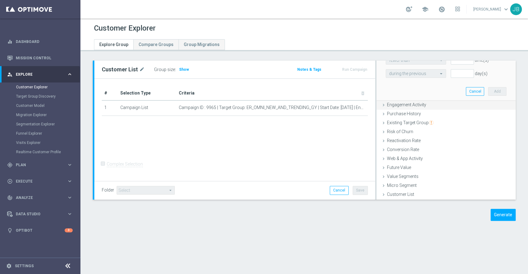
click at [405, 108] on div "Engagement Activity done" at bounding box center [445, 105] width 139 height 9
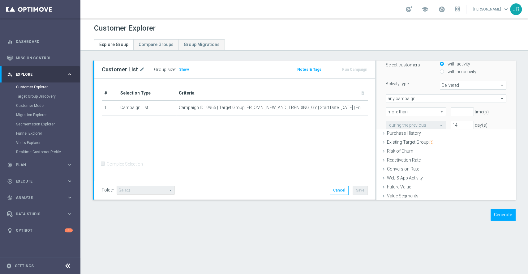
scroll to position [42, 0]
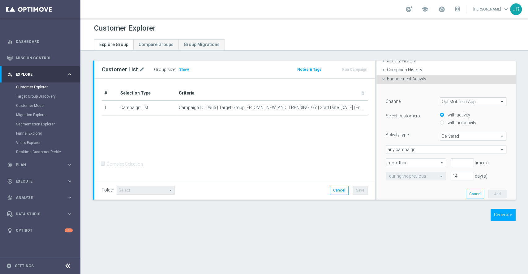
click at [446, 102] on span "OptiMobile In-App" at bounding box center [473, 102] width 66 height 8
click at [450, 116] on span "Optimail" at bounding box center [473, 118] width 60 height 5
type input "Optimail"
click at [440, 135] on span "Bounced" at bounding box center [473, 136] width 66 height 8
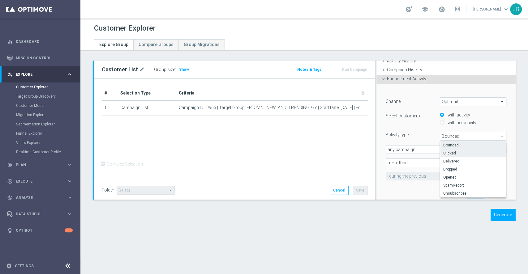
click at [444, 153] on span "Clicked" at bounding box center [473, 153] width 60 height 5
type input "Clicked"
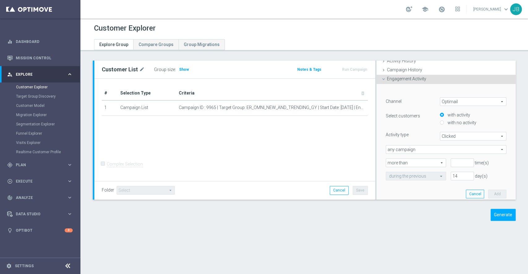
click at [425, 147] on span "any campaign" at bounding box center [446, 150] width 120 height 8
click at [419, 164] on span "any campaign while a member of the specified target group(s)" at bounding box center [446, 166] width 114 height 5
type input "any campaign while a member of the specified target group(s)"
click at [404, 161] on span at bounding box center [446, 163] width 120 height 8
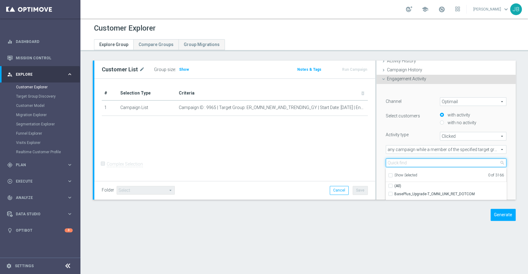
click at [404, 161] on input "search" at bounding box center [446, 163] width 121 height 9
type input "n"
type input "r"
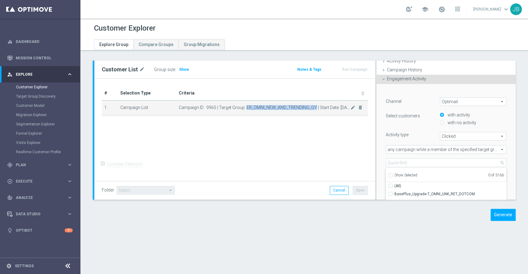
drag, startPoint x: 245, startPoint y: 109, endPoint x: 314, endPoint y: 105, distance: 69.4
click at [314, 105] on span "Campaign ID : 9965 | Target Group: ER_OMNI_NEW_AND_TRENDING_GY | Start Date: [D…" at bounding box center [265, 107] width 172 height 5
copy span "ER_OMNI_NEW_AND_TRENDING_GY"
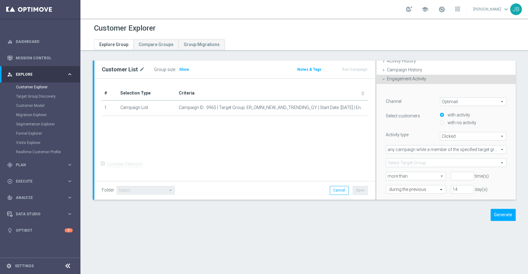
click at [434, 162] on span at bounding box center [446, 163] width 120 height 8
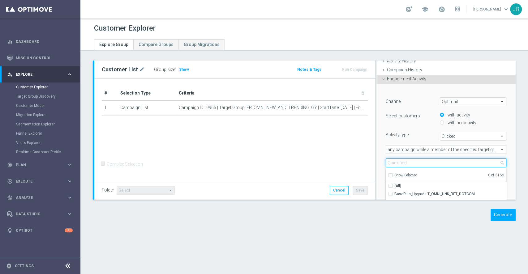
click at [421, 163] on input "search" at bounding box center [446, 163] width 121 height 9
paste input "ER_OMNI_NEW_AND_TRENDING_GY"
type input "ER_OMNI_NEW_AND_TRENDING_GY"
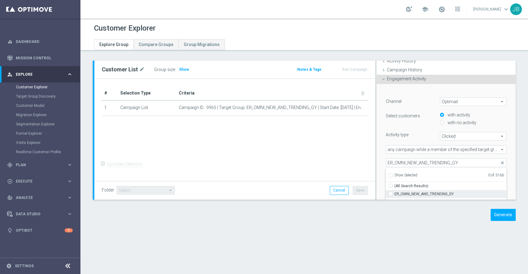
click at [415, 193] on span "ER_OMNI_NEW_AND_TRENDING_GY" at bounding box center [450, 194] width 112 height 5
click at [394, 193] on input "ER_OMNI_NEW_AND_TRENDING_GY" at bounding box center [392, 194] width 4 height 4
checkbox input "true"
type input "ER_OMNI_NEW_AND_TRENDING_GY"
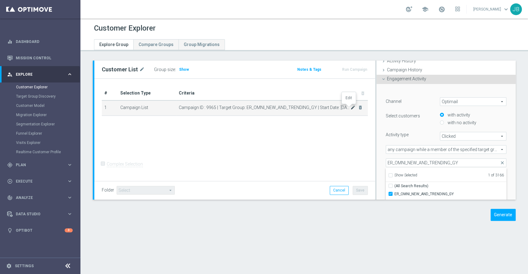
click at [351, 108] on icon "mode_edit" at bounding box center [353, 107] width 5 height 5
click at [451, 176] on input "number" at bounding box center [462, 176] width 23 height 9
type input "0"
click at [451, 187] on input "14" at bounding box center [462, 189] width 23 height 9
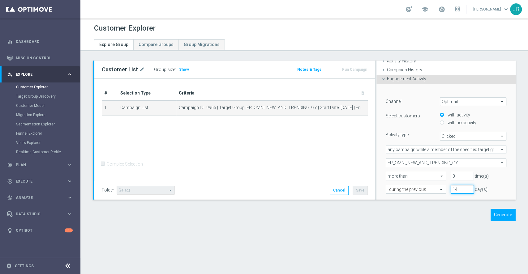
type input "1"
type input "21"
click at [495, 212] on button "Generate" at bounding box center [503, 215] width 25 height 12
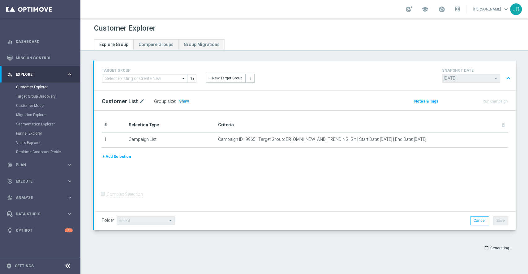
click at [185, 101] on span "Show" at bounding box center [184, 101] width 10 height 4
click at [122, 154] on button "+ Add Selection" at bounding box center [117, 156] width 30 height 7
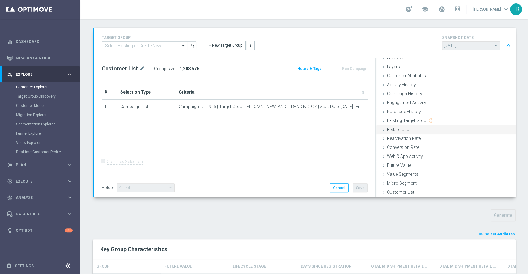
scroll to position [30, 0]
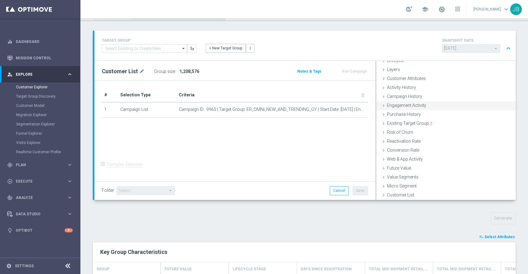
click at [410, 104] on span "Engagement Activity" at bounding box center [406, 105] width 39 height 5
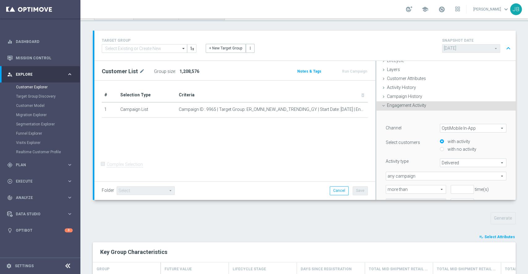
click at [444, 130] on span "OptiMobile In-App" at bounding box center [473, 128] width 66 height 8
click at [443, 143] on span "Optimail" at bounding box center [473, 145] width 60 height 5
type input "Optimail"
click at [445, 159] on div "Bounced Bounced arrow_drop_down search" at bounding box center [473, 163] width 67 height 9
click at [446, 180] on span "Clicked" at bounding box center [473, 180] width 60 height 5
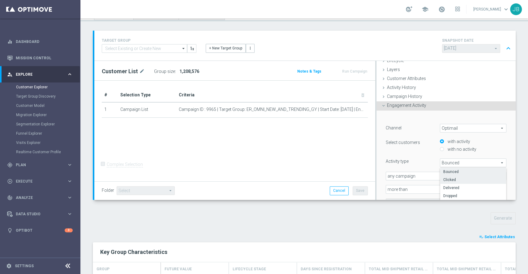
type input "Clicked"
click at [431, 175] on span "any campaign" at bounding box center [446, 176] width 120 height 8
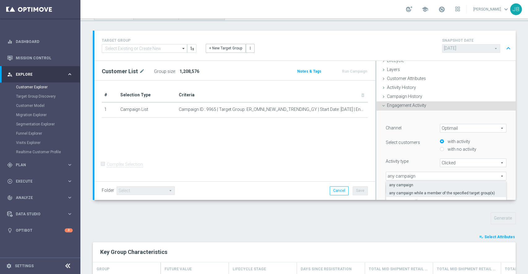
click at [423, 193] on span "any campaign while a member of the specified target group(s)" at bounding box center [446, 193] width 114 height 5
type input "any campaign while a member of the specified target group(s)"
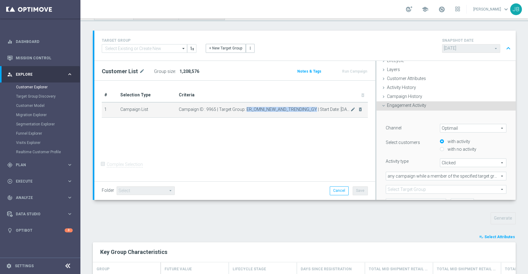
drag, startPoint x: 244, startPoint y: 110, endPoint x: 313, endPoint y: 108, distance: 69.6
click at [313, 108] on span "Campaign ID : 9965 | Target Group: ER_OMNI_NEW_AND_TRENDING_GY | Start Date: [D…" at bounding box center [265, 109] width 172 height 5
copy span "ER_OMNI_NEW_AND_TRENDING_GY"
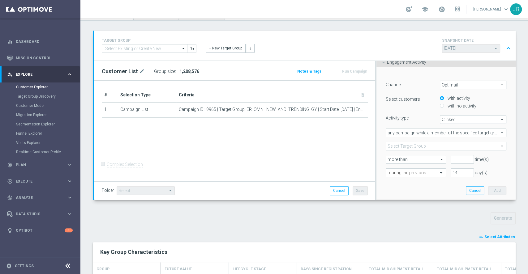
click at [410, 147] on span at bounding box center [446, 146] width 120 height 8
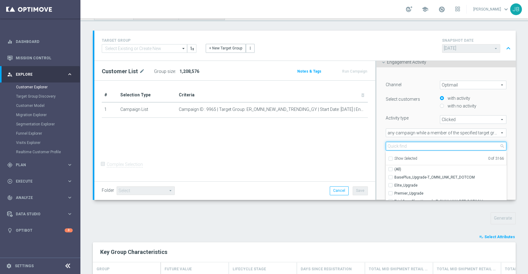
click at [394, 146] on input "search" at bounding box center [446, 146] width 121 height 9
paste input "ER_OMNI_NEW_AND_TRENDING_GY"
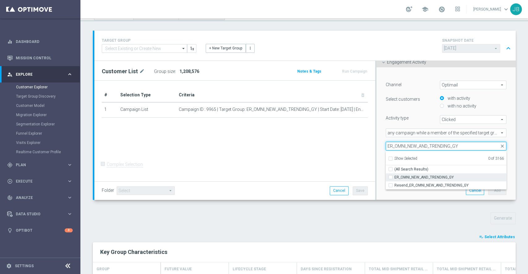
type input "ER_OMNI_NEW_AND_TRENDING_GY"
click at [414, 177] on span "ER_OMNI_NEW_AND_TRENDING_GY" at bounding box center [450, 177] width 112 height 5
click at [394, 177] on input "ER_OMNI_NEW_AND_TRENDING_GY" at bounding box center [392, 177] width 4 height 4
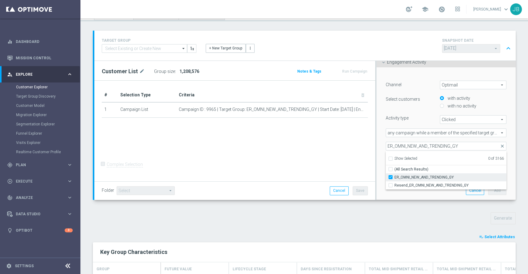
checkbox input "true"
type input "ER_OMNI_NEW_AND_TRENDING_GY"
click at [343, 160] on div "# Selection Type Criteria delete_forever 1 Campaign List Campaign ID : 9965 | T…" at bounding box center [234, 131] width 281 height 101
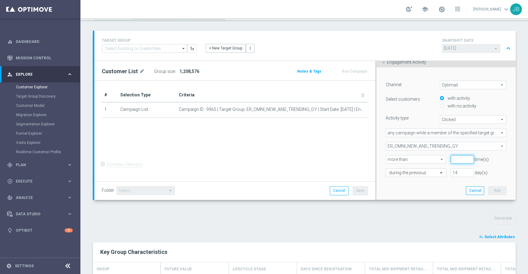
click at [451, 161] on input "number" at bounding box center [462, 159] width 23 height 9
type input "0"
click at [451, 173] on input "14" at bounding box center [462, 173] width 23 height 9
type input "1"
type input "21"
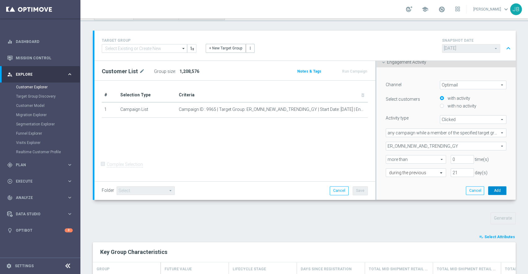
click at [488, 191] on button "Add" at bounding box center [497, 191] width 18 height 9
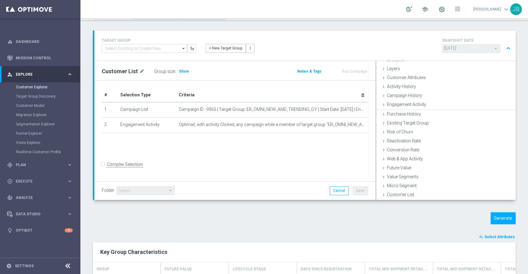
scroll to position [16, 0]
click at [183, 71] on span "Show" at bounding box center [184, 71] width 10 height 4
click at [495, 213] on button "Generate" at bounding box center [503, 219] width 25 height 12
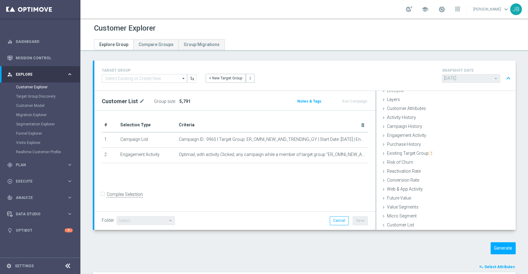
scroll to position [132, 0]
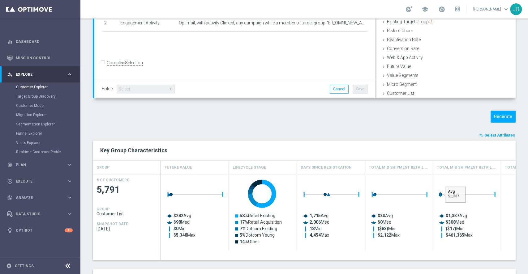
click at [485, 133] on span "Select Attributes" at bounding box center [499, 135] width 31 height 4
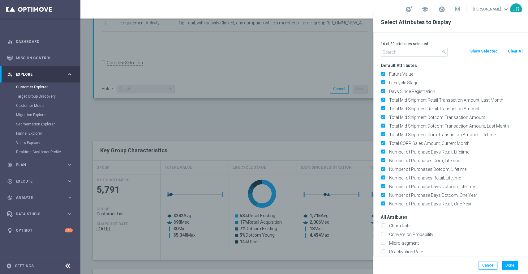
click at [398, 54] on input "text" at bounding box center [414, 52] width 67 height 9
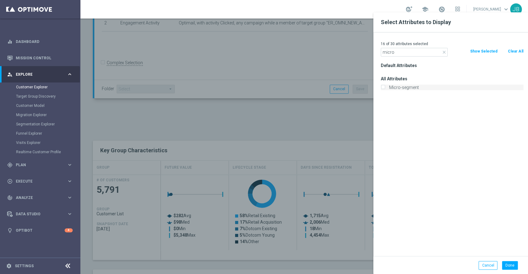
type input "micro"
click at [383, 88] on input "Micro-segment" at bounding box center [383, 88] width 4 height 4
checkbox input "true"
click at [506, 267] on button "Done" at bounding box center [510, 265] width 16 height 9
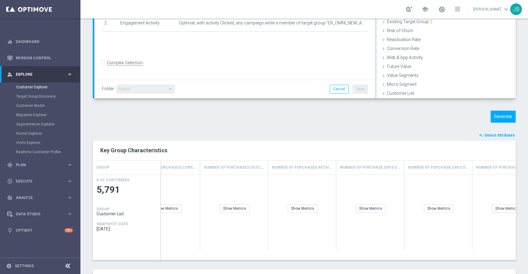
scroll to position [0, 809]
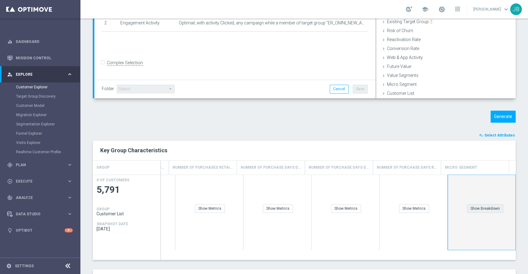
click at [470, 210] on div "Show Breakdown" at bounding box center [485, 208] width 36 height 9
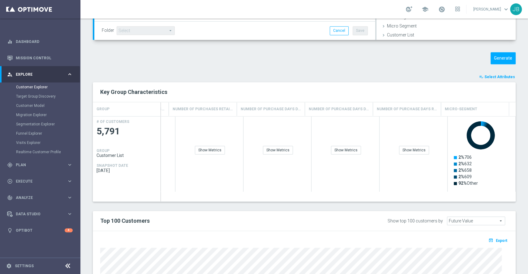
scroll to position [188, 0]
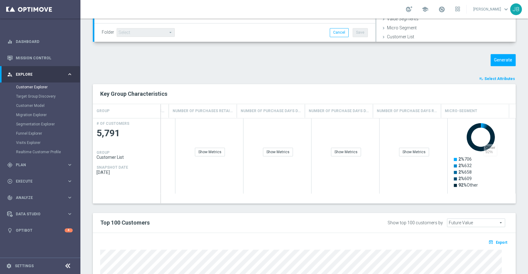
click at [488, 79] on span "Select Attributes" at bounding box center [499, 79] width 31 height 4
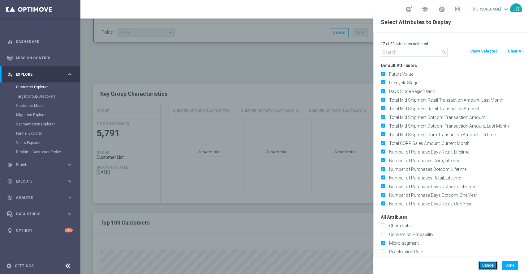
click at [488, 266] on button "Cancel" at bounding box center [488, 265] width 19 height 9
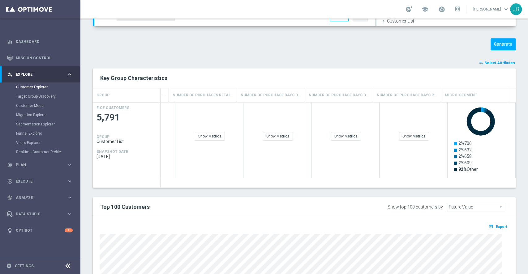
scroll to position [205, 0]
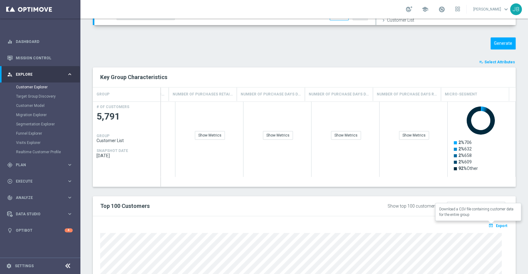
click at [496, 226] on span "Export" at bounding box center [501, 226] width 11 height 4
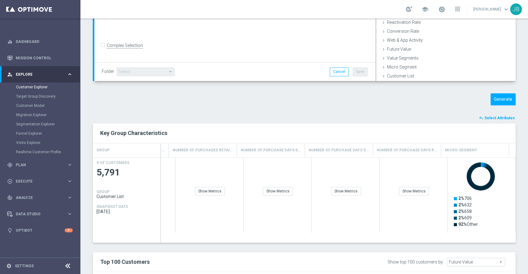
scroll to position [0, 0]
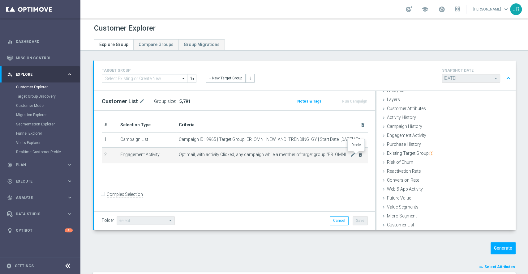
click at [358, 153] on icon "delete_forever" at bounding box center [360, 155] width 5 height 5
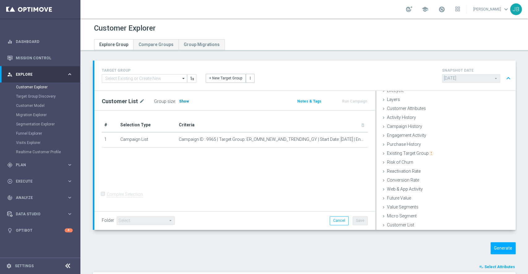
click at [182, 102] on span "Show" at bounding box center [184, 101] width 10 height 4
click at [491, 250] on button "Generate" at bounding box center [503, 249] width 25 height 12
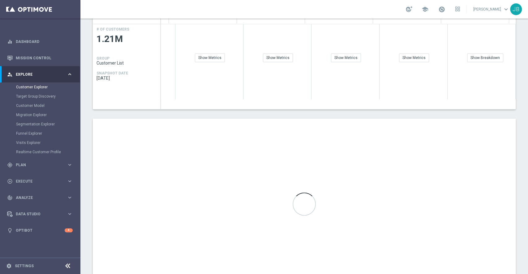
scroll to position [283, 0]
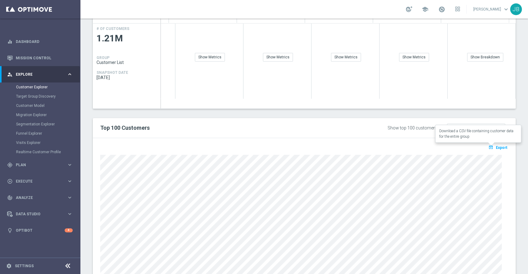
click at [491, 150] on button "open_in_browser Export" at bounding box center [498, 148] width 21 height 8
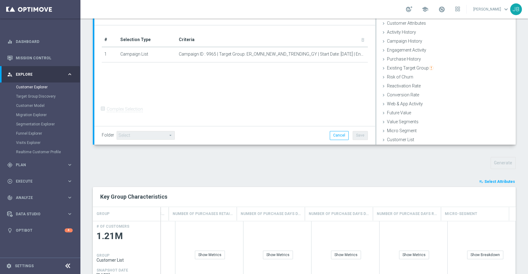
scroll to position [0, 0]
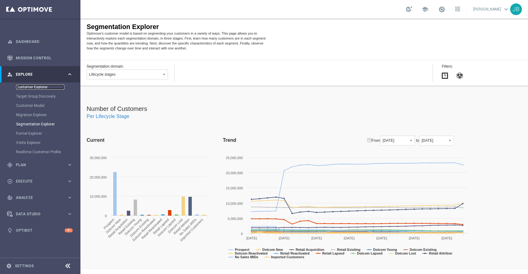
click at [37, 86] on link "Customer Explorer" at bounding box center [40, 87] width 48 height 5
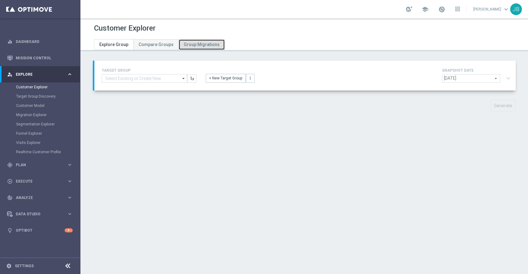
click at [194, 42] on span "Group Migrations" at bounding box center [202, 44] width 36 height 5
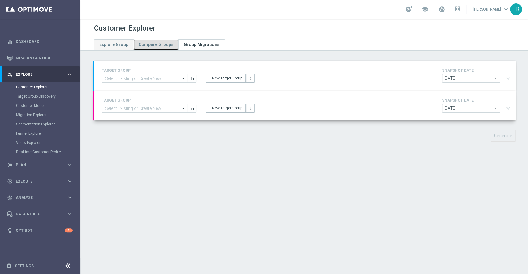
click at [166, 44] on span "Compare Groups" at bounding box center [156, 44] width 35 height 5
type input "[DATE]"
click at [125, 43] on span "Explore Group" at bounding box center [113, 44] width 29 height 5
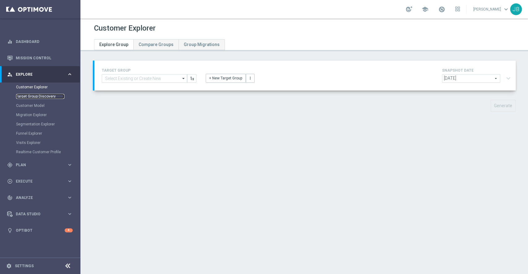
click at [45, 97] on link "Target Group Discovery" at bounding box center [40, 96] width 48 height 5
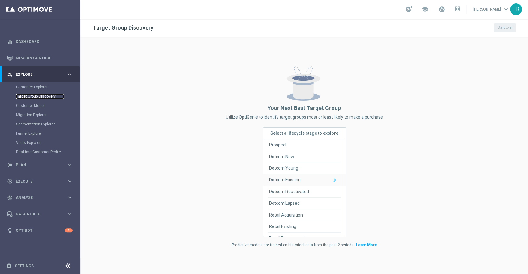
scroll to position [19, 0]
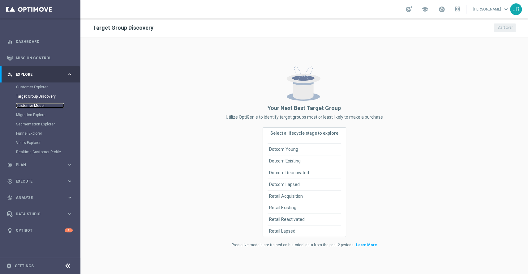
click at [40, 107] on link "Customer Model" at bounding box center [40, 105] width 48 height 5
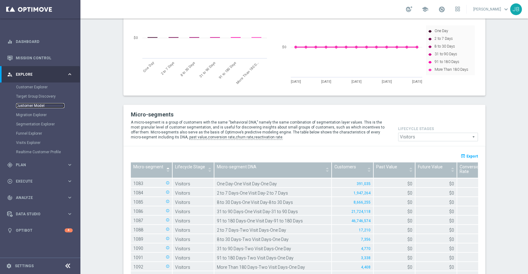
scroll to position [629, 0]
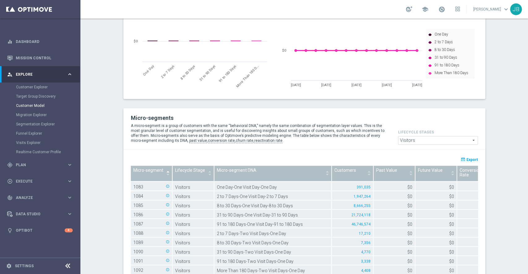
click at [467, 158] on span "Export" at bounding box center [472, 160] width 11 height 4
click at [423, 136] on span "Visitors" at bounding box center [437, 140] width 79 height 8
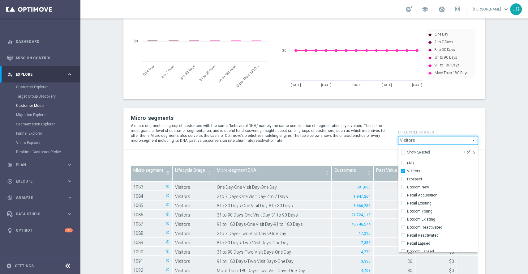
click at [401, 152] on input "Show Selected" at bounding box center [403, 154] width 4 height 4
checkbox input "true"
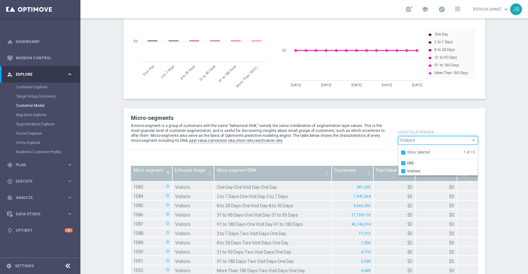
click at [401, 152] on input "Show Selected" at bounding box center [403, 154] width 4 height 4
checkbox input "false"
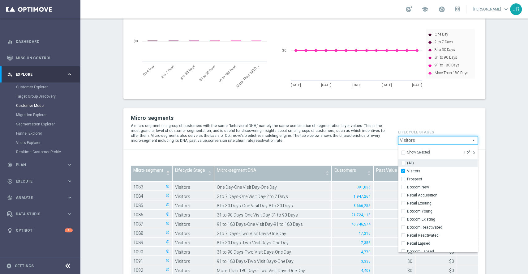
click at [403, 161] on input "(All)" at bounding box center [405, 163] width 4 height 4
checkbox input "true"
type input "Selected 15 of 15"
checkbox input "true"
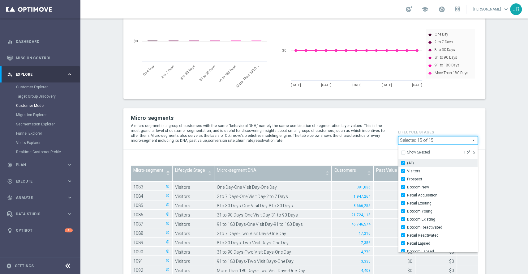
checkbox input "true"
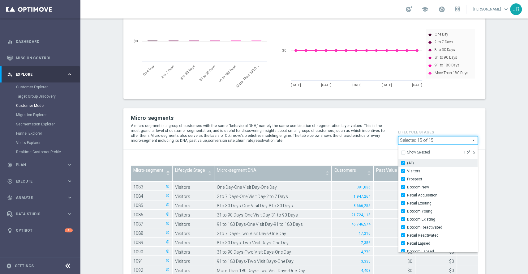
checkbox input "true"
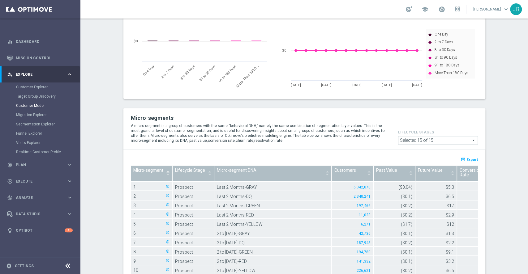
click at [467, 158] on span "Export" at bounding box center [472, 160] width 11 height 4
